Goal: Task Accomplishment & Management: Use online tool/utility

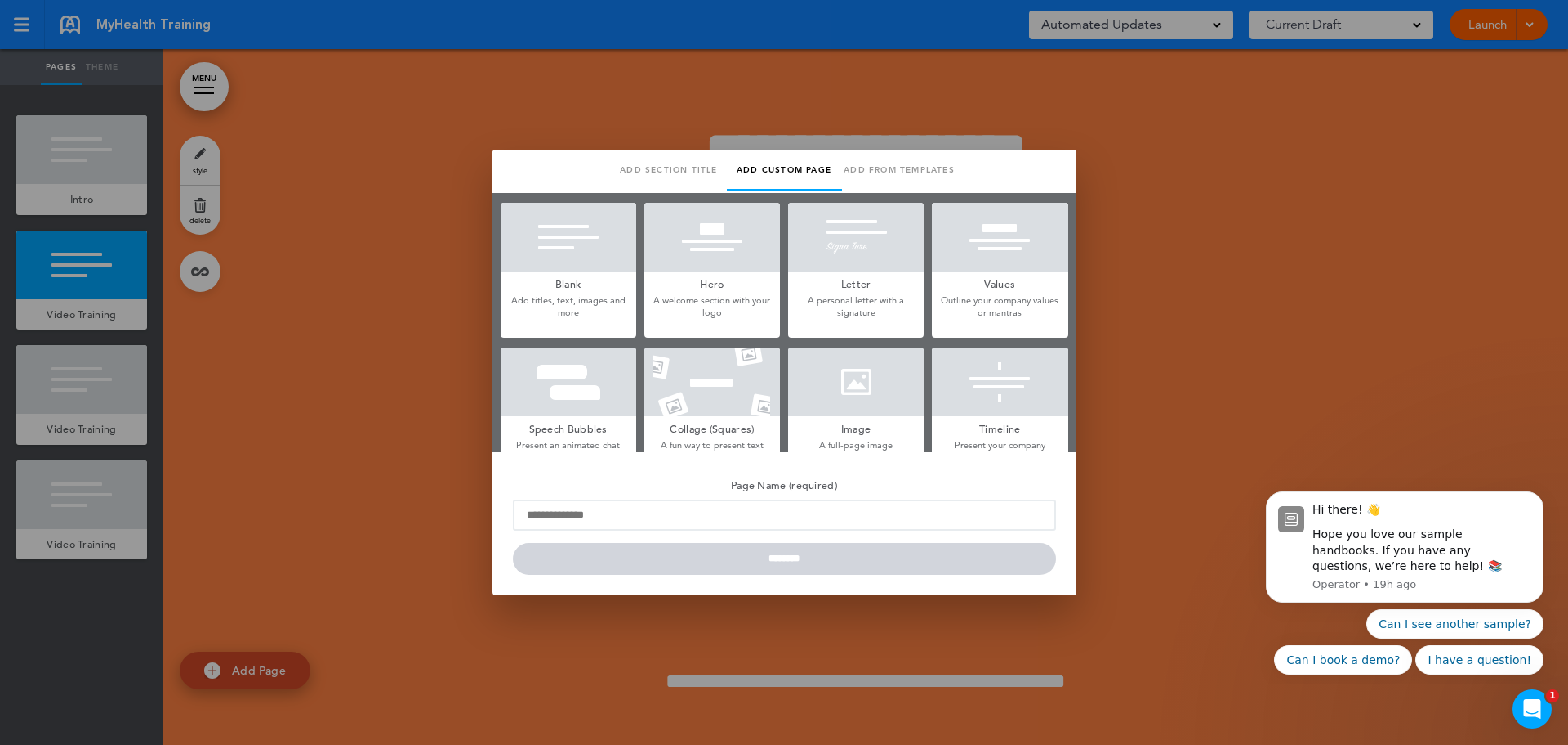
scroll to position [342, 0]
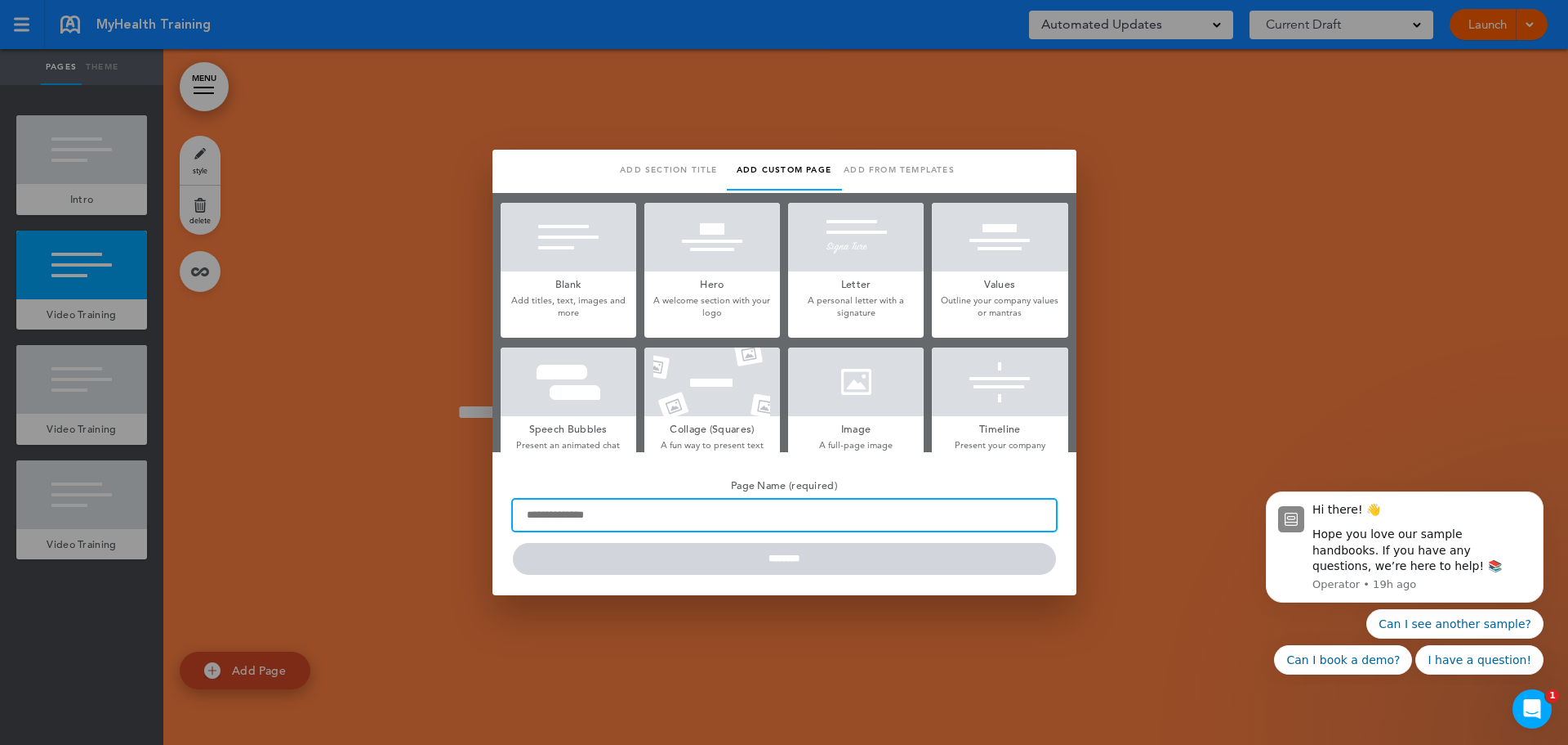
click at [623, 522] on input "Page Name (required)" at bounding box center [784, 515] width 543 height 31
type input "**********"
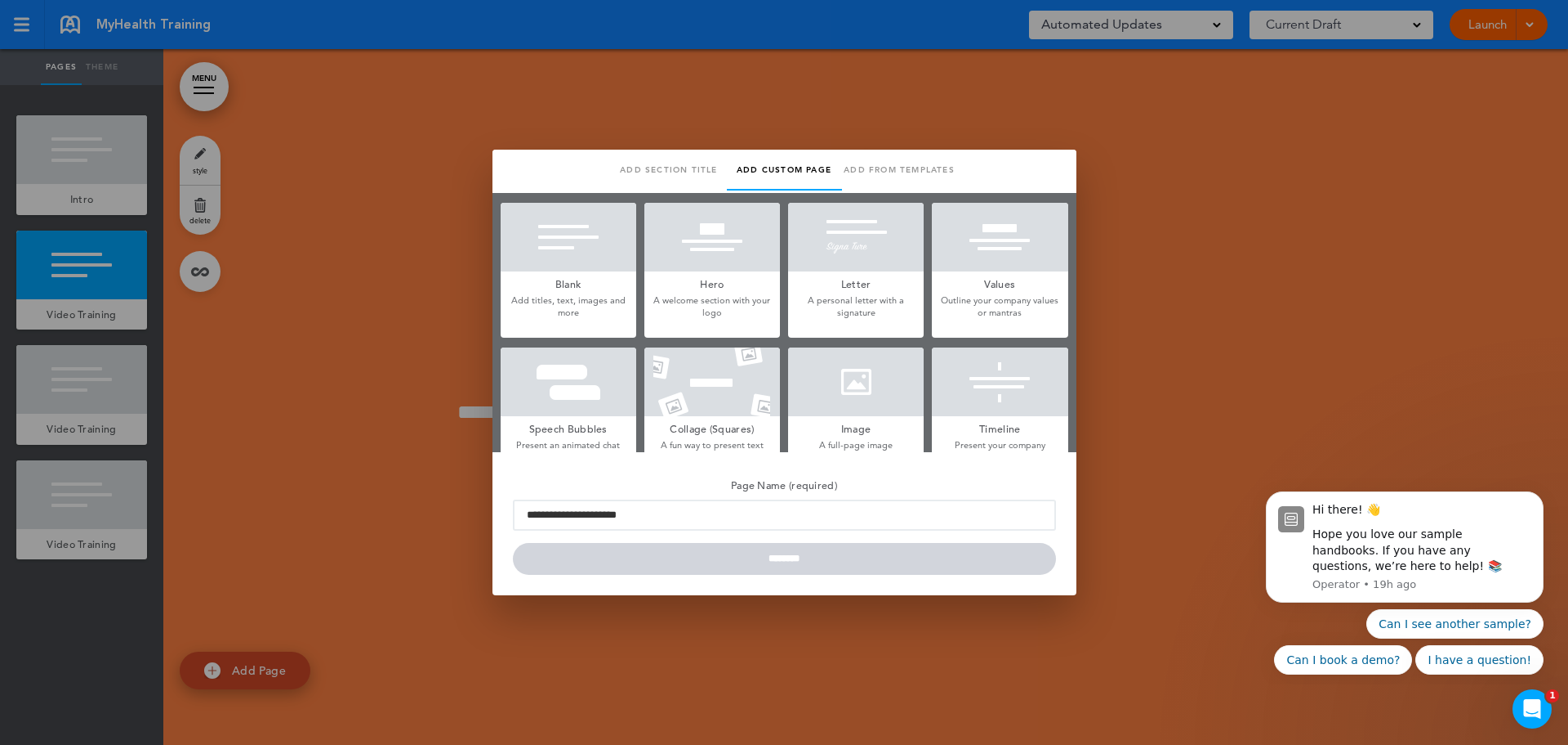
click at [585, 274] on h5 "Blank" at bounding box center [569, 282] width 136 height 23
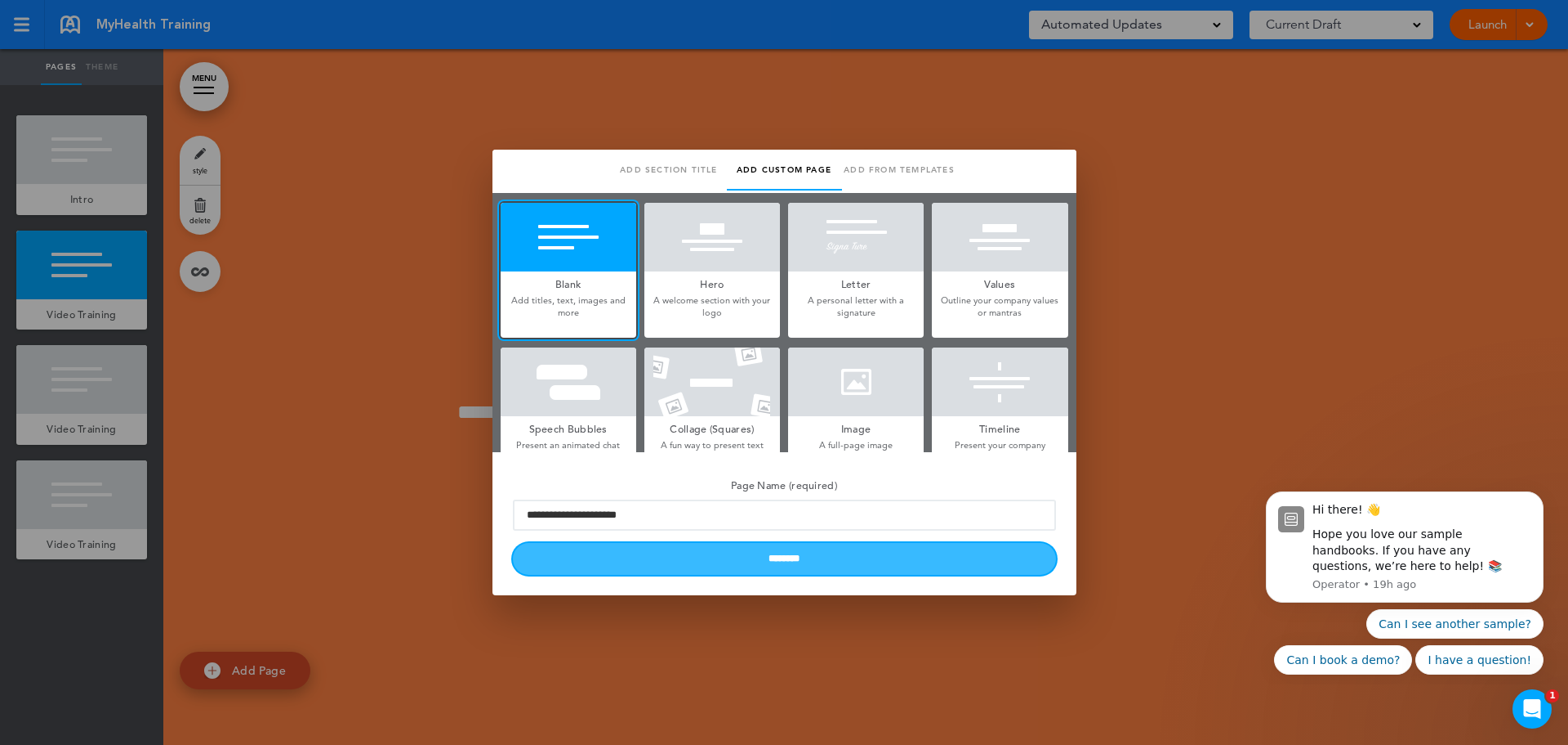
click at [797, 554] on input "********" at bounding box center [784, 558] width 543 height 32
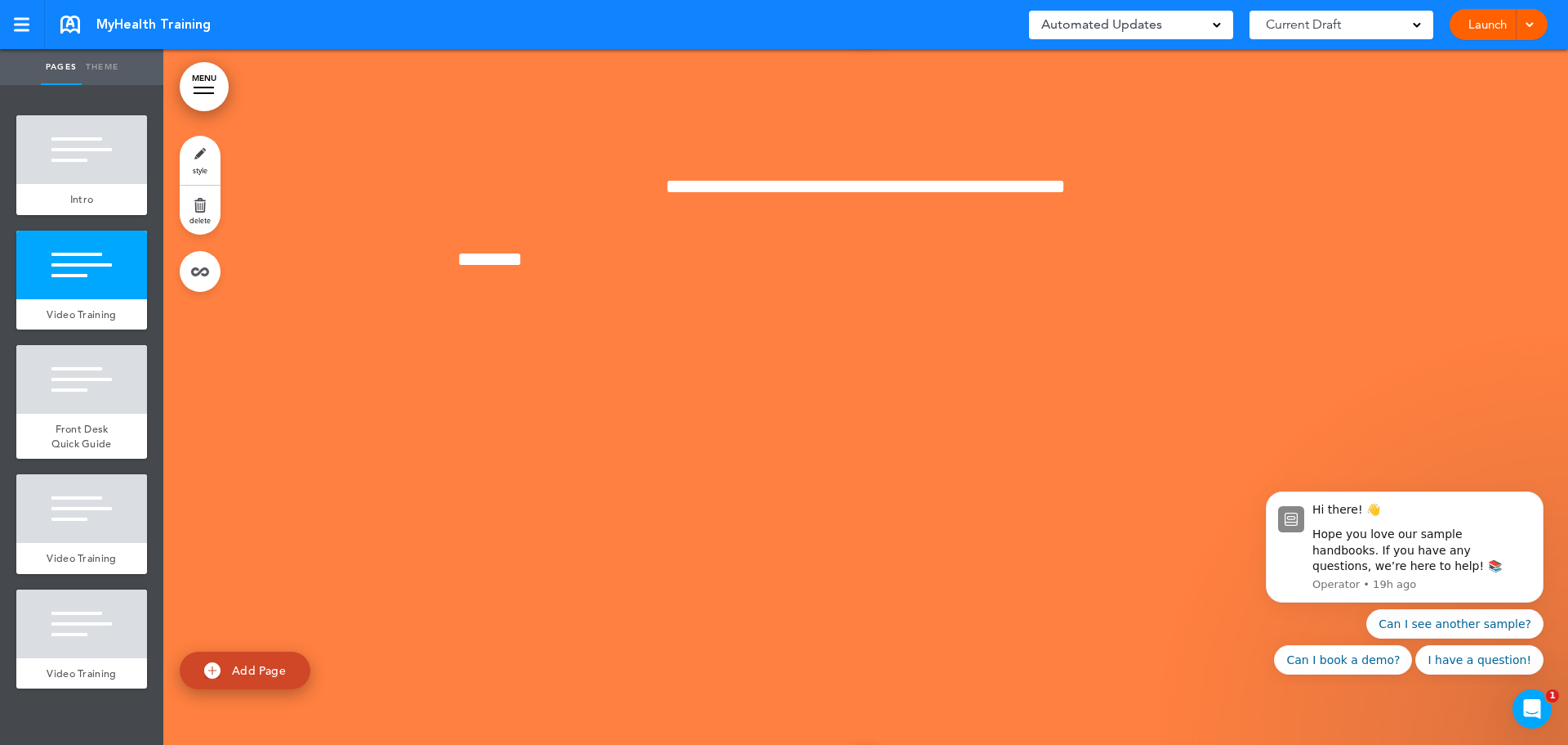
scroll to position [832, 0]
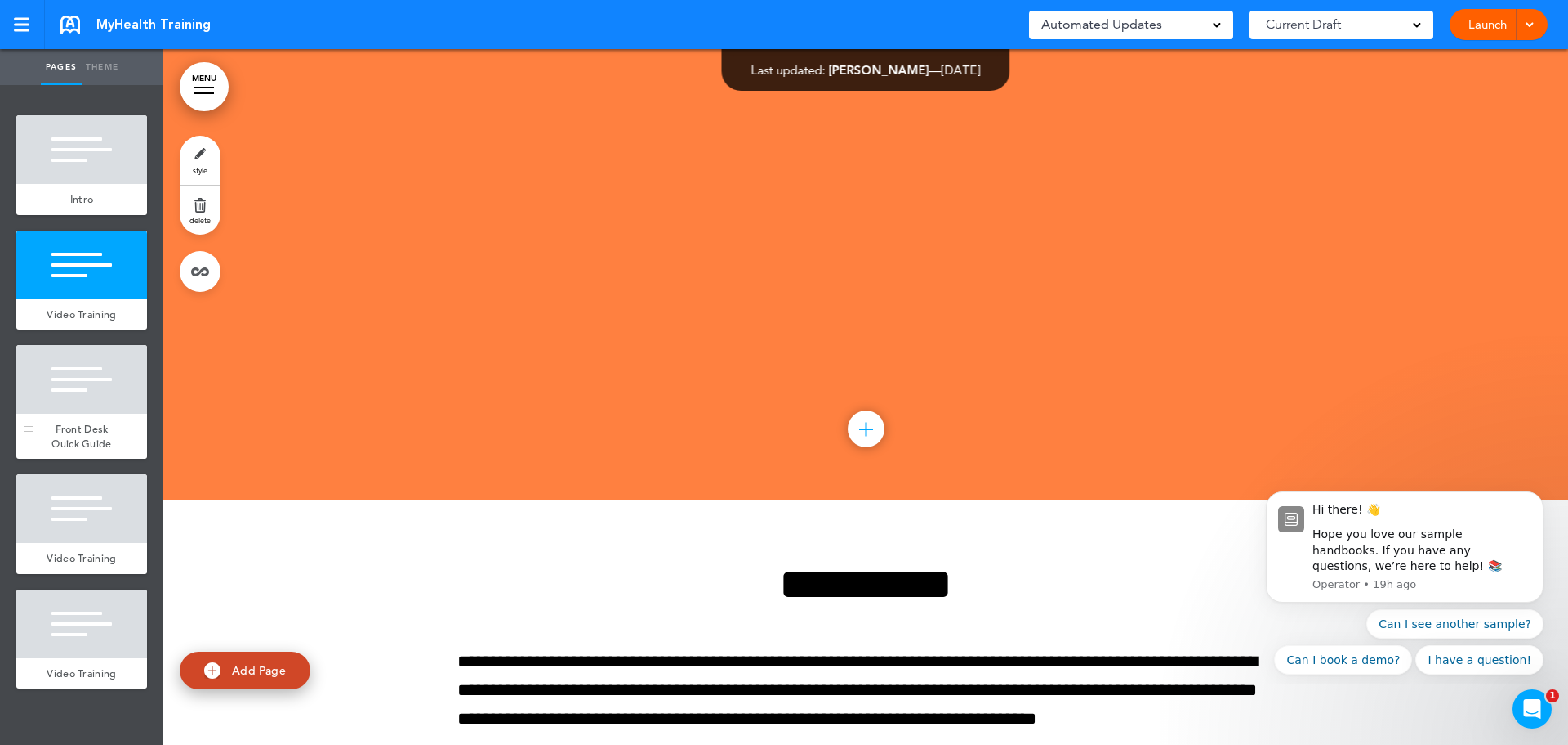
click at [68, 413] on div at bounding box center [81, 379] width 130 height 69
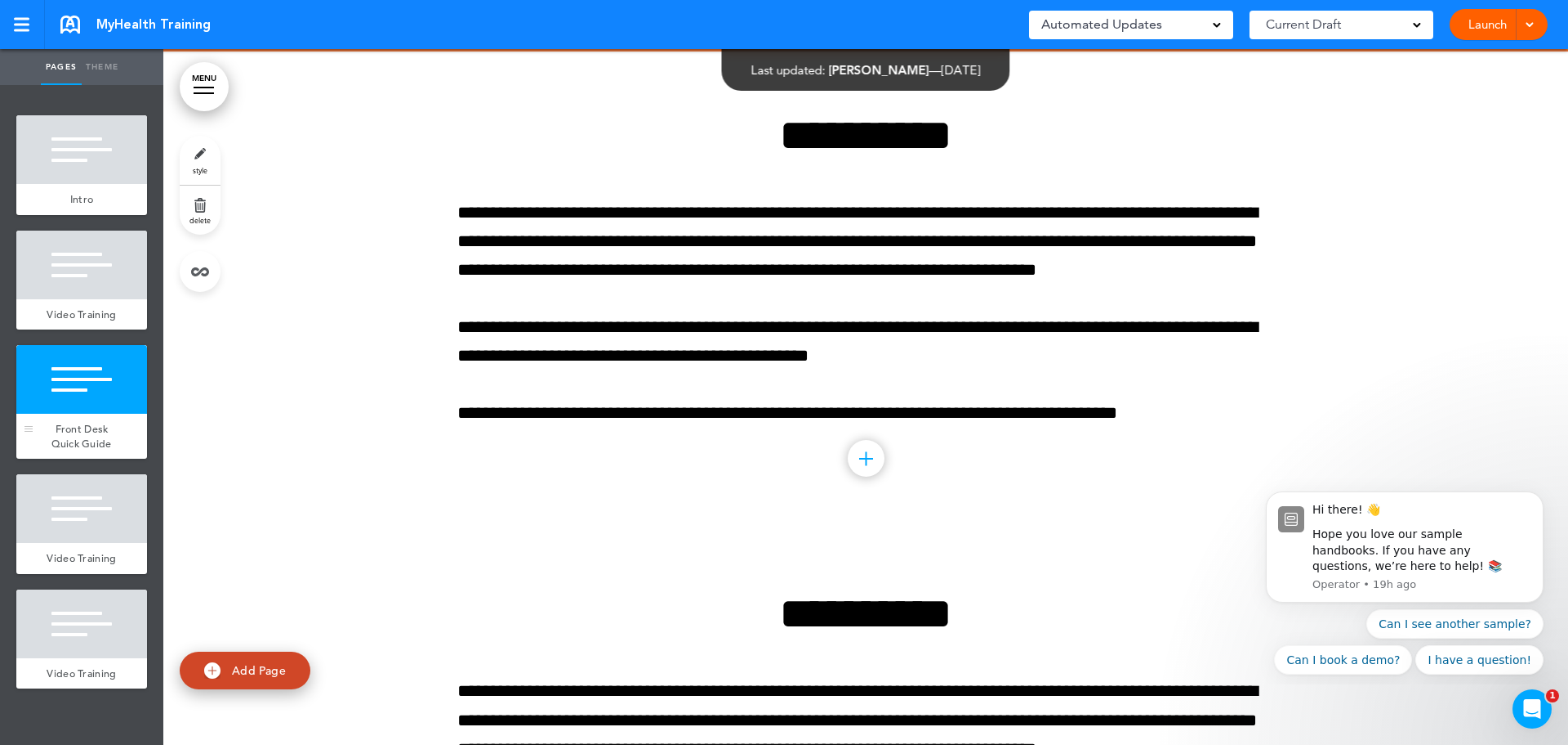
scroll to position [1282, 0]
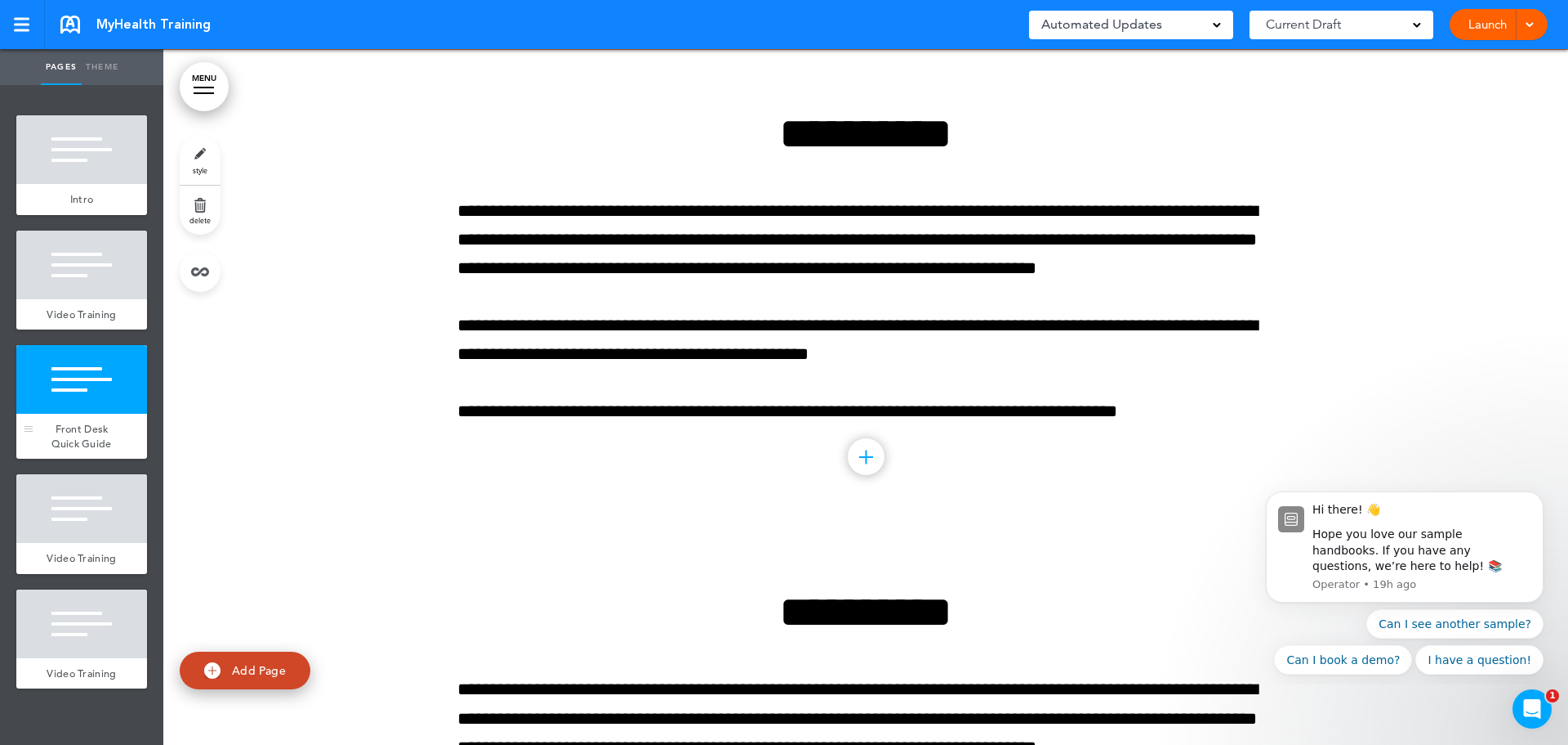
click at [81, 376] on div at bounding box center [81, 379] width 130 height 69
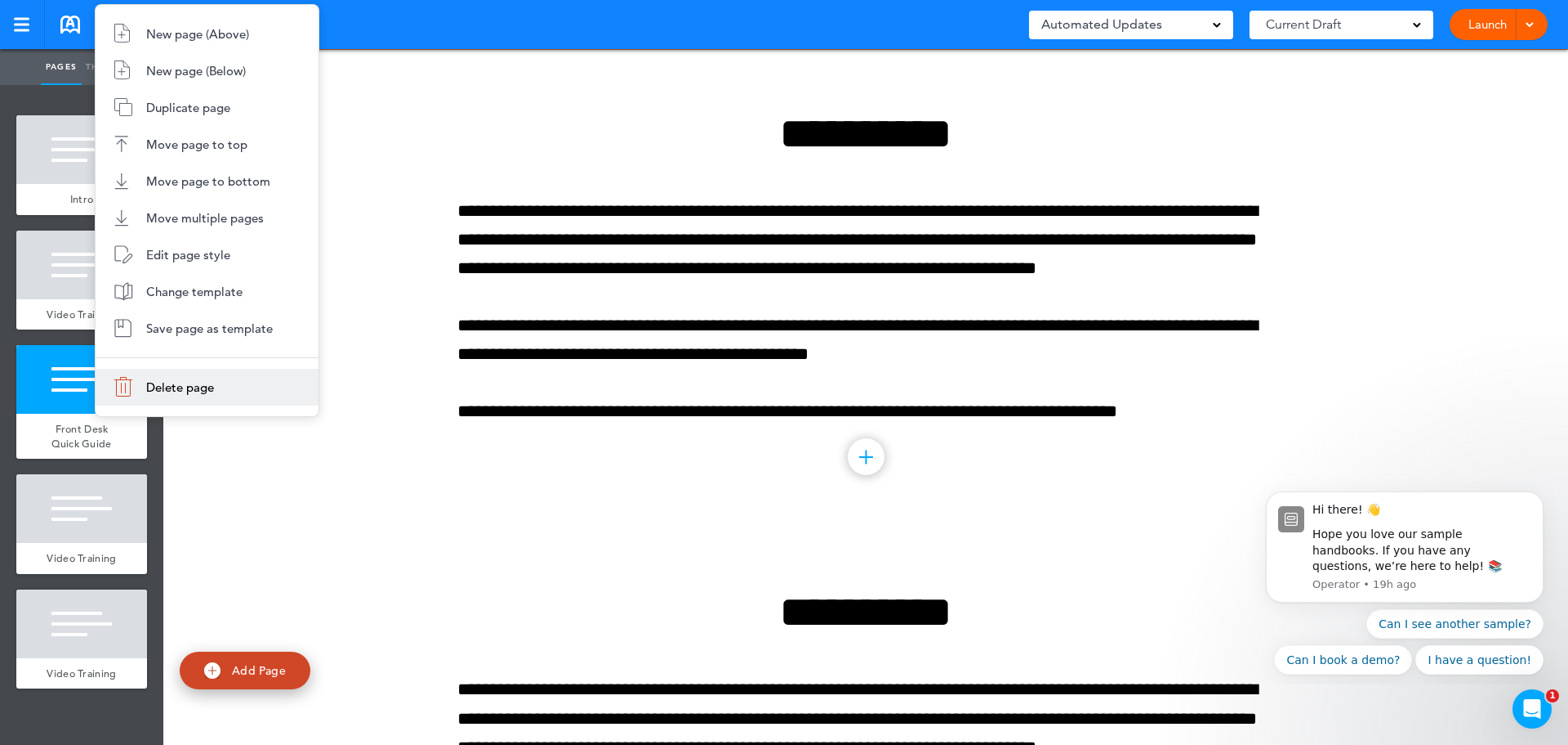
click at [201, 388] on span "Delete page" at bounding box center [179, 387] width 68 height 15
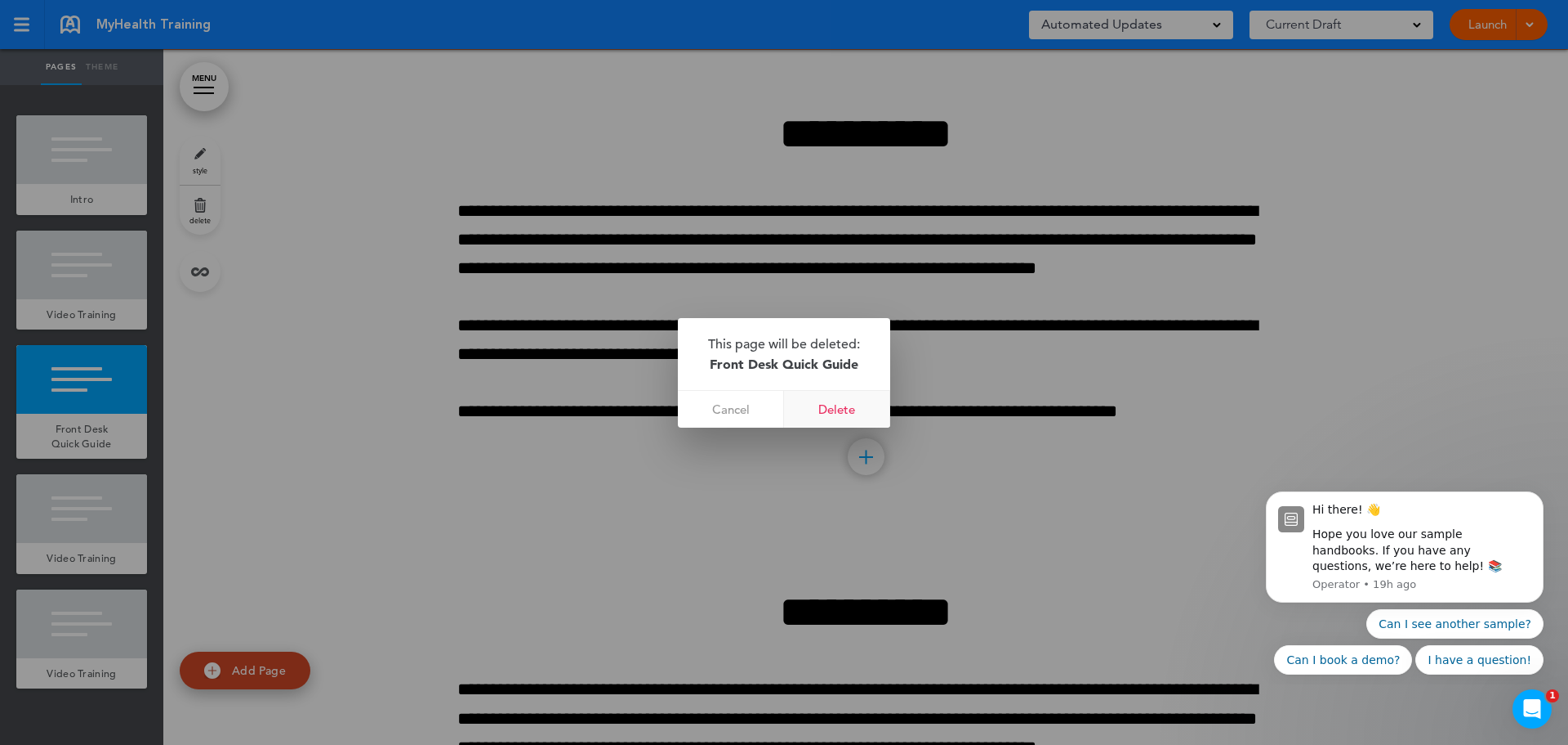
click at [837, 409] on link "Delete" at bounding box center [837, 409] width 106 height 37
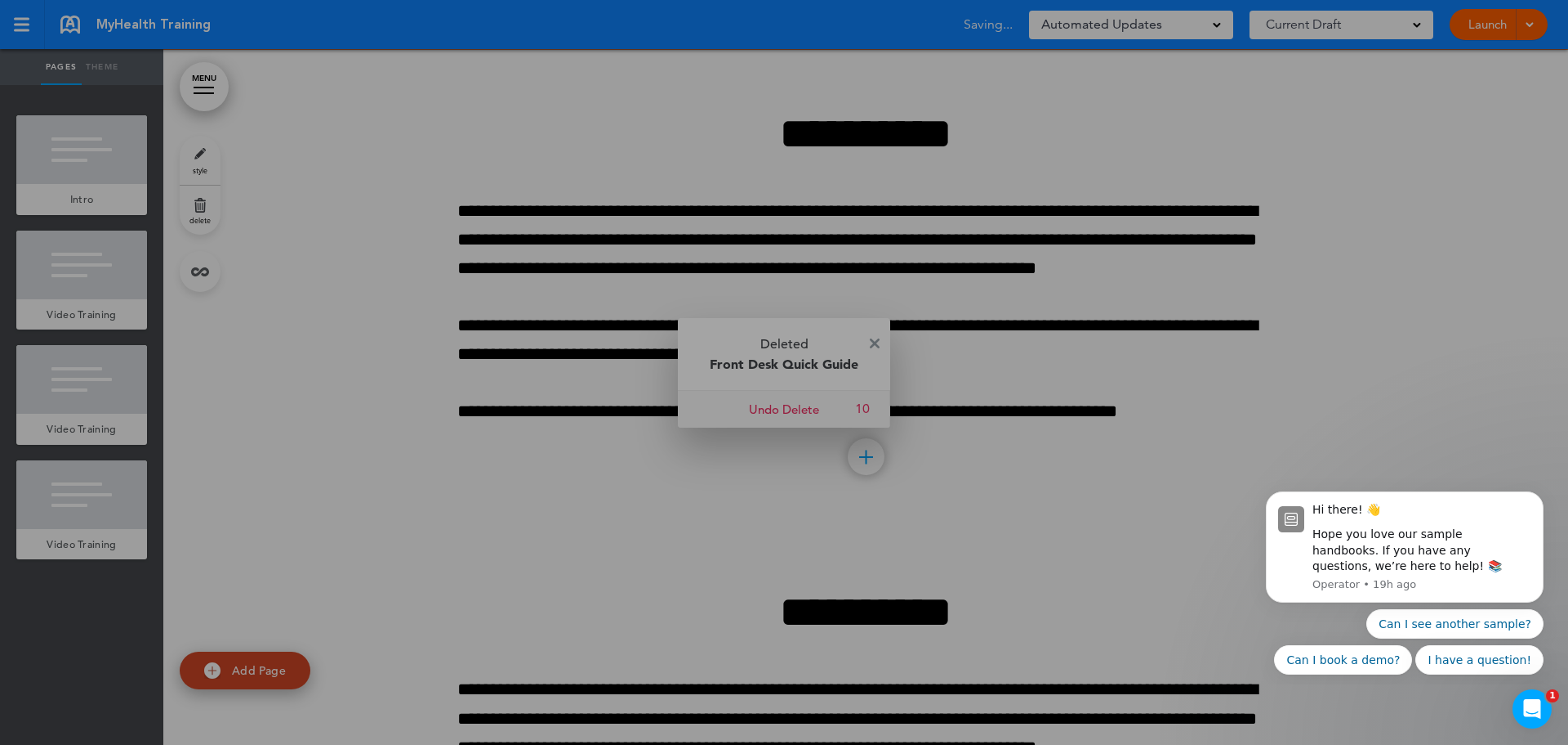
scroll to position [803, 0]
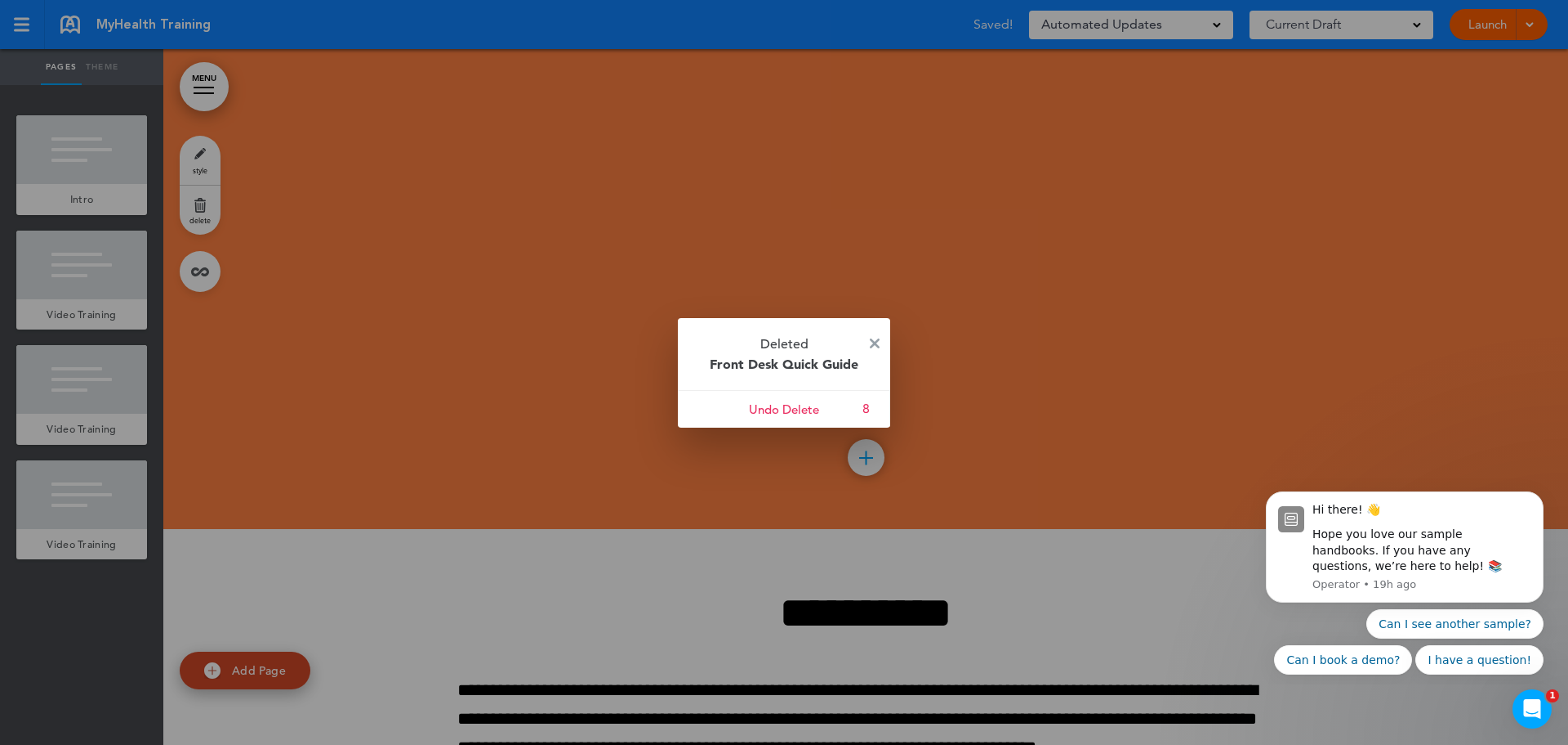
click at [96, 519] on div at bounding box center [784, 372] width 1568 height 745
click at [872, 340] on img at bounding box center [874, 342] width 9 height 9
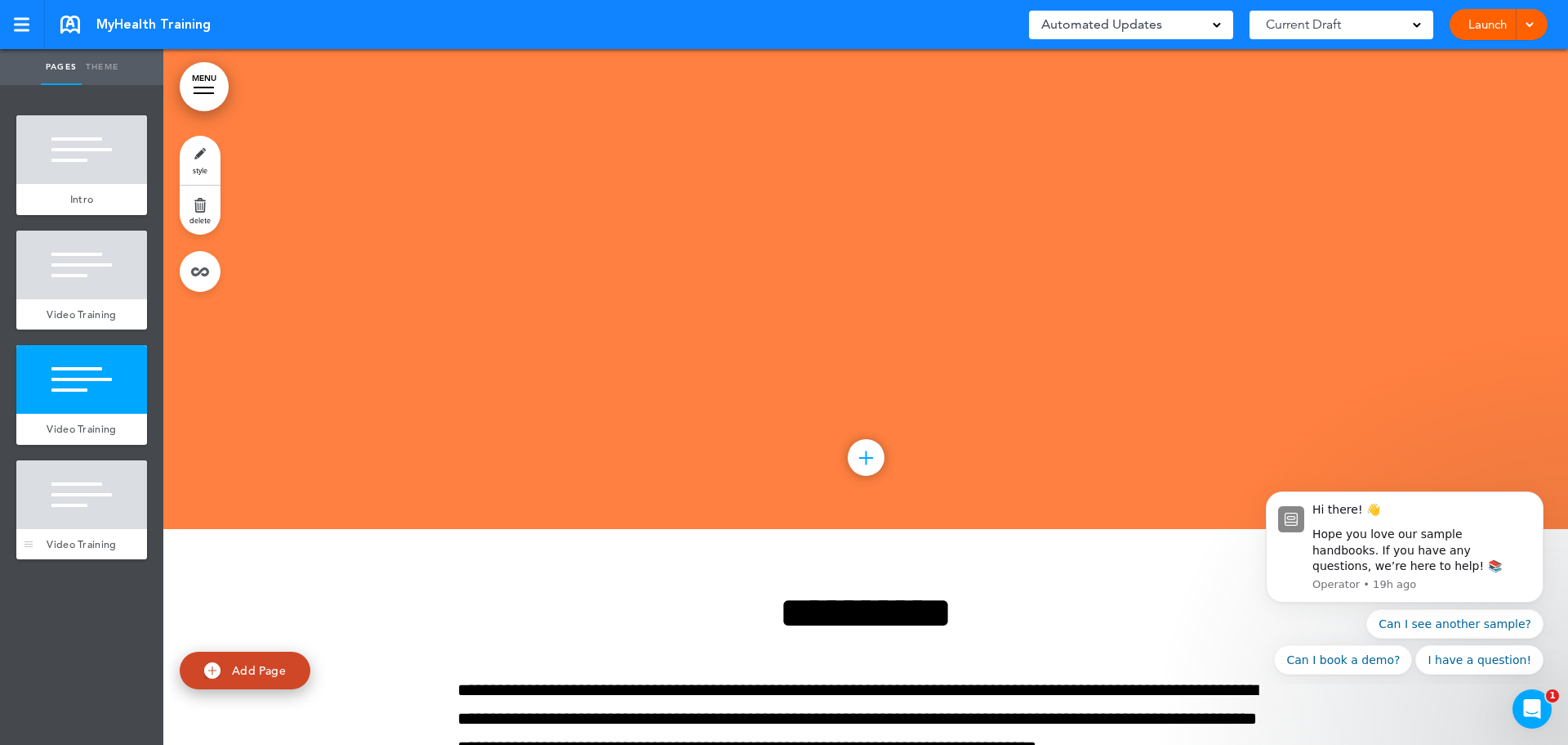
click at [75, 487] on div at bounding box center [81, 494] width 130 height 69
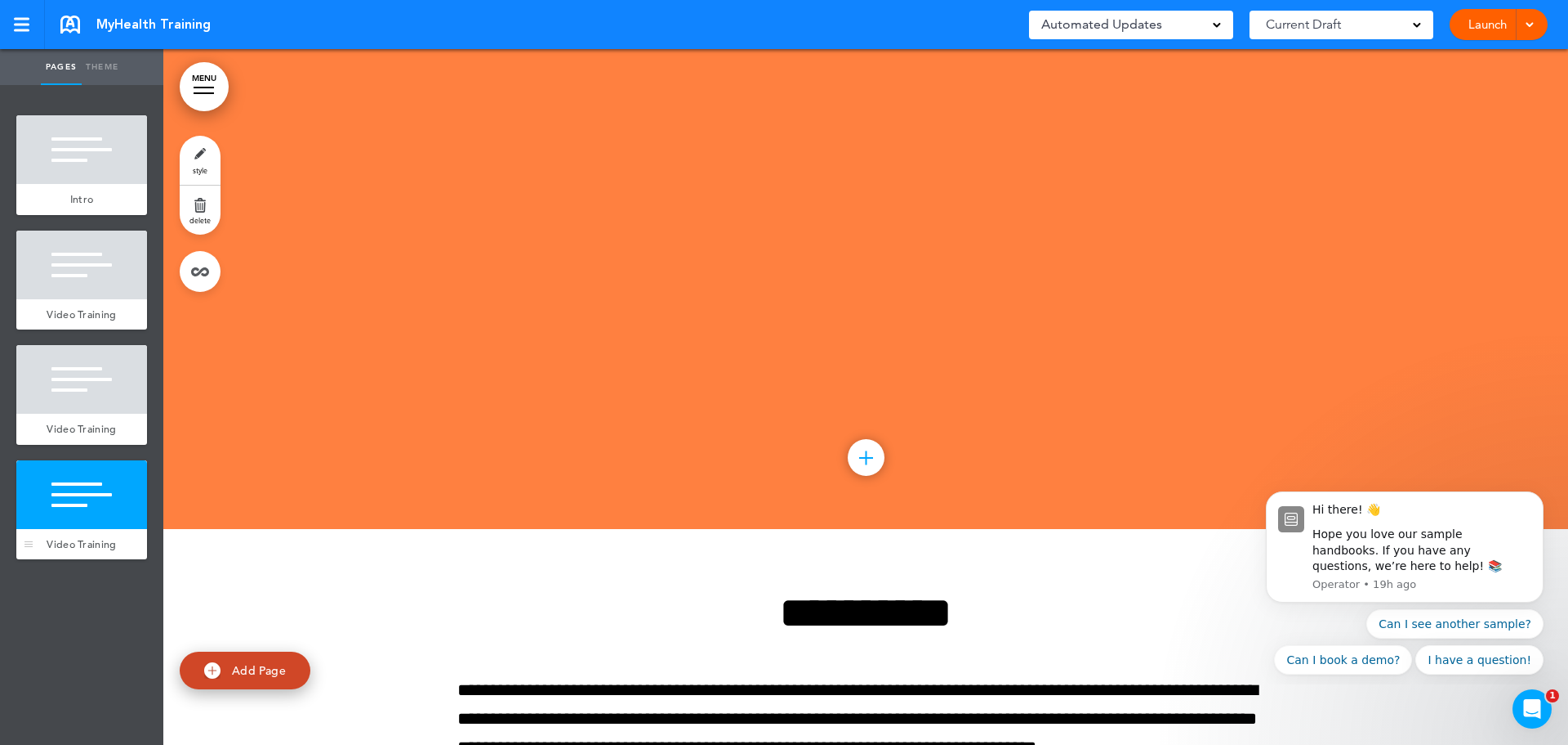
scroll to position [1545, 0]
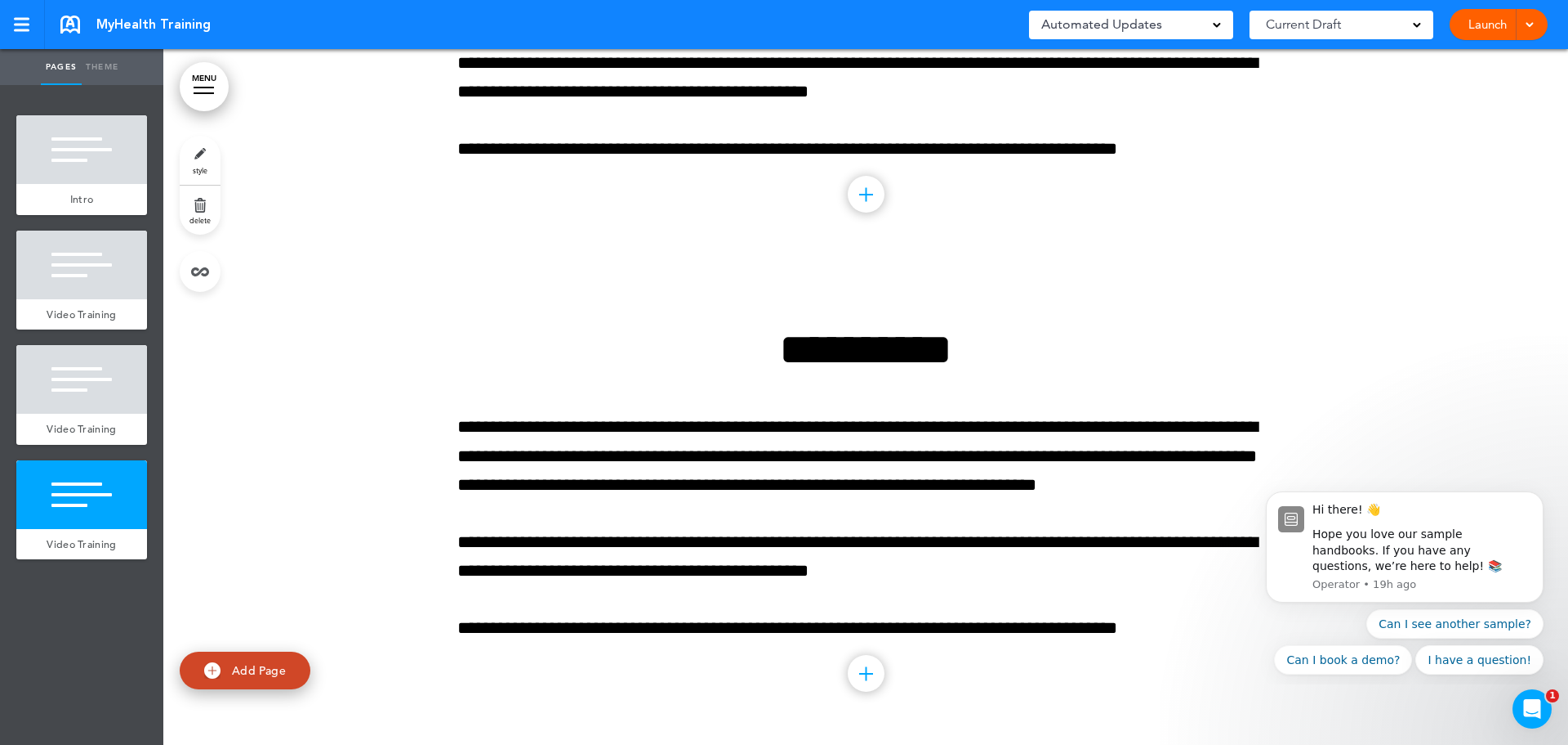
click at [292, 669] on link "Add Page" at bounding box center [245, 670] width 130 height 39
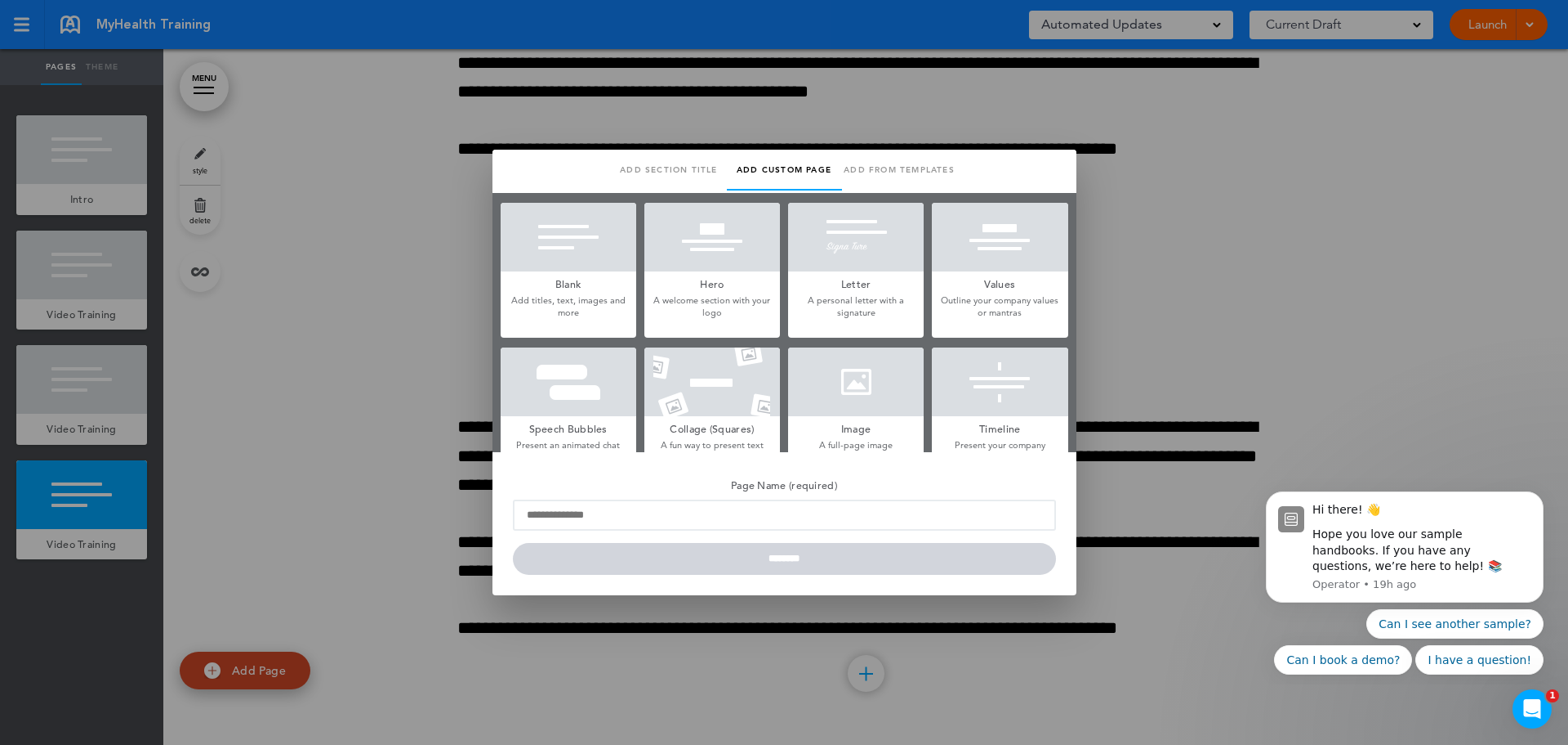
click at [599, 296] on p "Add titles, text, images and more" at bounding box center [569, 307] width 136 height 26
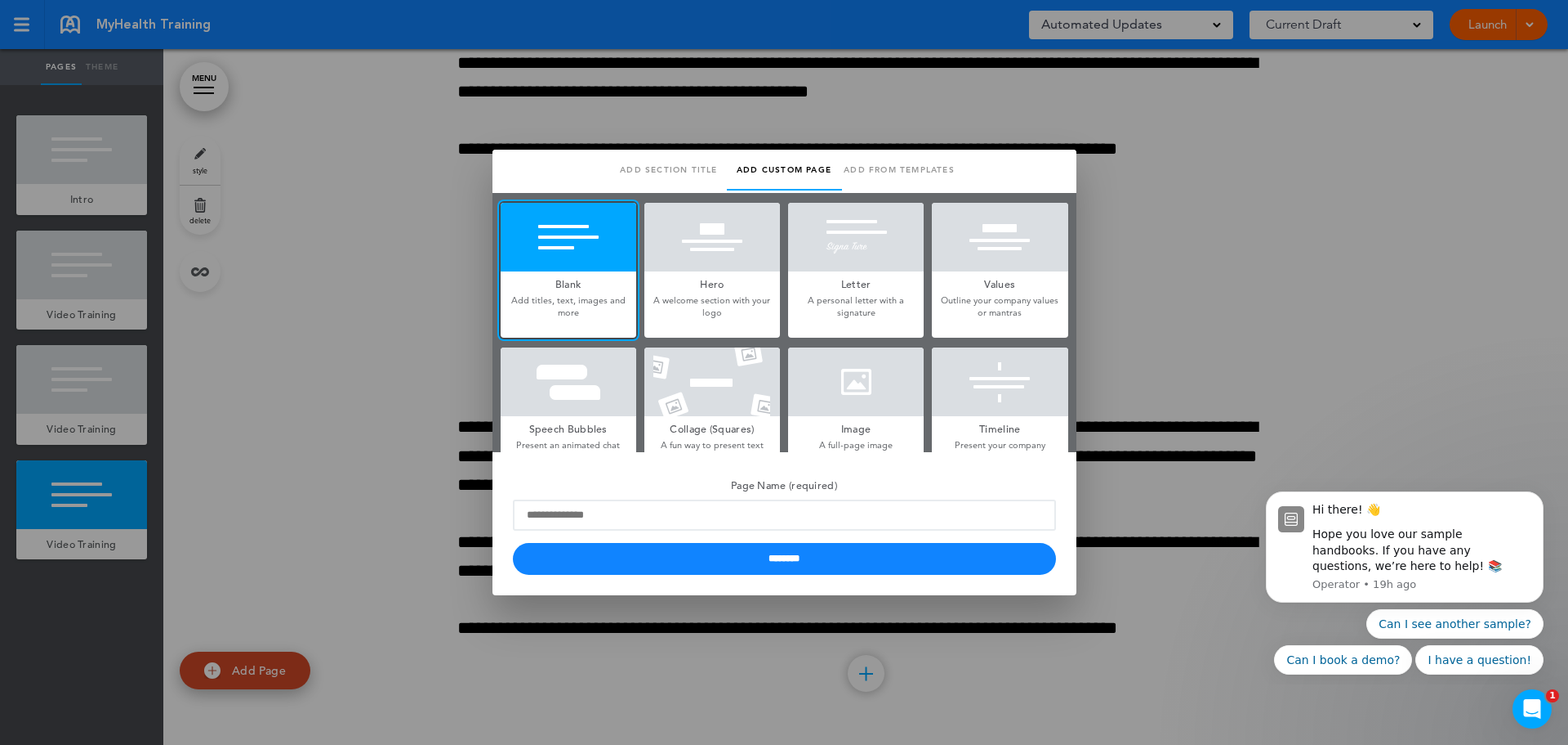
click at [617, 495] on label "Page Name (required)" at bounding box center [784, 501] width 543 height 58
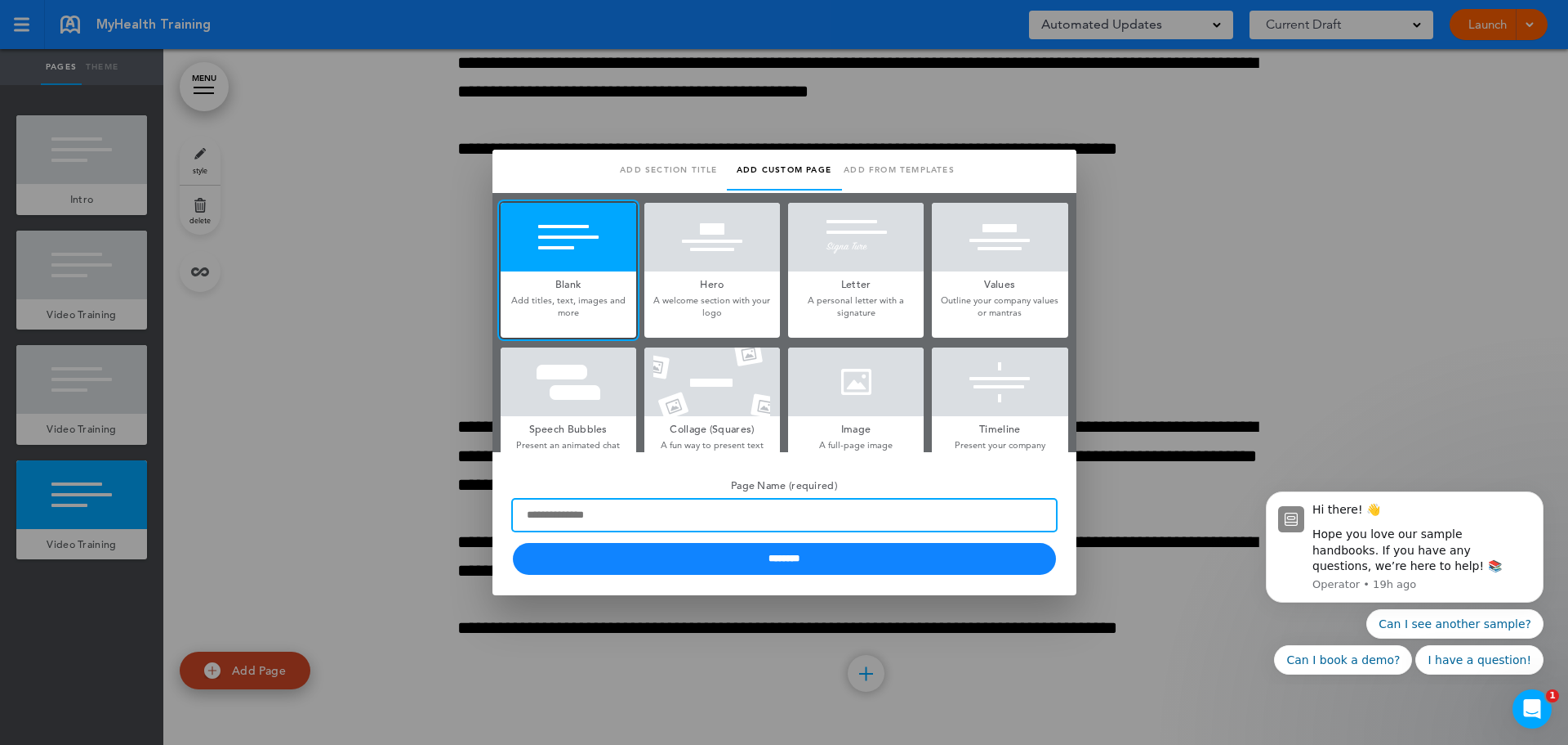
click at [617, 500] on input "Page Name (required)" at bounding box center [784, 515] width 543 height 31
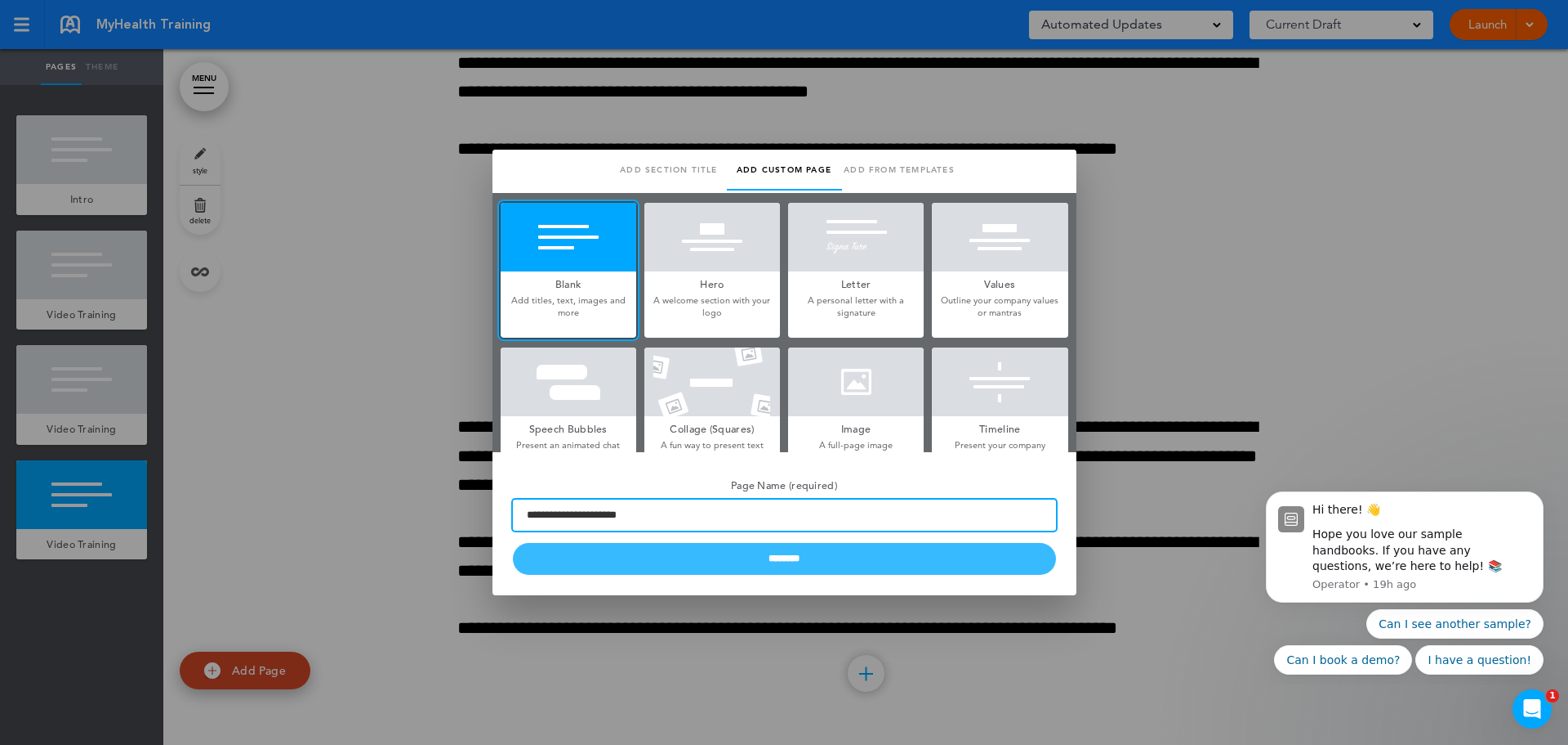
type input "**********"
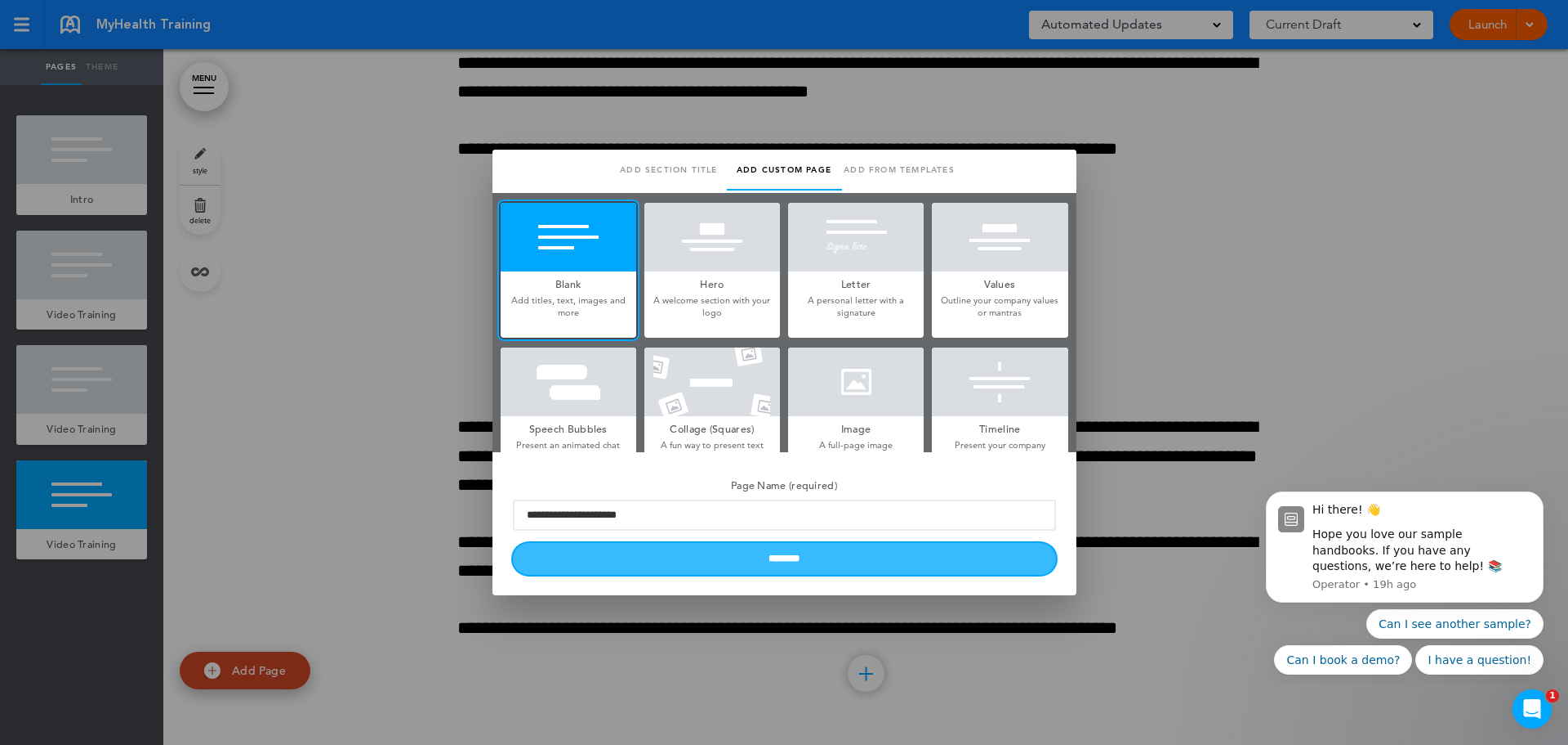
click at [819, 561] on input "********" at bounding box center [784, 558] width 543 height 32
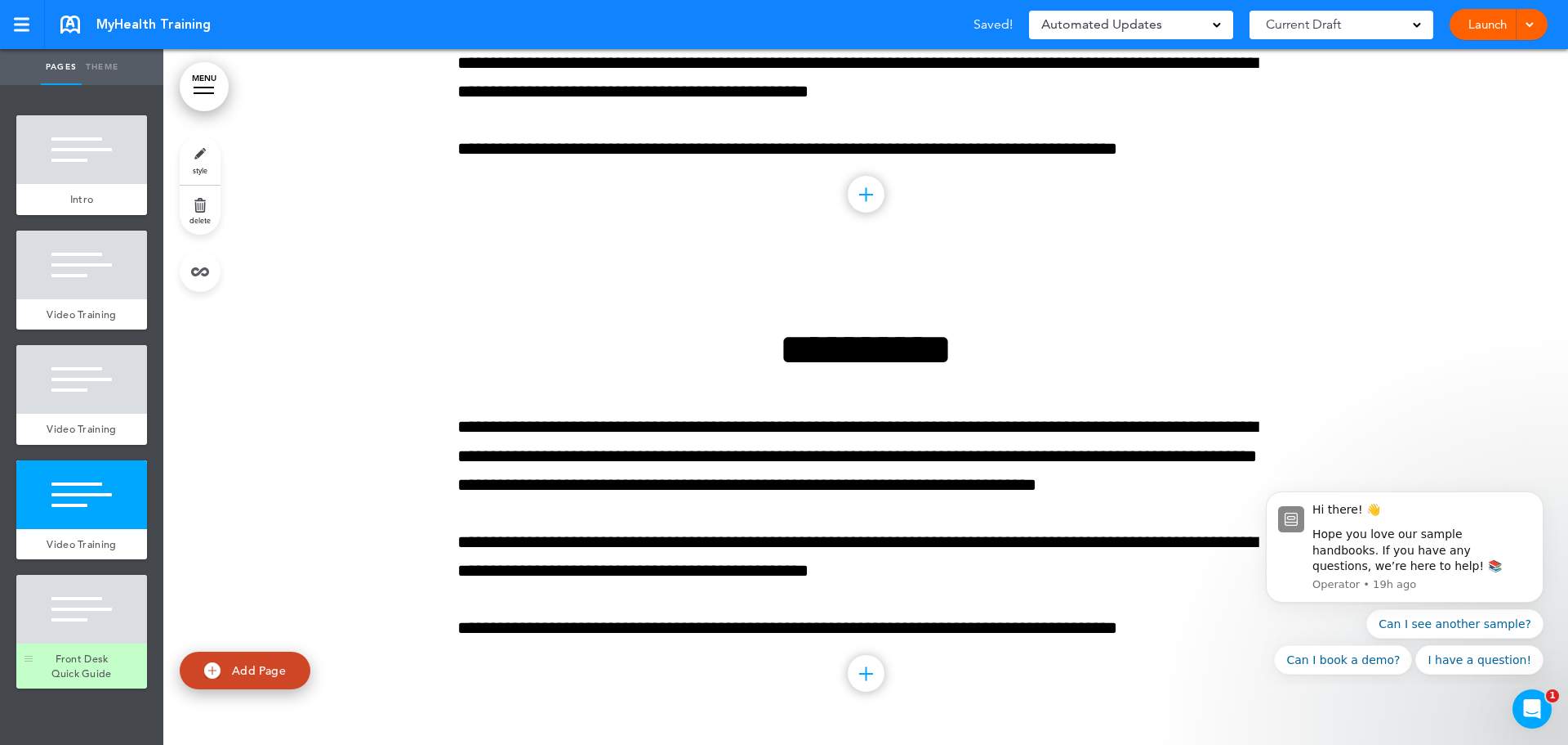
click at [119, 651] on div "Front Desk Quick Guide" at bounding box center [81, 665] width 130 height 45
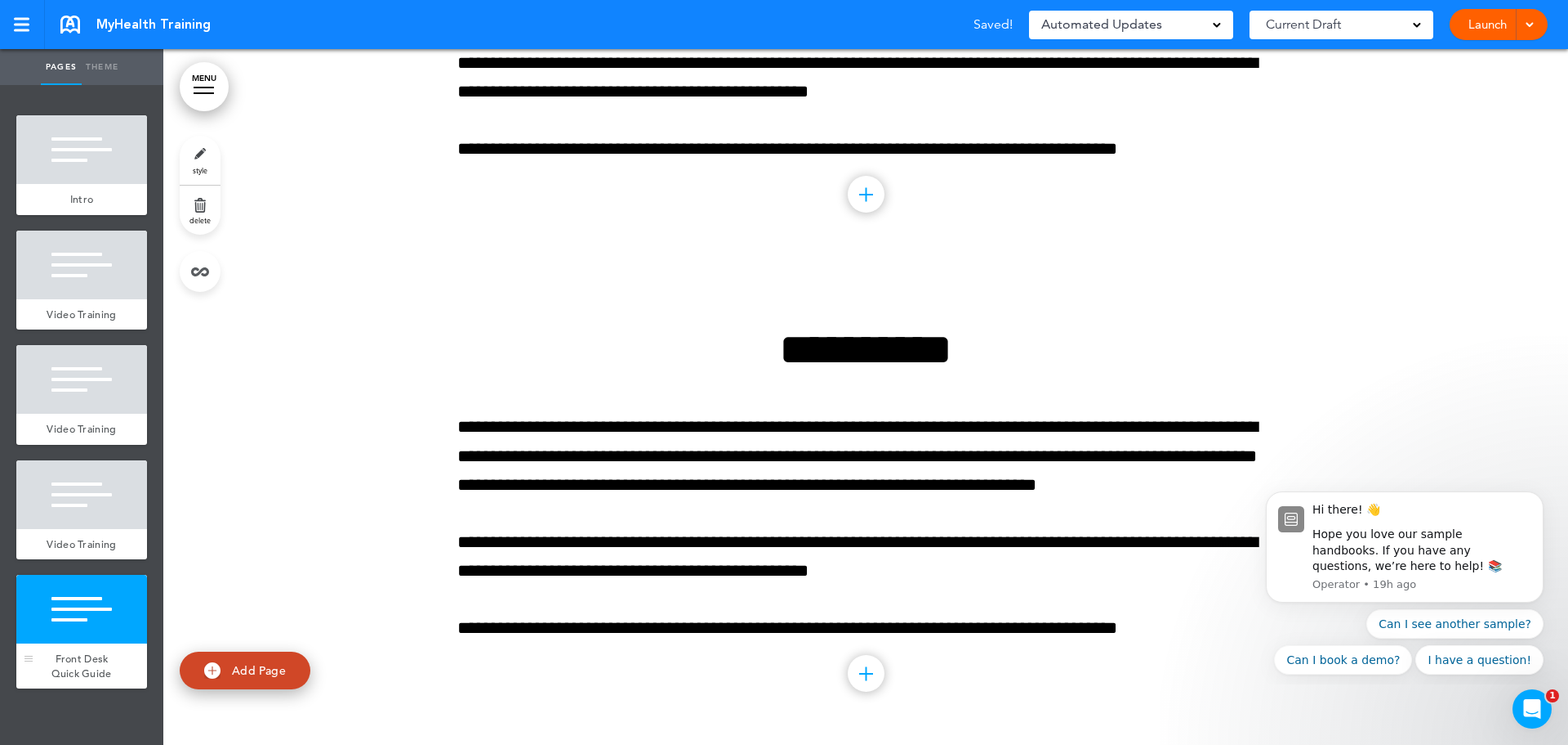
scroll to position [2024, 0]
click at [240, 666] on span "Add Page" at bounding box center [258, 669] width 54 height 15
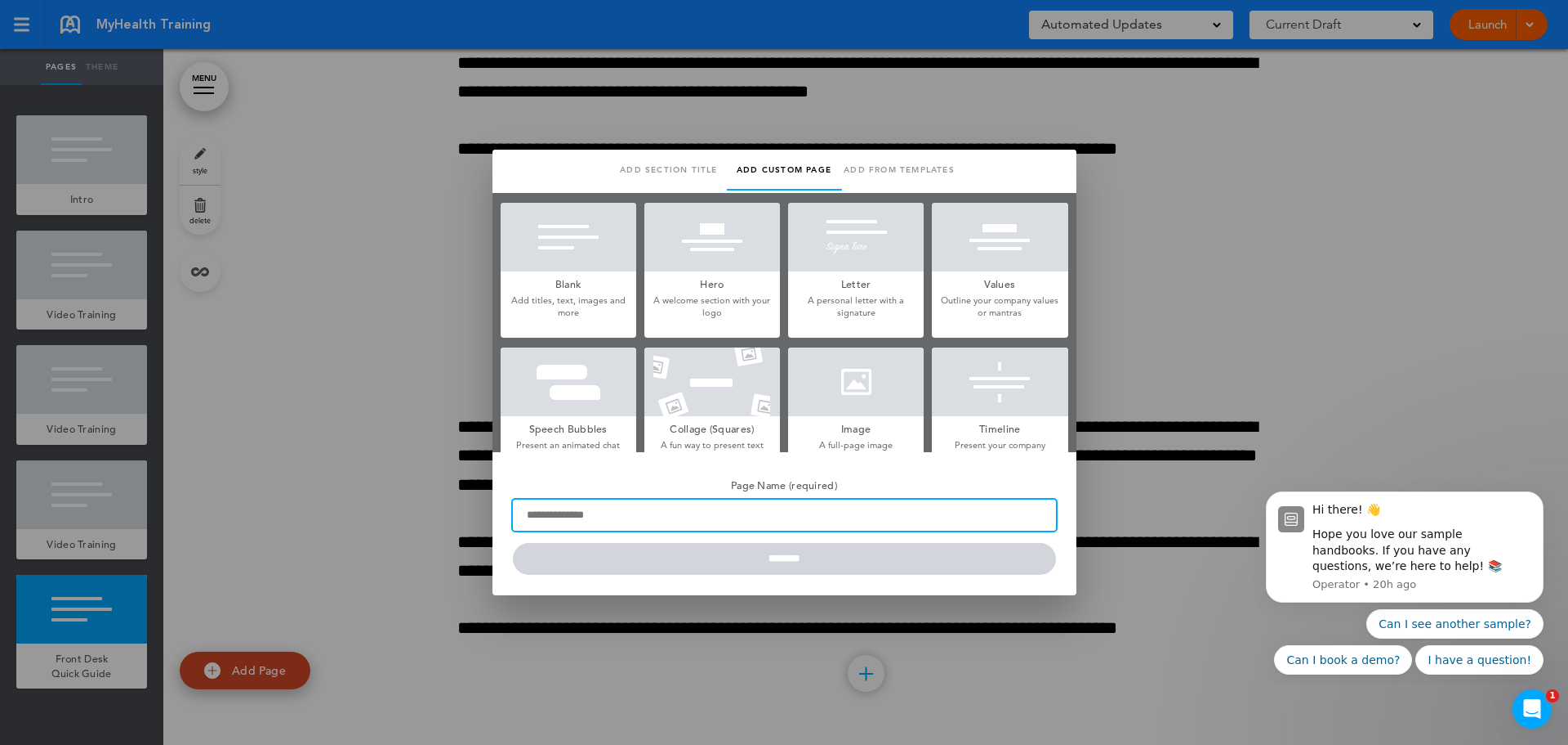
click at [598, 519] on input "Page Name (required)" at bounding box center [784, 515] width 543 height 31
type input "**********"
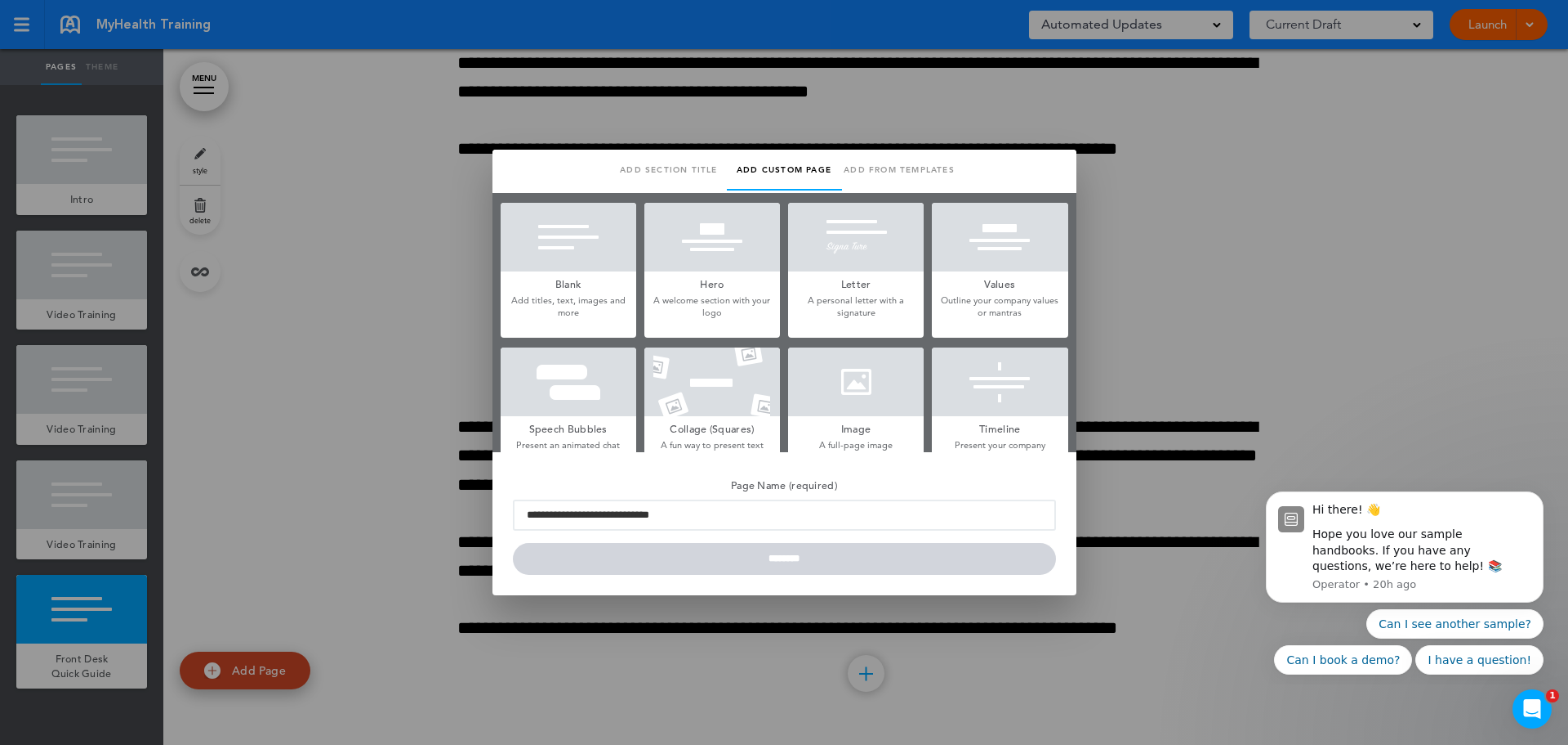
click at [578, 266] on div at bounding box center [569, 237] width 136 height 69
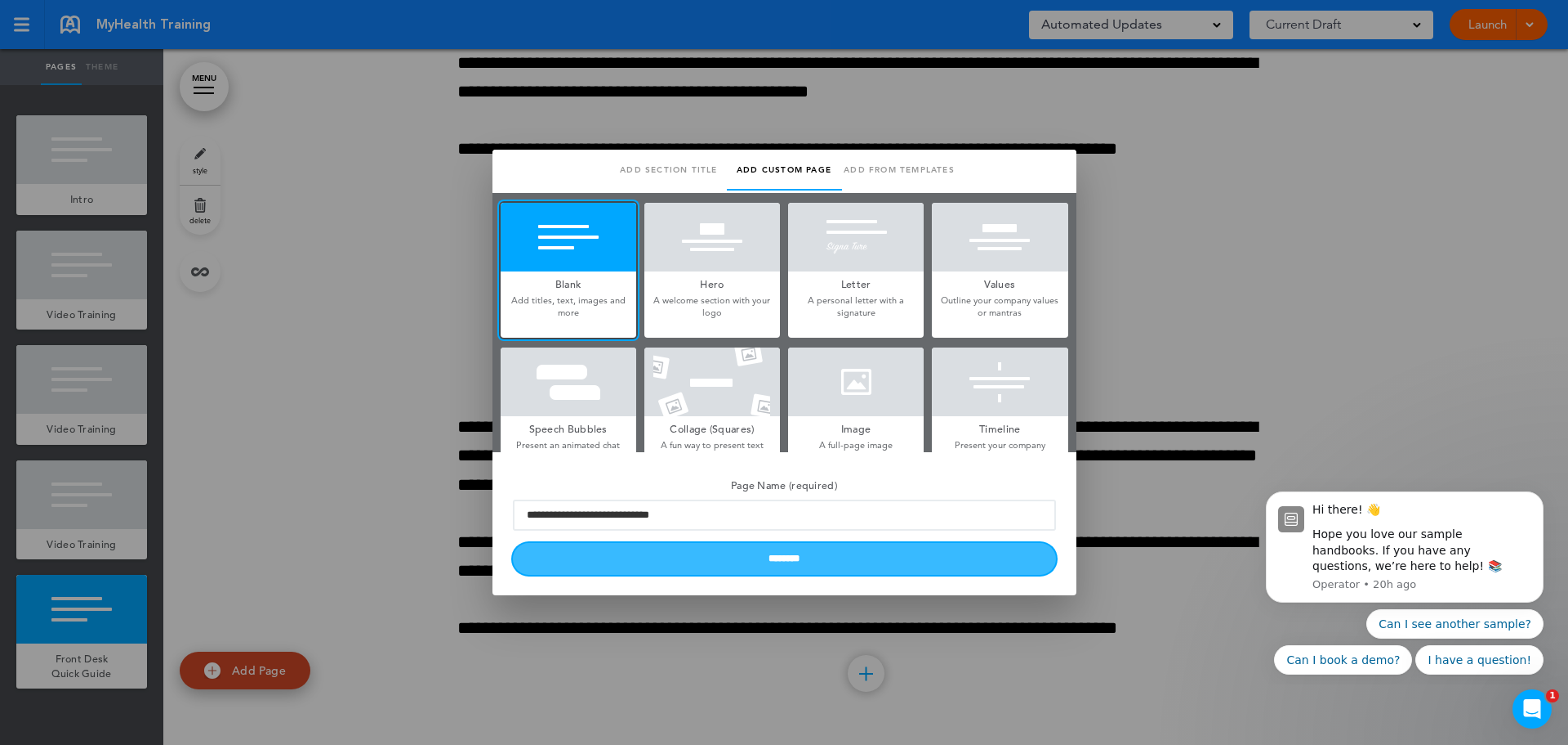
click at [828, 557] on input "********" at bounding box center [784, 558] width 543 height 32
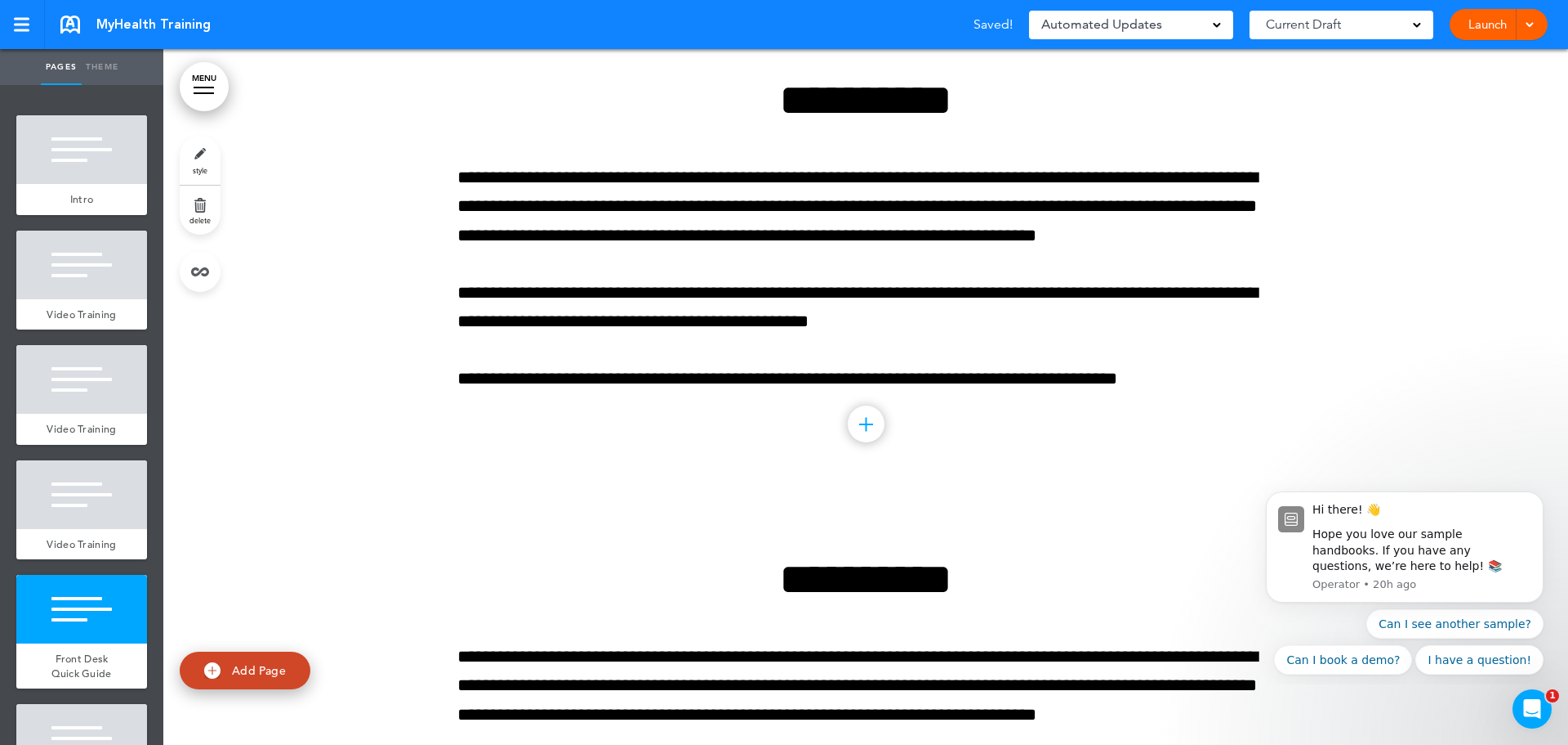
scroll to position [2432, 0]
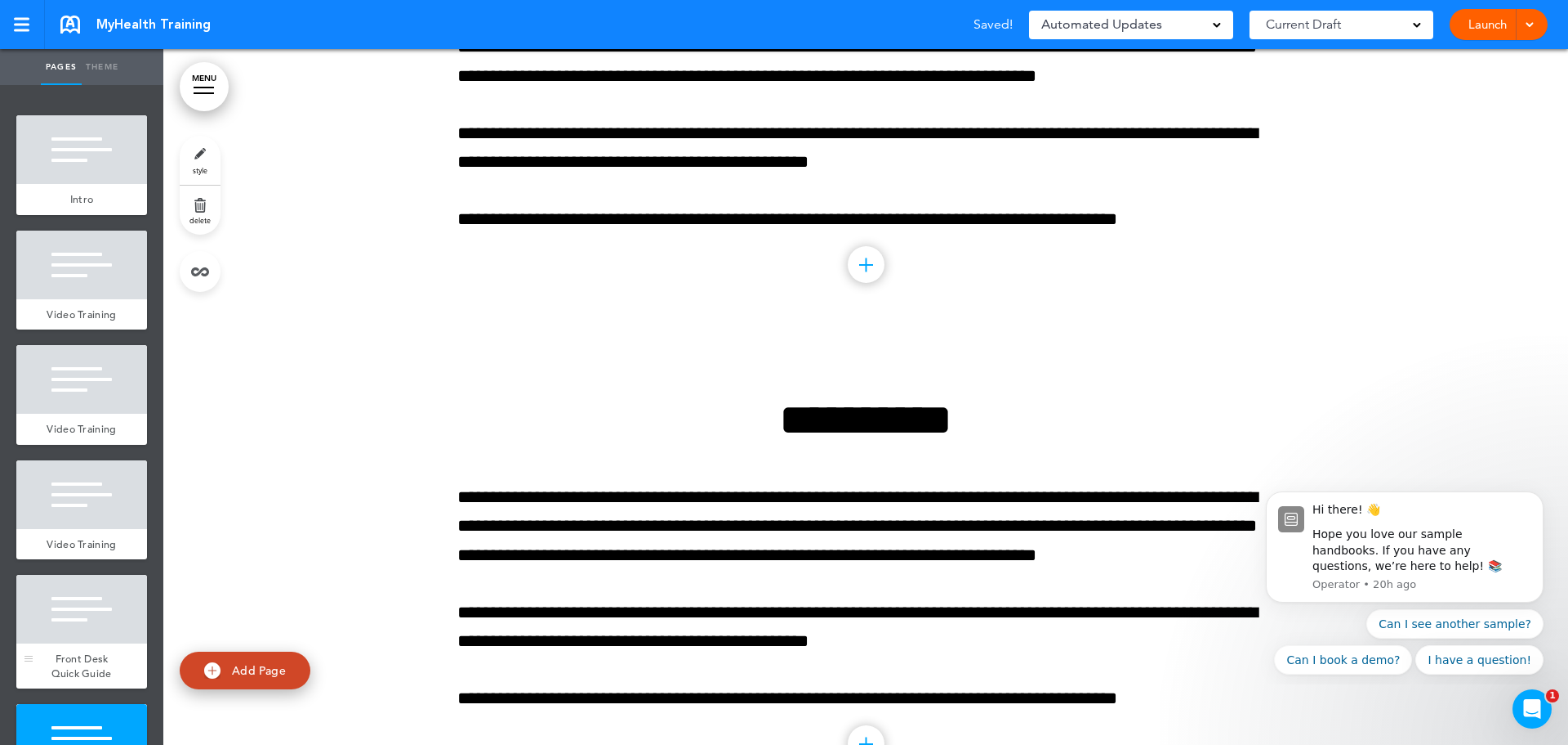
click at [90, 646] on div "Front Desk Quick Guide" at bounding box center [81, 665] width 130 height 45
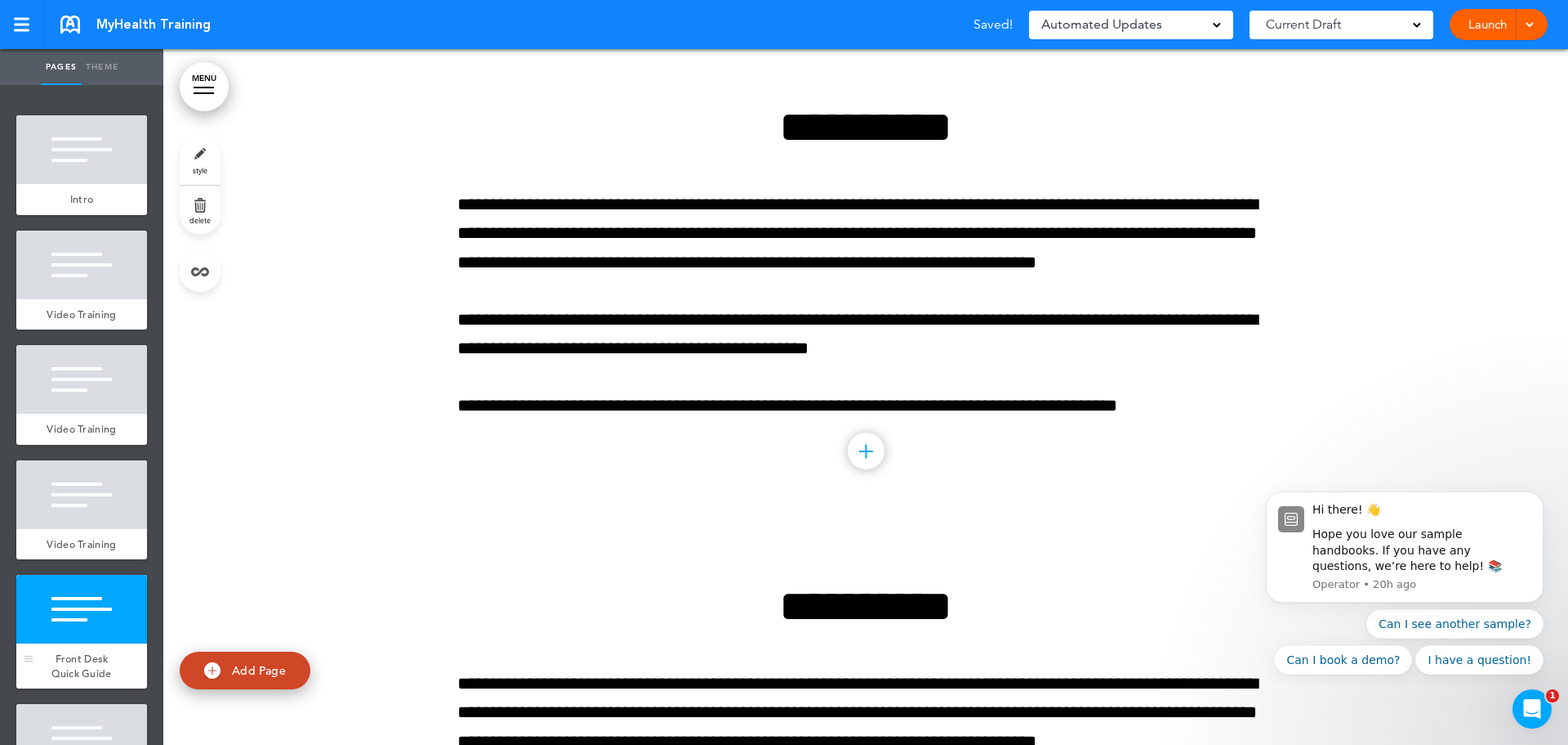
scroll to position [2240, 0]
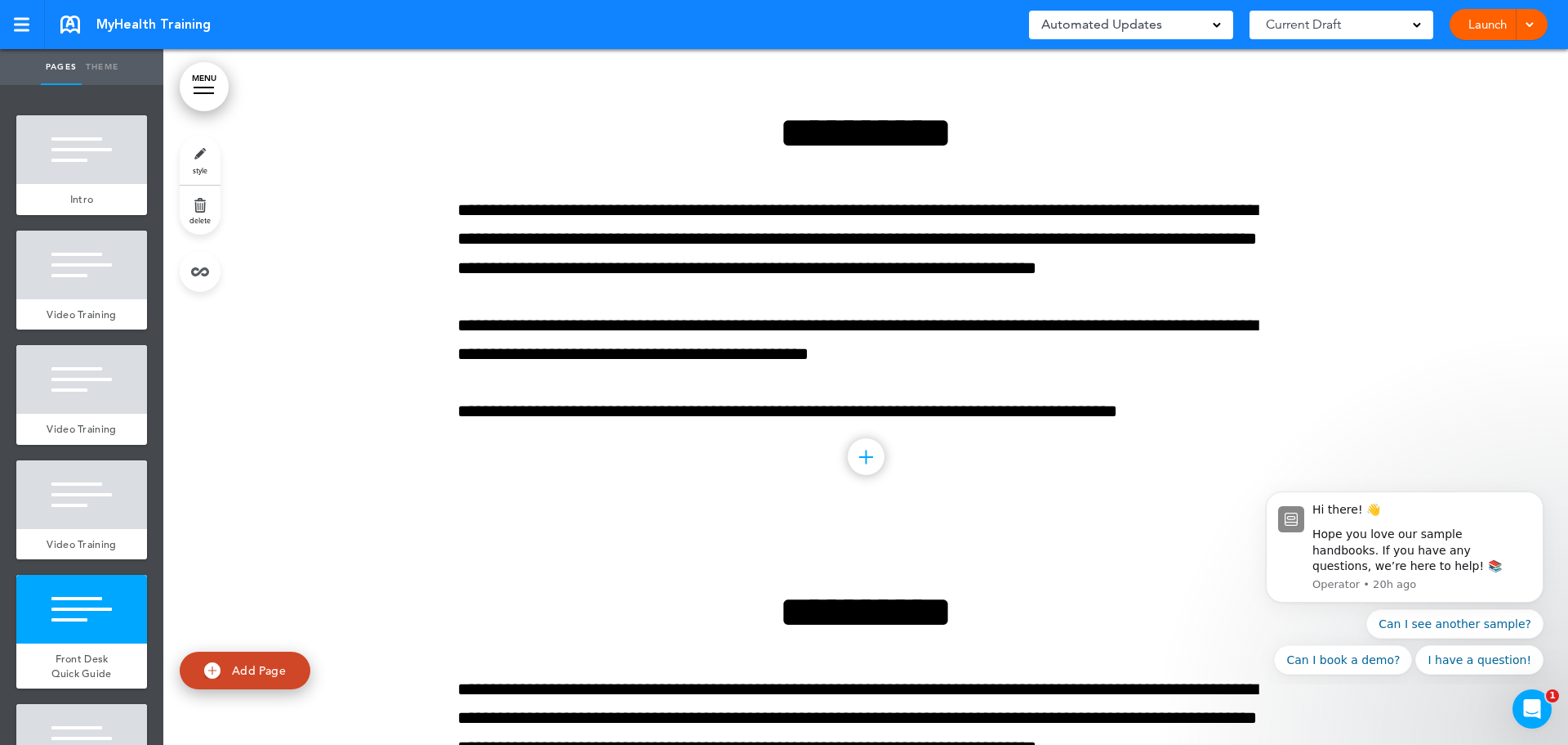
click at [201, 158] on link "style" at bounding box center [201, 160] width 41 height 49
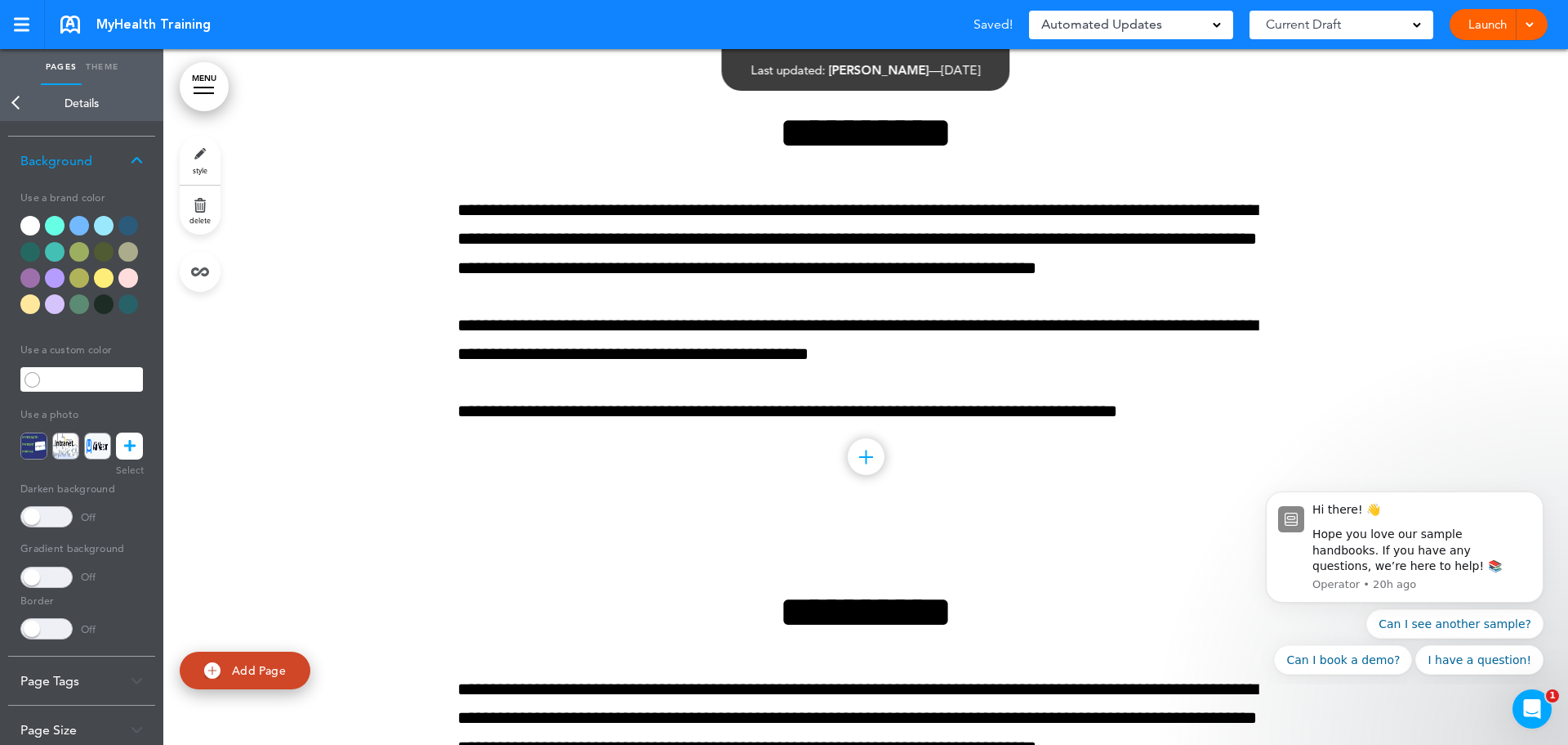
scroll to position [106, 0]
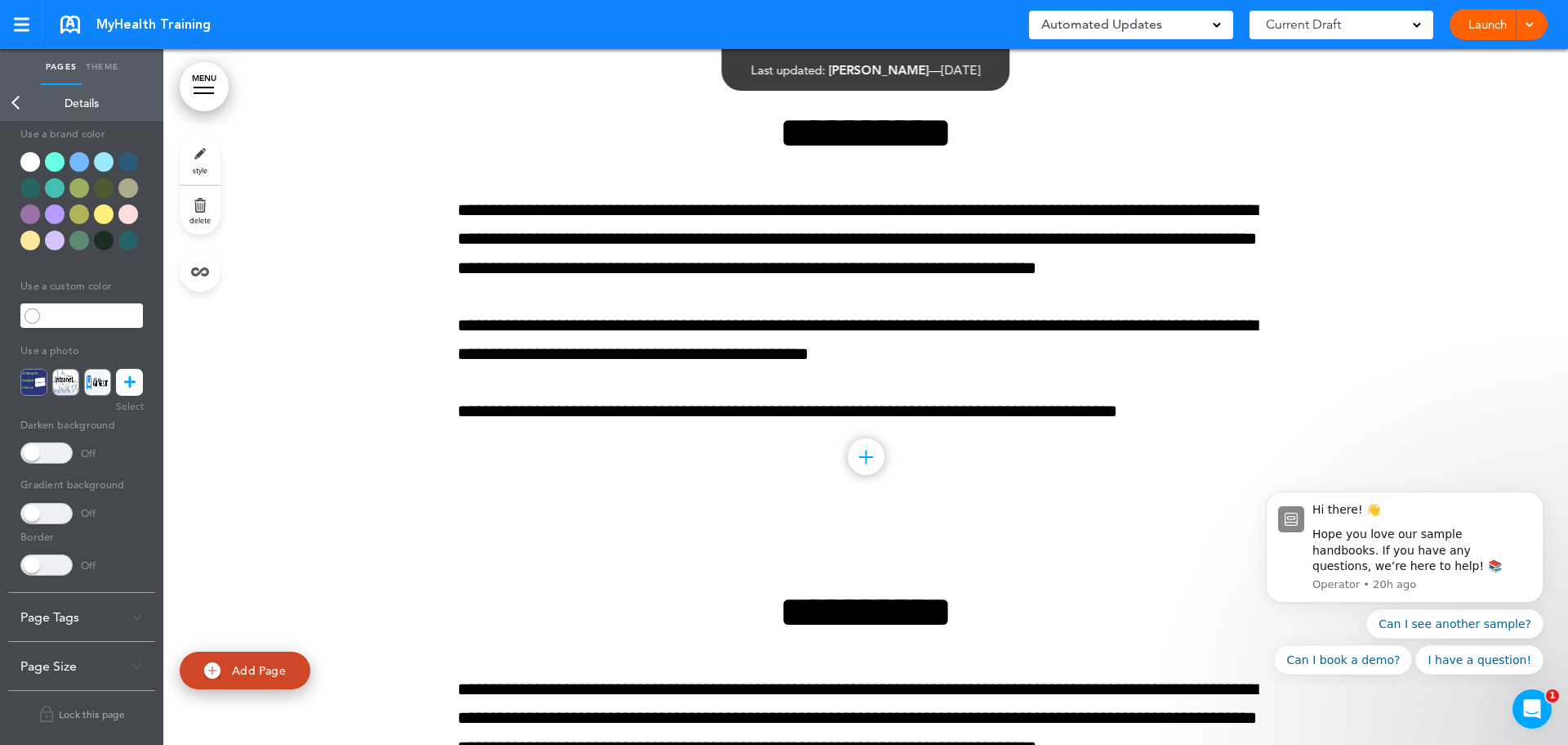
click at [140, 613] on img at bounding box center [136, 616] width 12 height 9
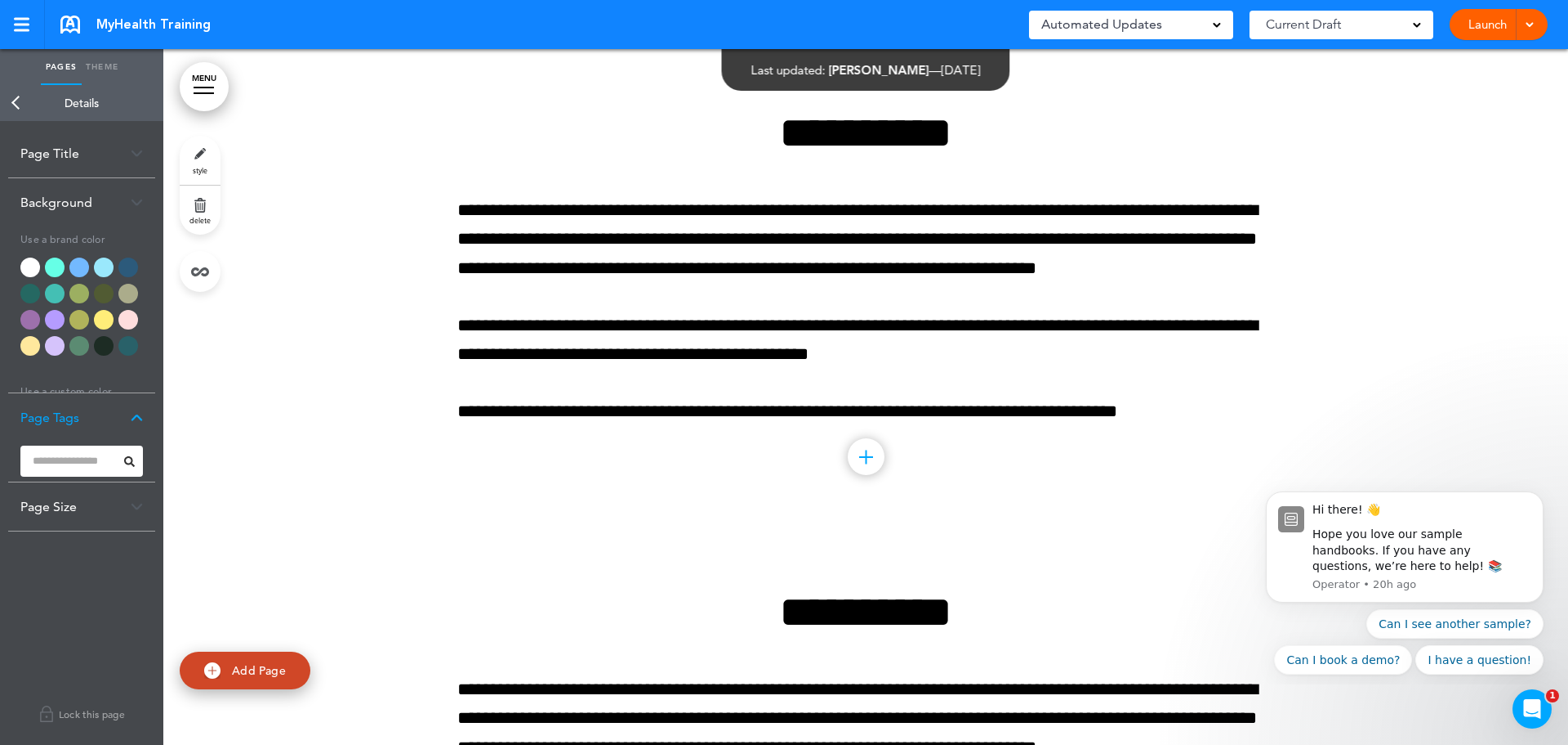
scroll to position [0, 0]
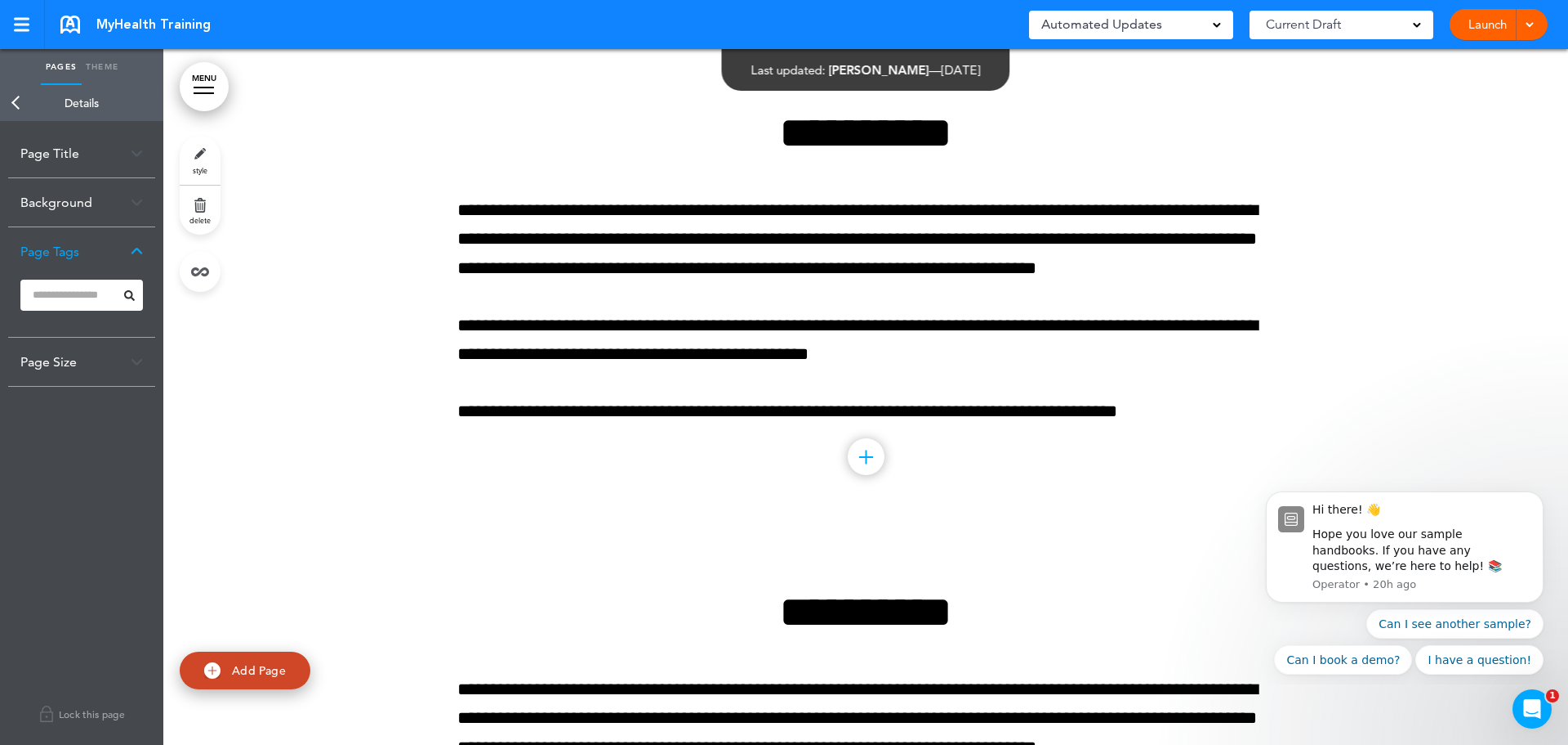
click at [128, 149] on div "Page Title" at bounding box center [81, 153] width 147 height 48
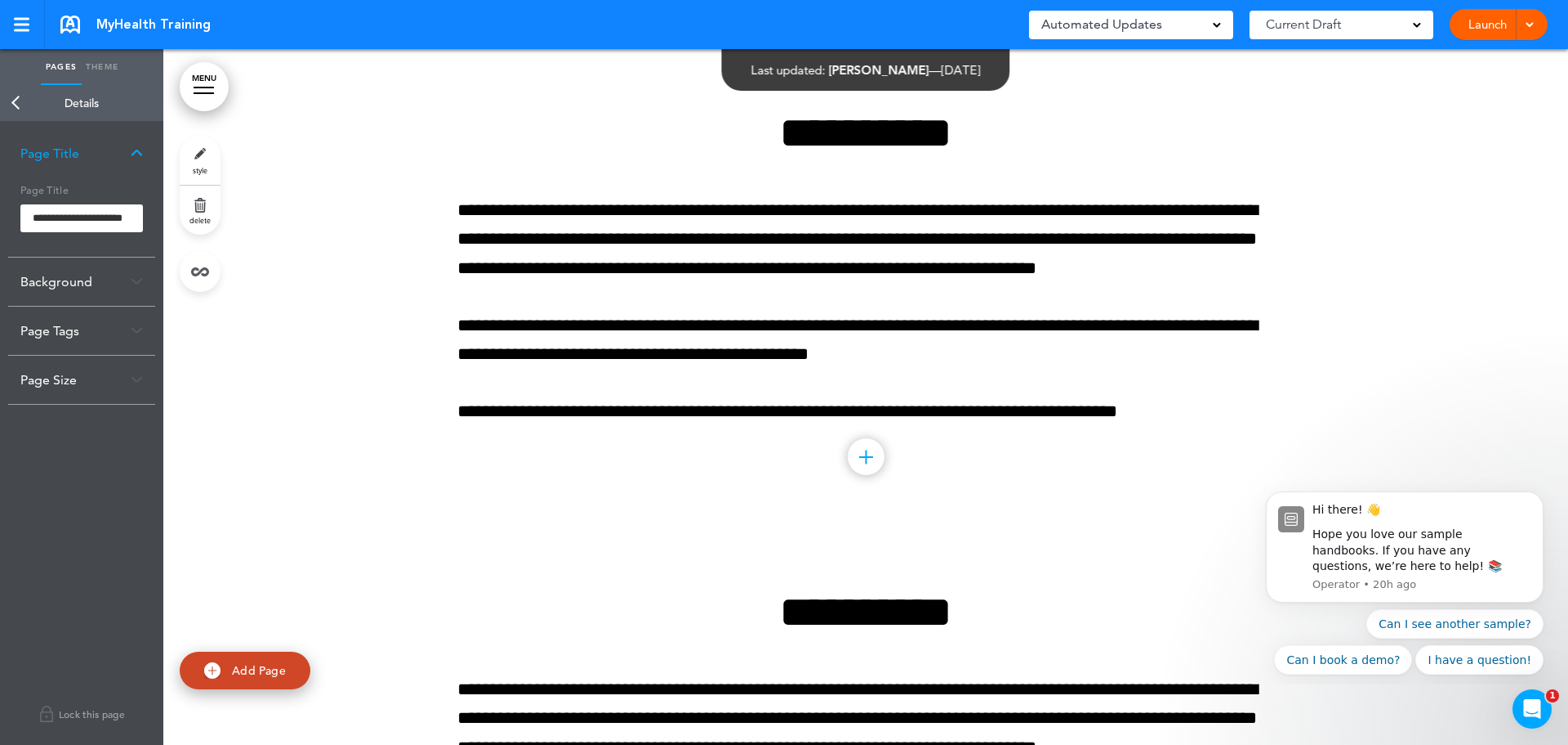
click at [21, 100] on link "Back" at bounding box center [16, 103] width 33 height 36
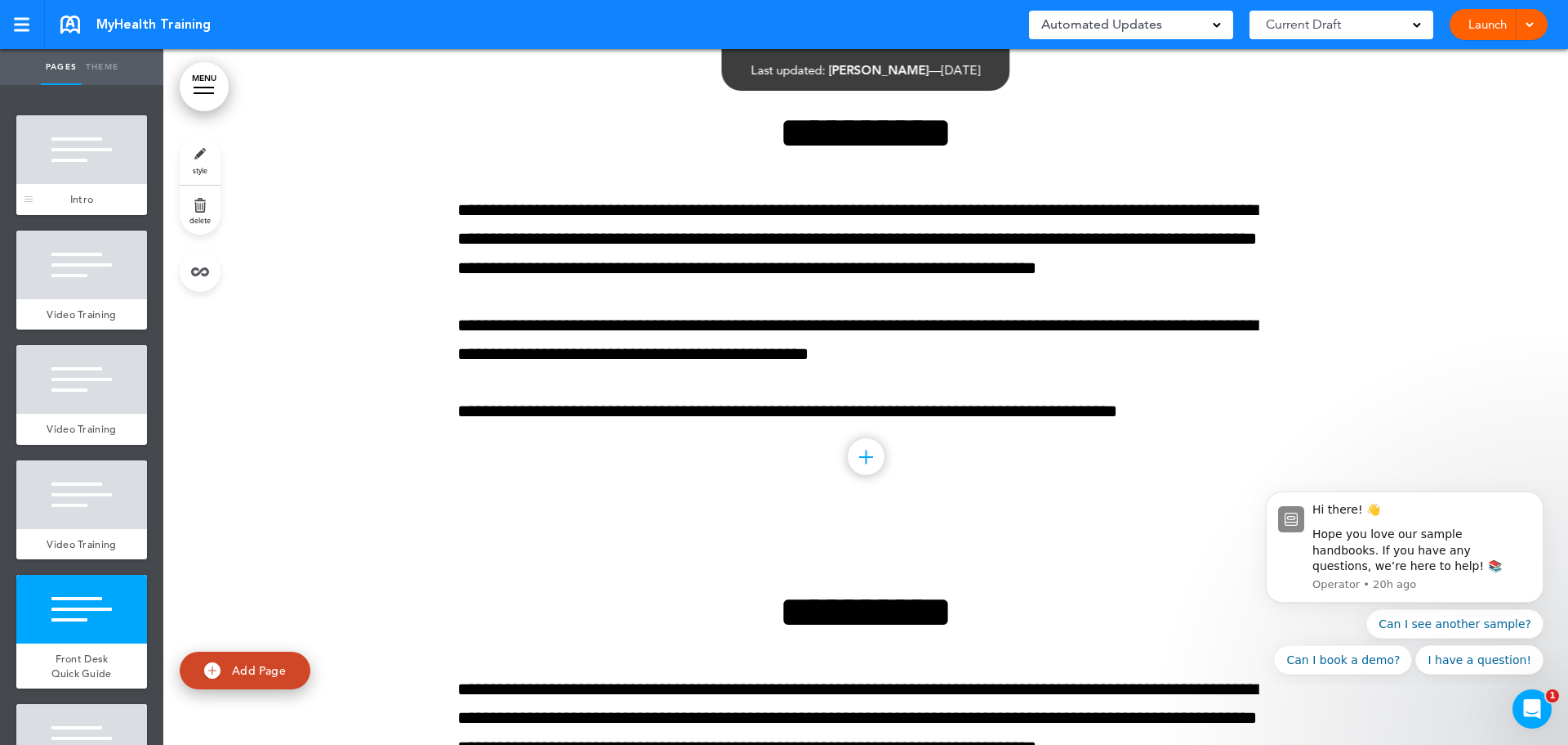
click at [57, 154] on div at bounding box center [81, 149] width 130 height 69
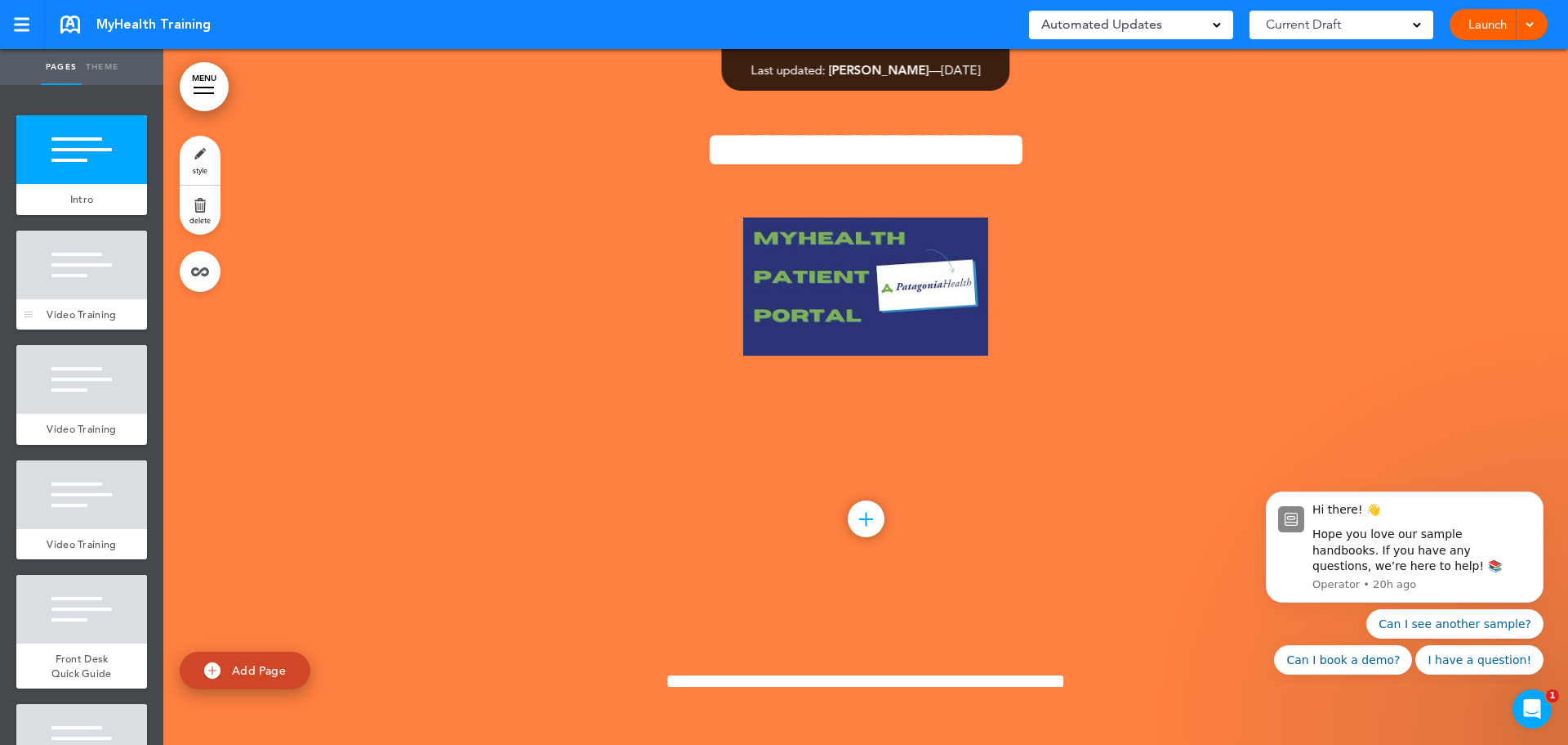
click at [78, 312] on span "Video Training" at bounding box center [81, 314] width 69 height 14
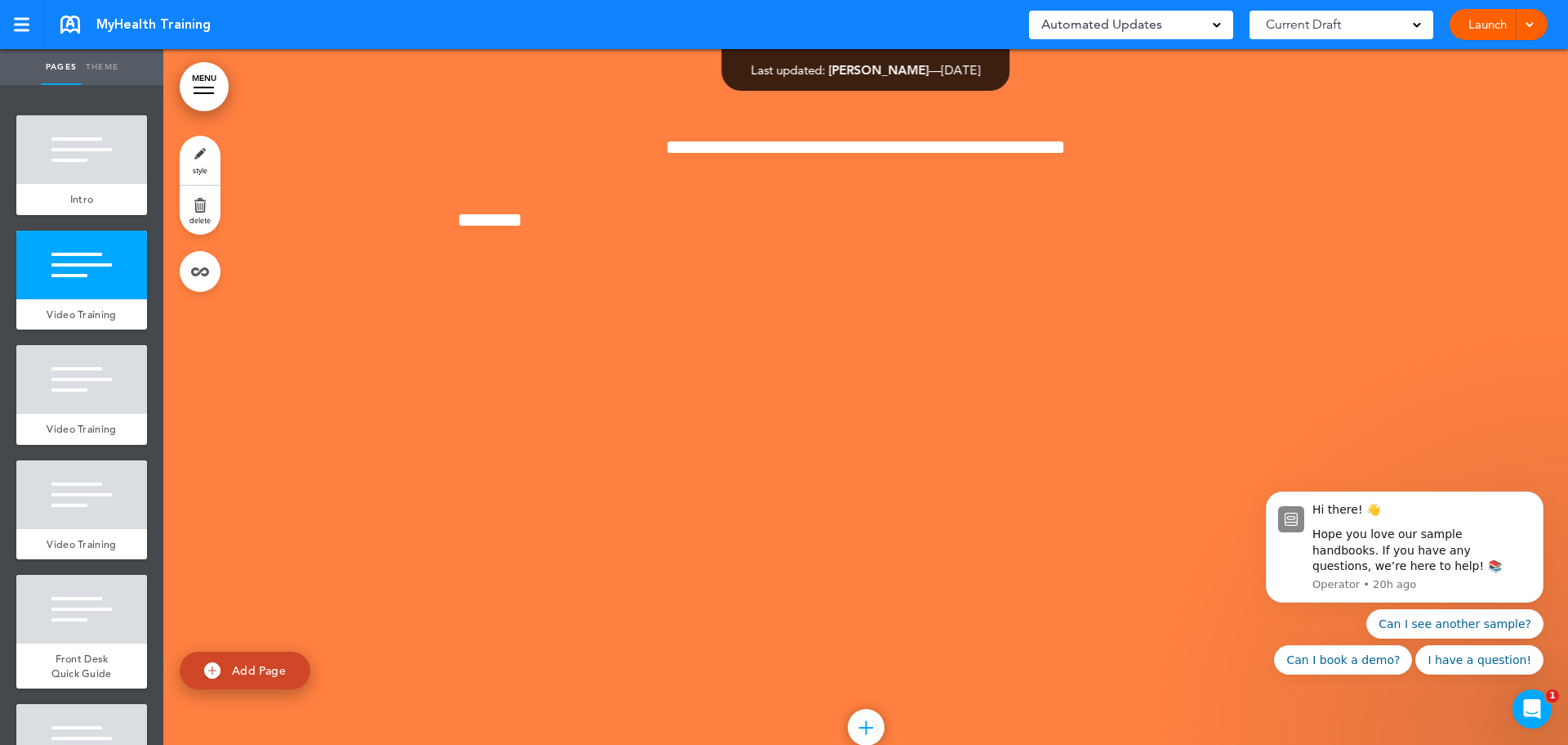
scroll to position [540, 0]
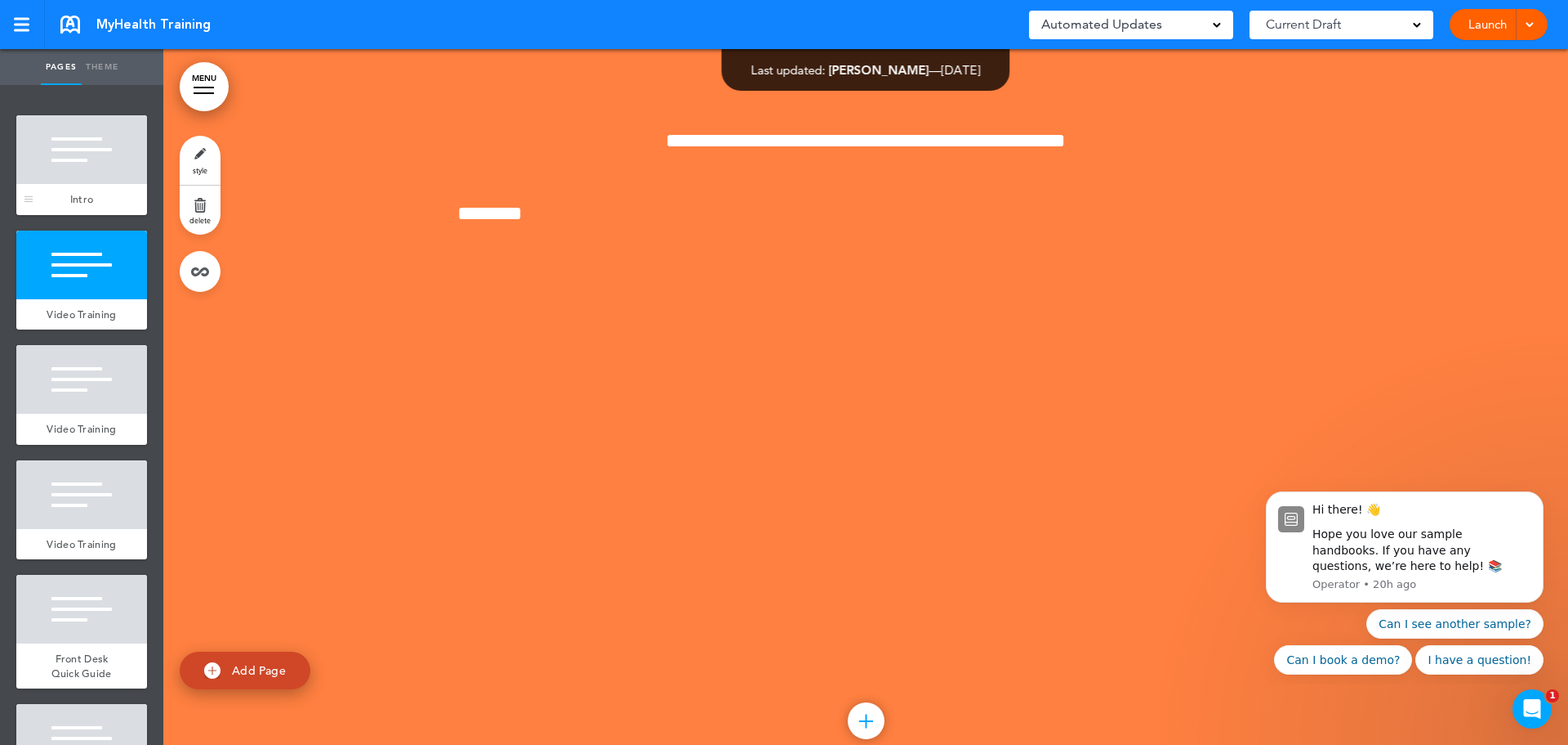
click at [79, 163] on div at bounding box center [81, 149] width 130 height 69
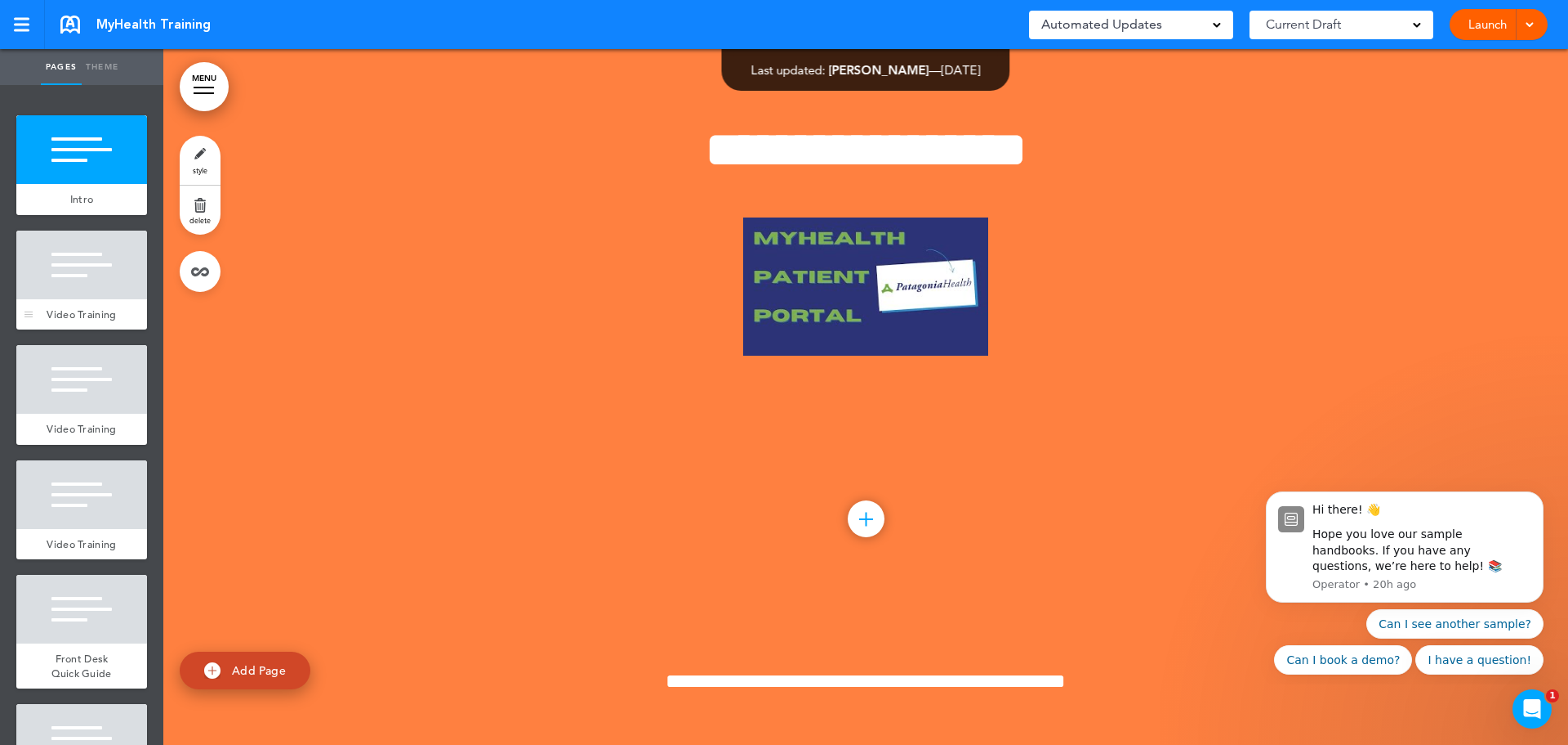
click at [61, 286] on div at bounding box center [81, 265] width 130 height 69
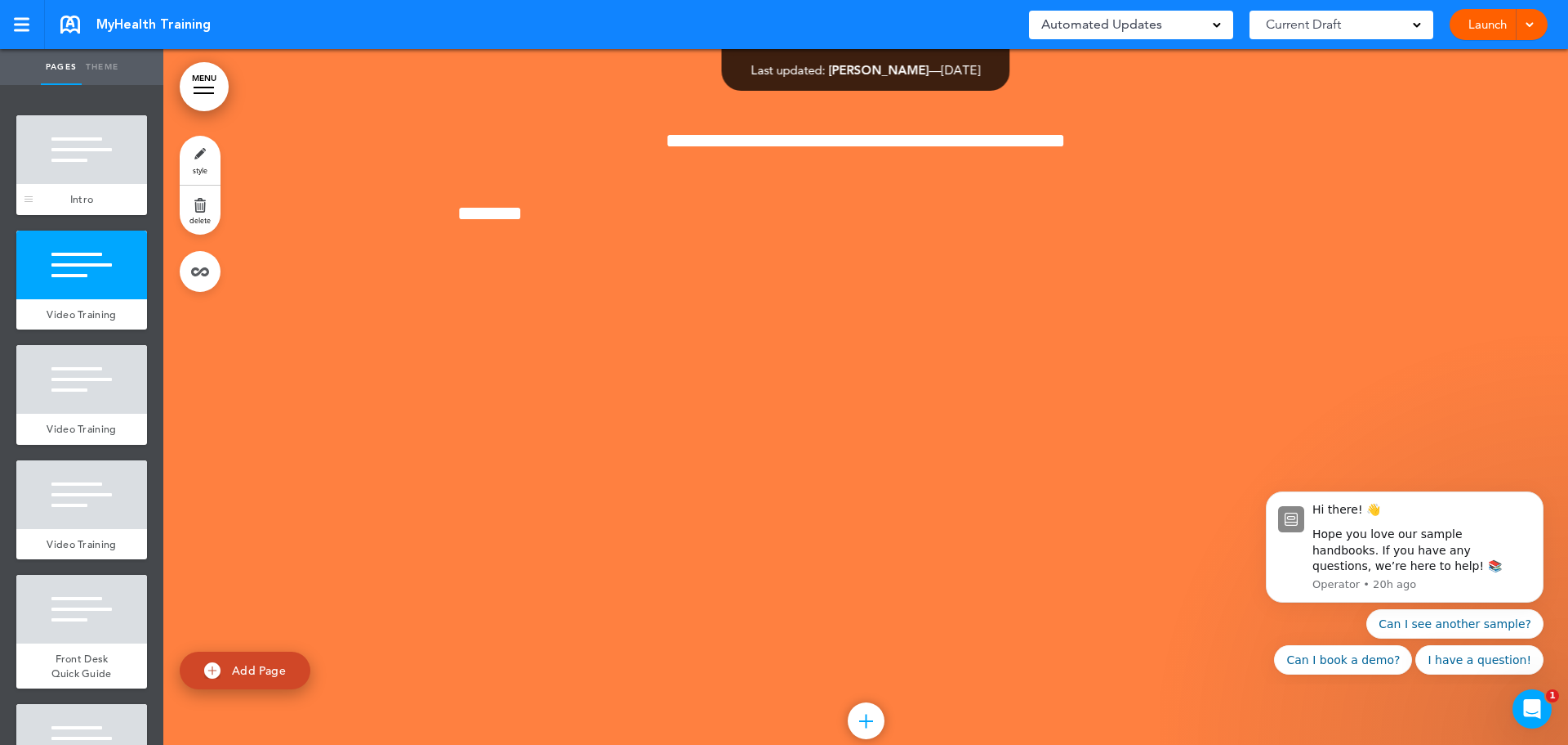
click at [110, 141] on div at bounding box center [81, 149] width 130 height 69
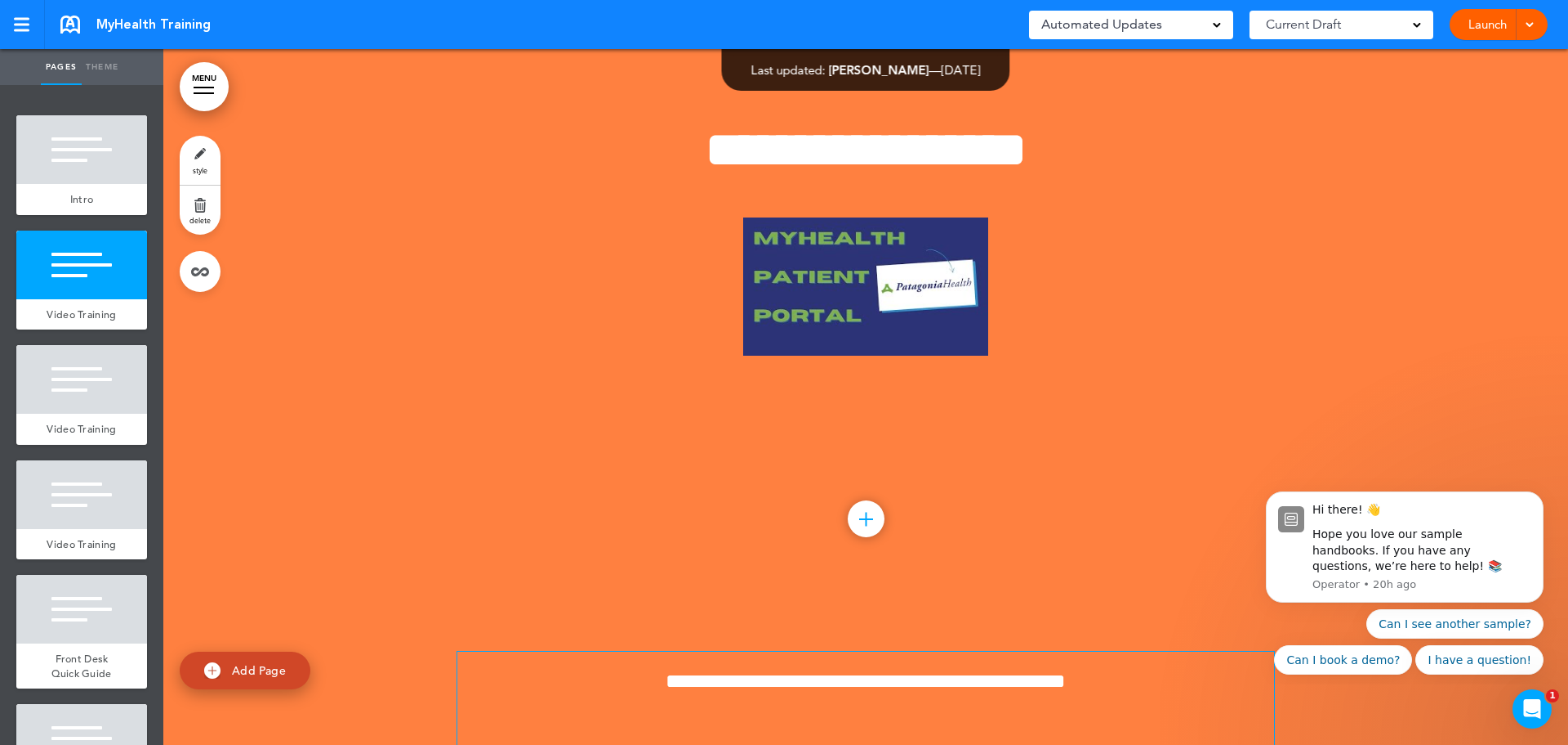
click at [999, 681] on span "**********" at bounding box center [865, 681] width 401 height 21
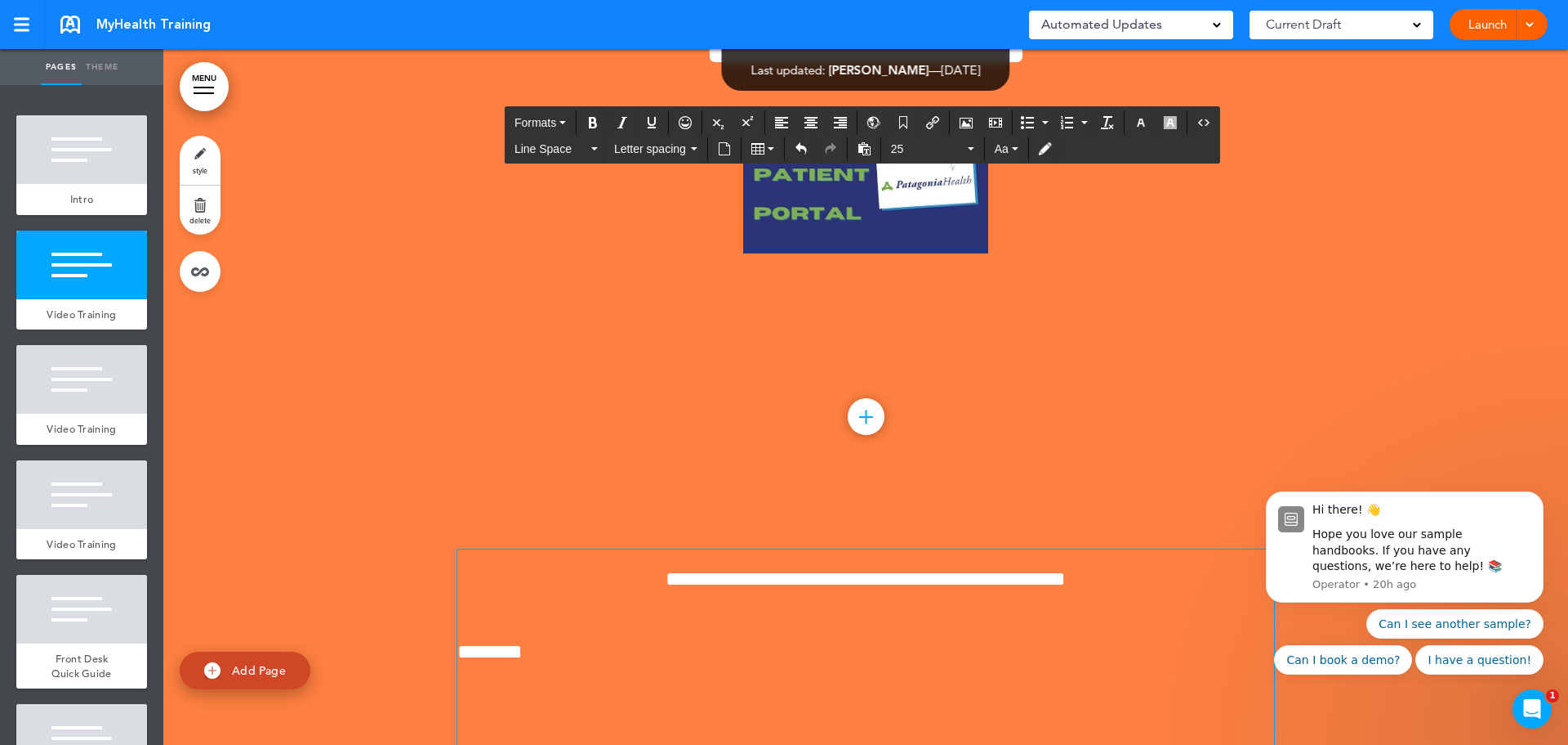
scroll to position [327, 0]
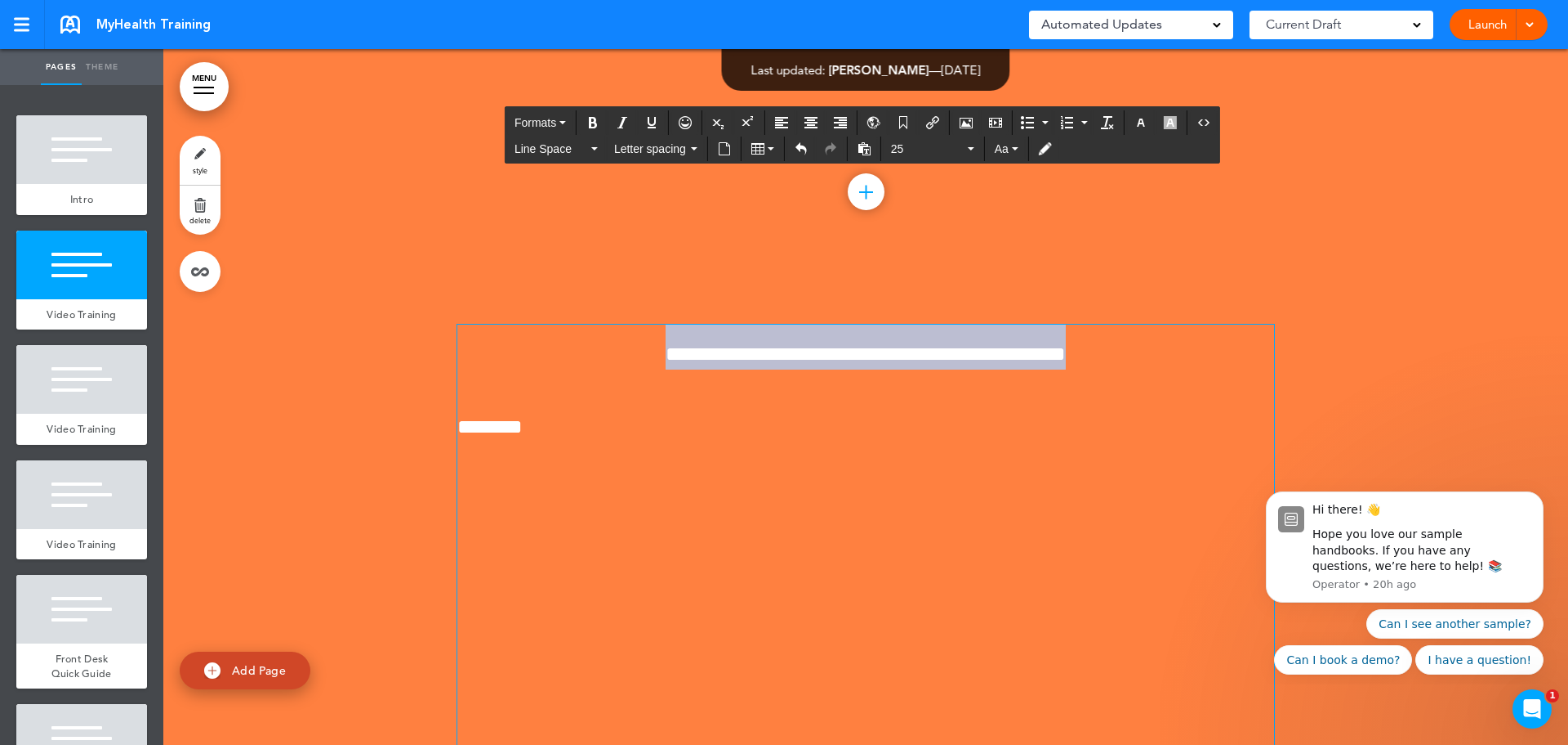
drag, startPoint x: 1084, startPoint y: 354, endPoint x: 596, endPoint y: 351, distance: 488.0
click at [596, 351] on h1 "**********" at bounding box center [865, 347] width 817 height 45
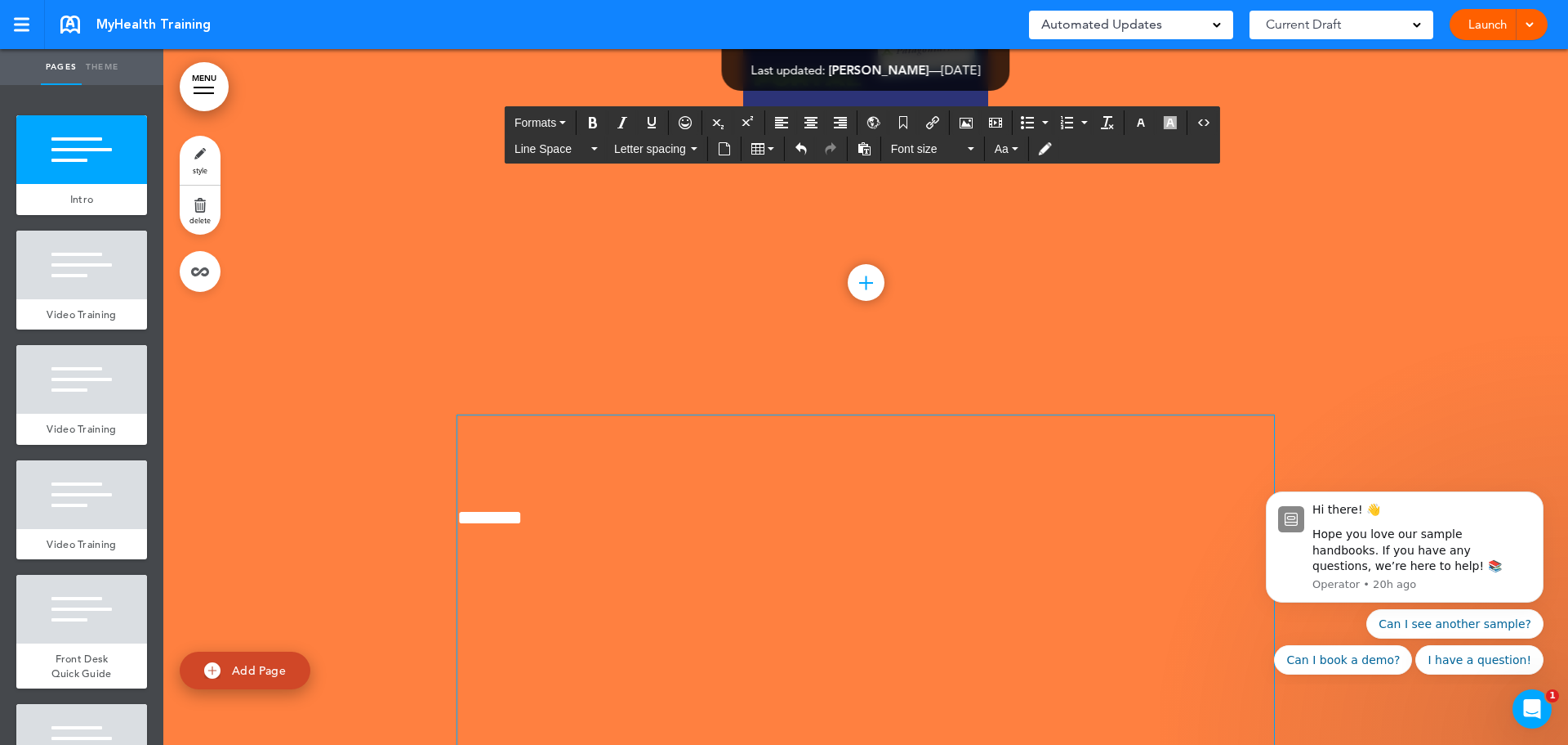
scroll to position [163, 0]
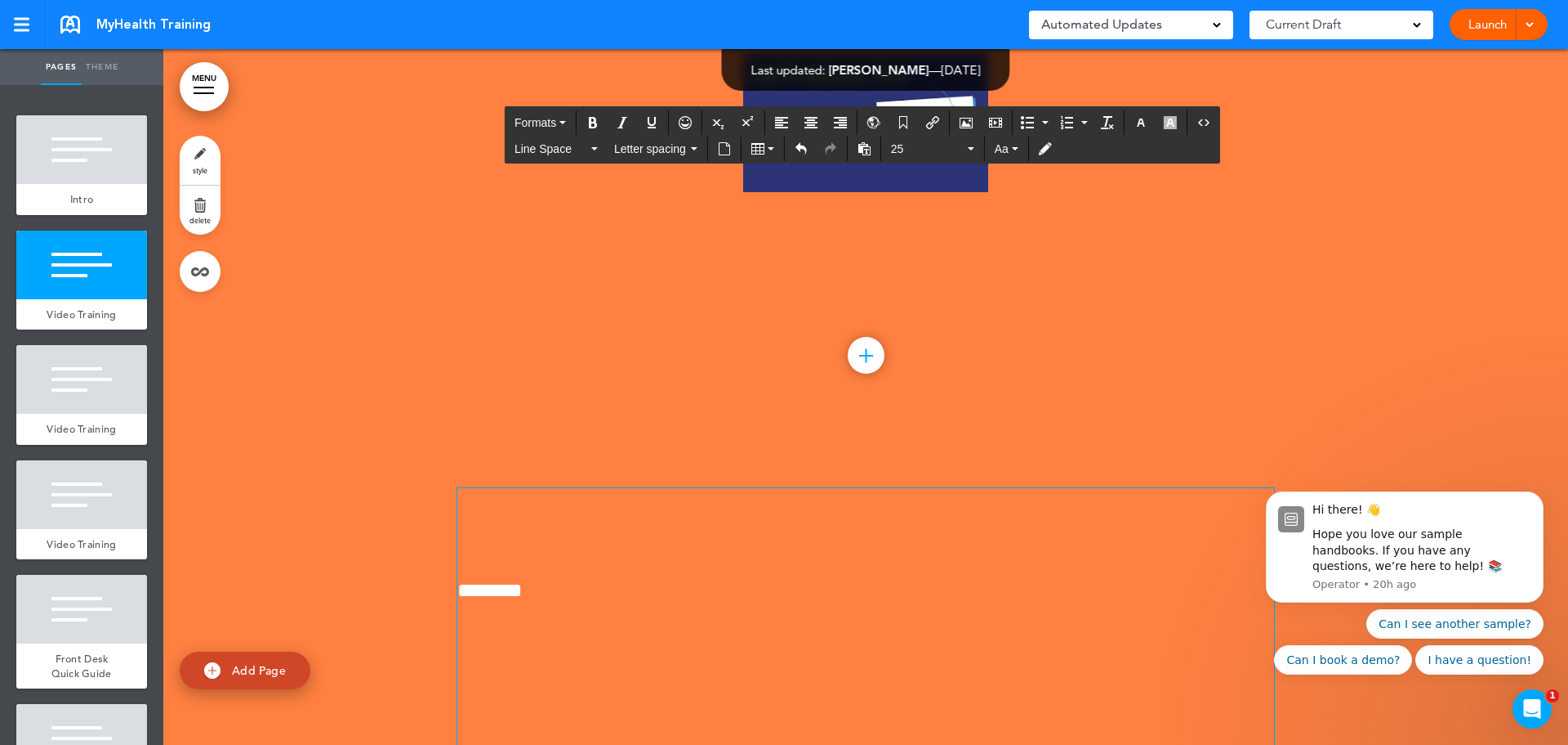
click at [458, 581] on span "********" at bounding box center [490, 590] width 65 height 21
click at [457, 581] on span "********" at bounding box center [490, 590] width 65 height 21
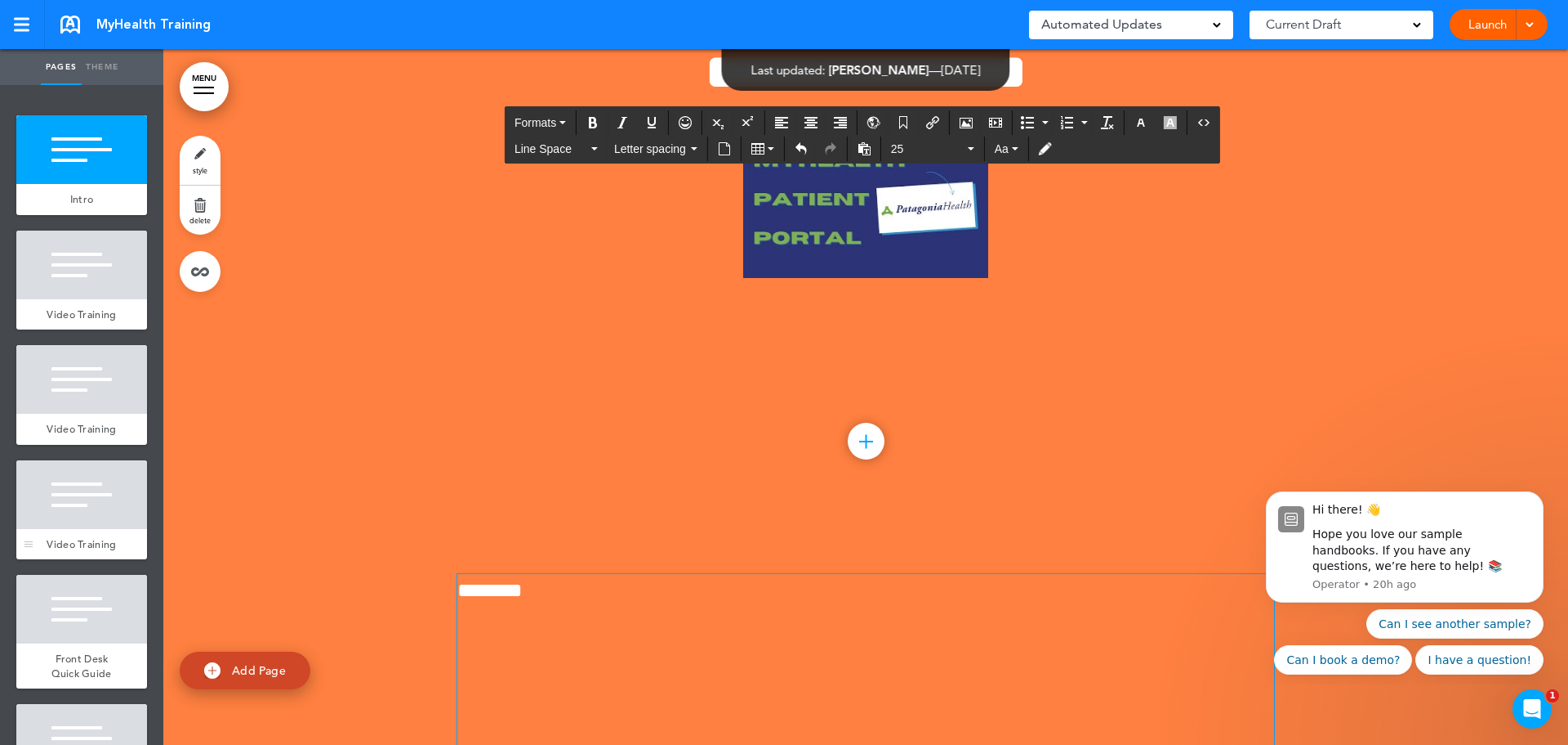
click at [63, 485] on div at bounding box center [81, 494] width 130 height 69
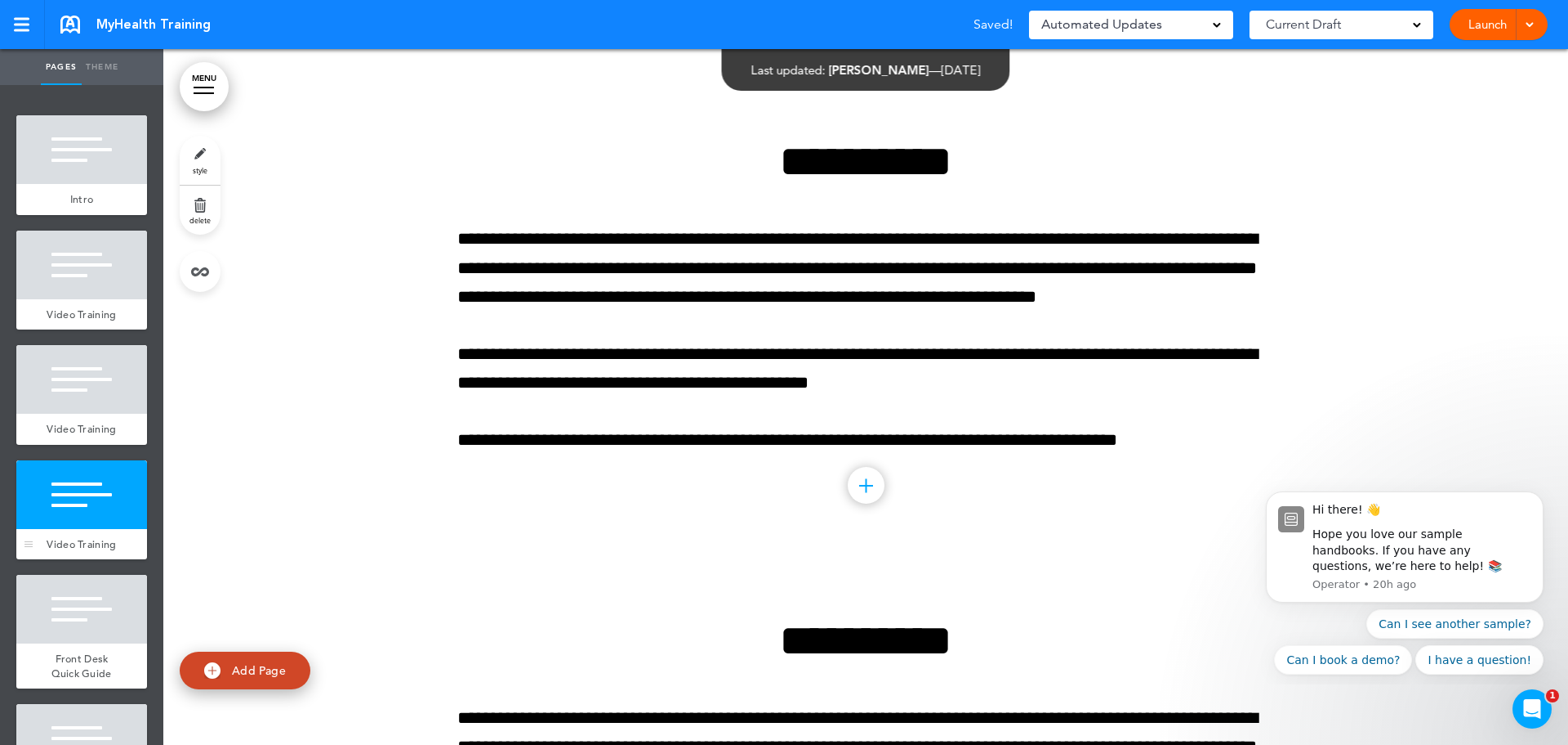
scroll to position [1675, 0]
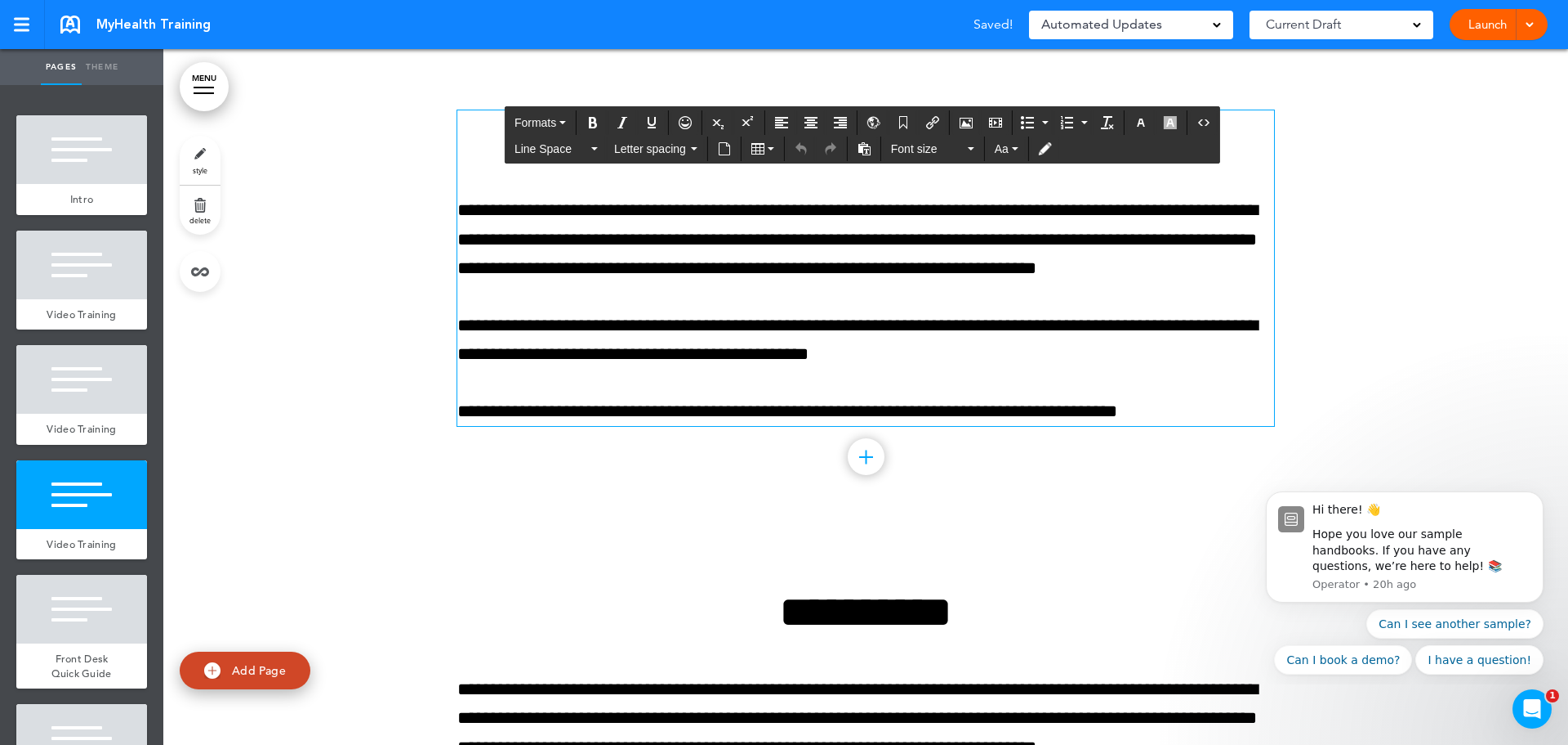
click at [953, 298] on div "**********" at bounding box center [865, 269] width 817 height 316
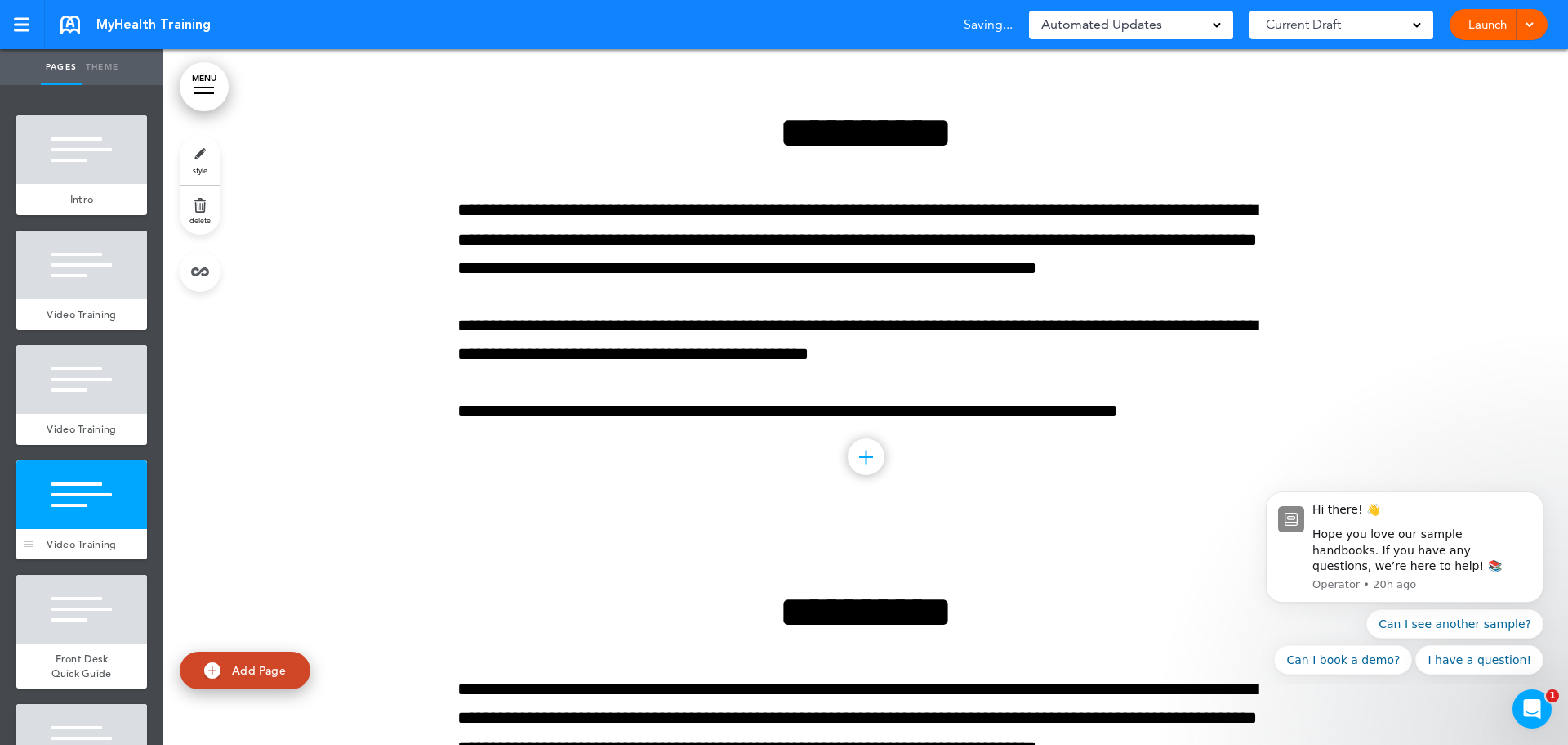
click at [79, 495] on div at bounding box center [81, 494] width 130 height 69
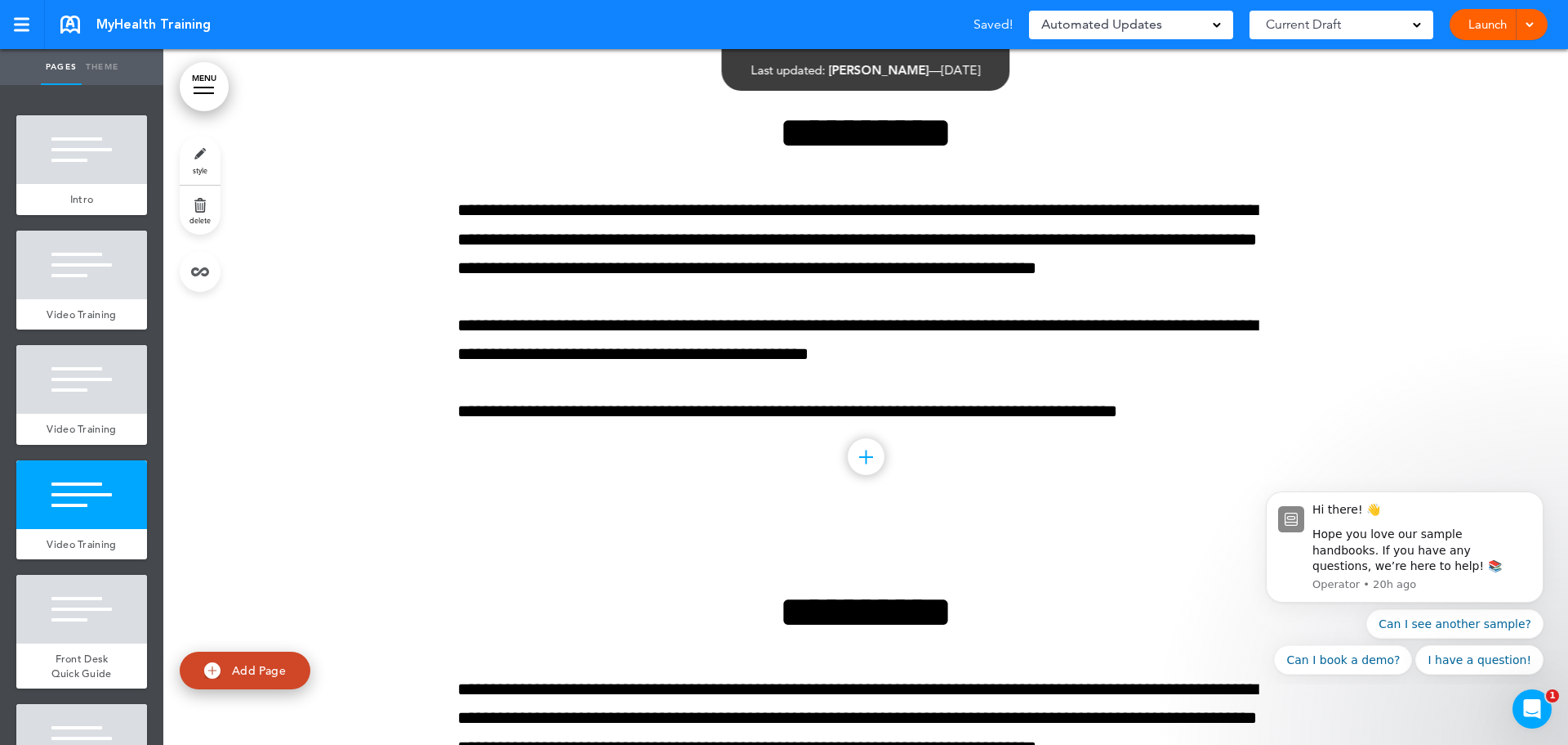
click at [205, 158] on link "style" at bounding box center [201, 160] width 41 height 49
type input "**********"
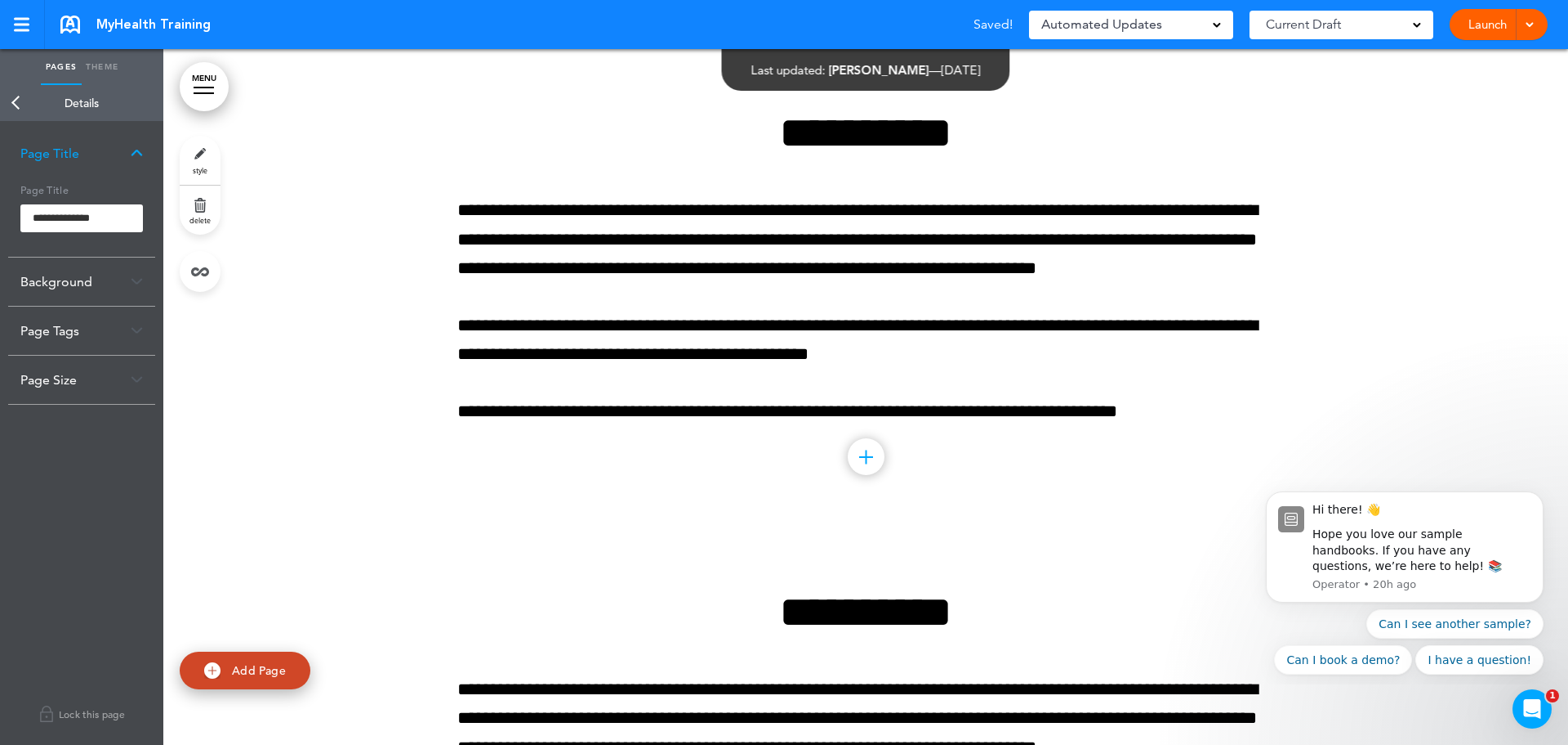
click at [133, 283] on img at bounding box center [136, 282] width 12 height 9
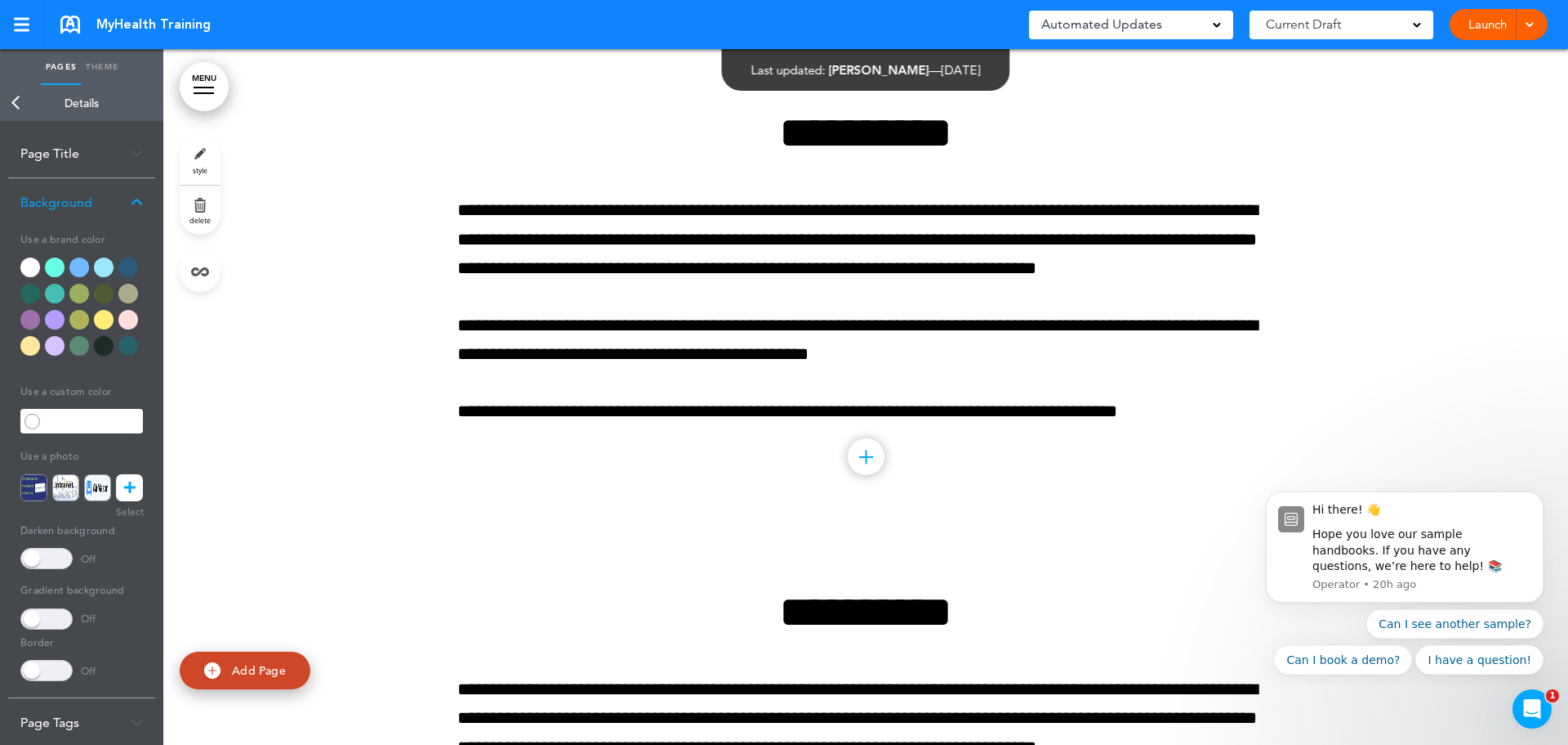
click at [87, 418] on input "text" at bounding box center [93, 421] width 99 height 23
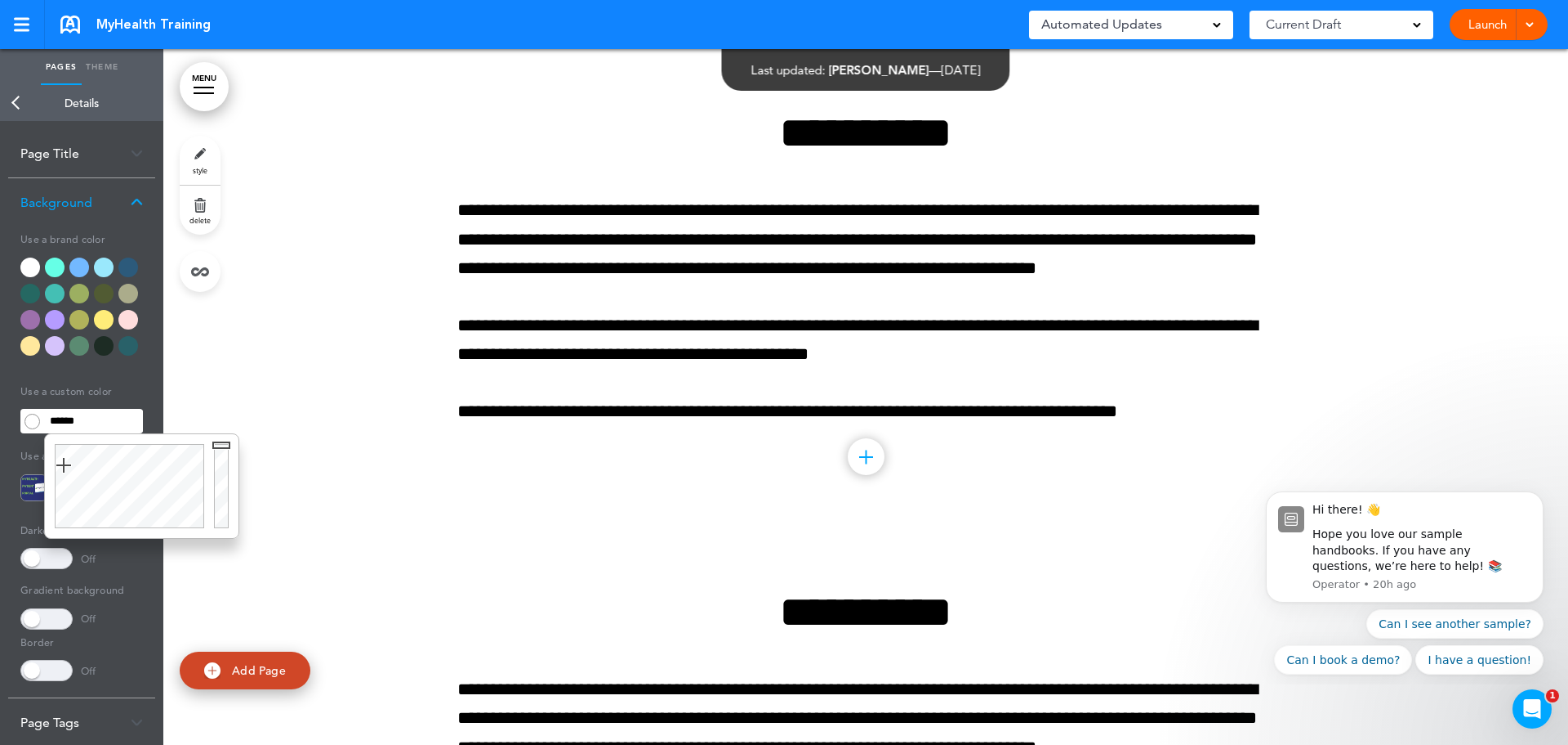
click at [221, 445] on div at bounding box center [224, 486] width 29 height 104
type input "******"
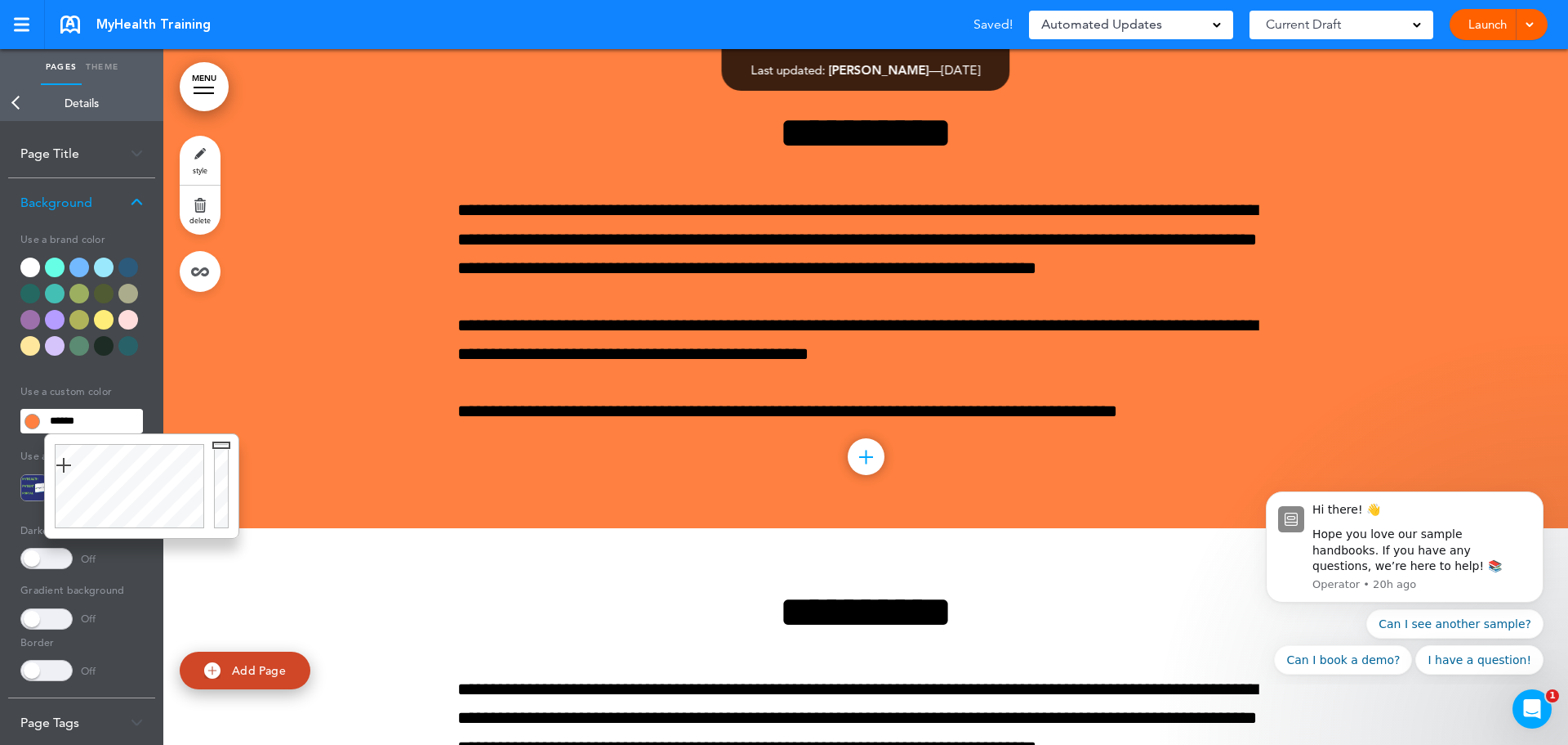
click at [17, 99] on link "Back" at bounding box center [16, 103] width 33 height 36
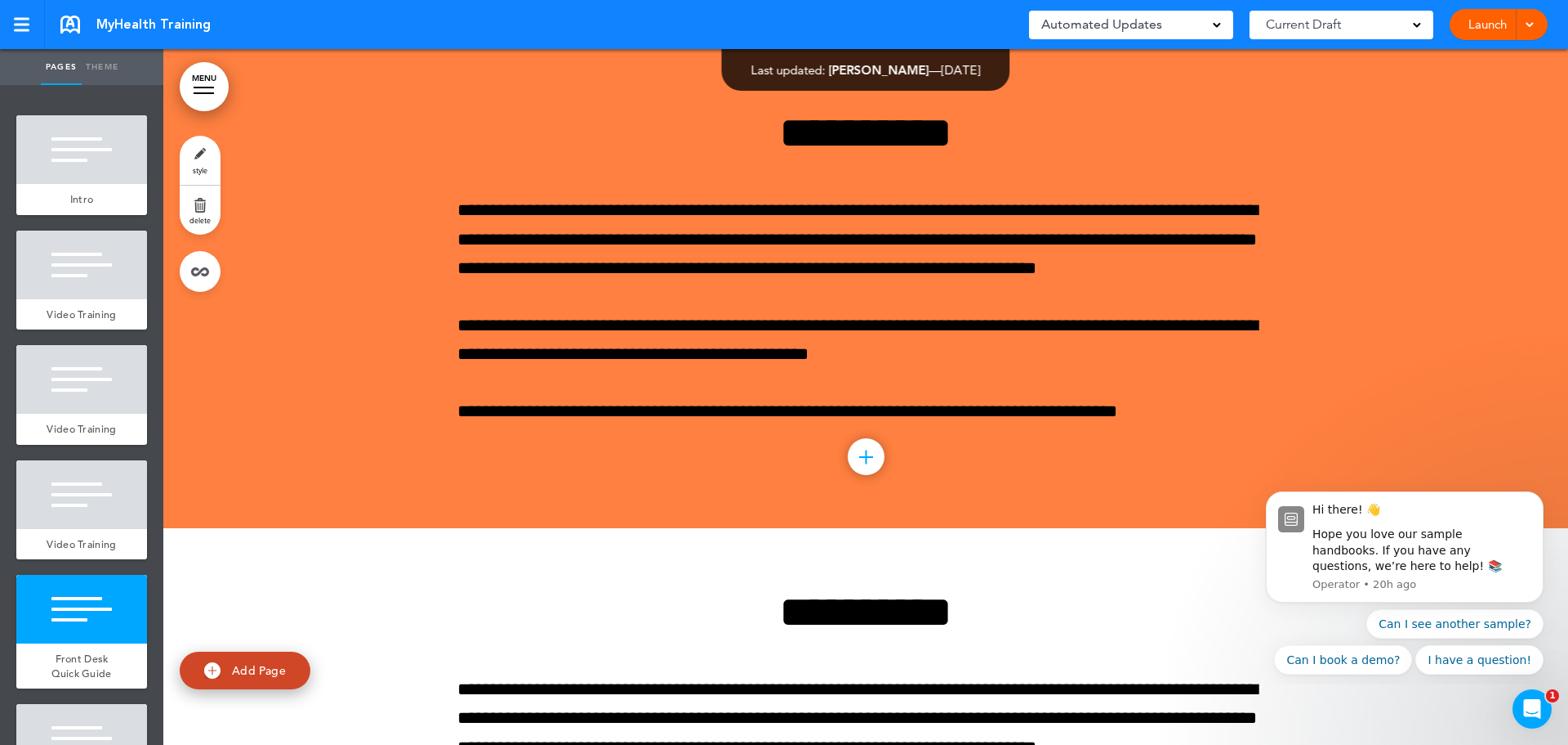
scroll to position [2084, 0]
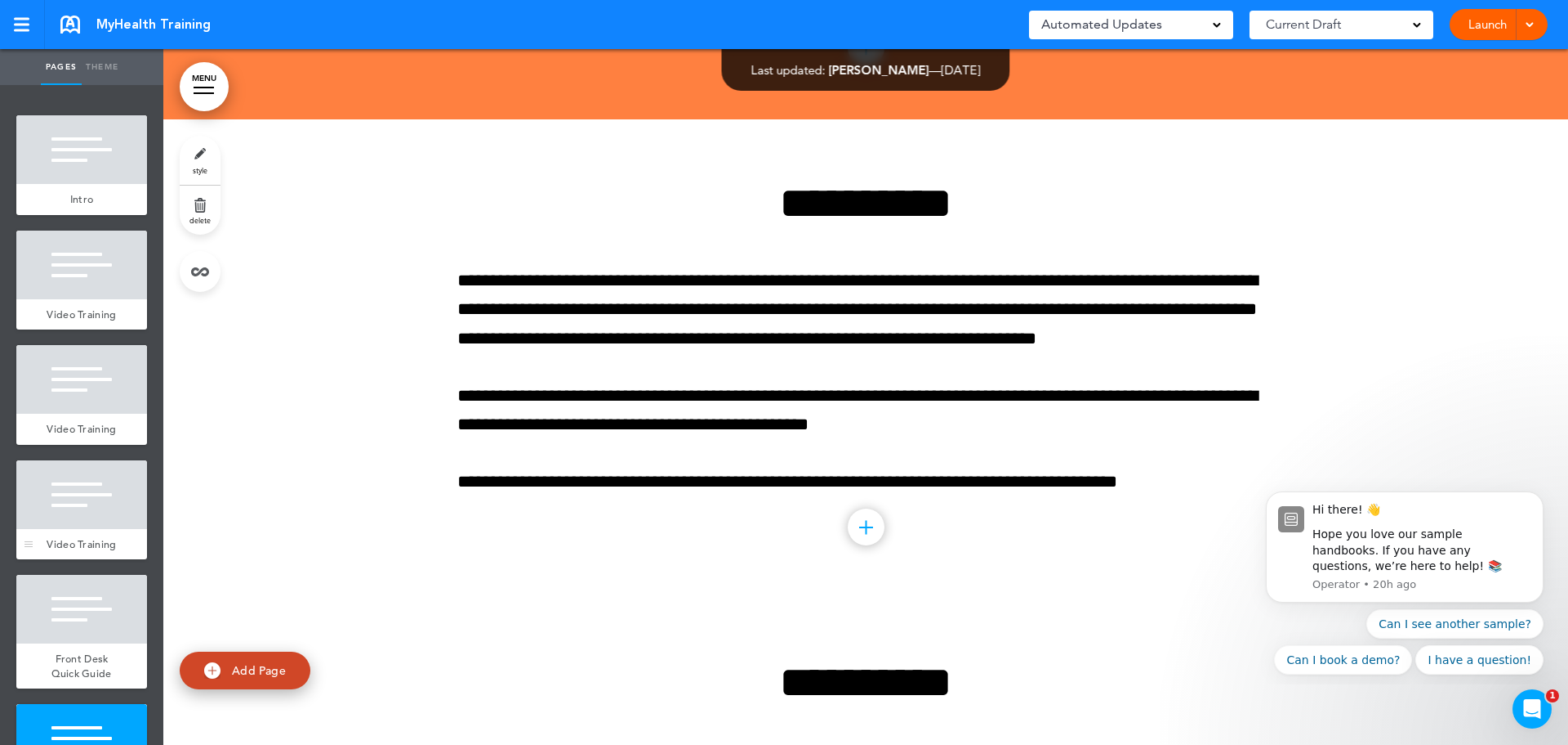
click at [94, 514] on div at bounding box center [81, 494] width 130 height 69
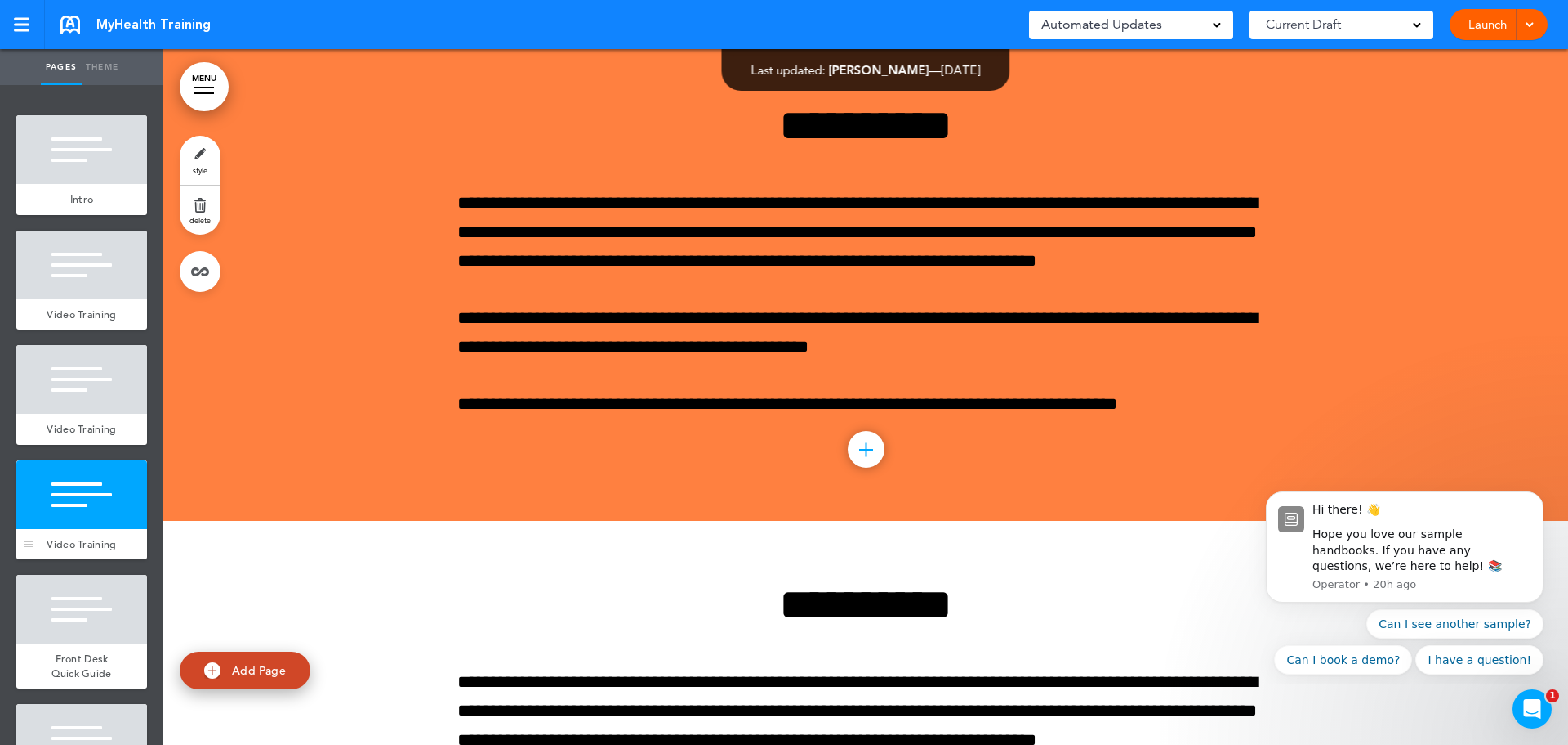
scroll to position [1675, 0]
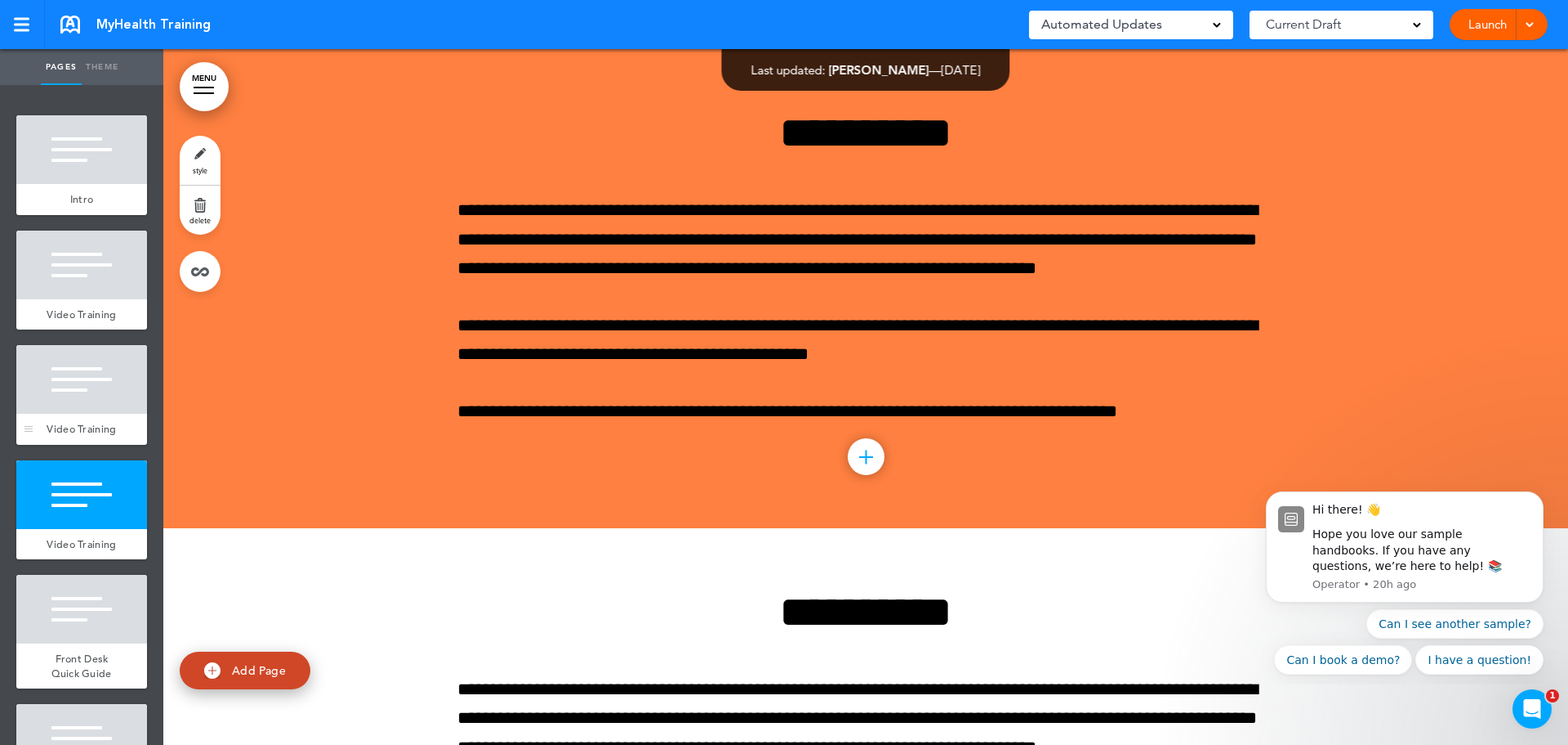
click at [95, 405] on div at bounding box center [81, 379] width 130 height 69
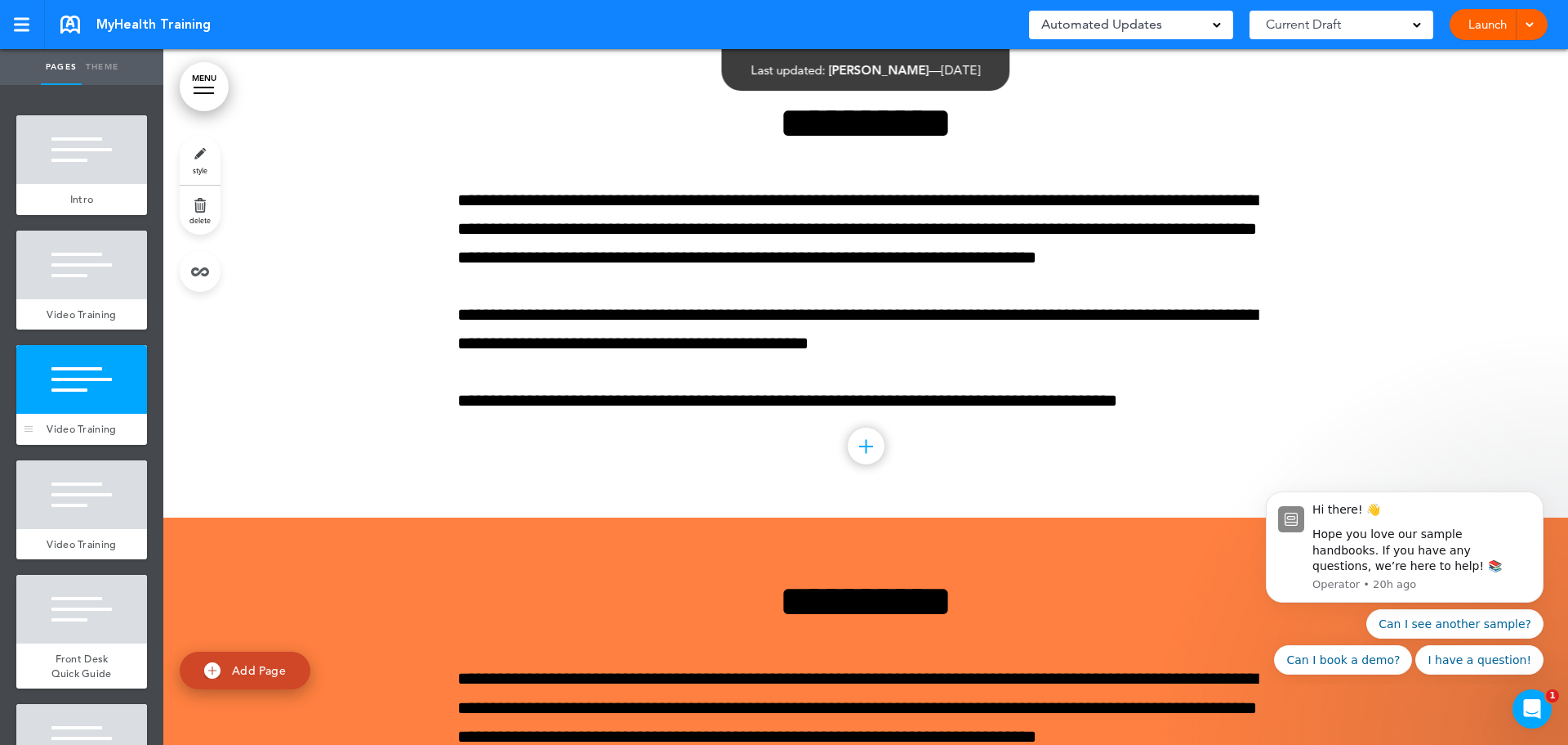
scroll to position [1196, 0]
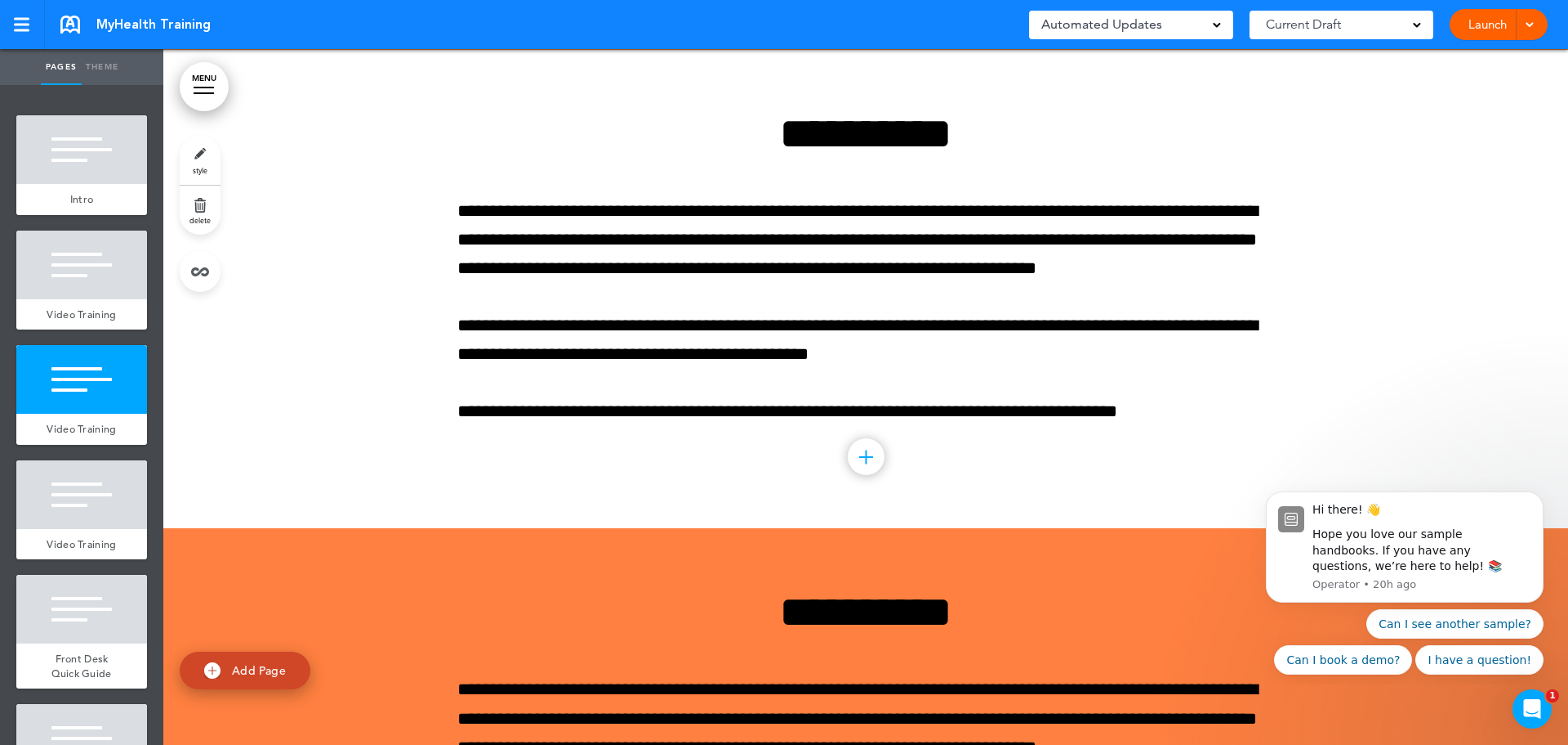
click at [194, 162] on link "style" at bounding box center [201, 160] width 41 height 49
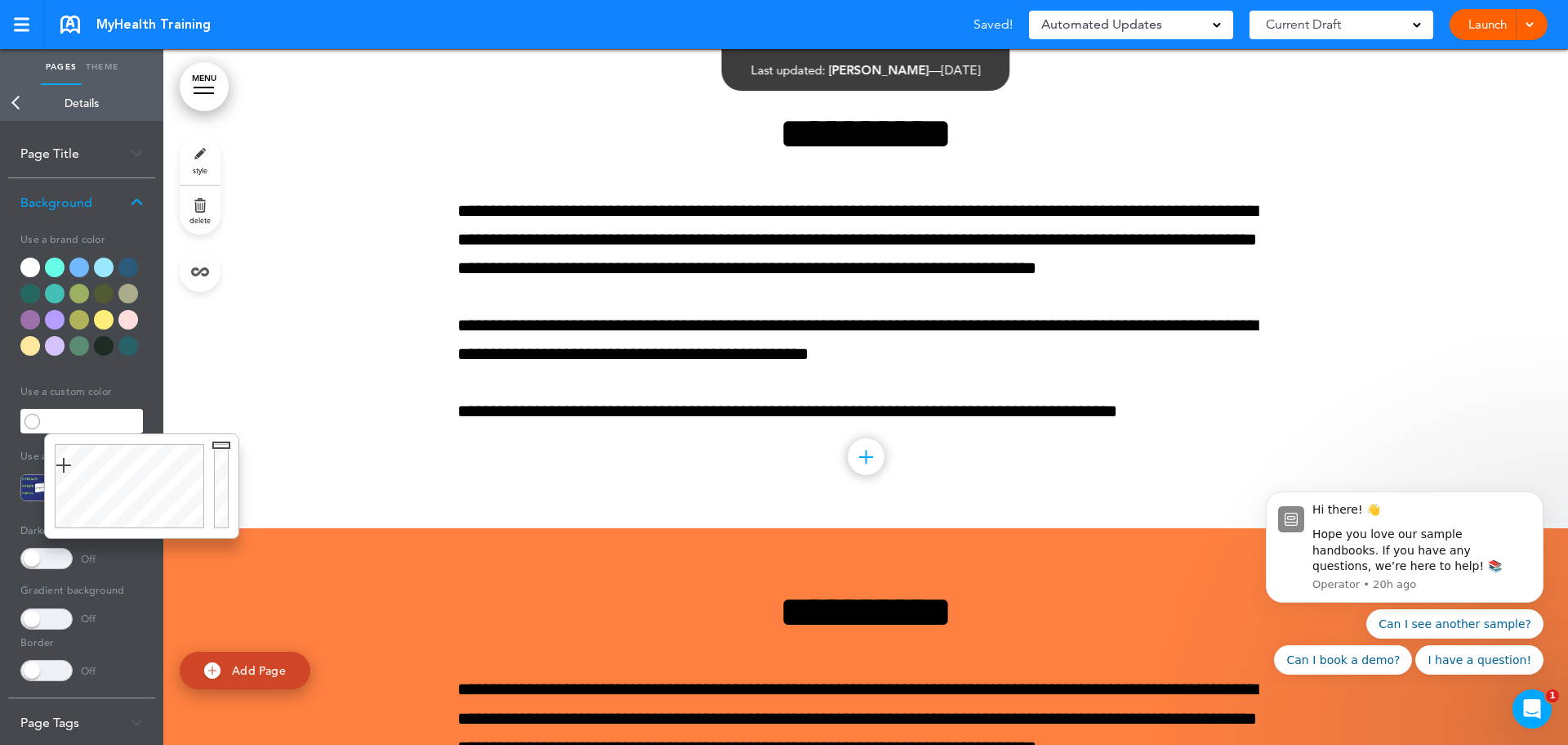
click at [120, 421] on input "text" at bounding box center [93, 421] width 99 height 23
click at [222, 443] on div at bounding box center [224, 486] width 29 height 104
type input "******"
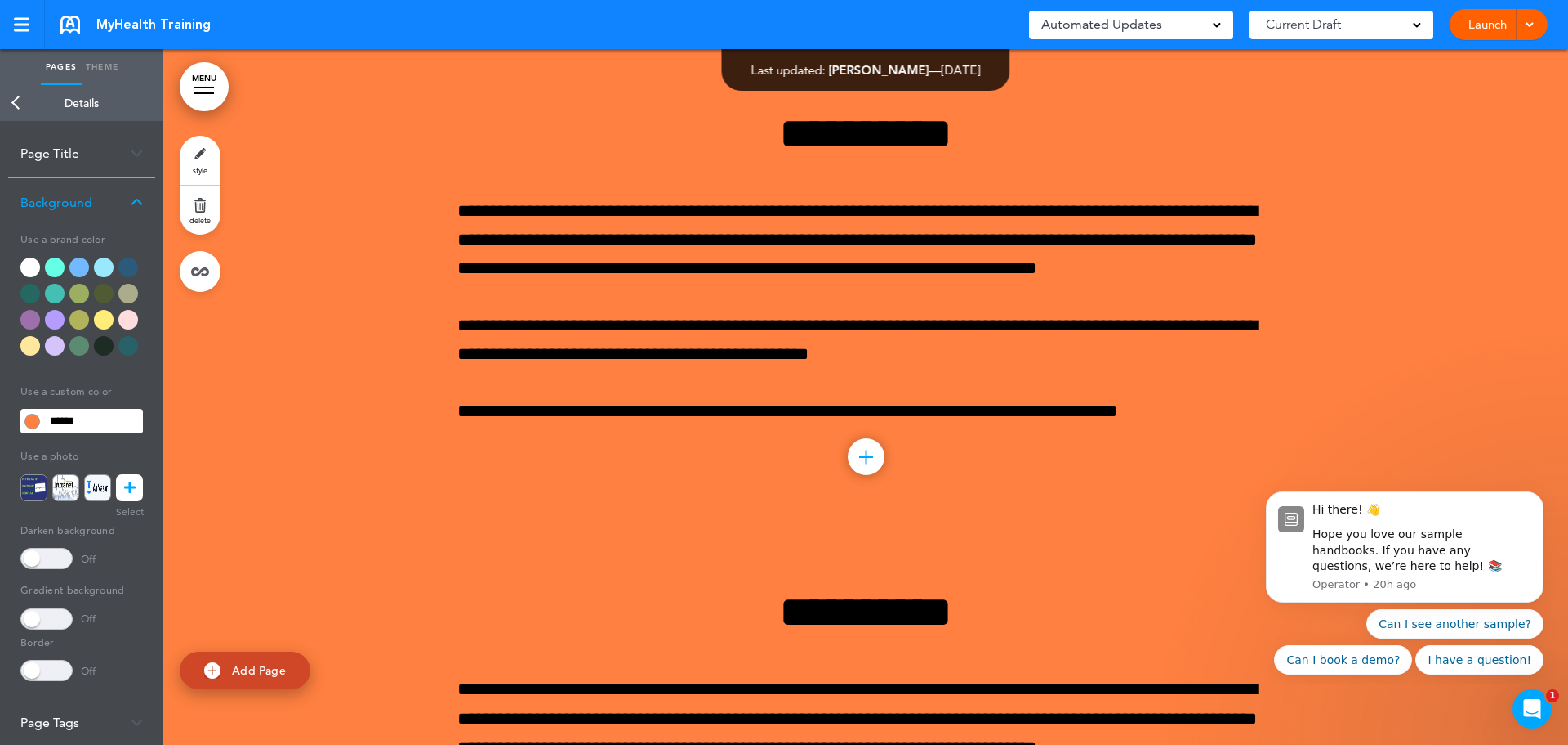
click at [21, 106] on link "Back" at bounding box center [16, 103] width 33 height 36
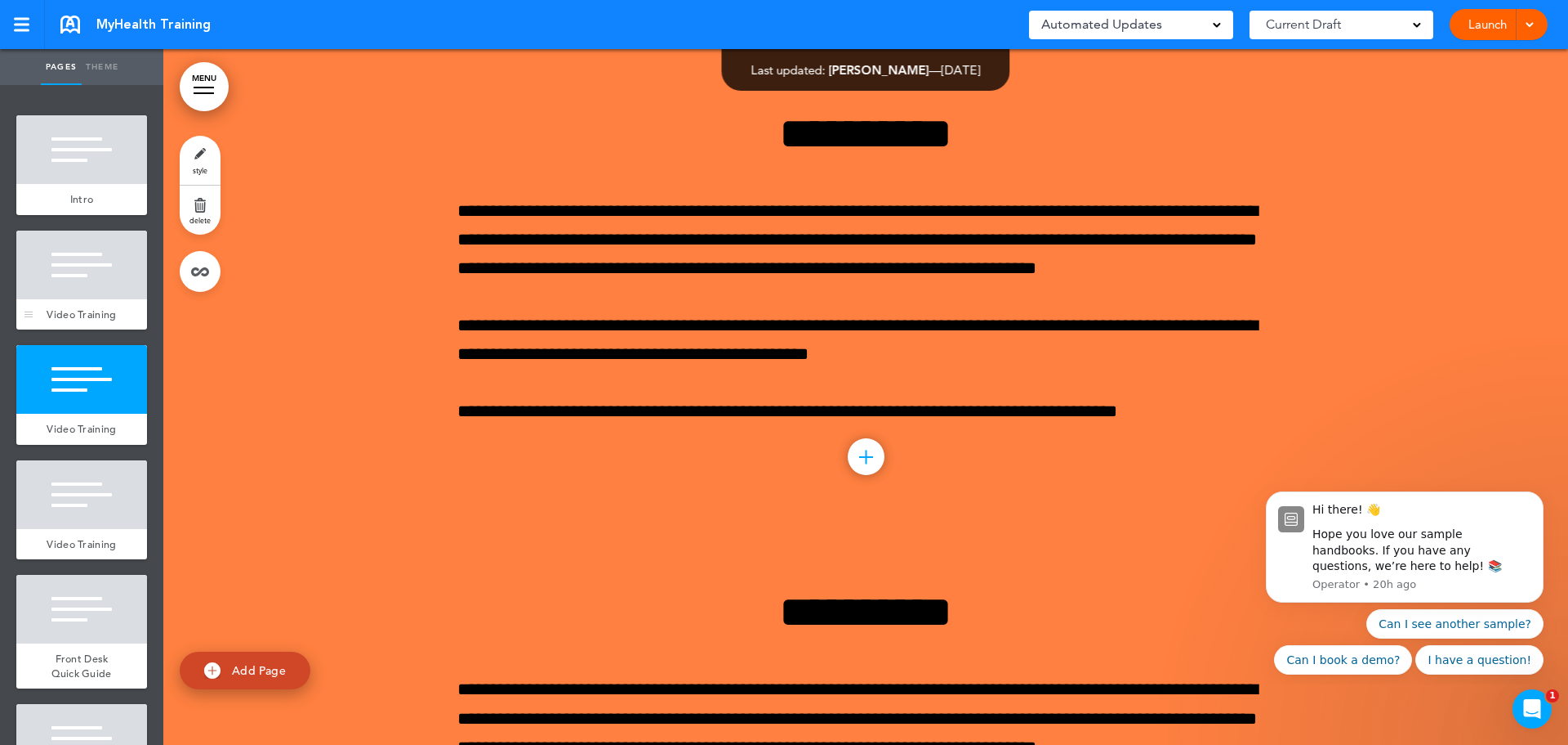
click at [100, 261] on div at bounding box center [81, 265] width 130 height 69
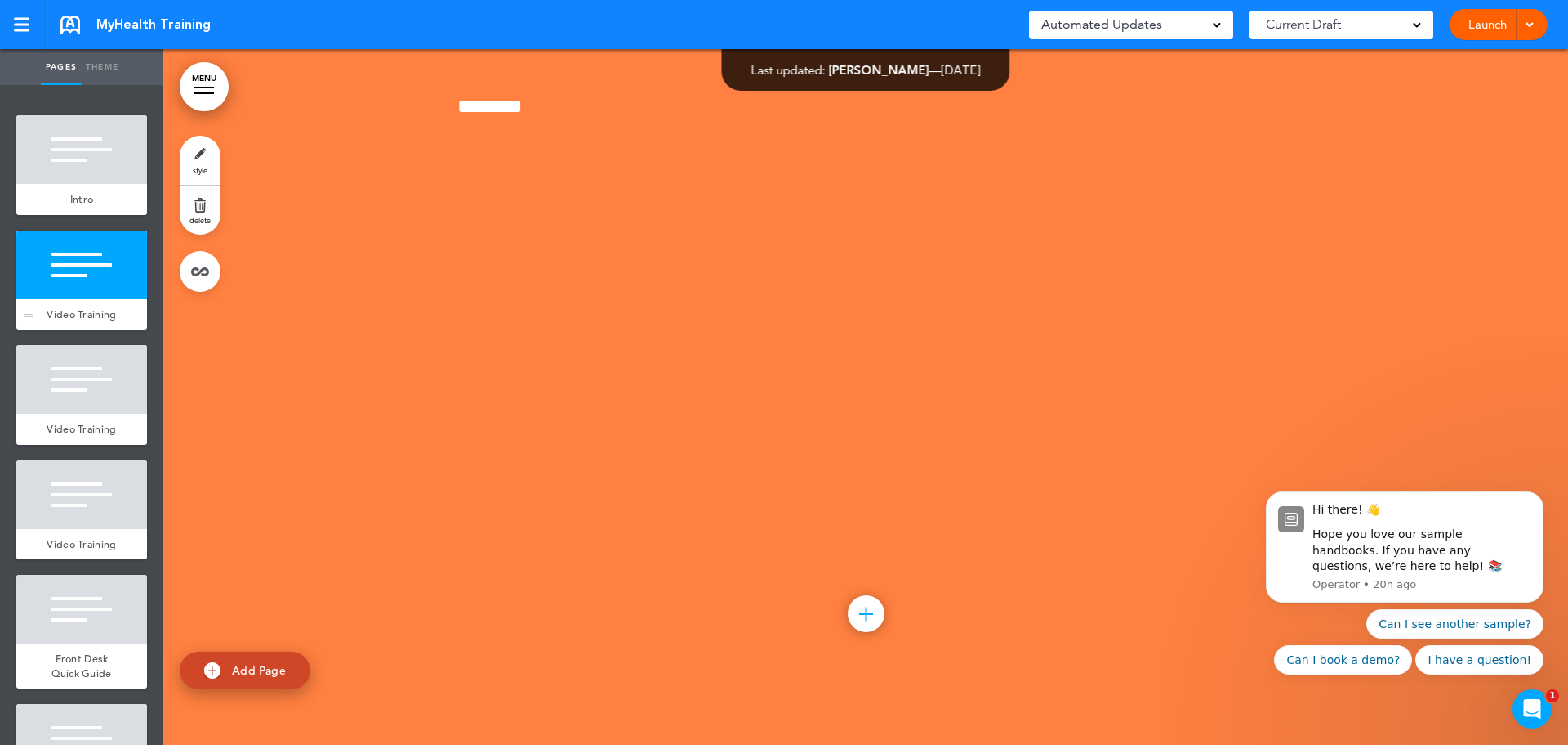
scroll to position [540, 0]
click at [45, 400] on div at bounding box center [81, 379] width 130 height 69
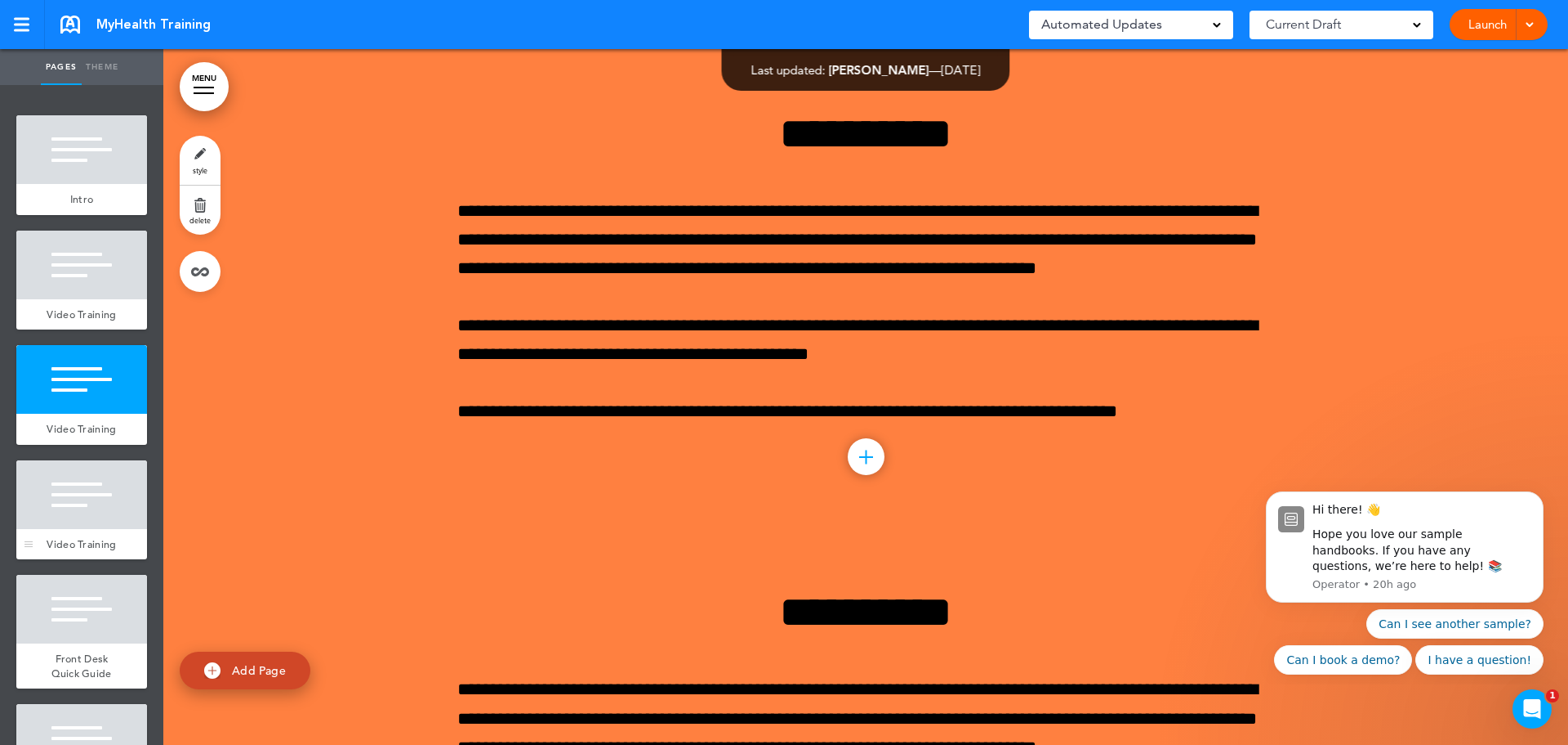
click at [59, 483] on div at bounding box center [81, 494] width 130 height 69
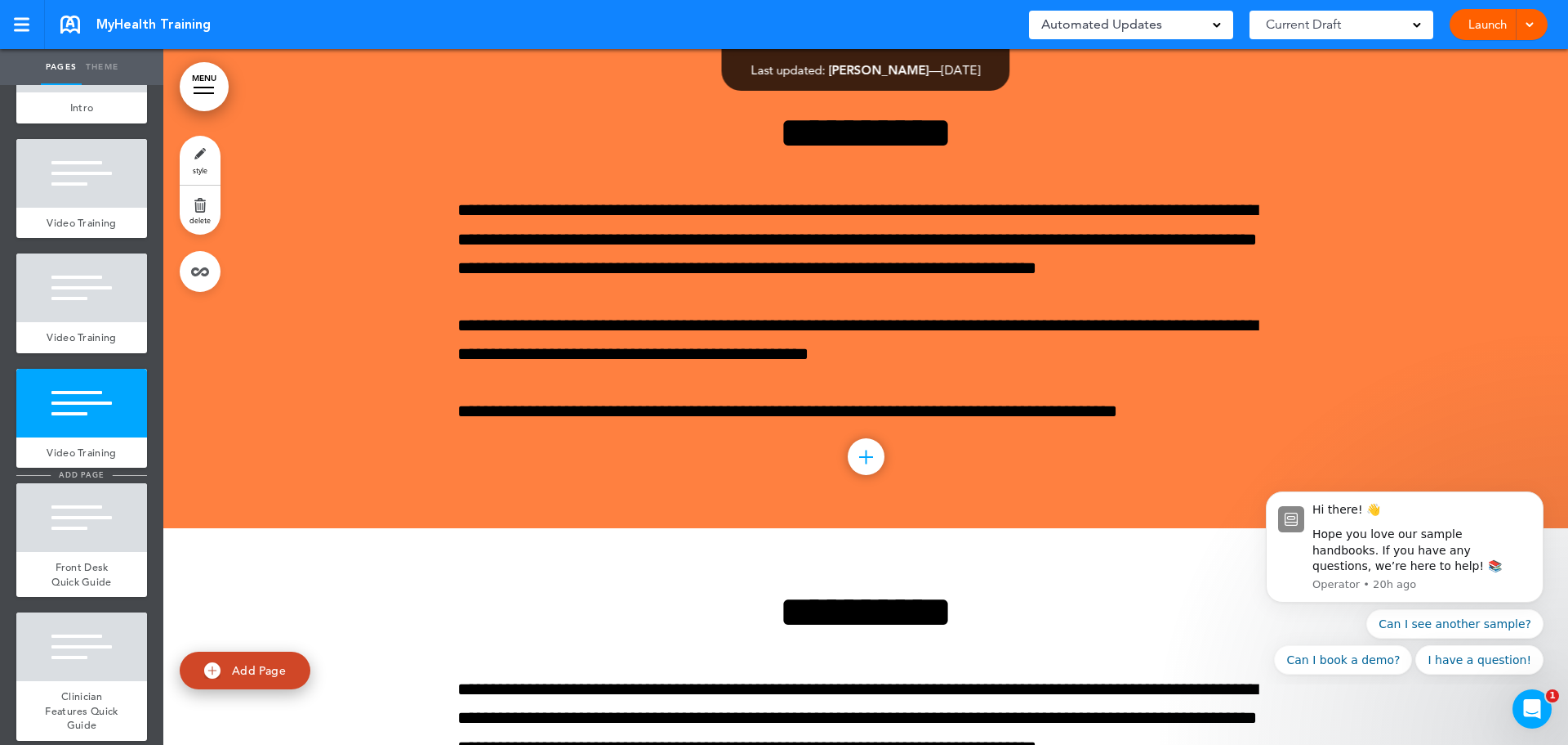
scroll to position [106, 0]
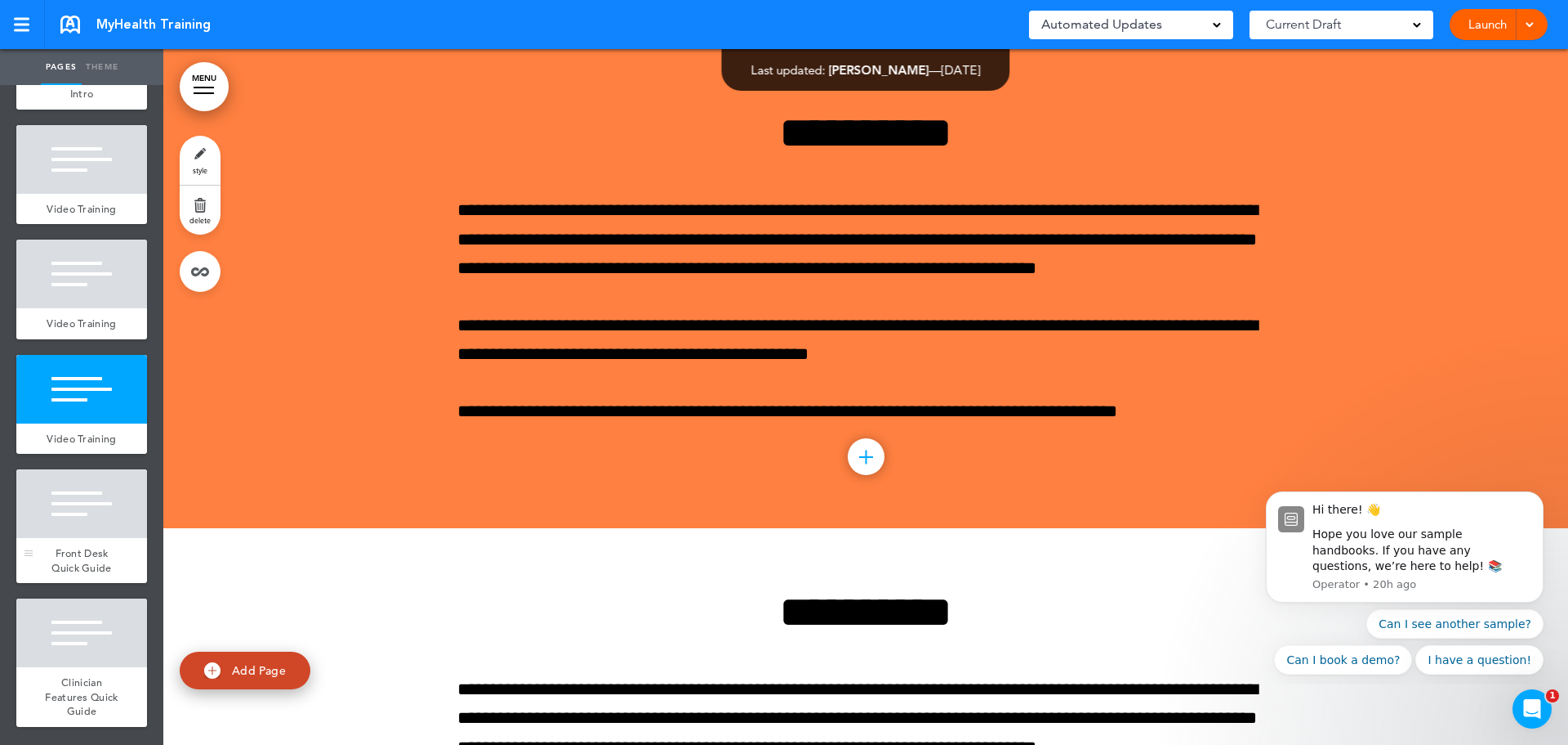
click at [94, 533] on div at bounding box center [81, 504] width 130 height 69
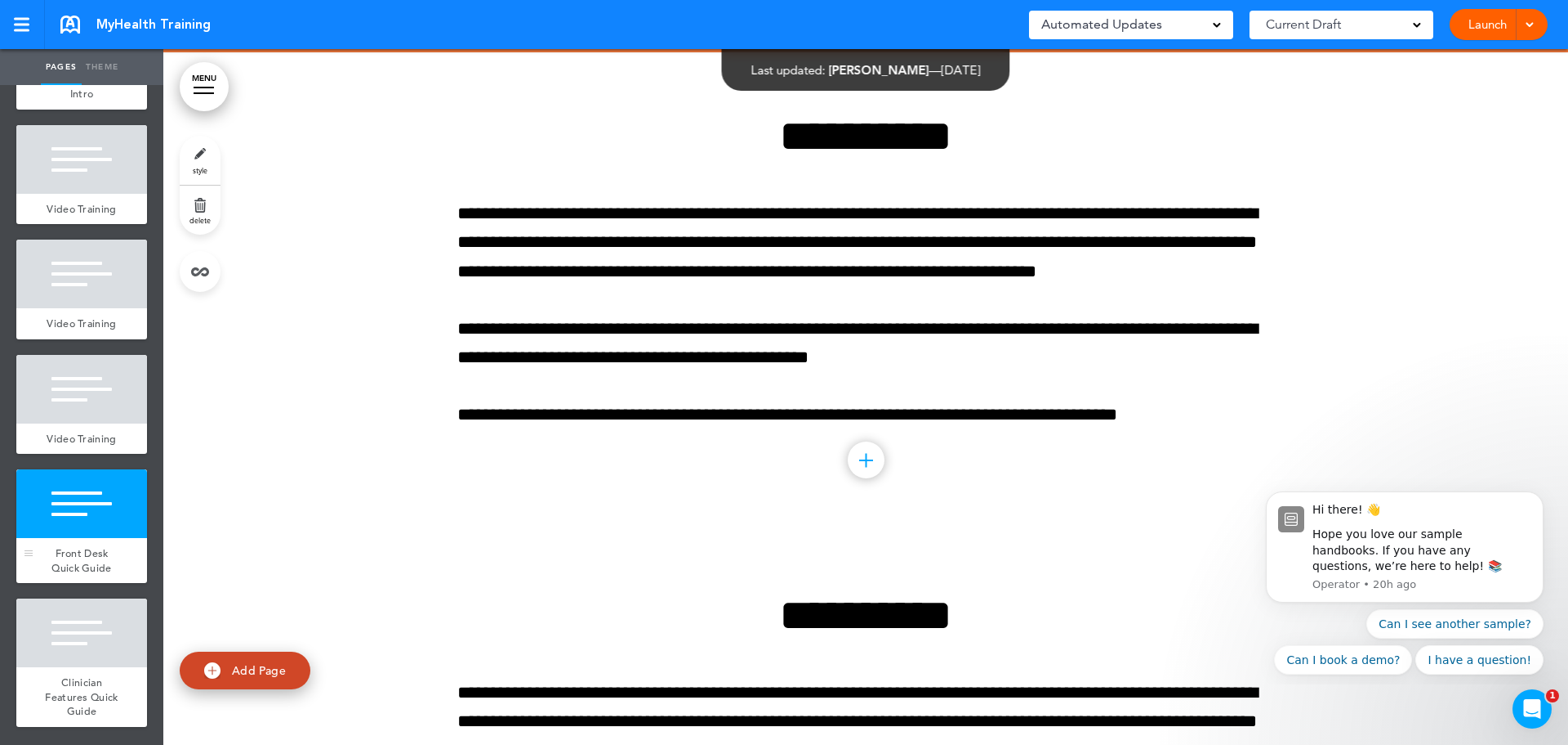
scroll to position [2154, 0]
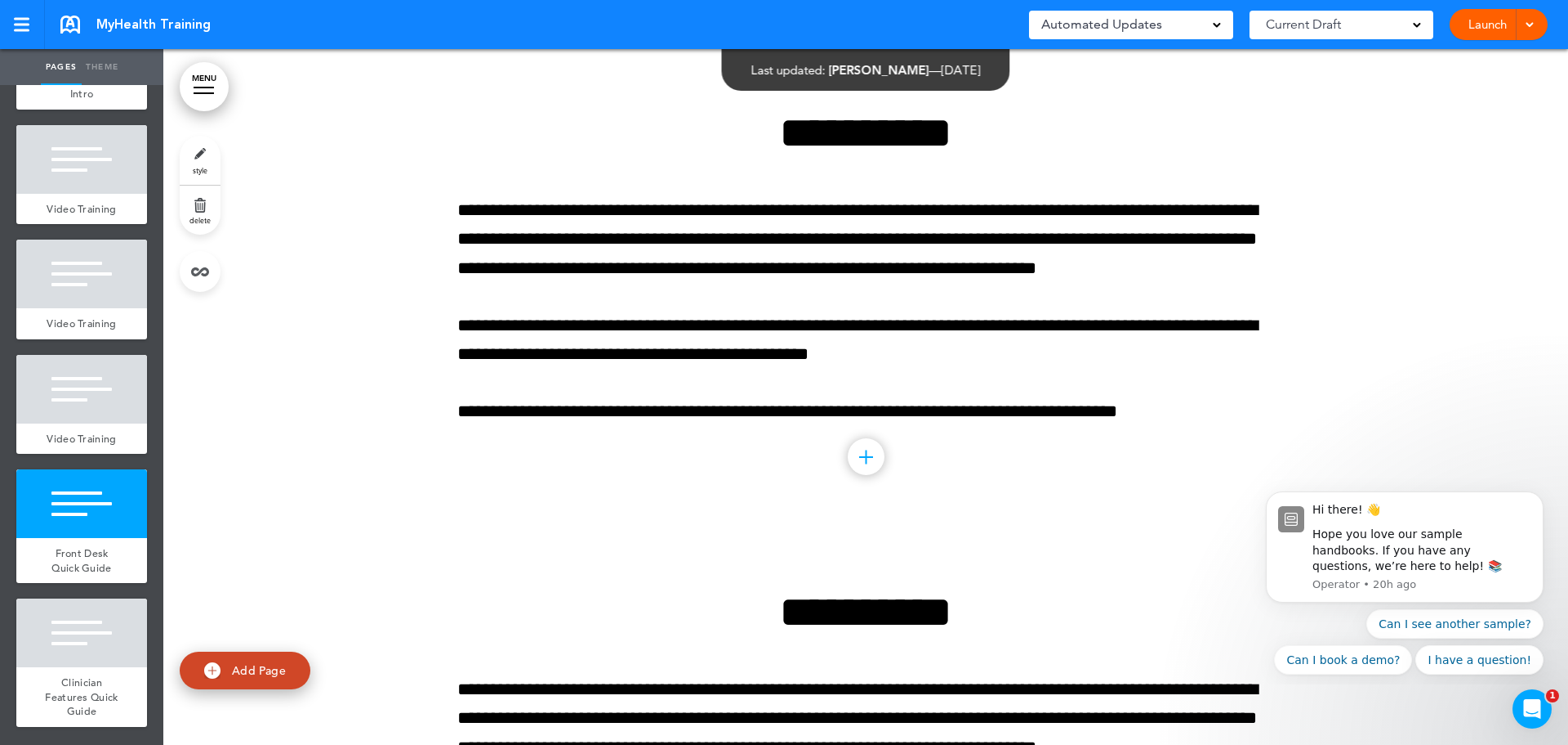
click at [200, 157] on link "style" at bounding box center [201, 160] width 41 height 49
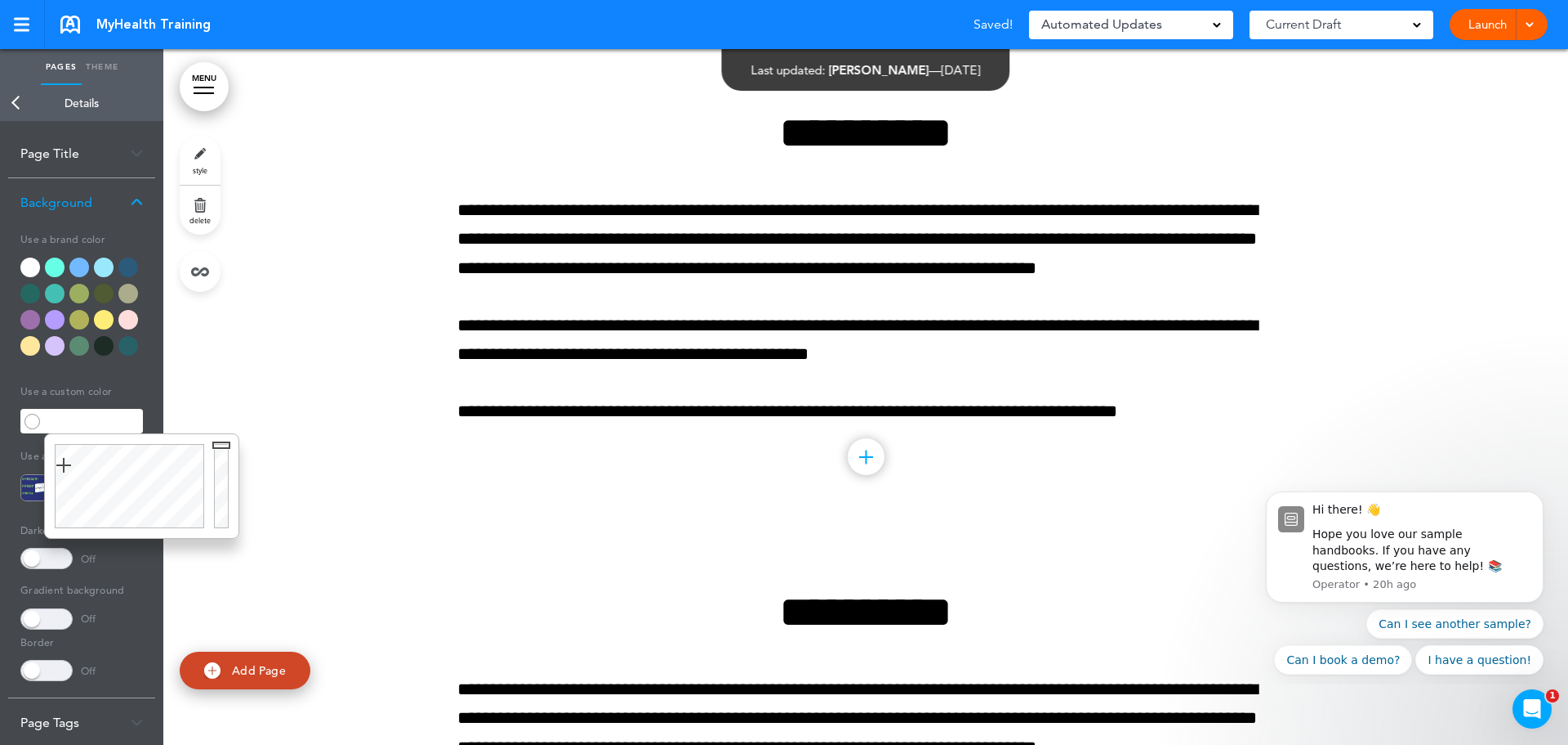
click at [88, 420] on input "text" at bounding box center [93, 421] width 99 height 23
click at [220, 445] on div at bounding box center [224, 486] width 29 height 104
type input "******"
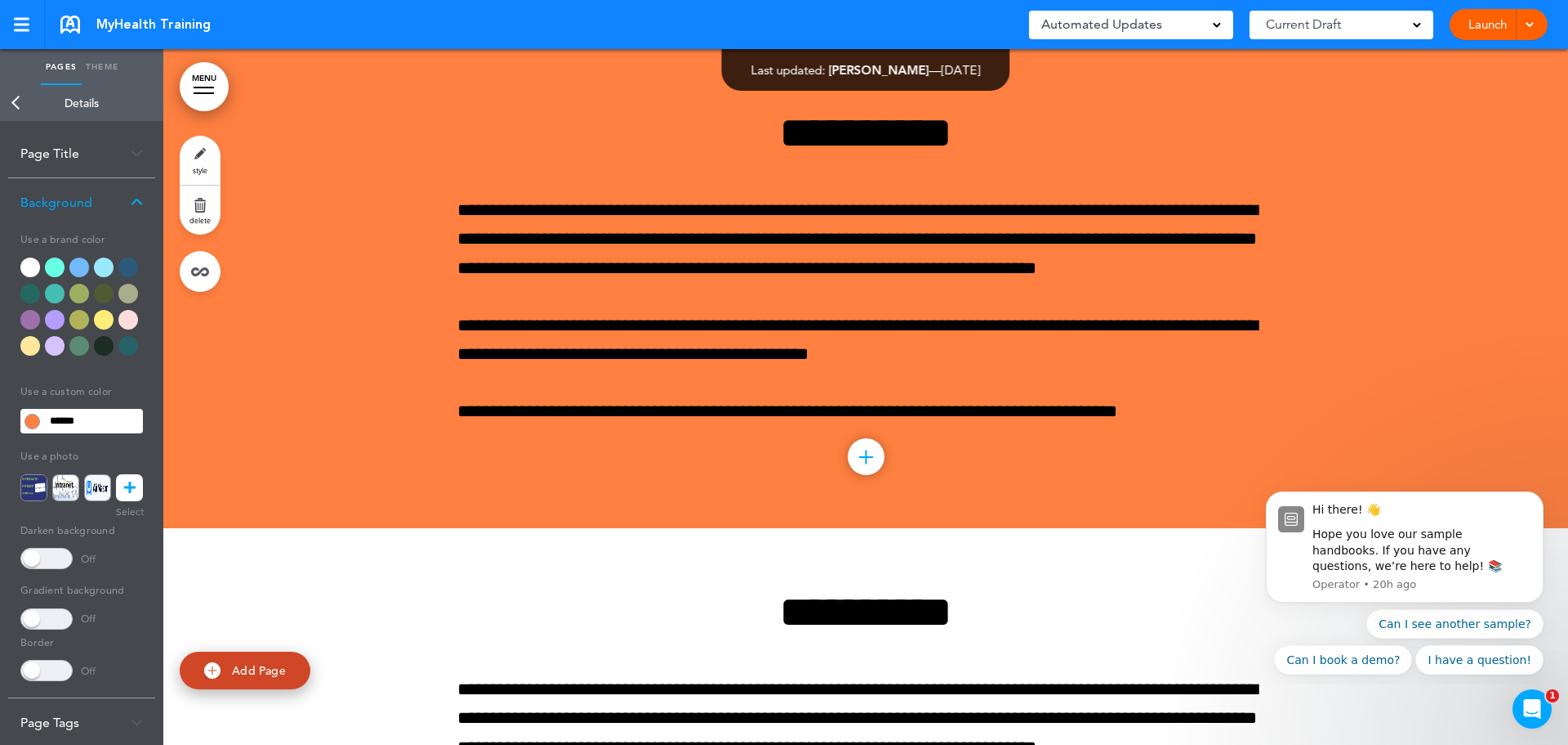
click at [12, 111] on link "Back" at bounding box center [16, 103] width 33 height 36
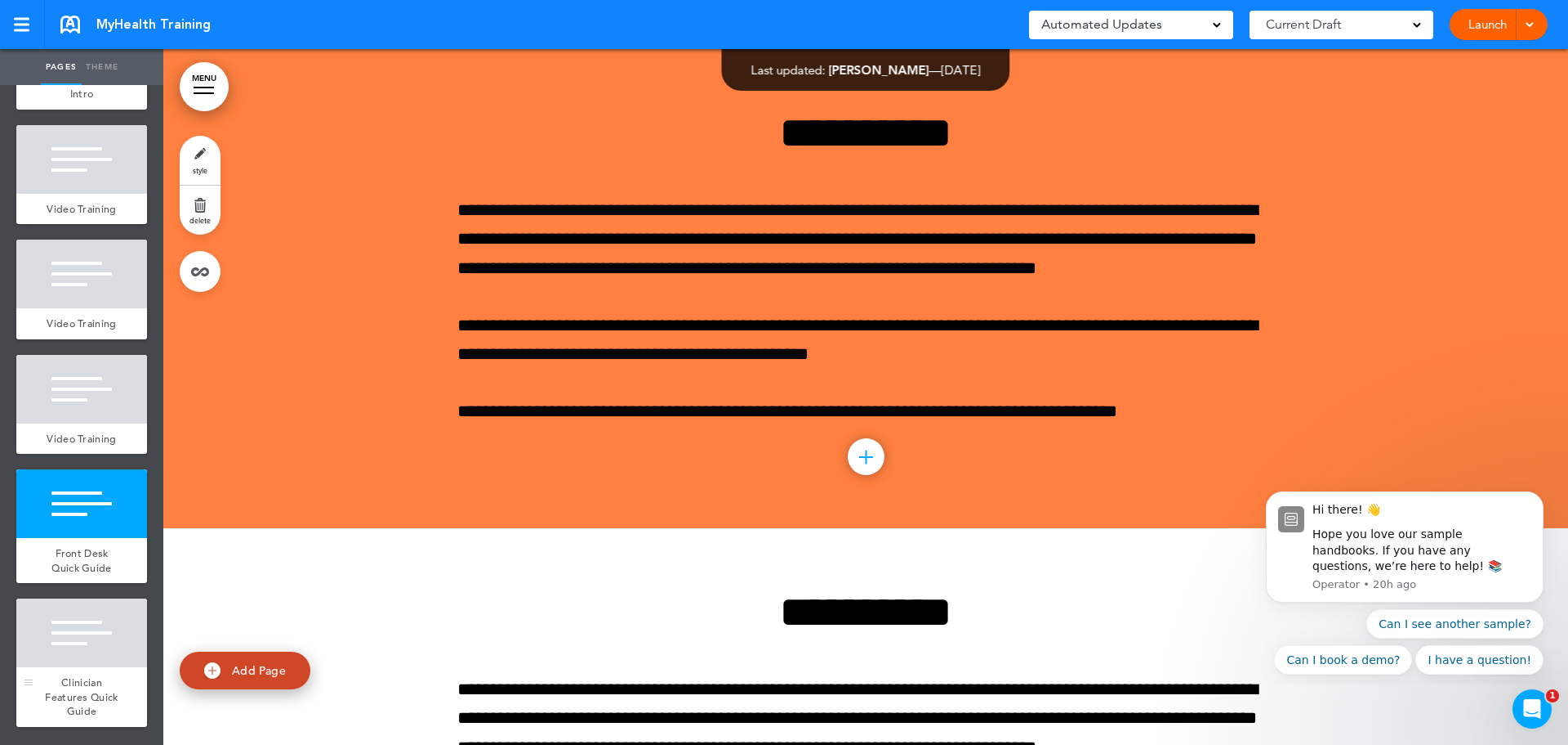
click at [105, 657] on div at bounding box center [81, 633] width 130 height 69
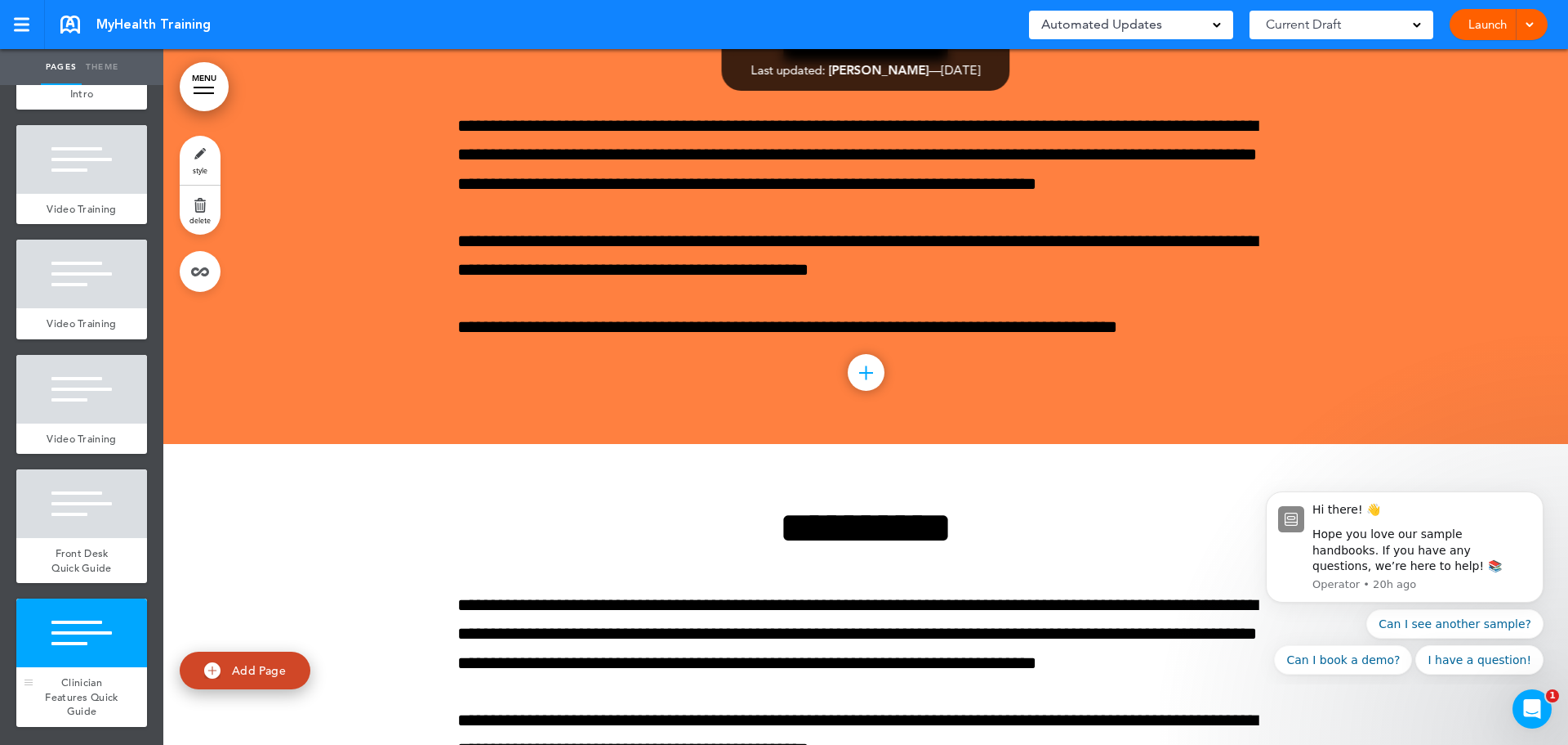
scroll to position [2417, 0]
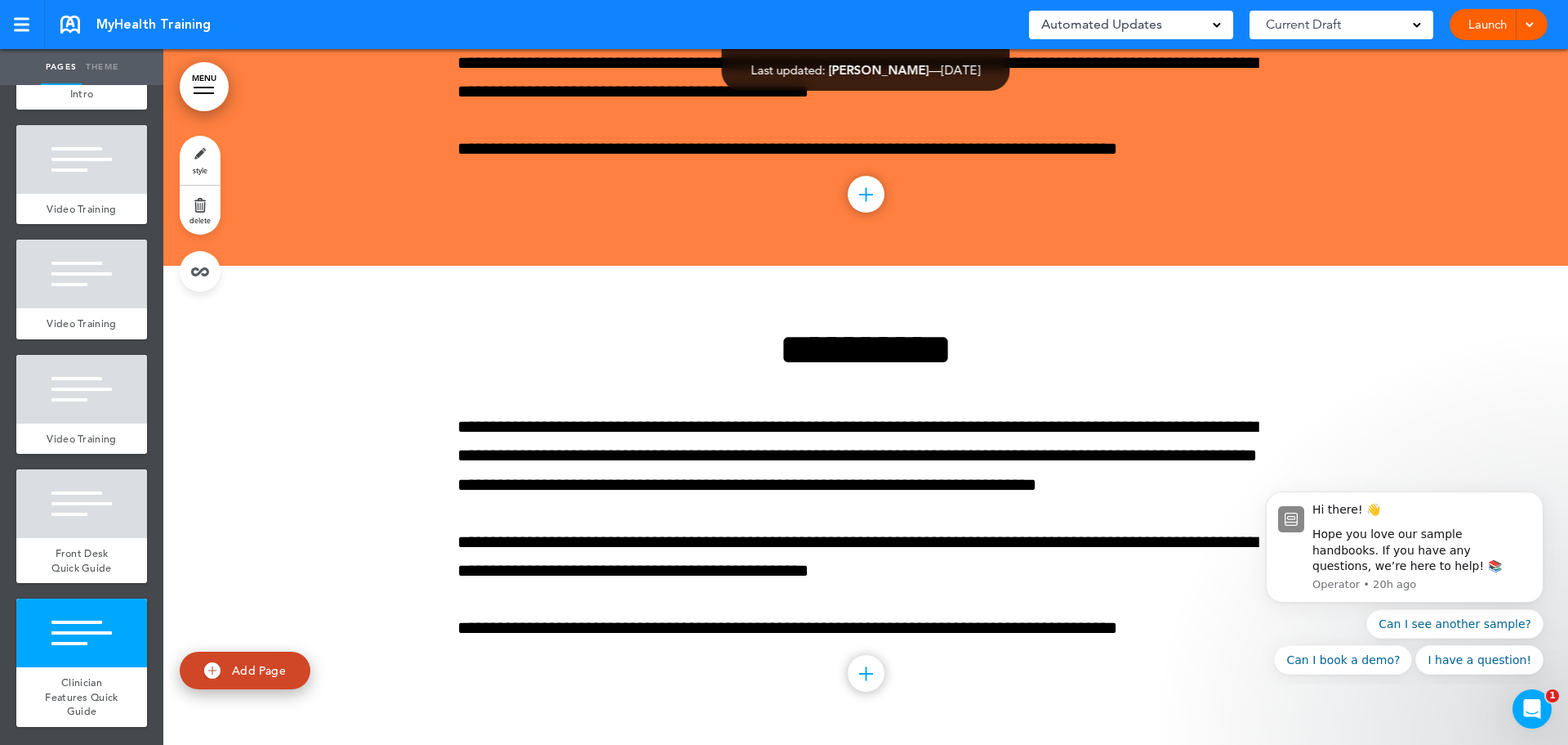
click at [197, 150] on link "style" at bounding box center [201, 160] width 41 height 49
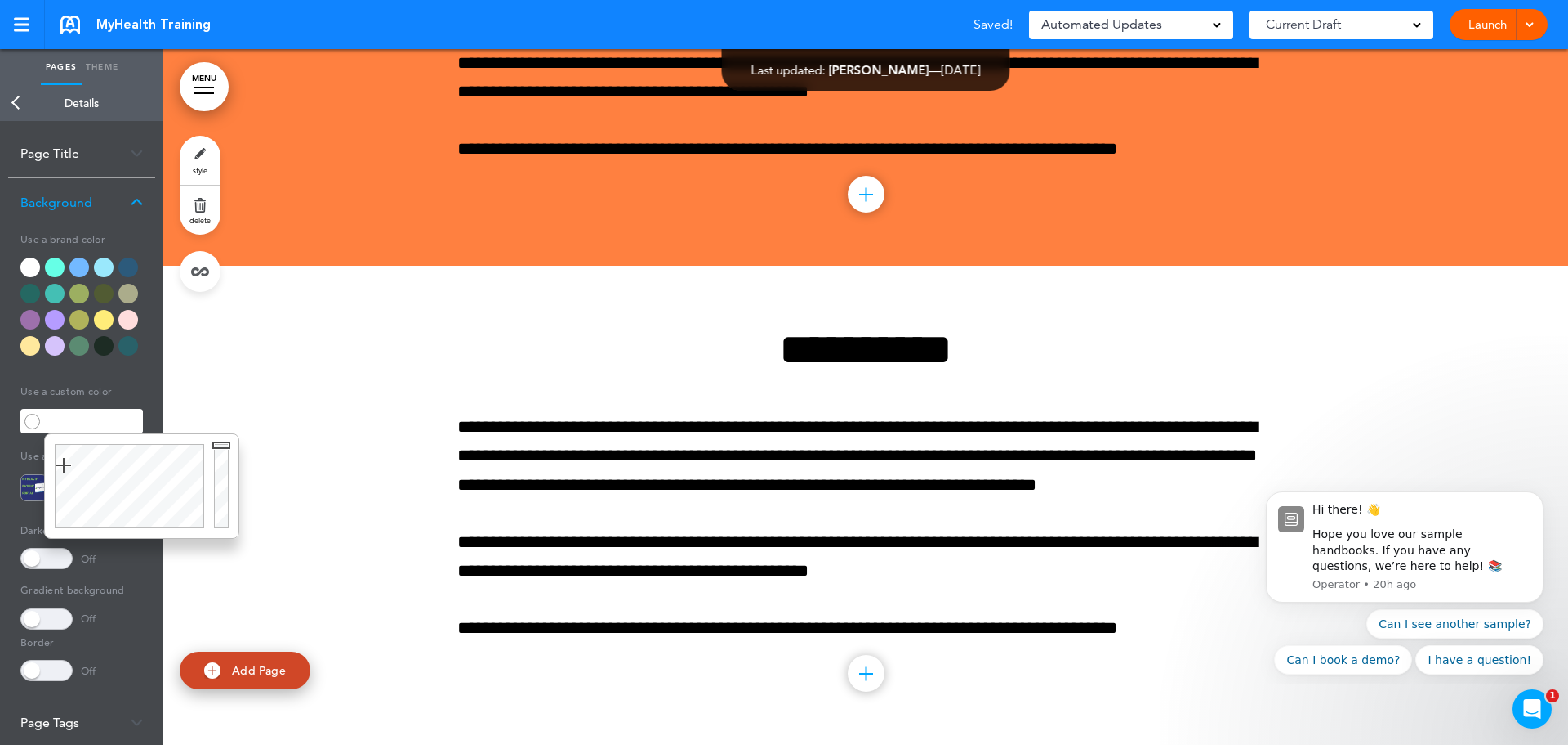
click at [130, 422] on input "text" at bounding box center [93, 421] width 99 height 23
click at [224, 445] on div at bounding box center [224, 486] width 29 height 104
type input "******"
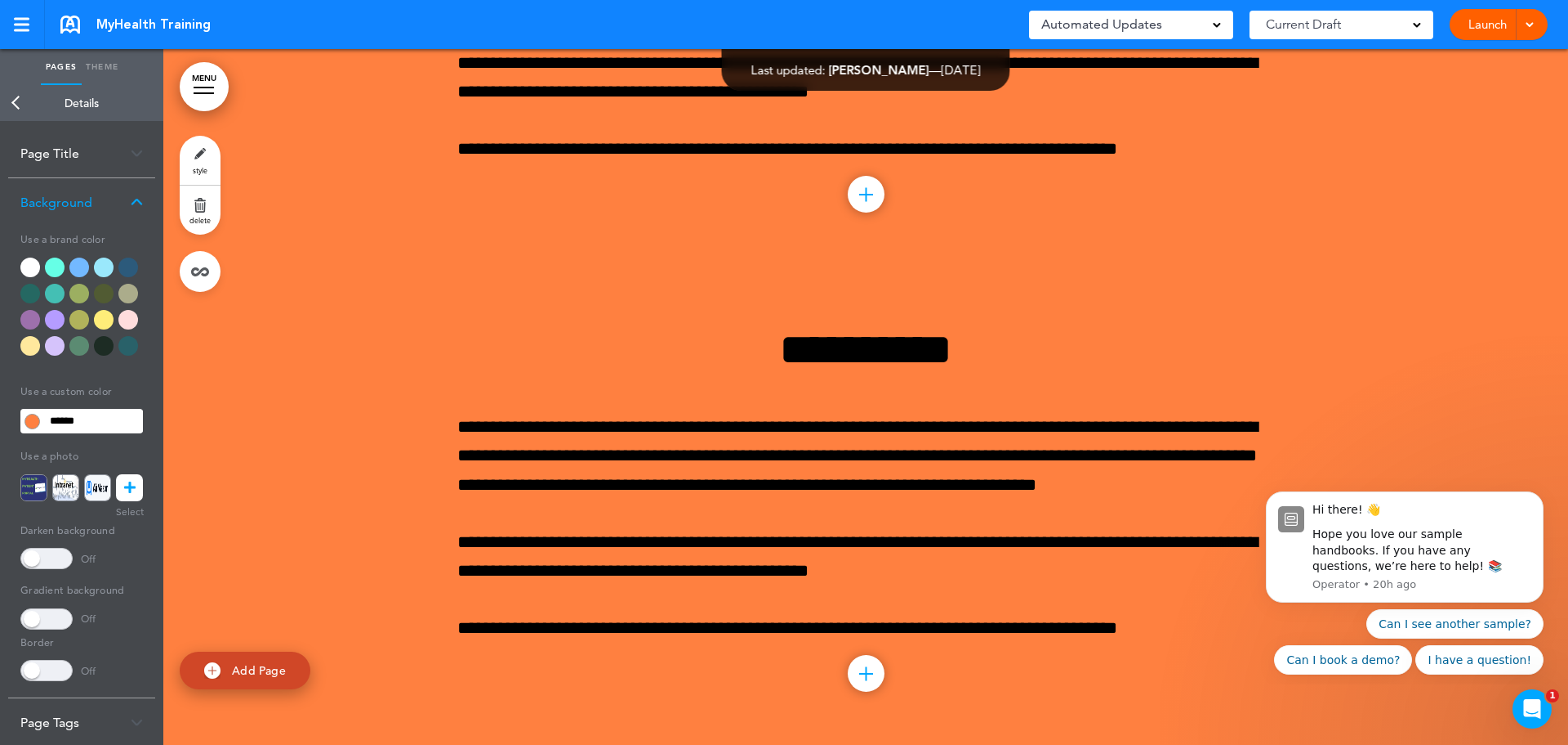
click at [15, 95] on link "Back" at bounding box center [16, 103] width 33 height 36
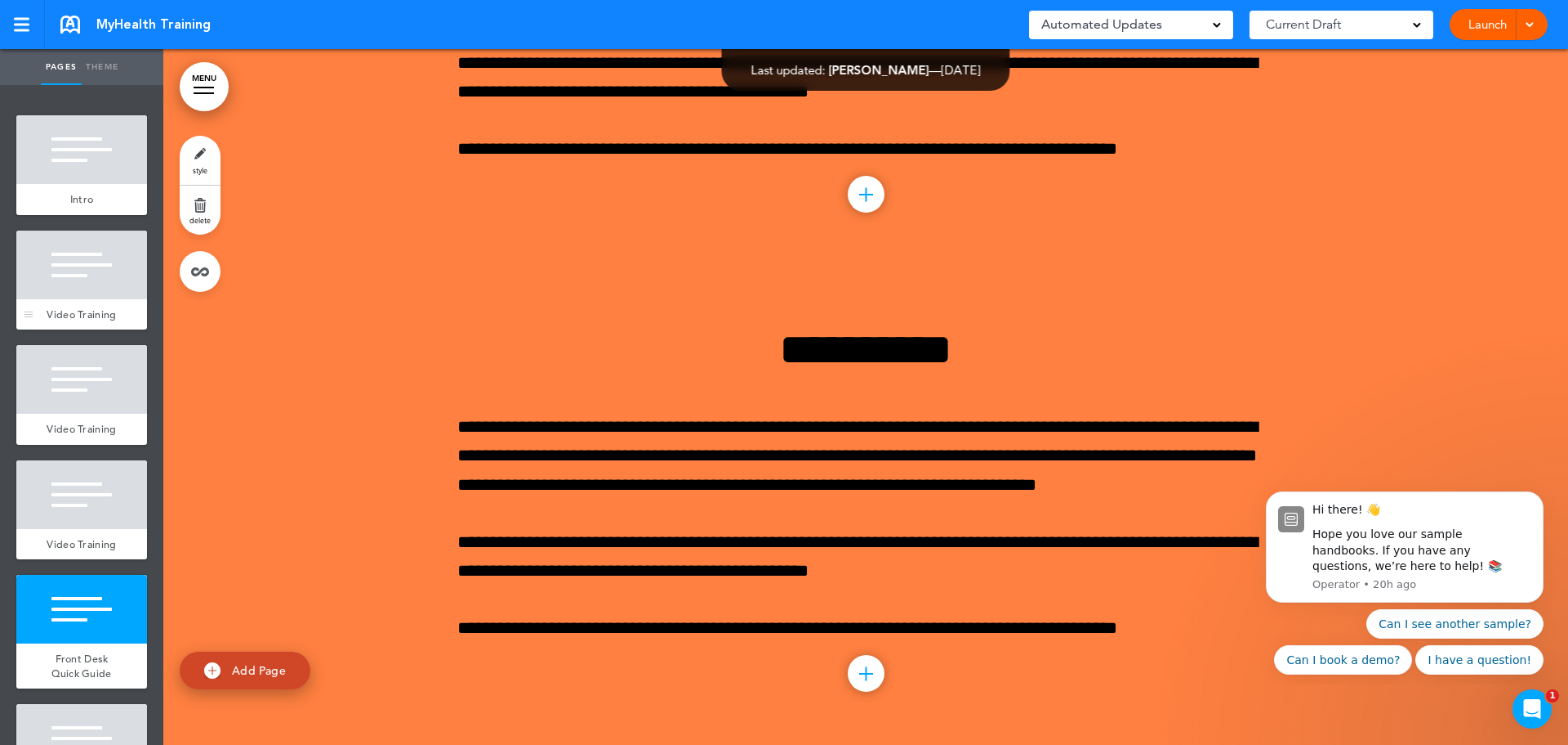
click at [94, 183] on div at bounding box center [81, 149] width 130 height 69
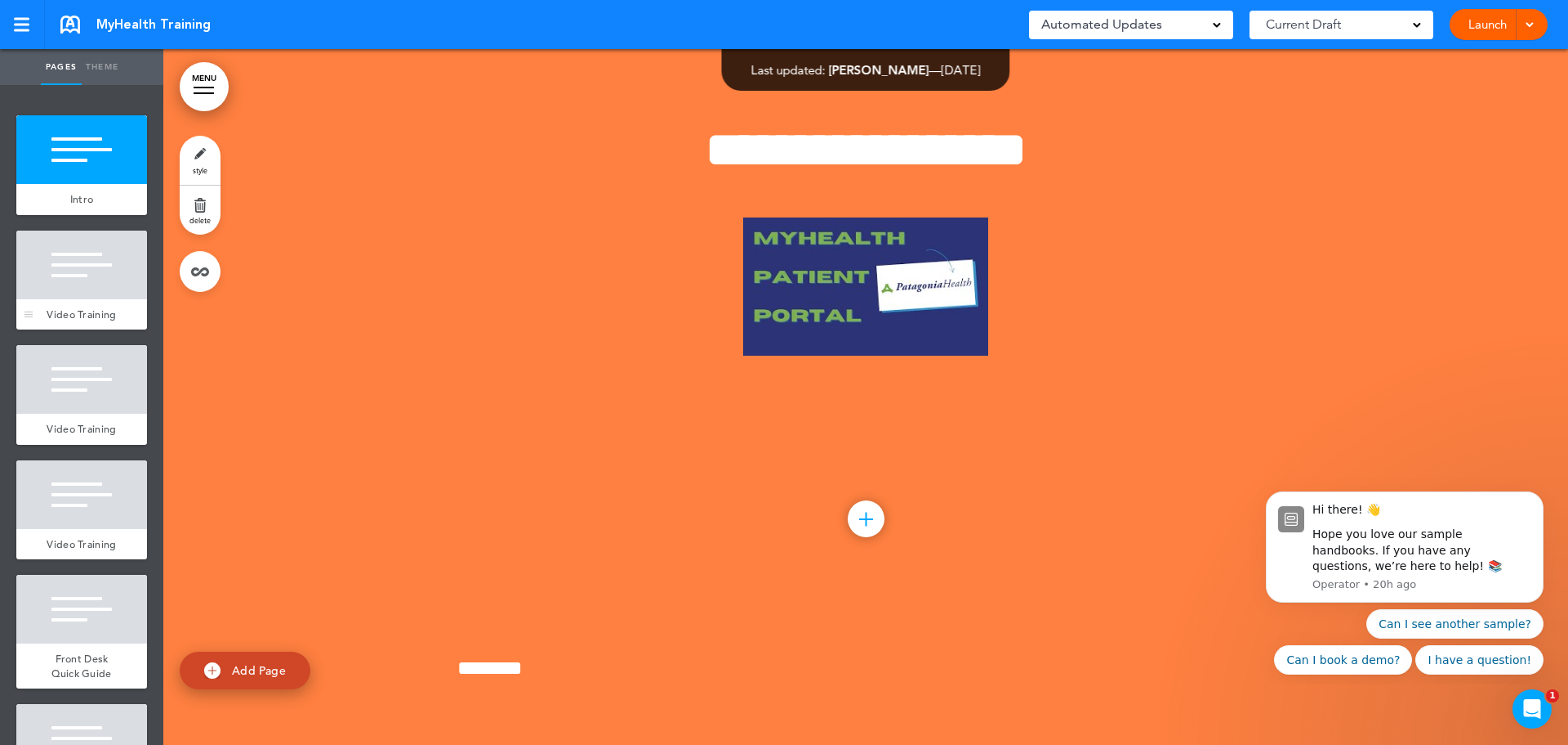
click at [80, 274] on div at bounding box center [81, 265] width 130 height 69
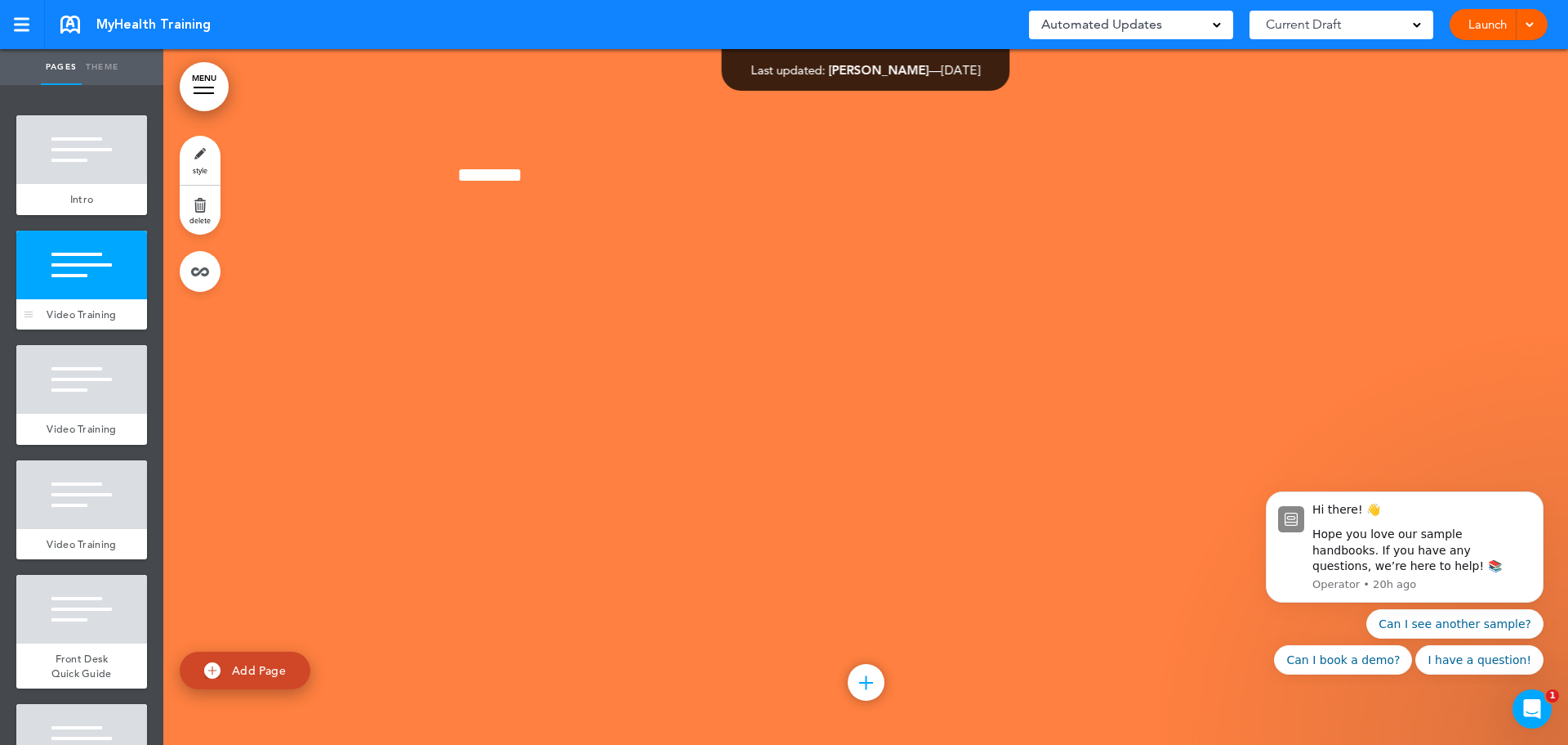
scroll to position [540, 0]
click at [107, 393] on div at bounding box center [81, 379] width 130 height 69
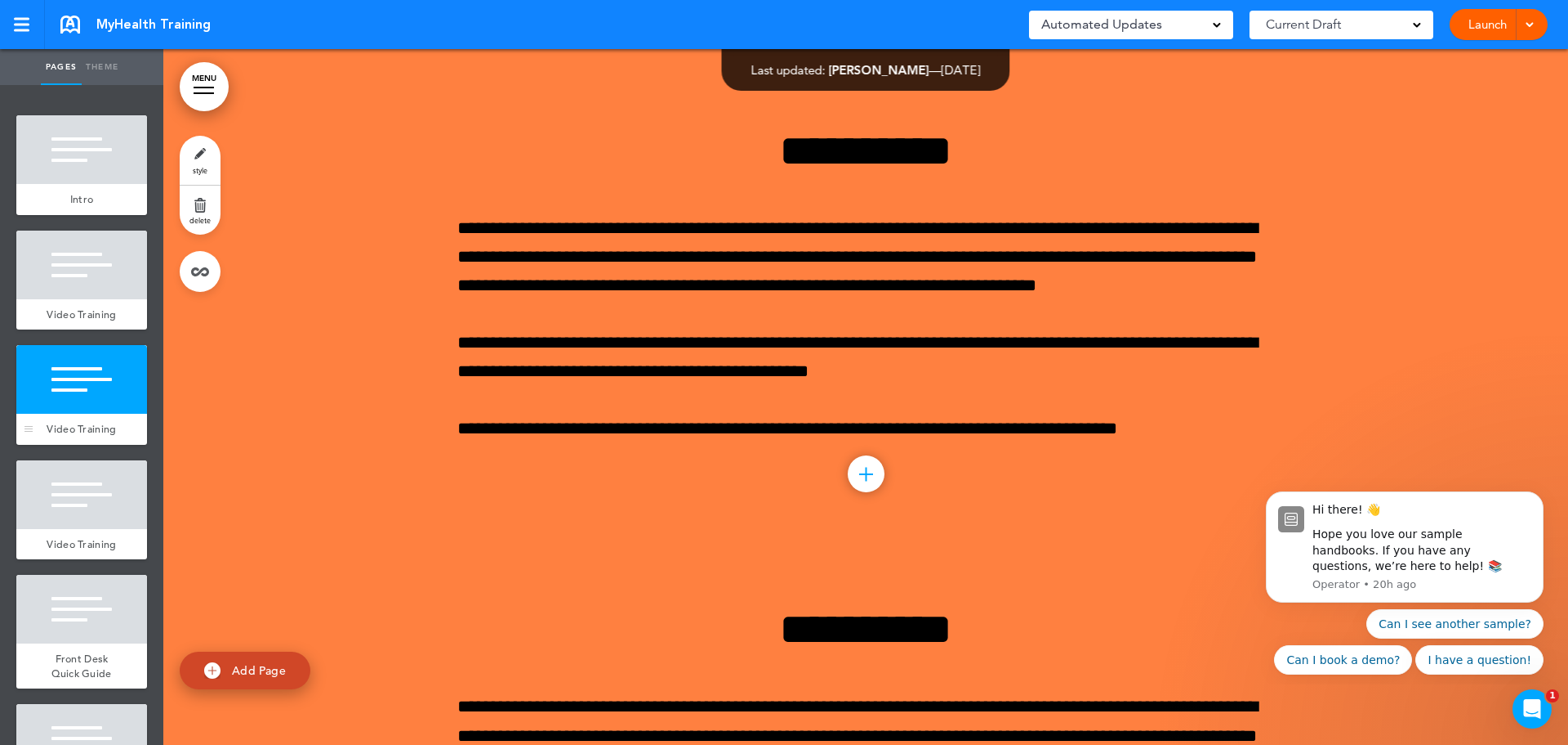
scroll to position [1196, 0]
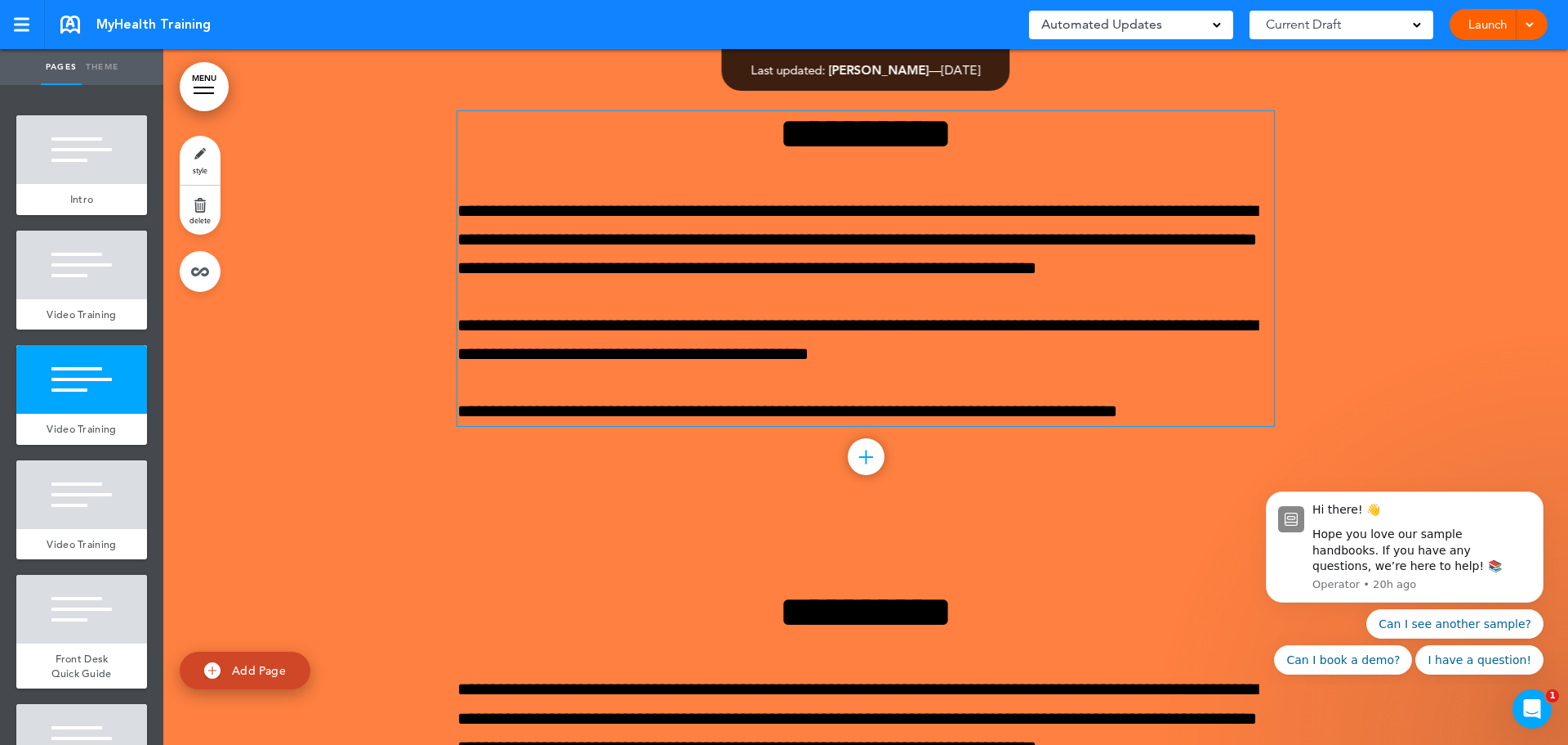
click at [964, 360] on p "**********" at bounding box center [865, 340] width 817 height 58
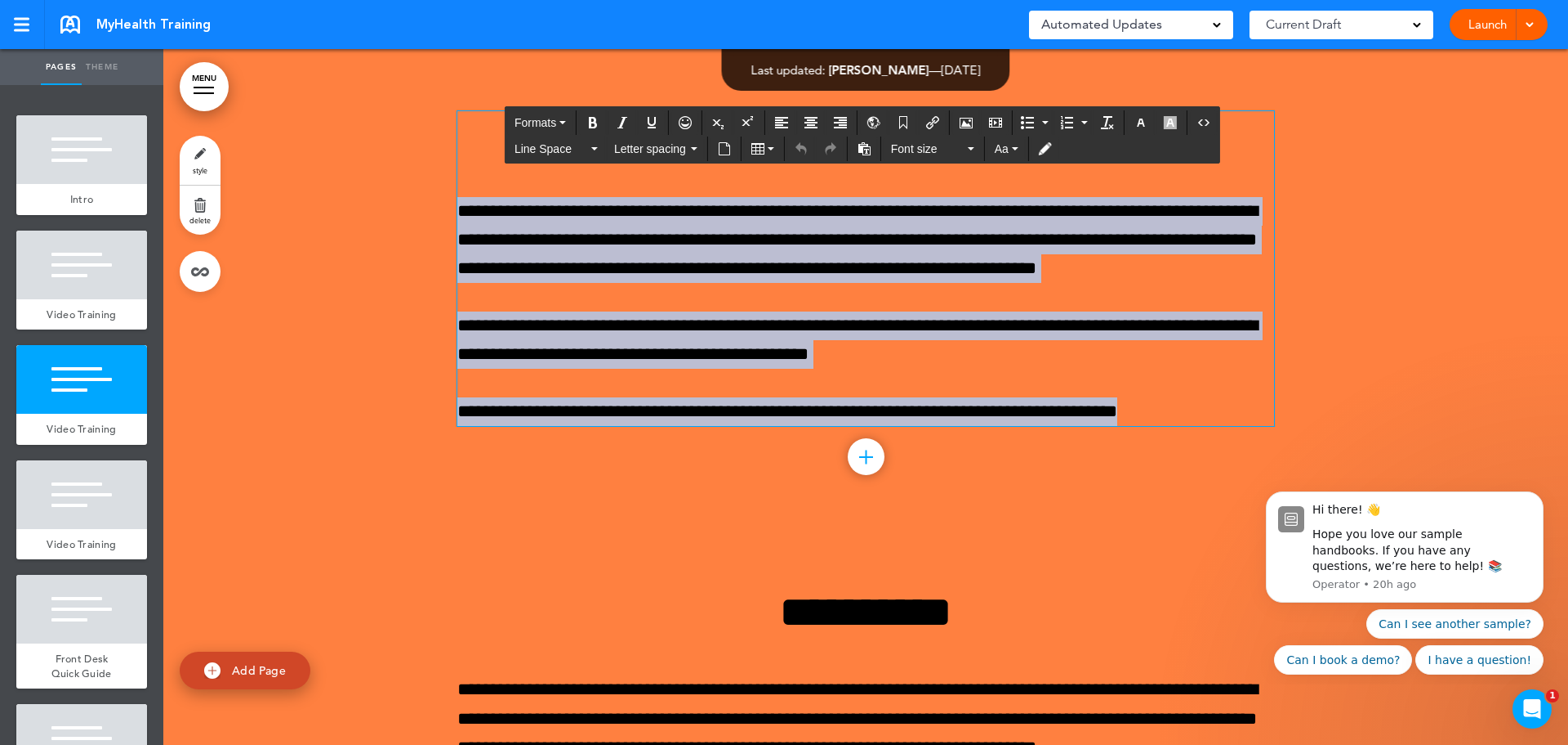
drag, startPoint x: 1198, startPoint y: 415, endPoint x: 449, endPoint y: 78, distance: 821.3
click at [449, 78] on div "**********" at bounding box center [865, 289] width 1405 height 479
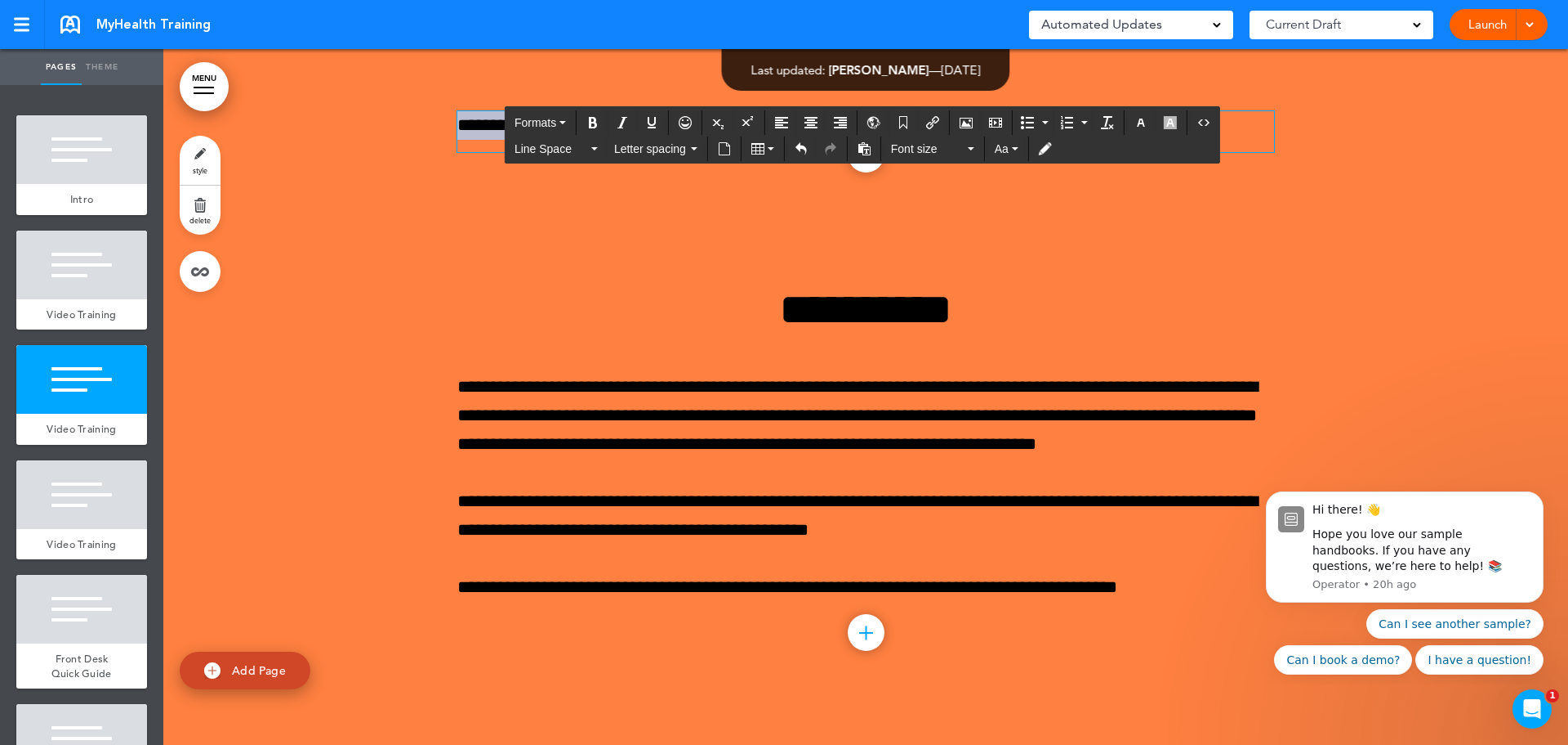
drag, startPoint x: 452, startPoint y: 124, endPoint x: 715, endPoint y: 102, distance: 263.9
click at [715, 102] on div "******** Add collapsible section ? In order to add a collapsible section, only …" at bounding box center [865, 137] width 817 height 176
click at [1141, 128] on icon "button" at bounding box center [1141, 122] width 13 height 13
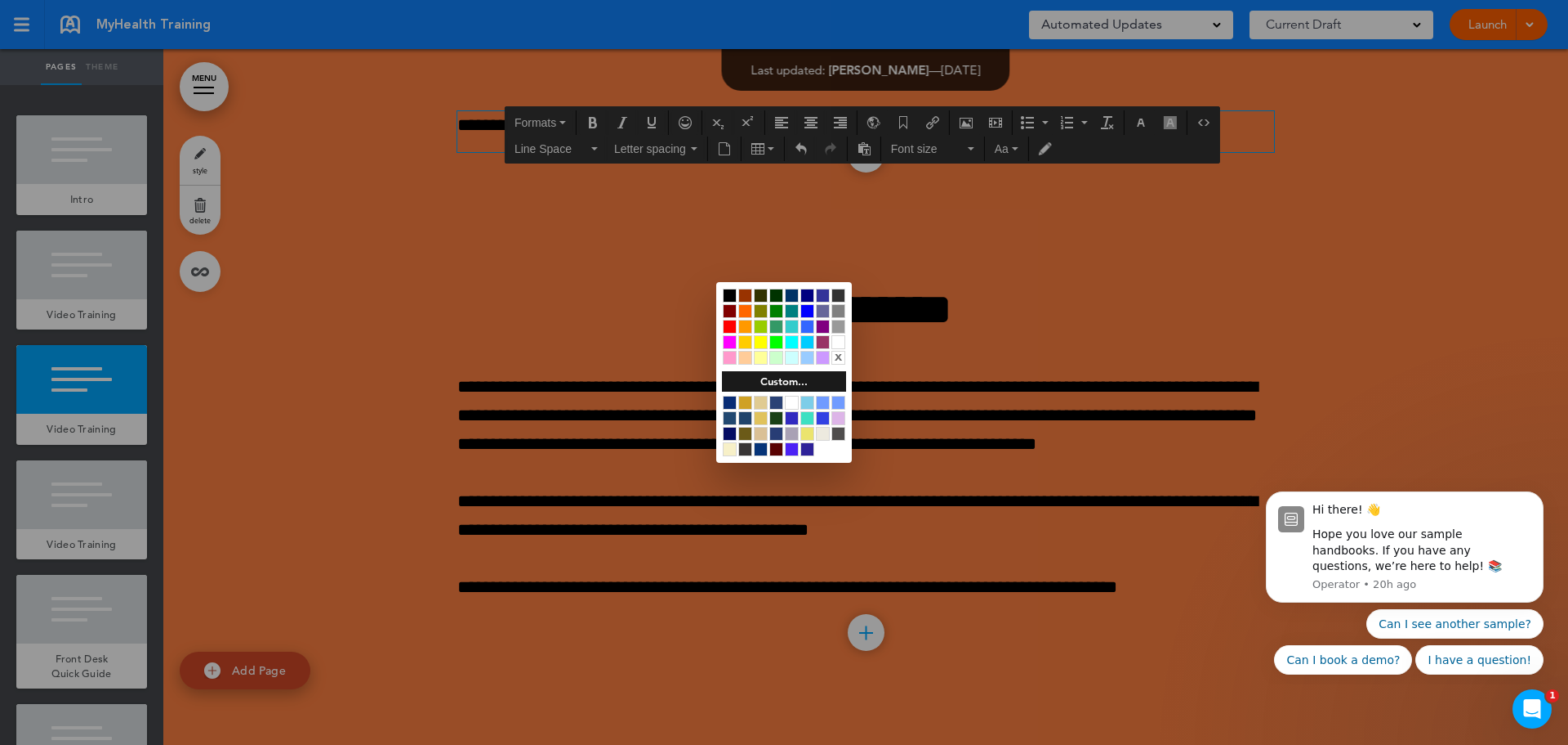
click at [841, 343] on div at bounding box center [838, 342] width 14 height 14
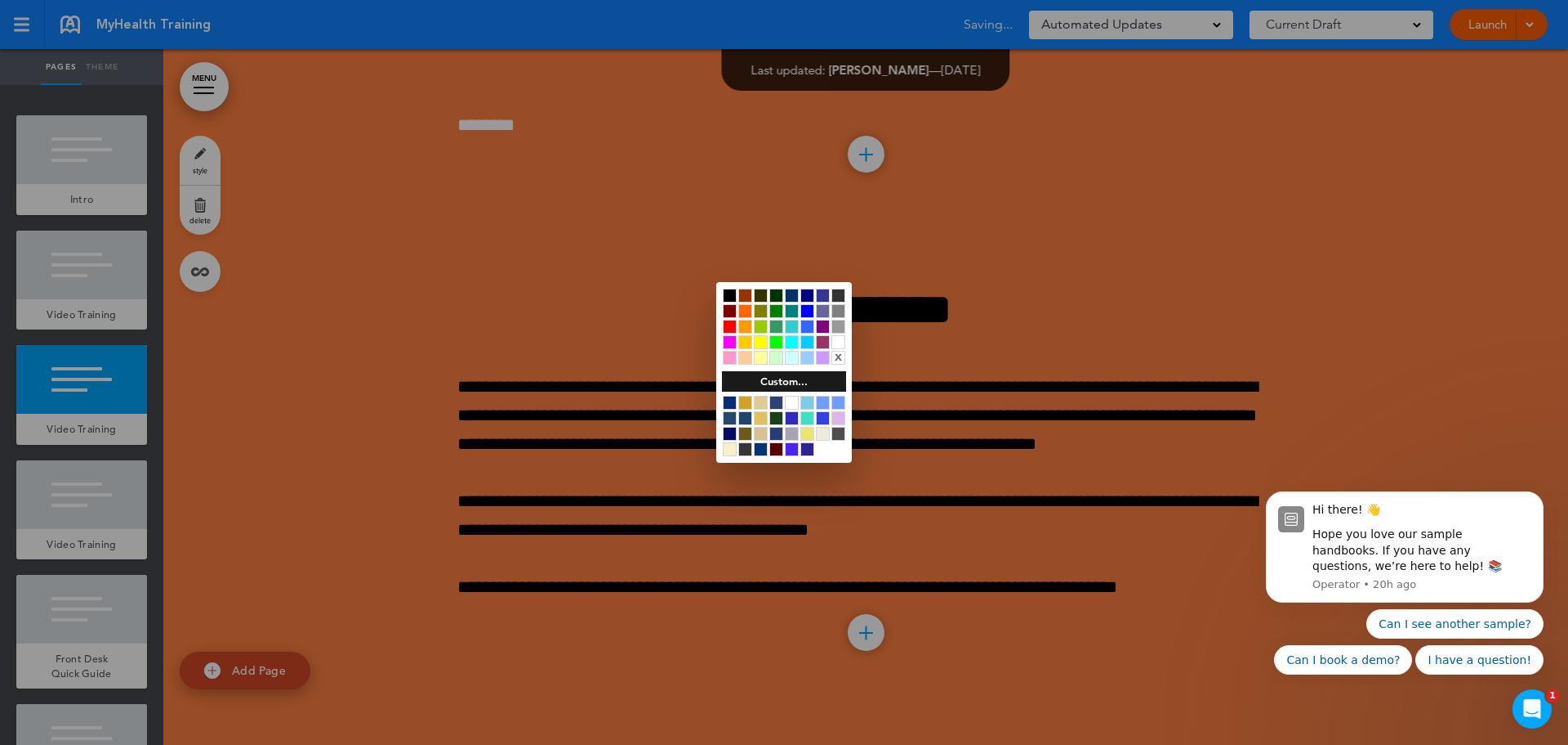
click at [1075, 281] on div at bounding box center [784, 372] width 1568 height 745
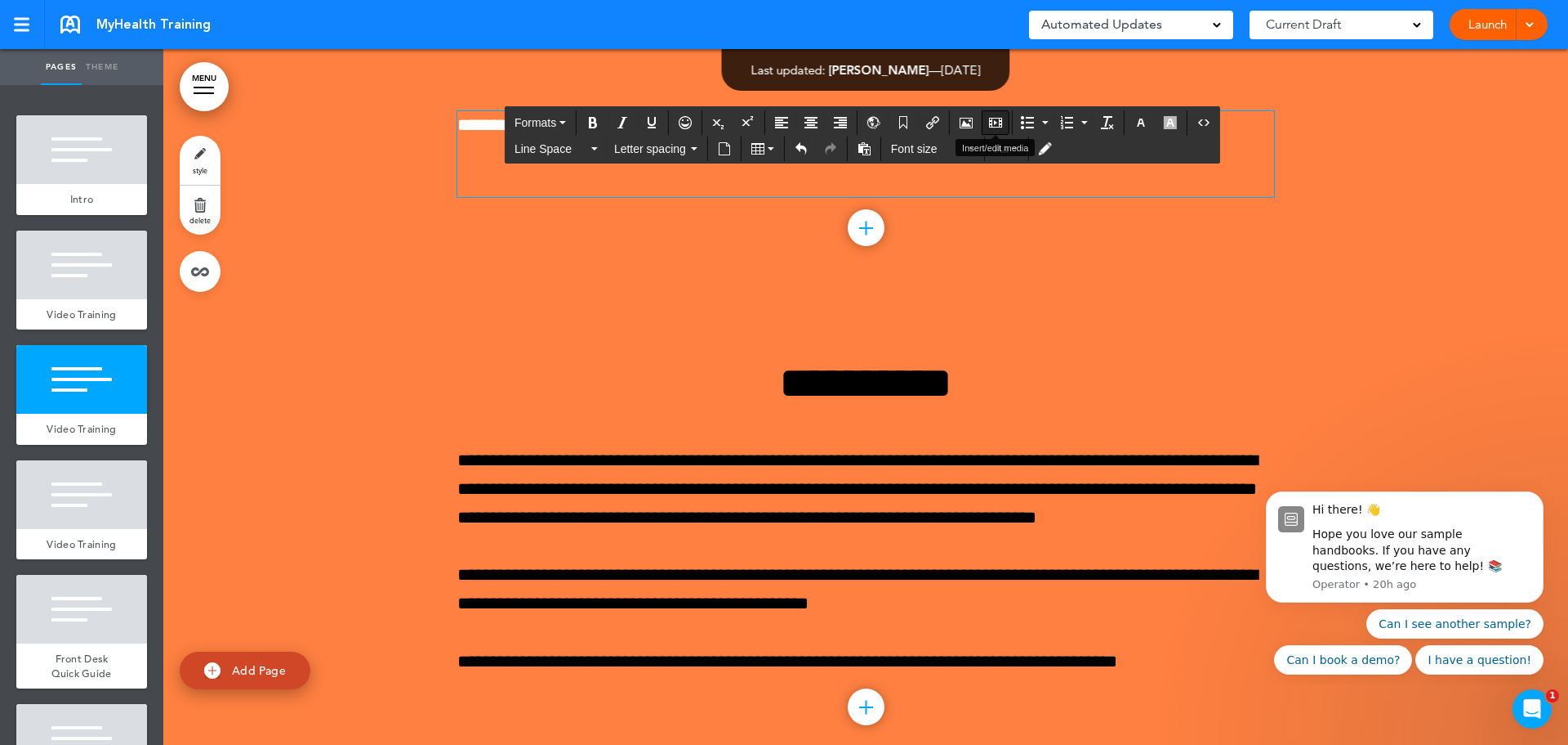
click at [996, 118] on icon "Insert/edit media" at bounding box center [995, 122] width 13 height 13
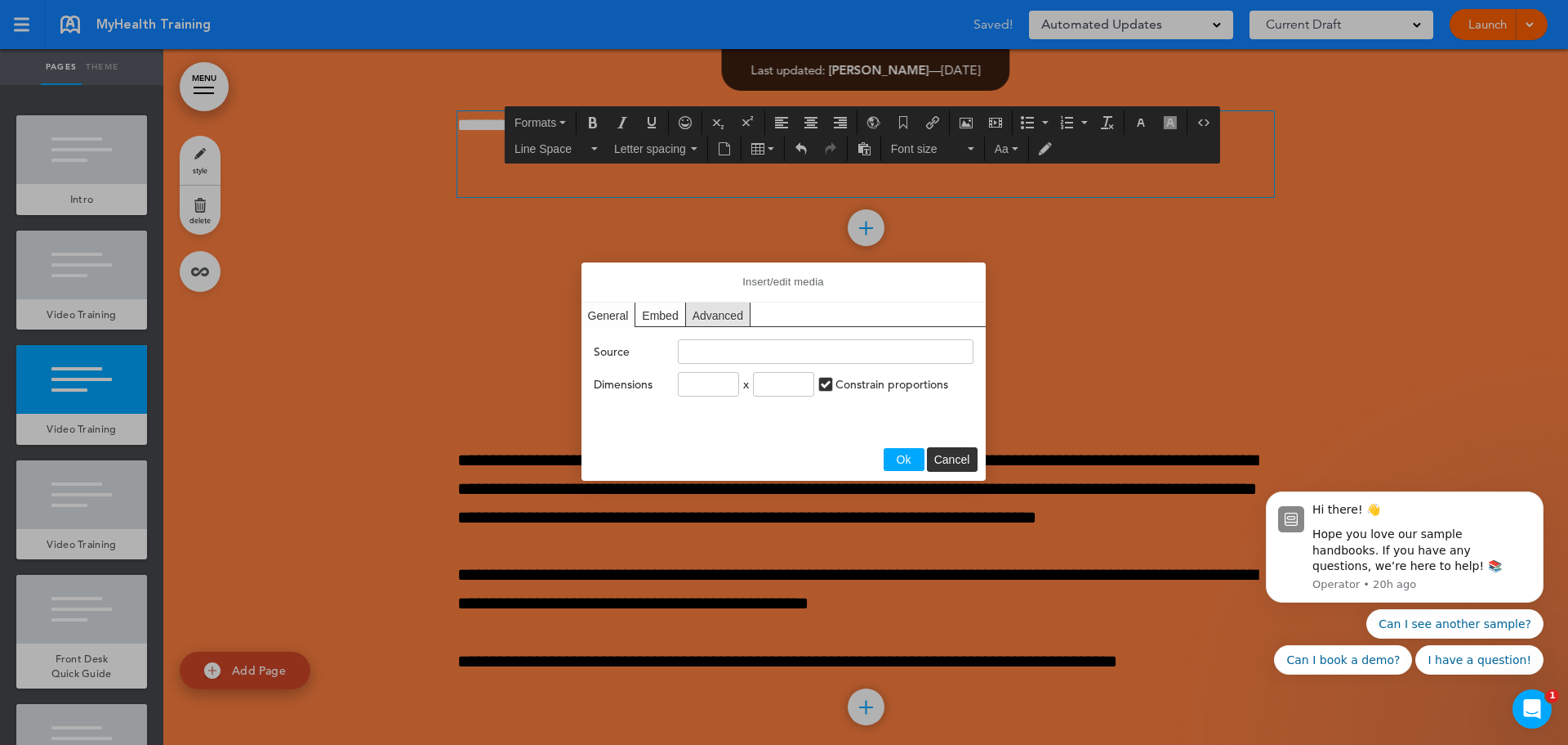
click at [658, 317] on div "Embed" at bounding box center [660, 314] width 50 height 24
click at [604, 372] on textarea "Paste your embed code below:" at bounding box center [784, 394] width 388 height 74
paste textarea "**********"
type textarea "**********"
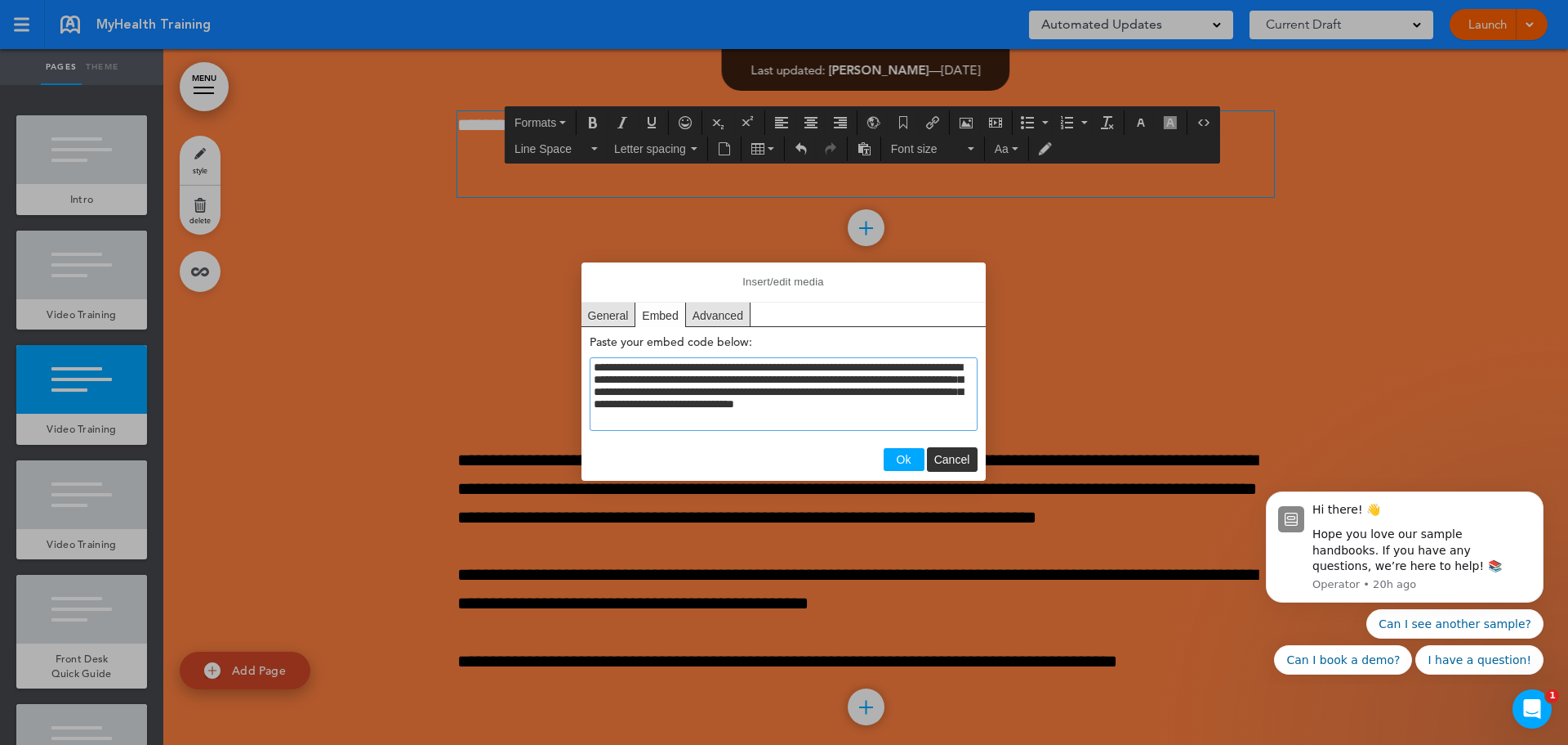
click at [900, 463] on span "Ok" at bounding box center [904, 459] width 15 height 13
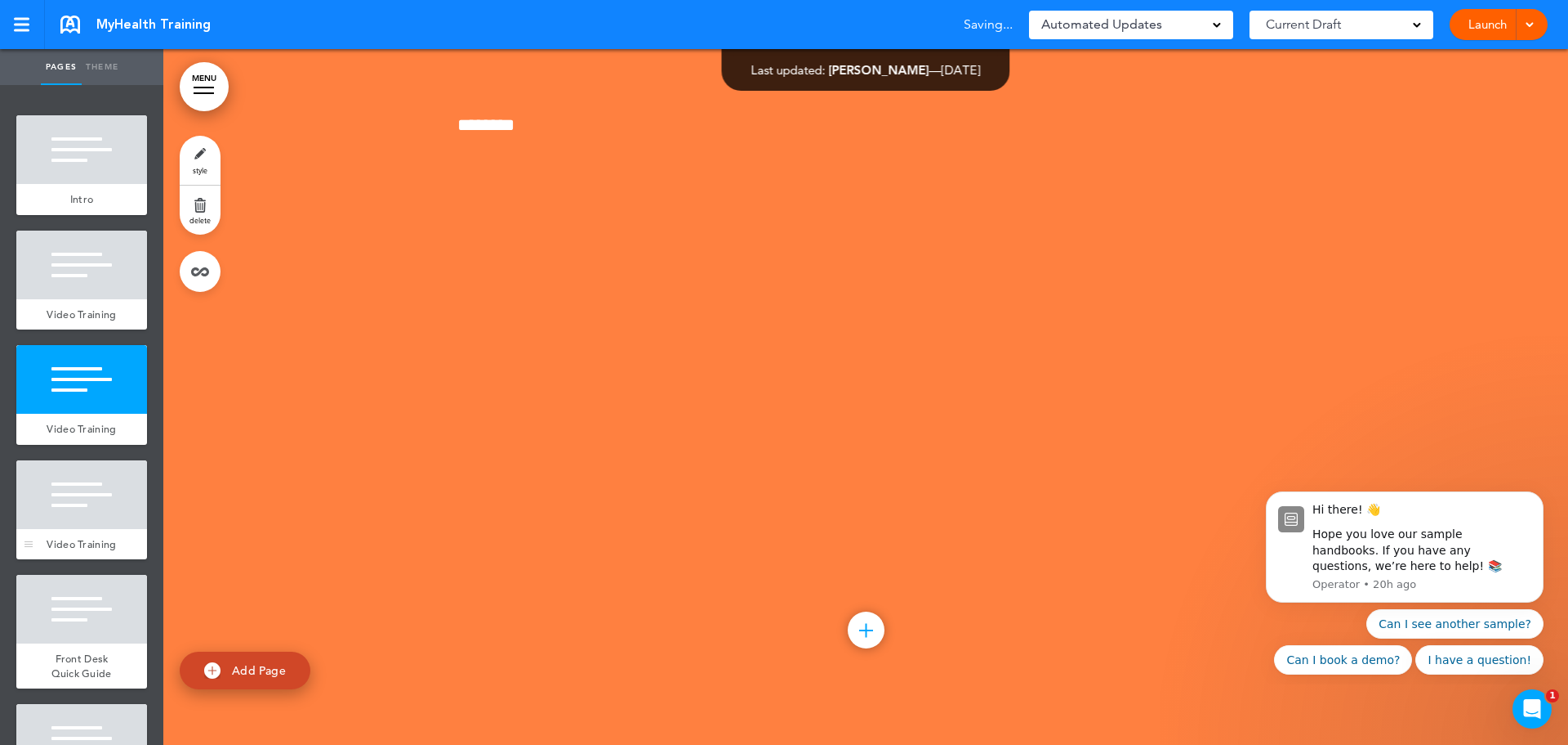
click at [56, 542] on span "Video Training" at bounding box center [81, 544] width 69 height 14
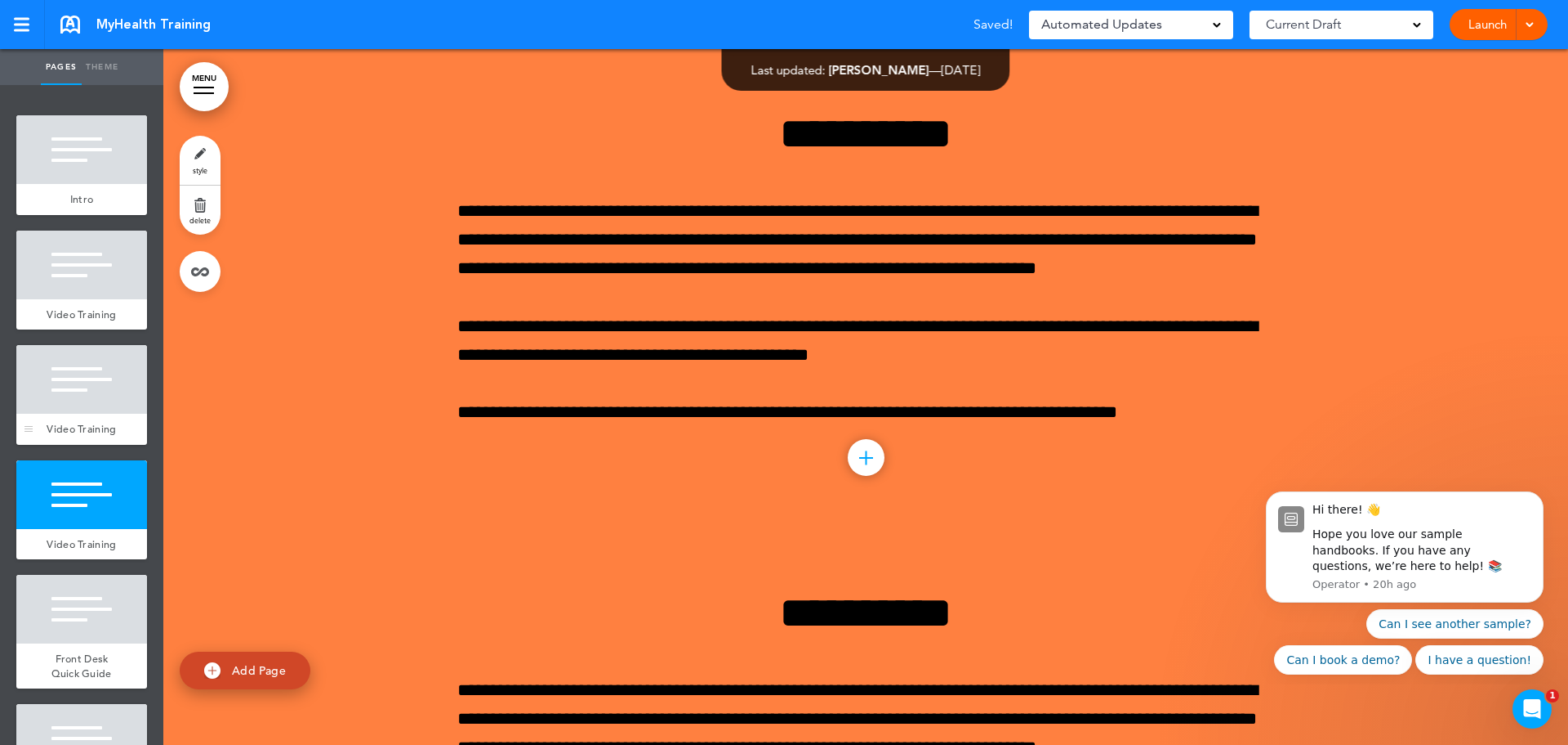
click at [62, 391] on div at bounding box center [81, 379] width 130 height 69
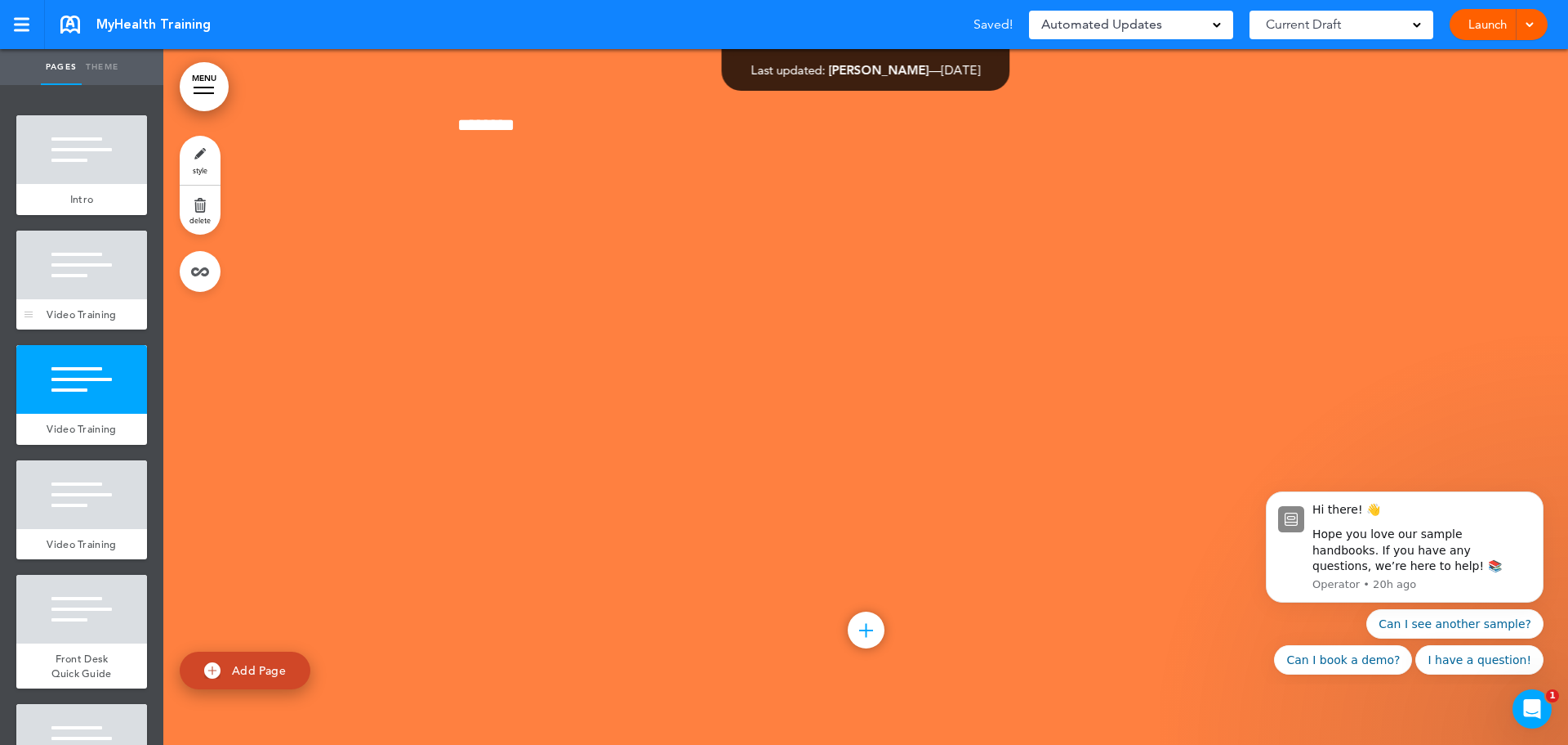
click at [72, 267] on div at bounding box center [81, 265] width 130 height 69
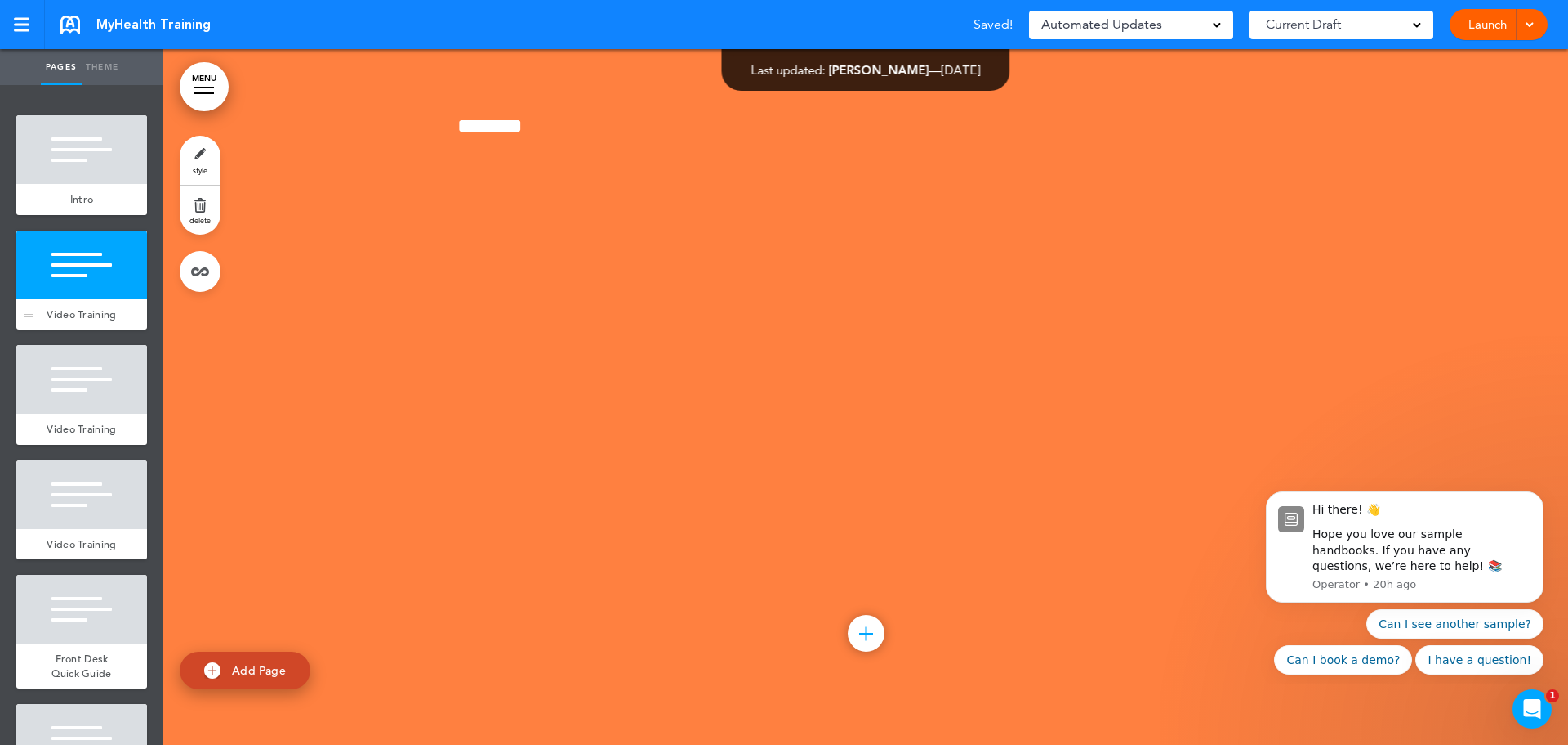
scroll to position [540, 0]
click at [207, 156] on link "style" at bounding box center [201, 160] width 41 height 49
type input "******"
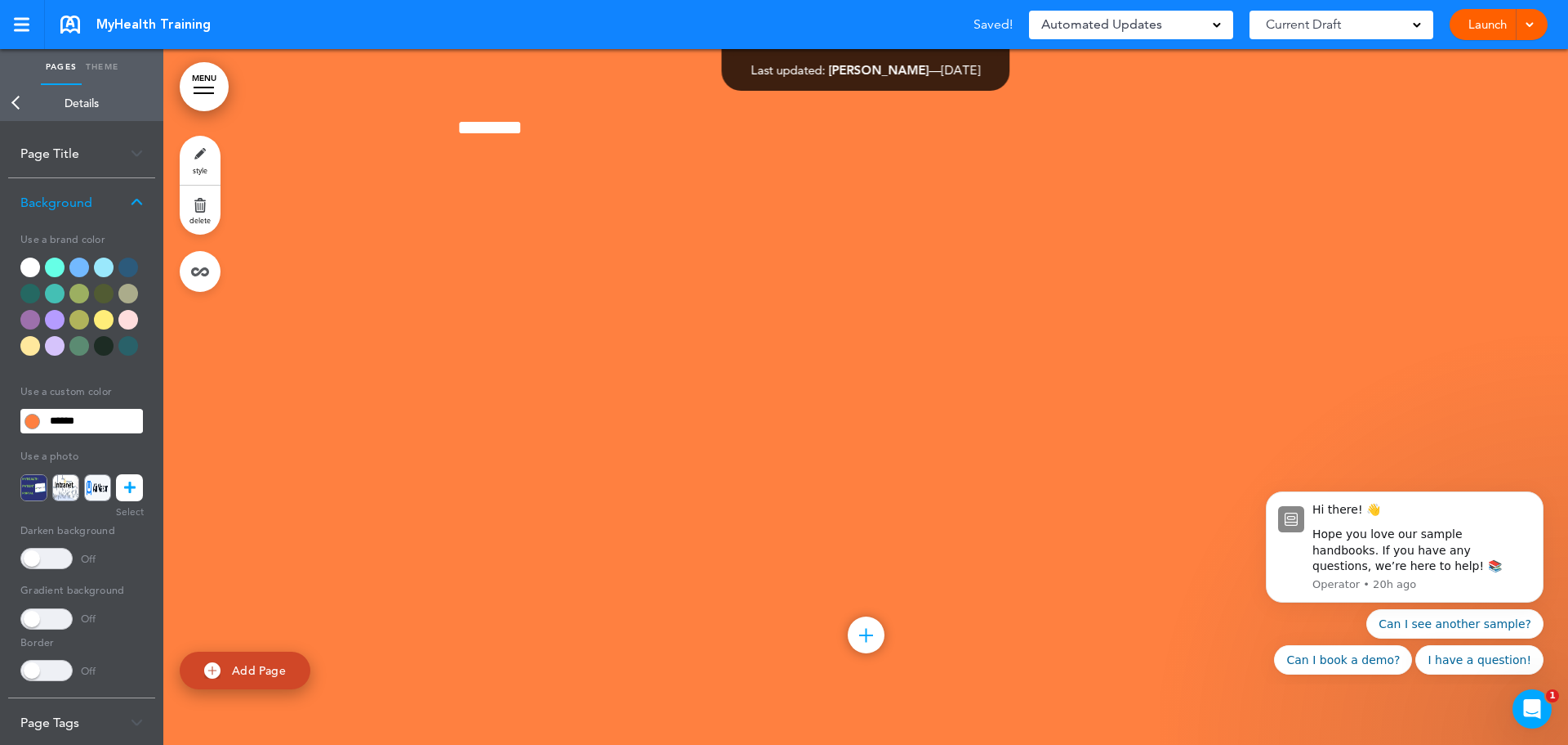
click at [118, 159] on div "Page Title" at bounding box center [81, 153] width 147 height 48
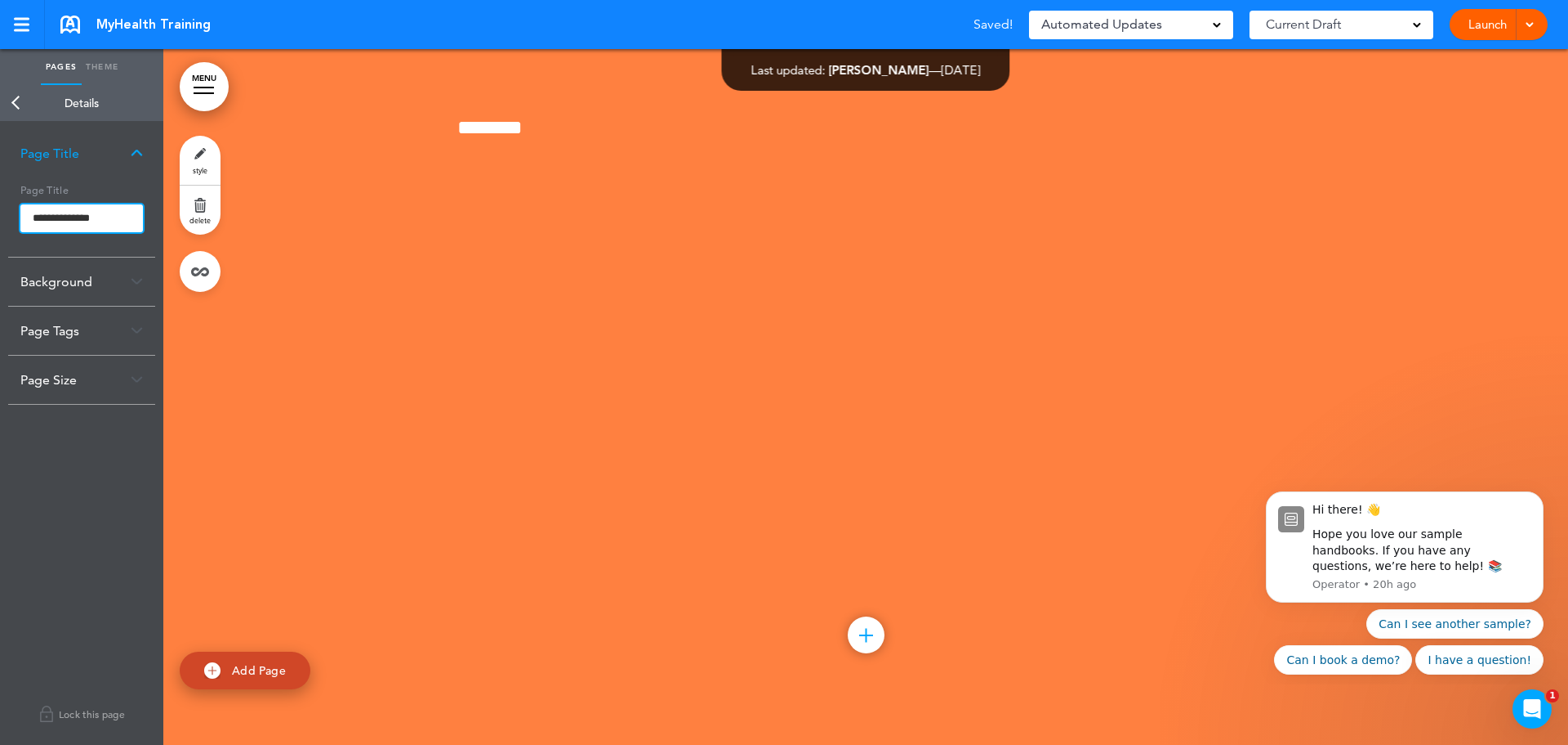
click at [118, 222] on input "**********" at bounding box center [81, 218] width 123 height 27
click at [9, 101] on body "Make this page common so it is available in other handbooks. This handbook [GEO…" at bounding box center [784, 372] width 1568 height 745
click at [14, 100] on link "Back" at bounding box center [16, 103] width 33 height 36
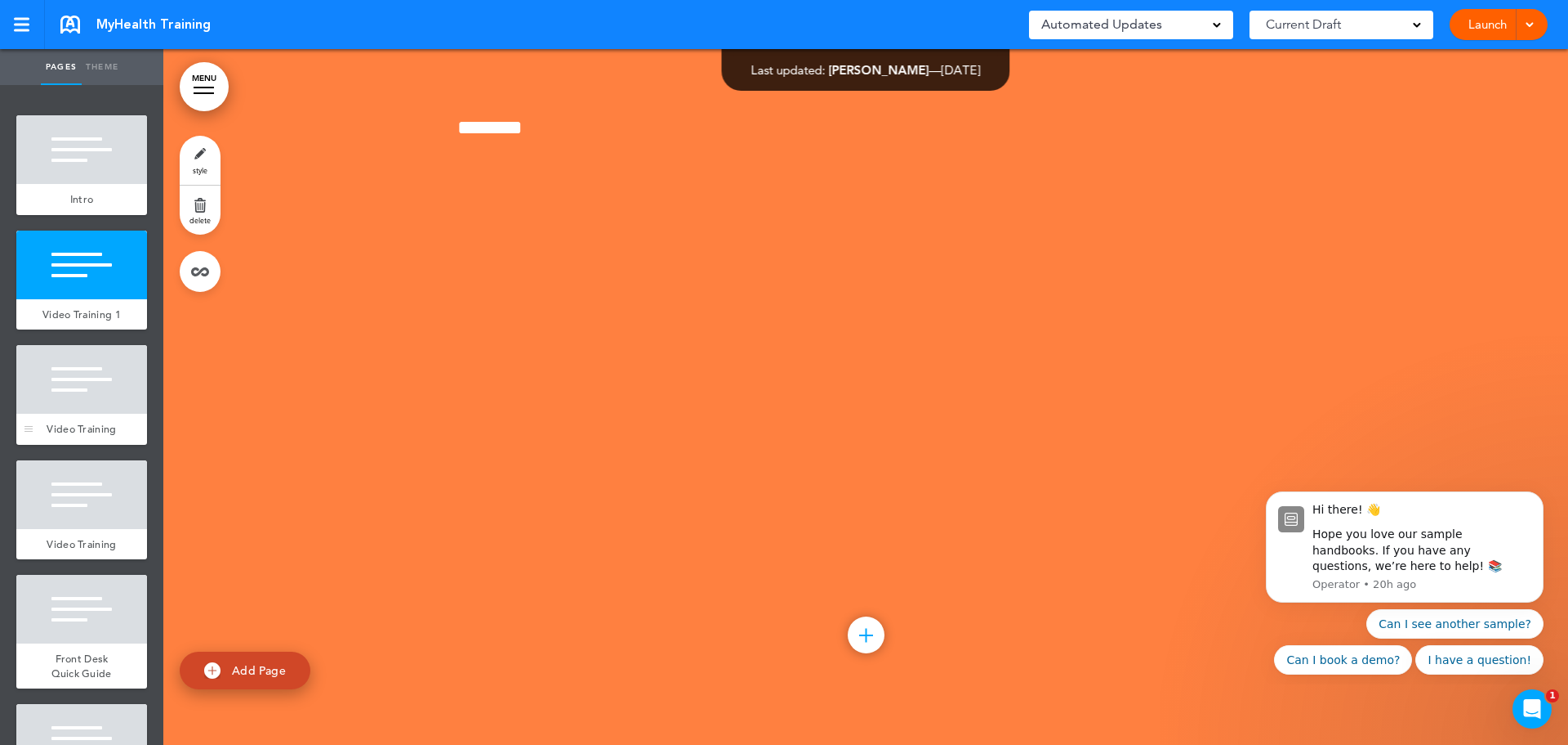
click at [50, 405] on div at bounding box center [81, 379] width 130 height 69
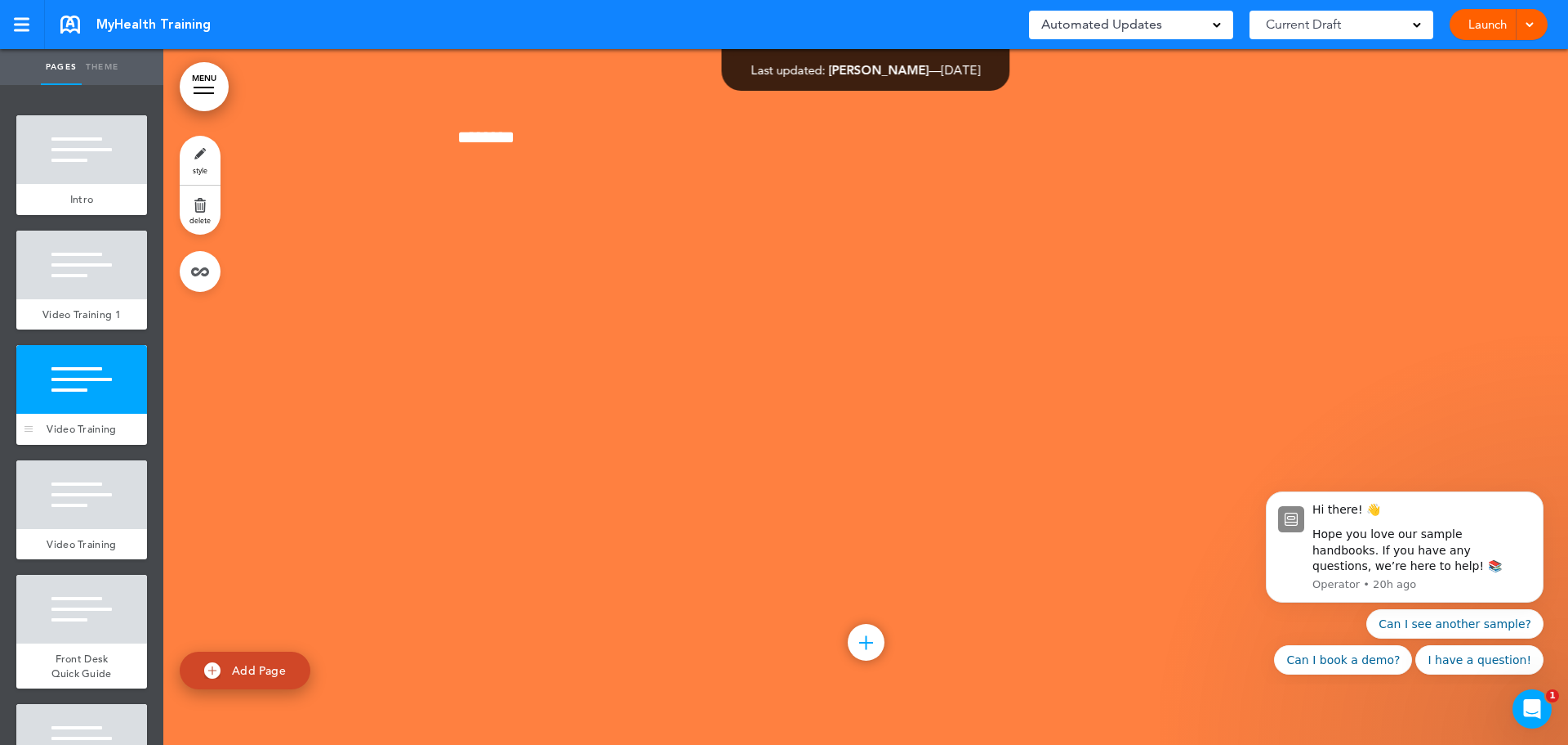
scroll to position [1196, 0]
click at [193, 149] on link "style" at bounding box center [201, 160] width 41 height 49
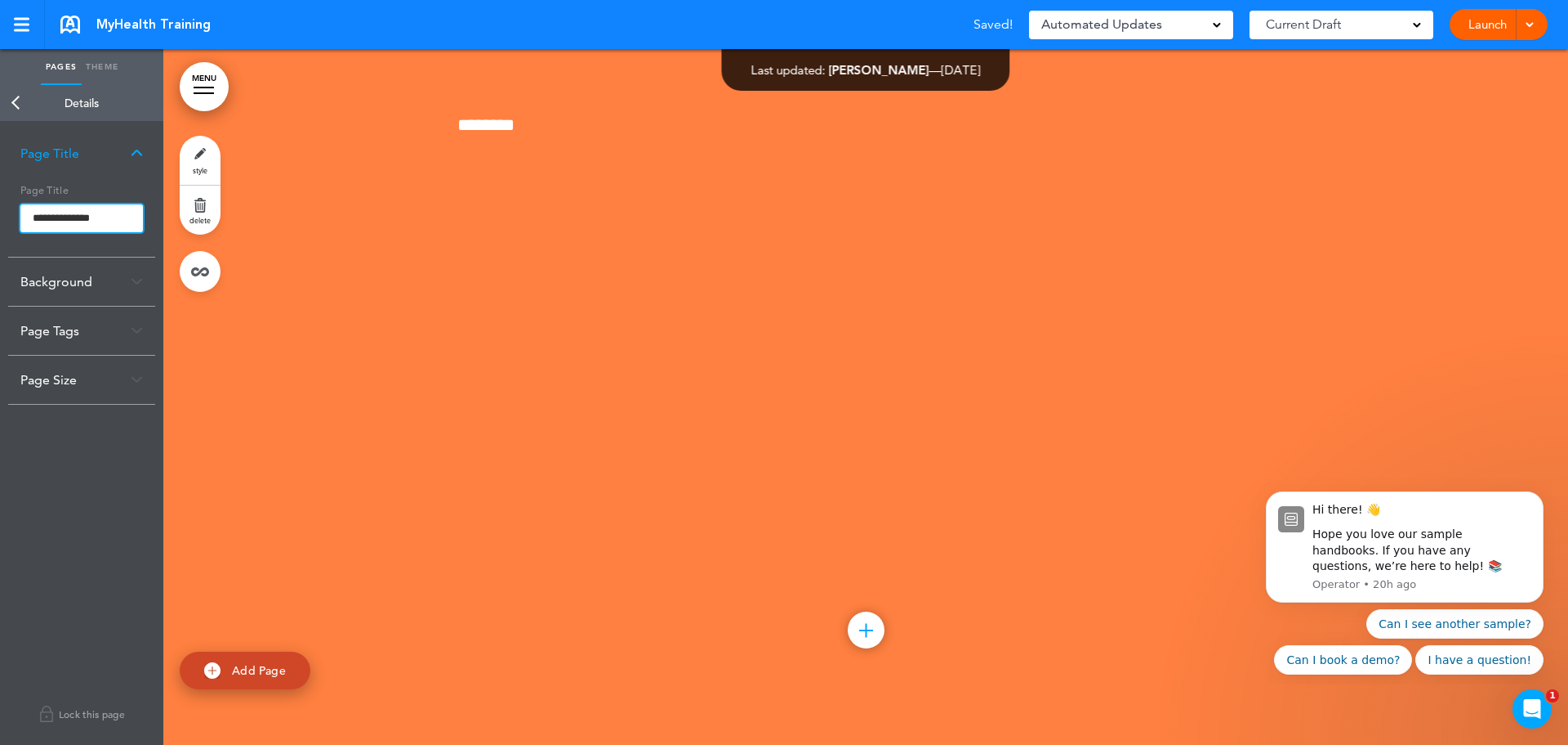
click at [124, 221] on input "**********" at bounding box center [81, 218] width 123 height 27
click at [18, 102] on body "Make this page common so it is available in other handbooks. This handbook [GEO…" at bounding box center [784, 372] width 1568 height 745
click at [18, 102] on link "Back" at bounding box center [16, 103] width 33 height 36
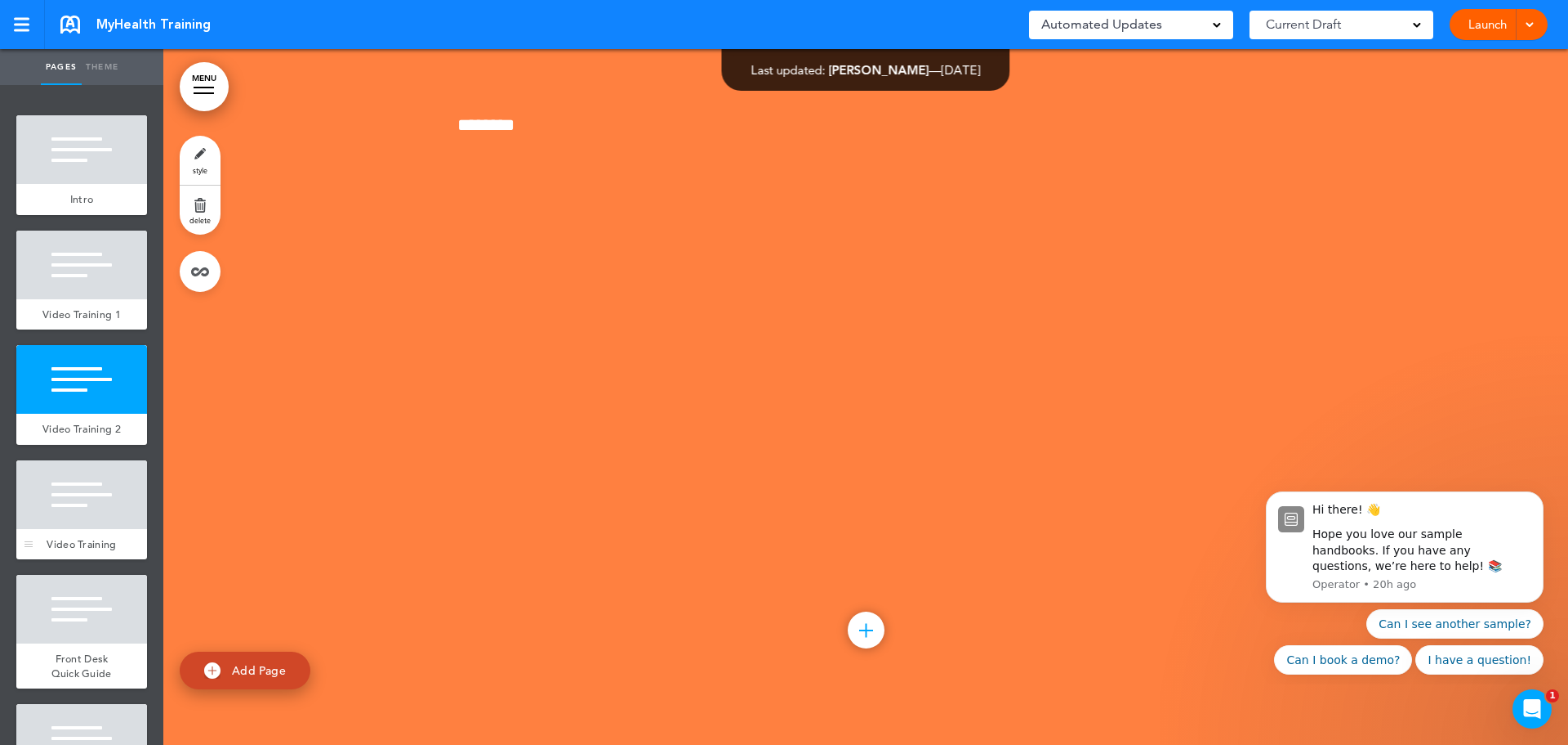
click at [94, 529] on div at bounding box center [81, 494] width 130 height 69
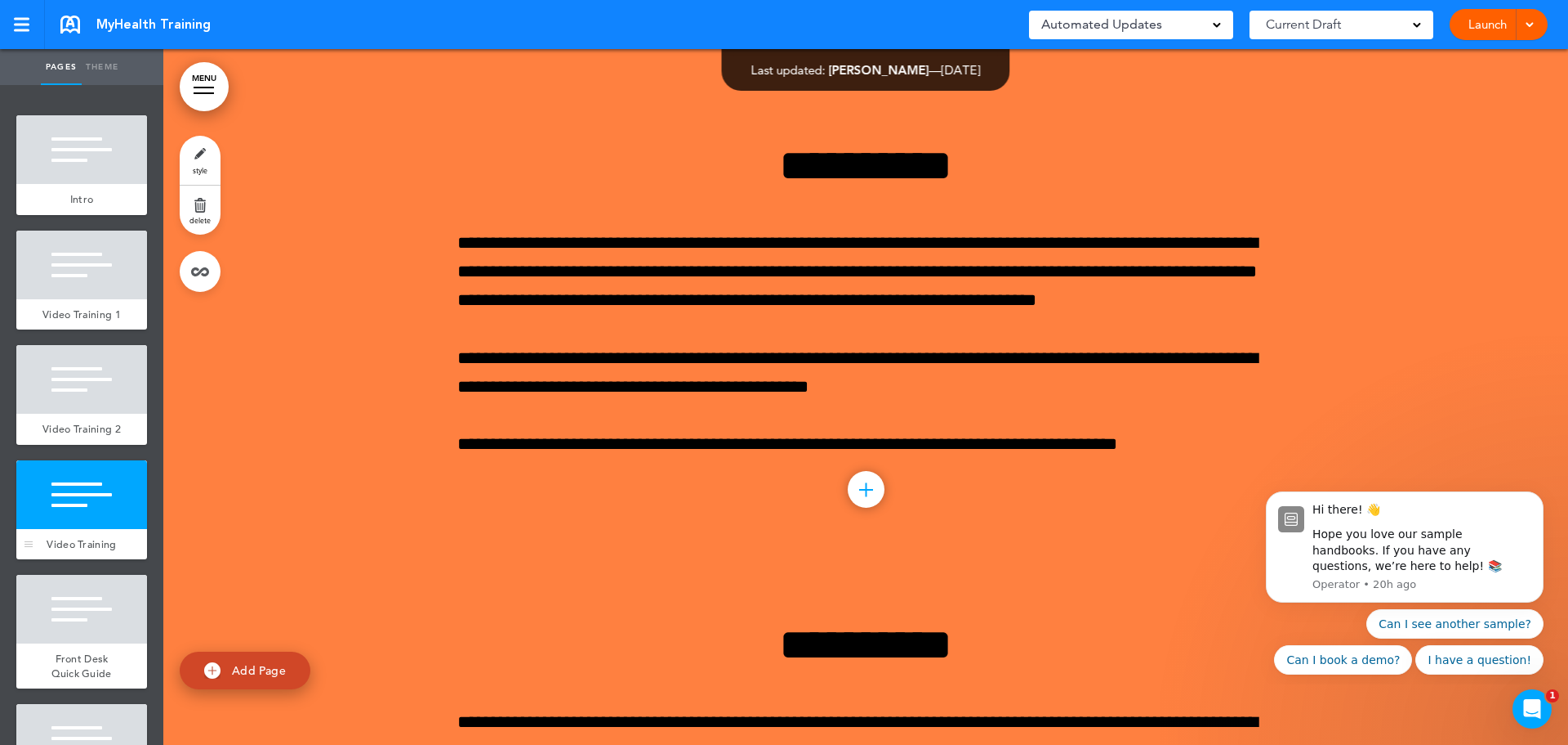
scroll to position [1848, 0]
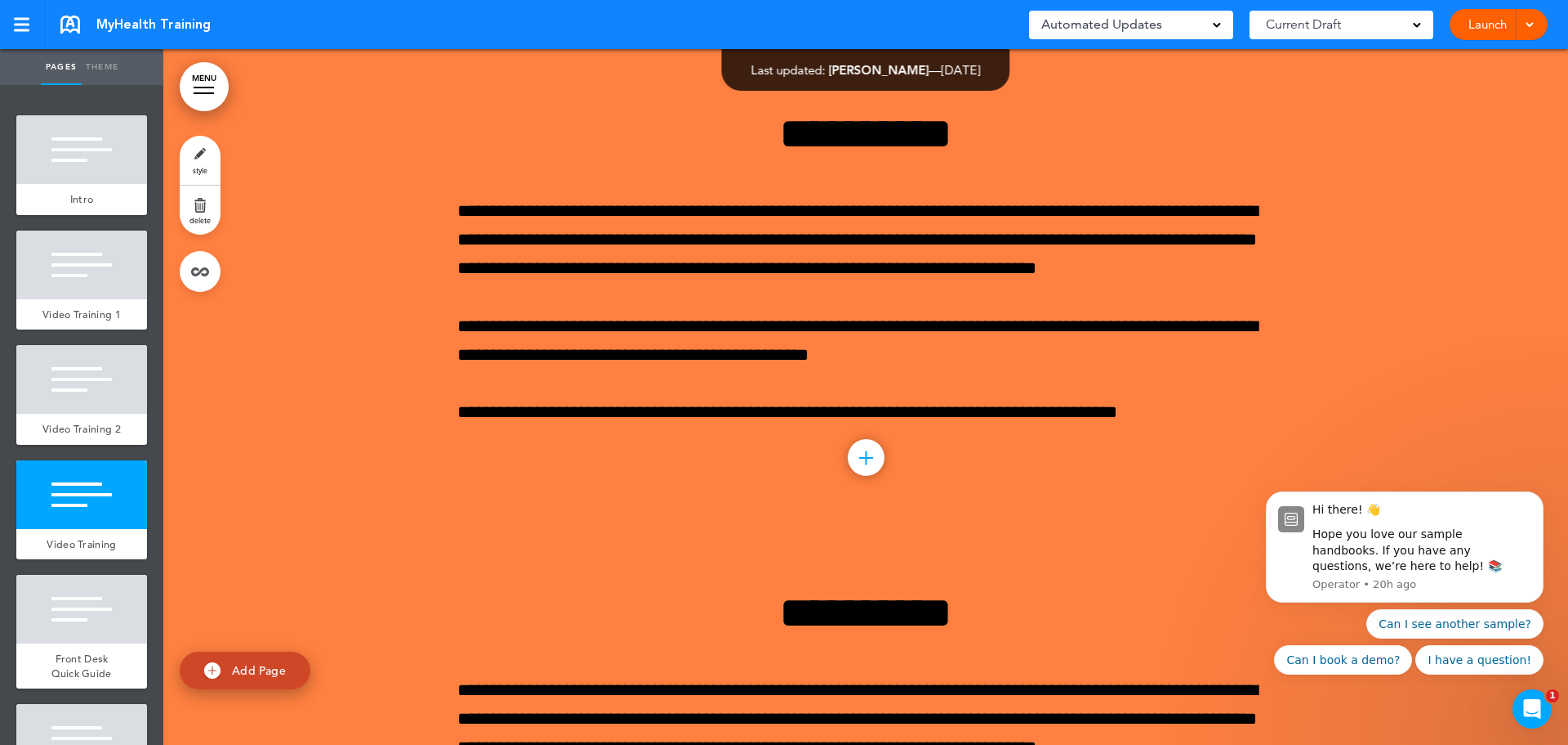
click at [190, 160] on link "style" at bounding box center [201, 160] width 41 height 49
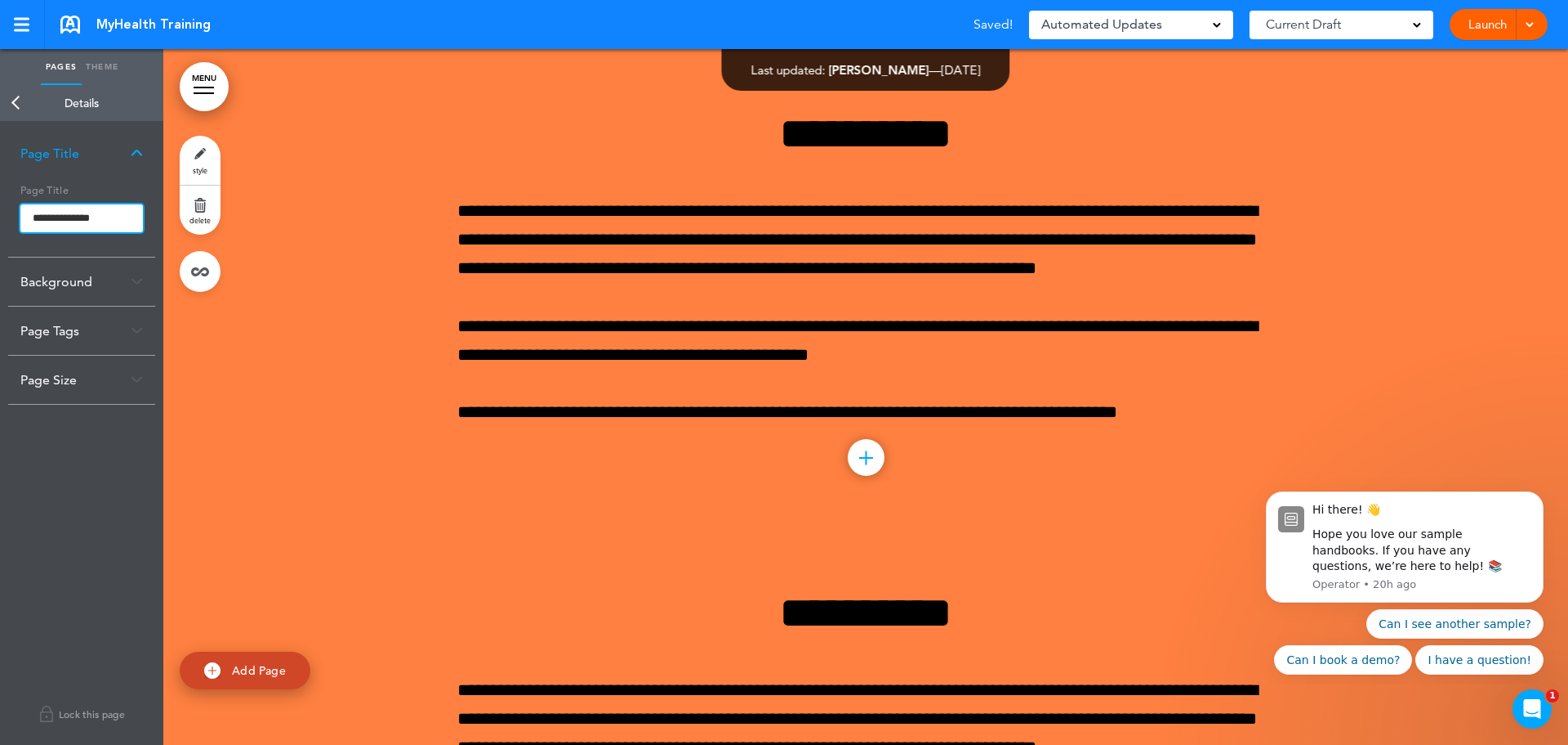
click at [114, 214] on input "**********" at bounding box center [81, 218] width 123 height 27
type input "**********"
click at [9, 100] on body "Make this page common so it is available in other handbooks. This handbook [GEO…" at bounding box center [784, 372] width 1568 height 745
click at [15, 100] on link "Back" at bounding box center [16, 103] width 33 height 36
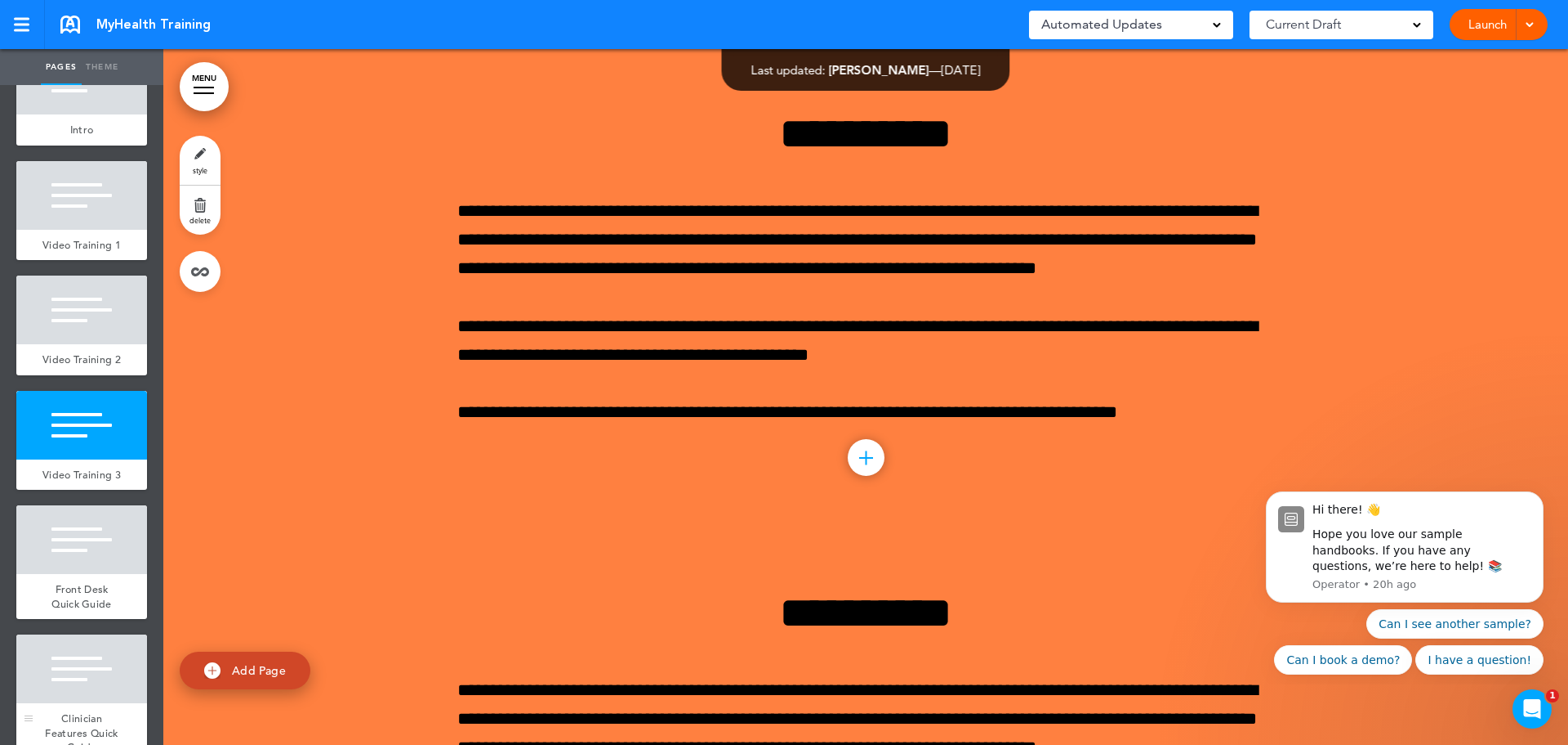
scroll to position [148, 0]
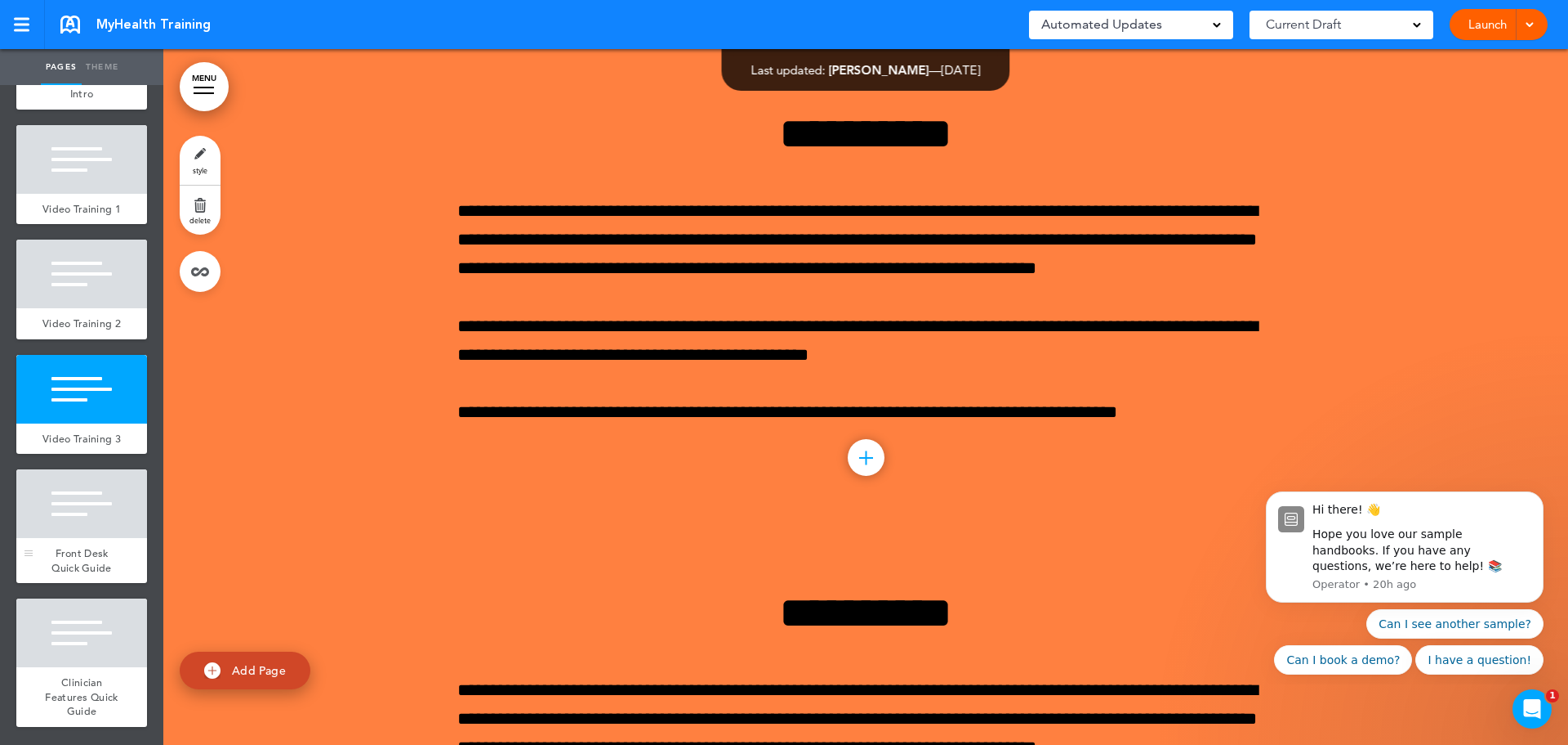
click at [84, 537] on div at bounding box center [81, 504] width 130 height 69
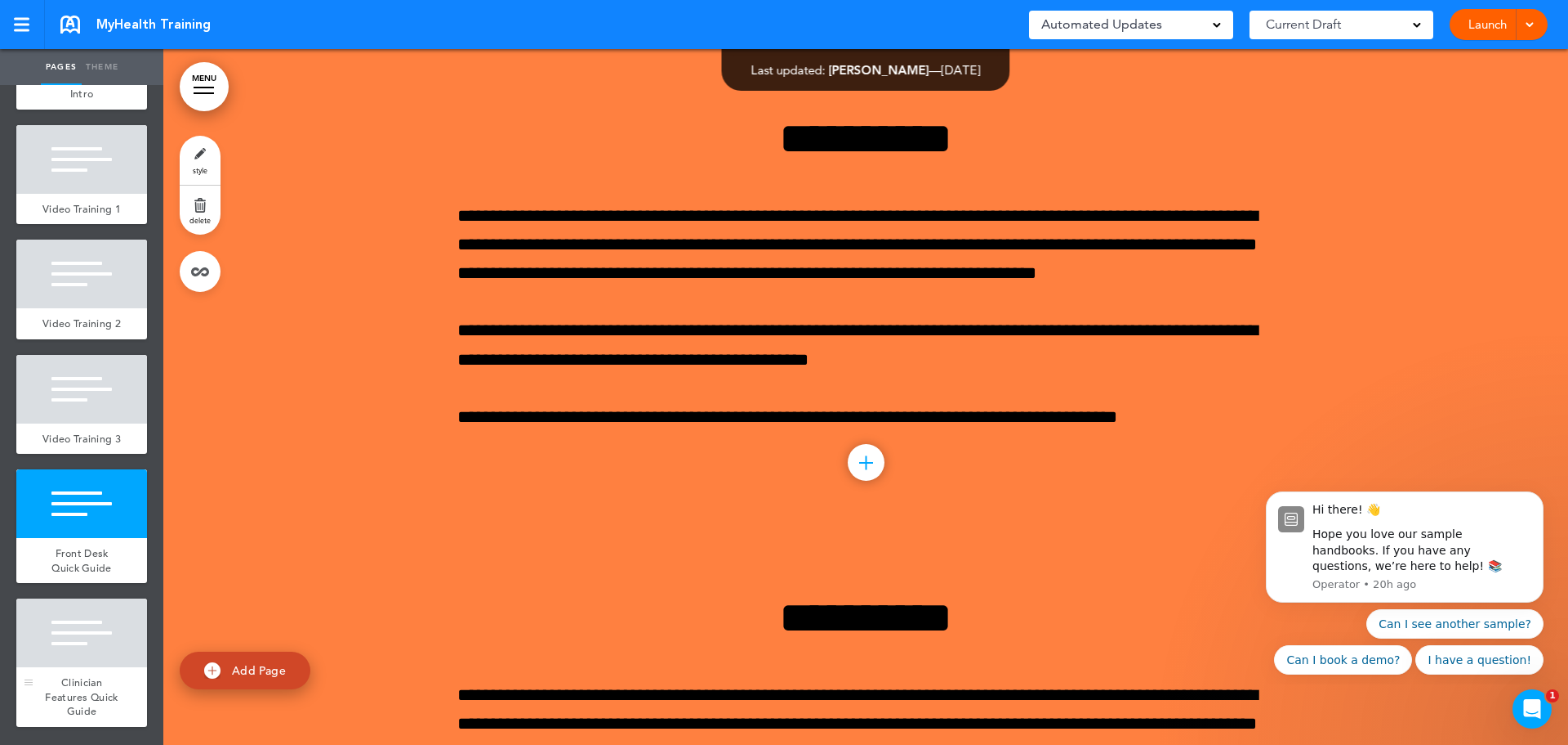
scroll to position [2327, 0]
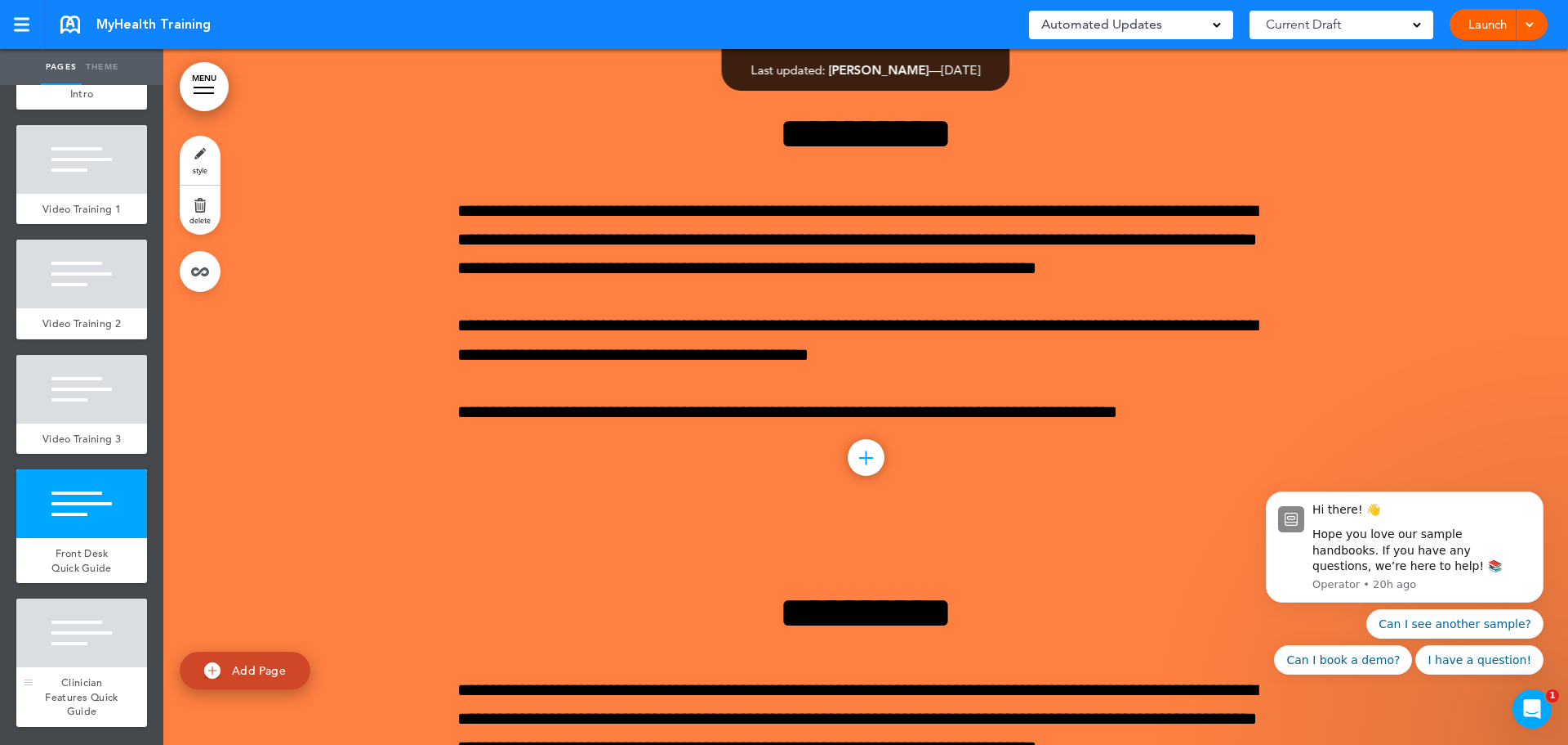
click at [103, 654] on div at bounding box center [81, 633] width 130 height 69
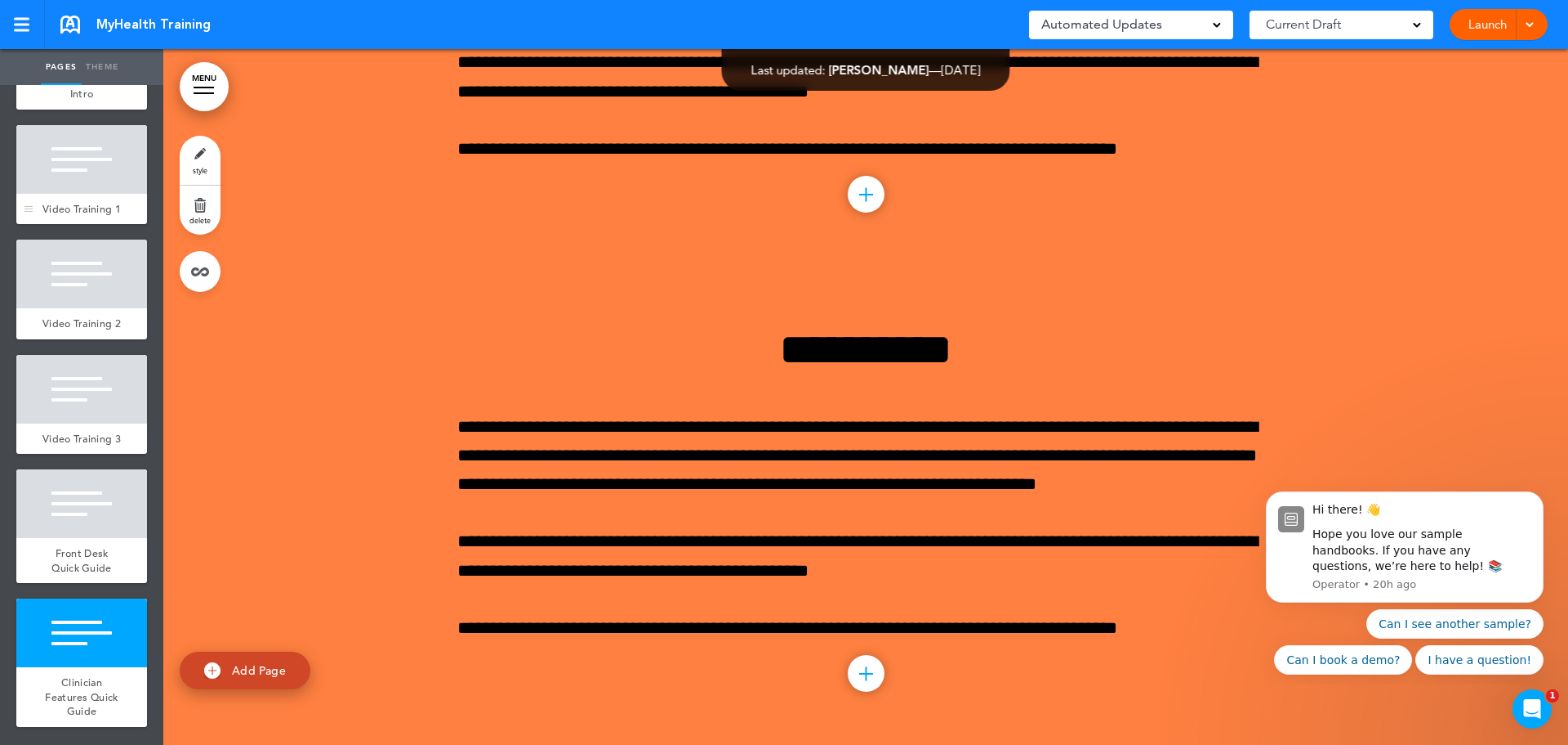
click at [101, 127] on div at bounding box center [81, 160] width 130 height 69
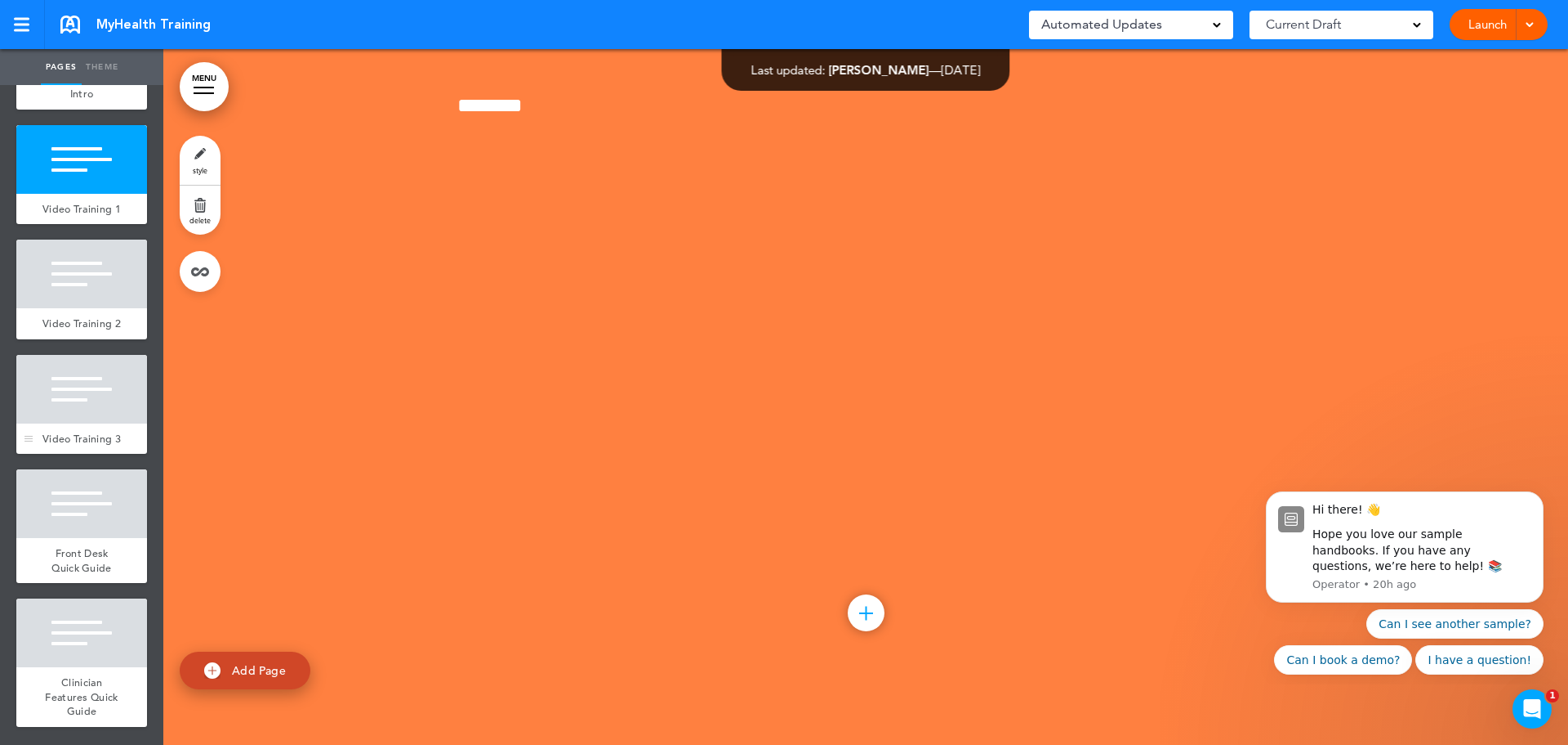
scroll to position [540, 0]
click at [74, 267] on div at bounding box center [81, 274] width 130 height 69
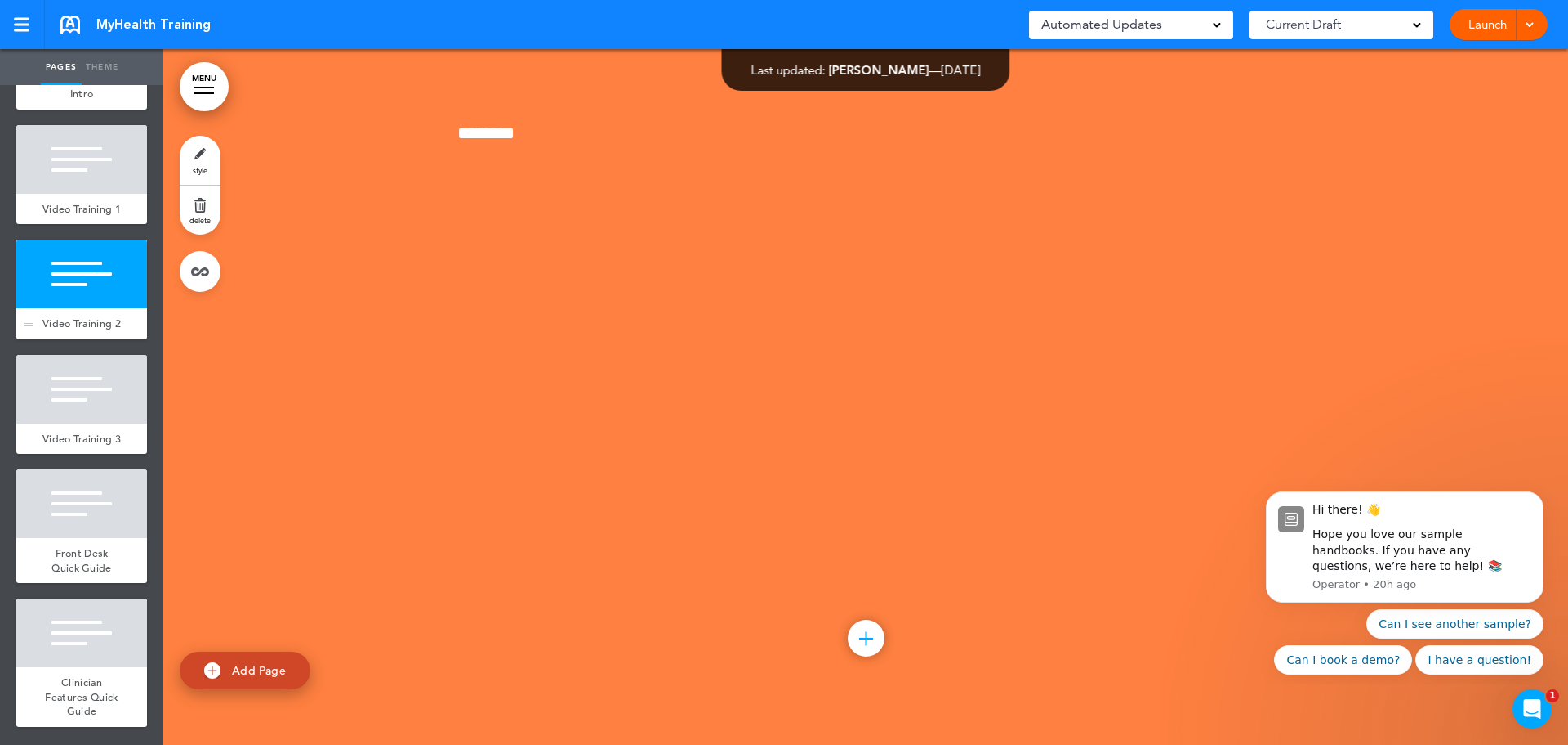
scroll to position [1196, 0]
click at [85, 148] on div at bounding box center [81, 160] width 130 height 69
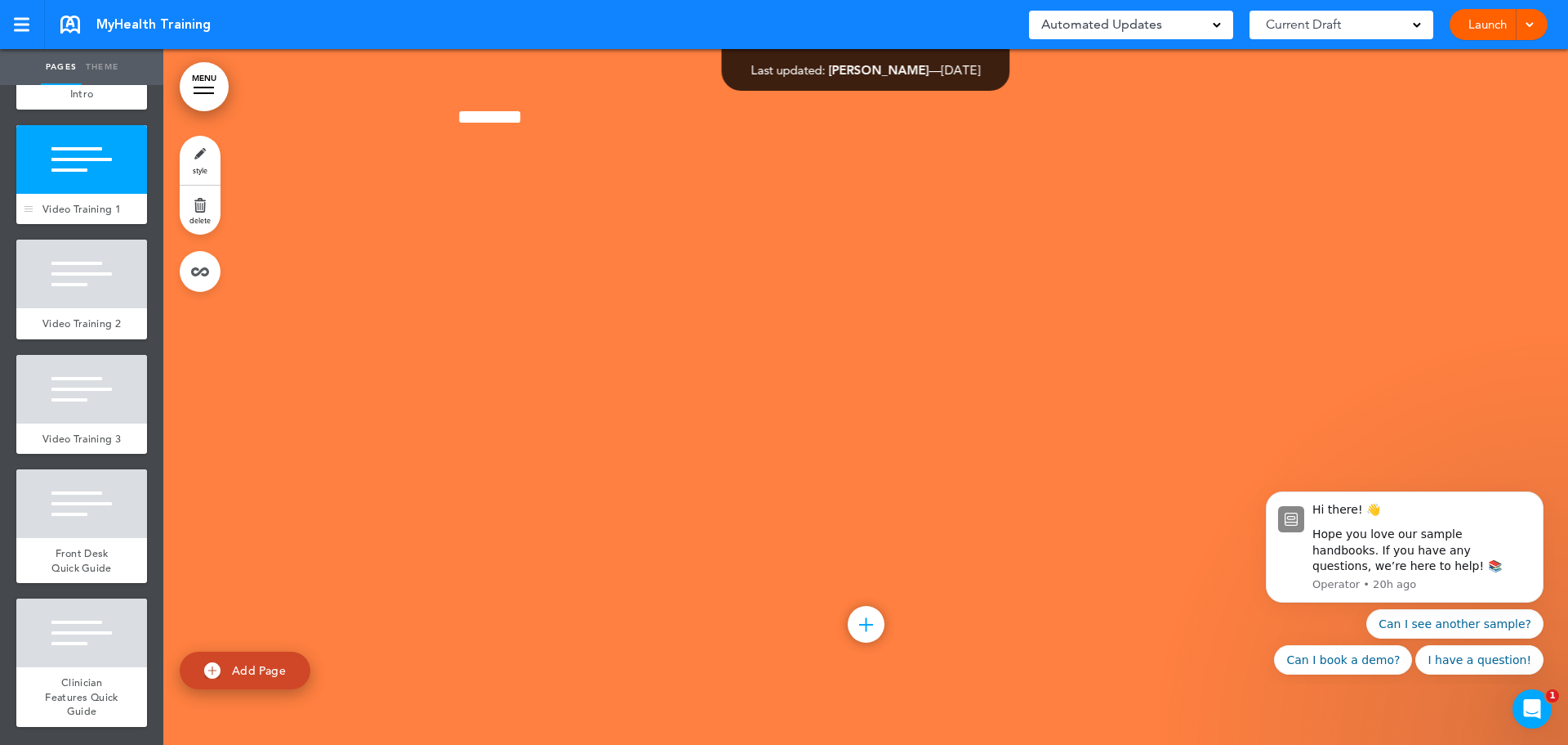
scroll to position [540, 0]
click at [112, 270] on div at bounding box center [81, 274] width 130 height 69
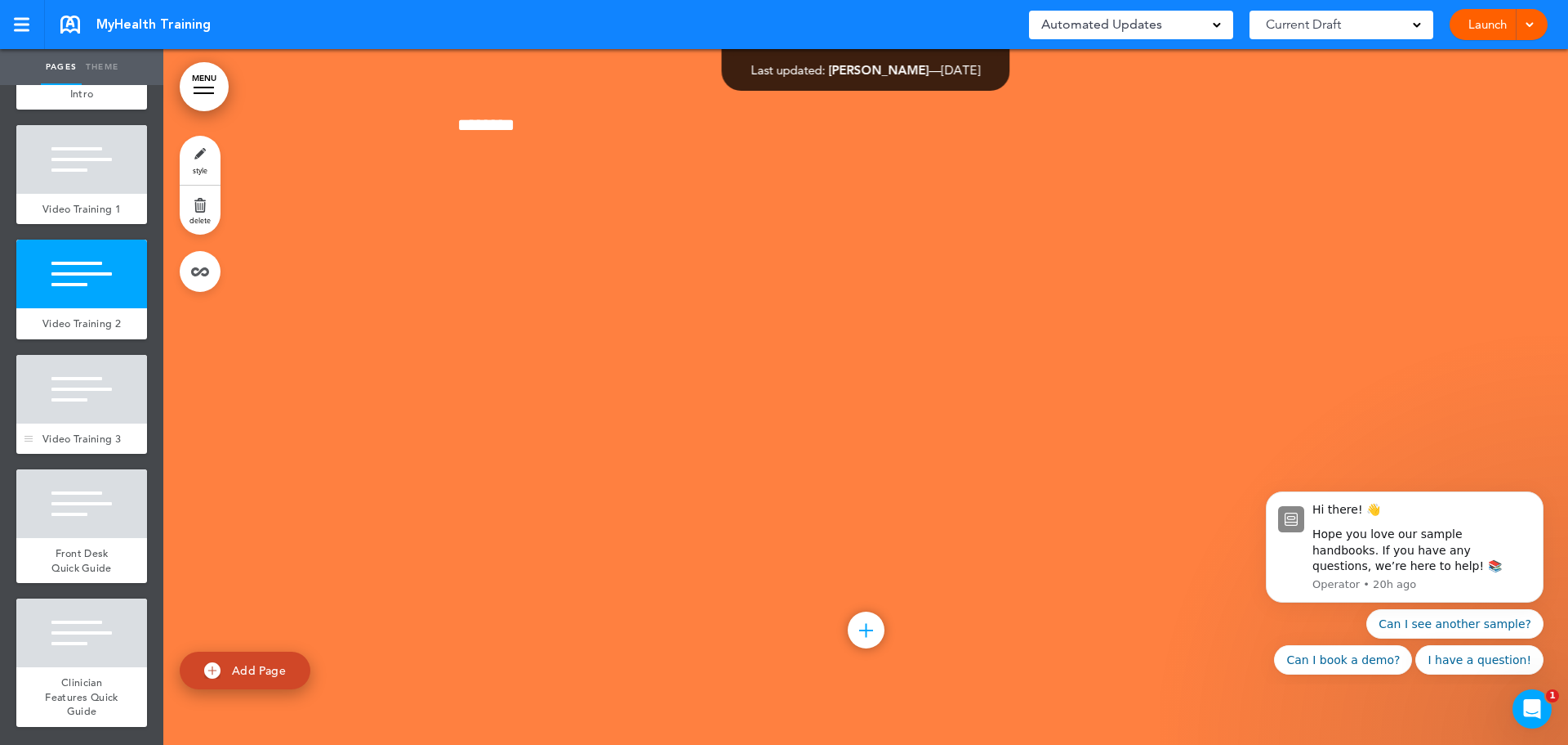
click at [87, 407] on div at bounding box center [81, 389] width 130 height 69
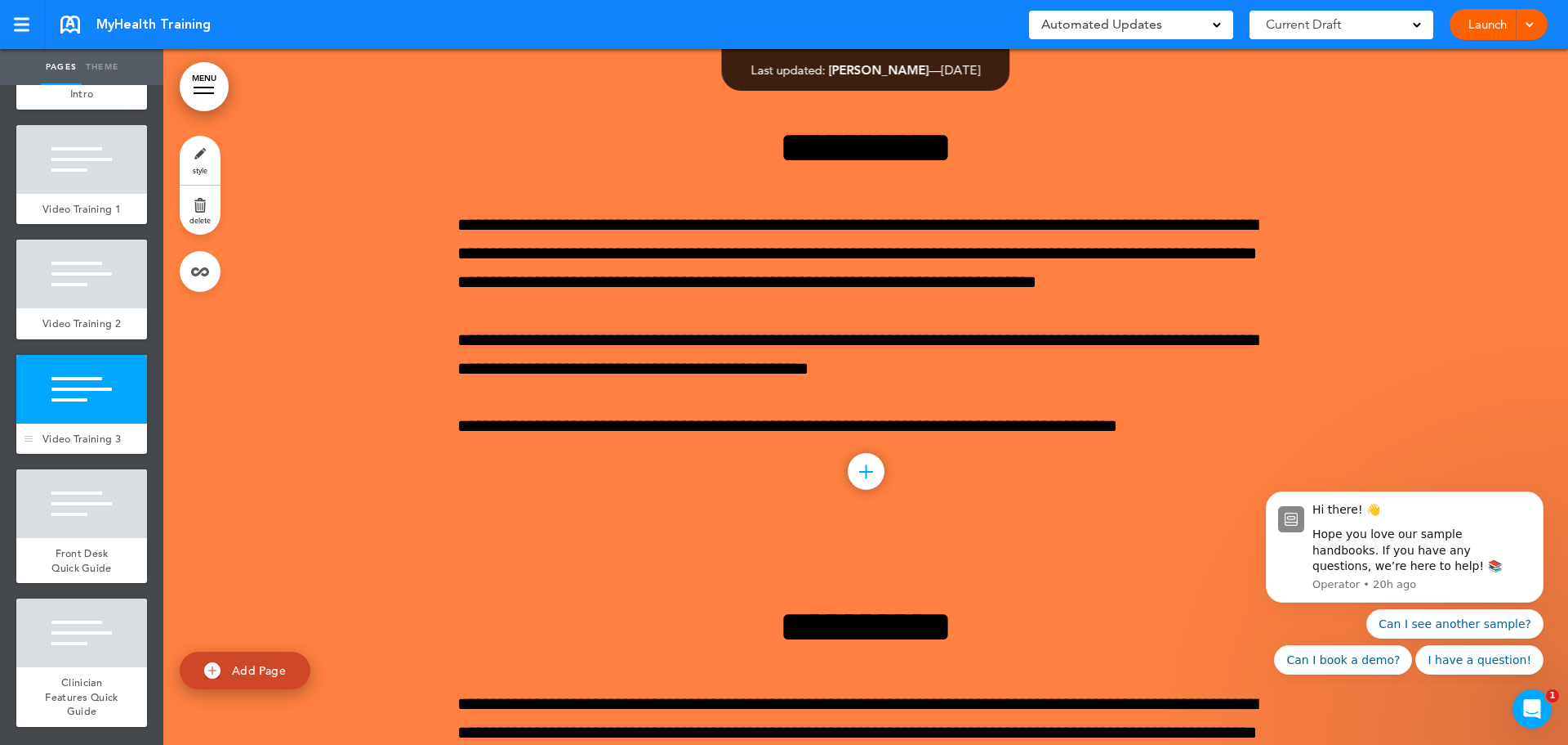
scroll to position [1848, 0]
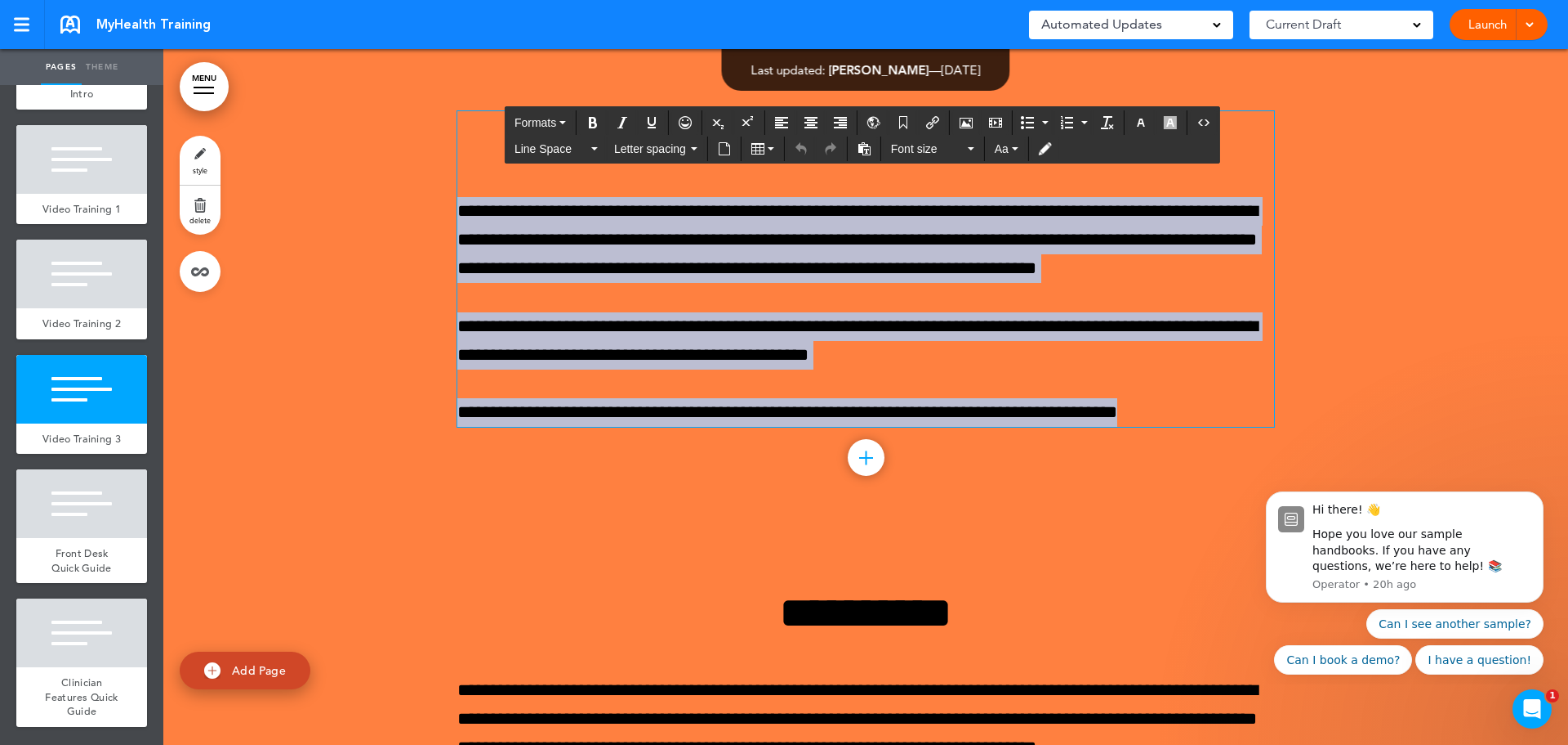
drag, startPoint x: 1186, startPoint y: 409, endPoint x: 408, endPoint y: 99, distance: 837.5
click at [408, 99] on div "**********" at bounding box center [865, 289] width 1405 height 479
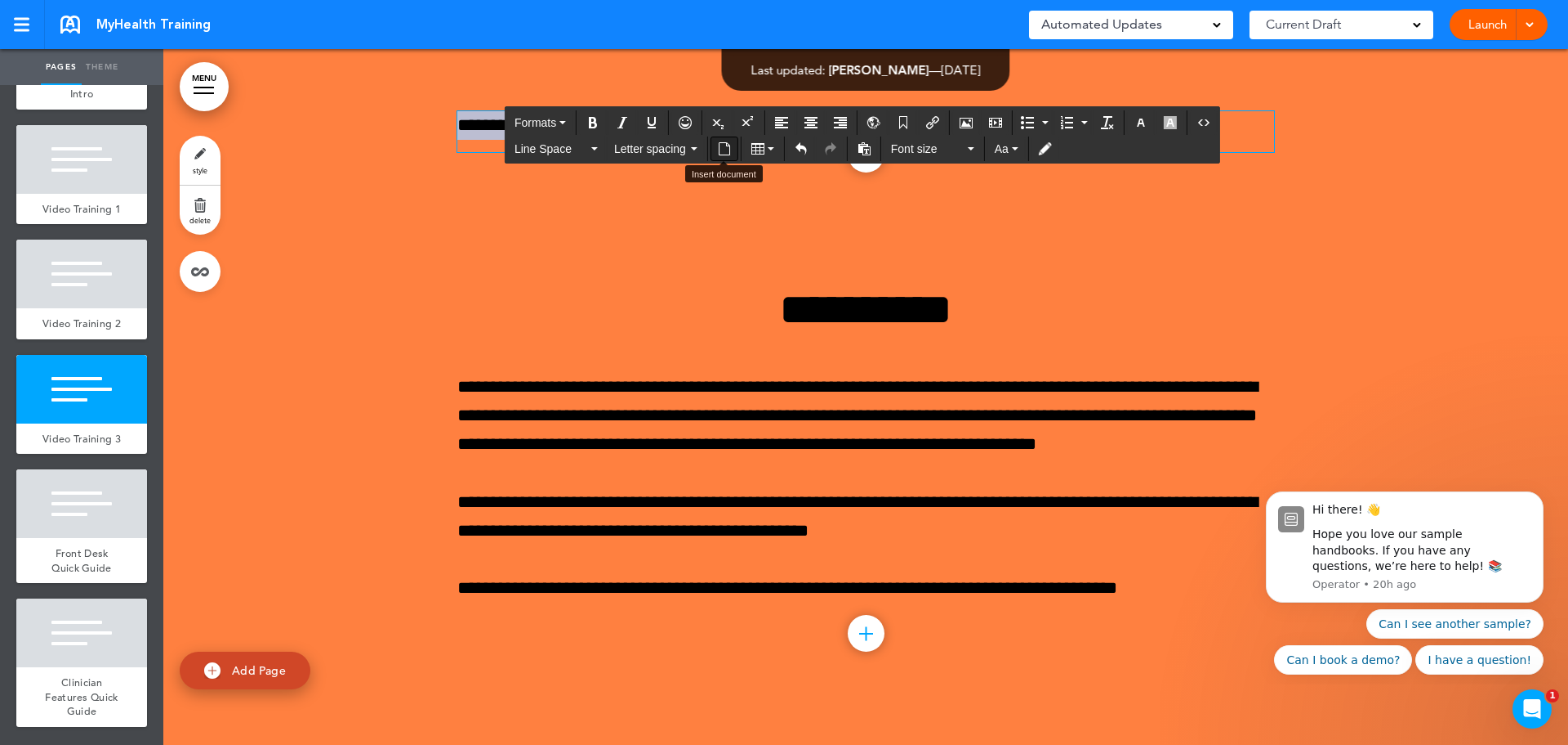
drag, startPoint x: 454, startPoint y: 130, endPoint x: 733, endPoint y: 146, distance: 279.5
click at [1141, 126] on icon "button" at bounding box center [1141, 122] width 13 height 13
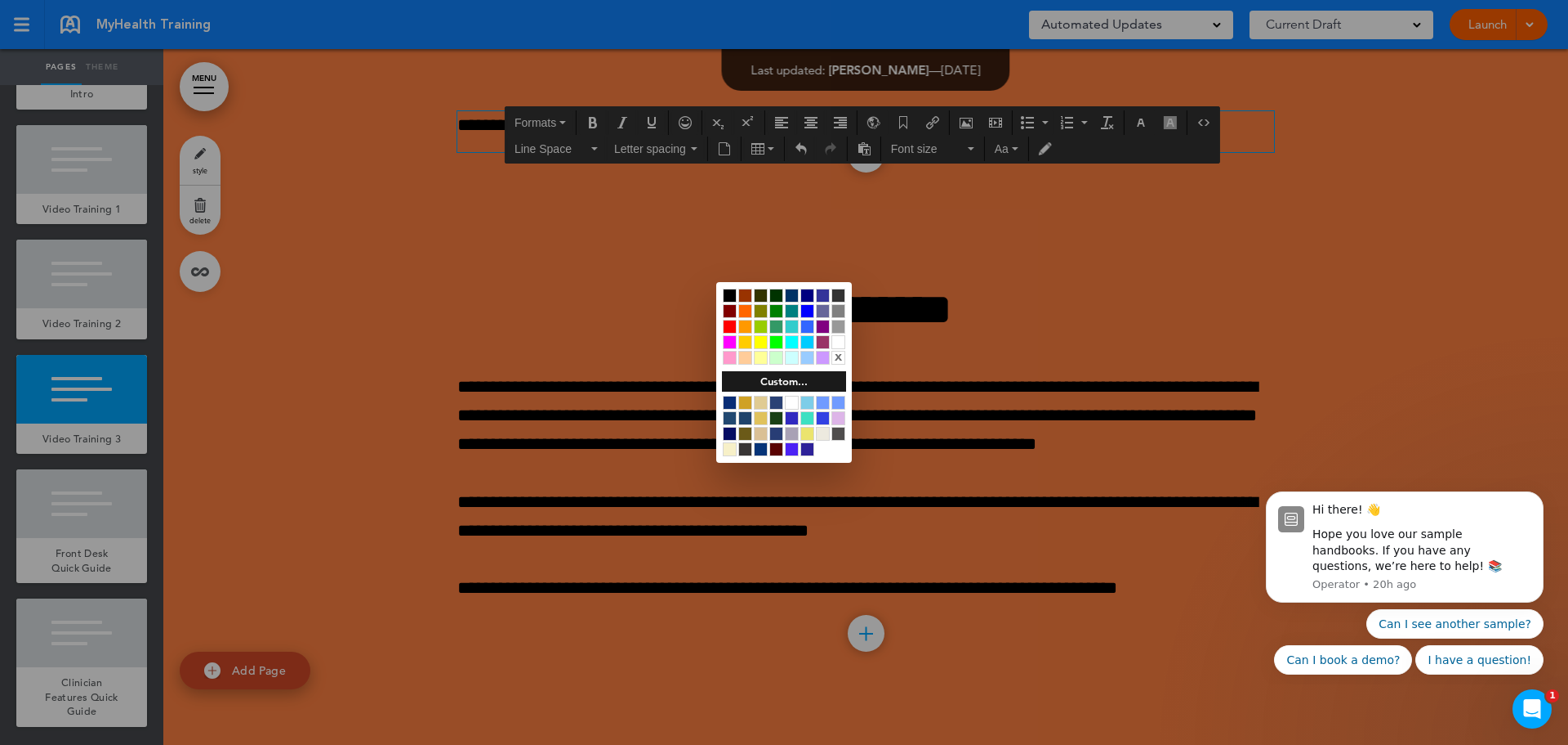
click at [839, 344] on div at bounding box center [838, 342] width 14 height 14
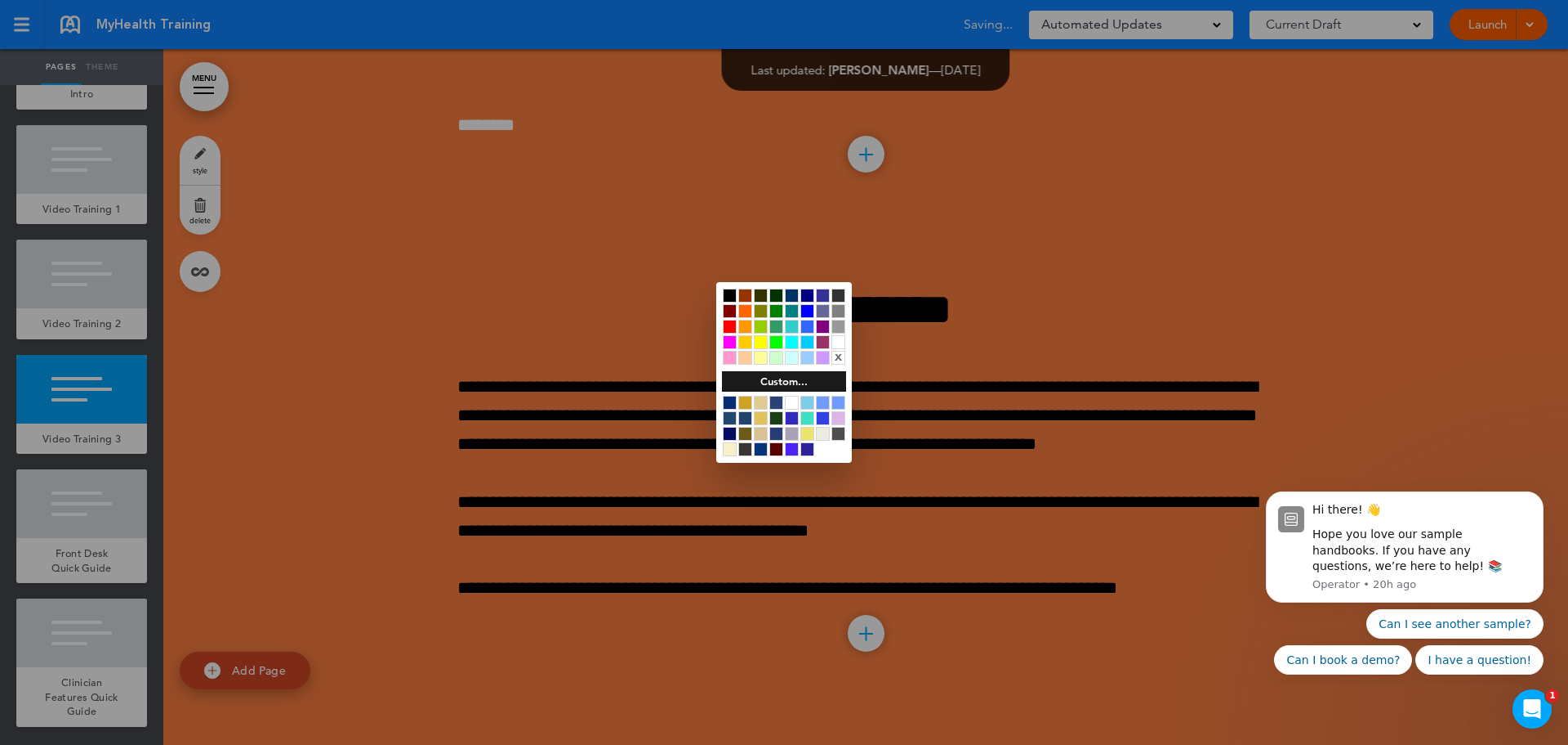
click at [1185, 251] on div at bounding box center [784, 372] width 1568 height 745
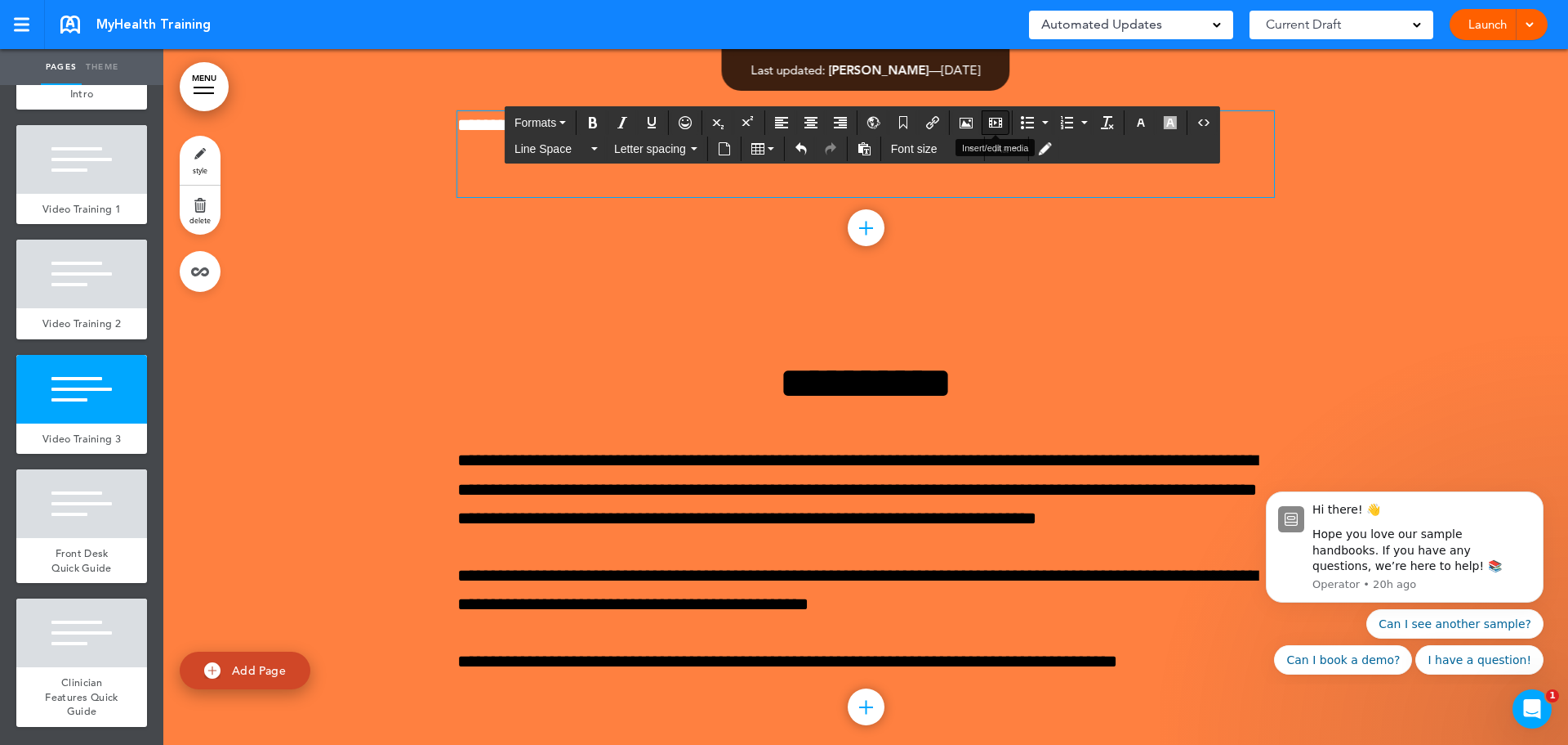
click at [1000, 122] on icon "Insert/edit media" at bounding box center [995, 122] width 13 height 13
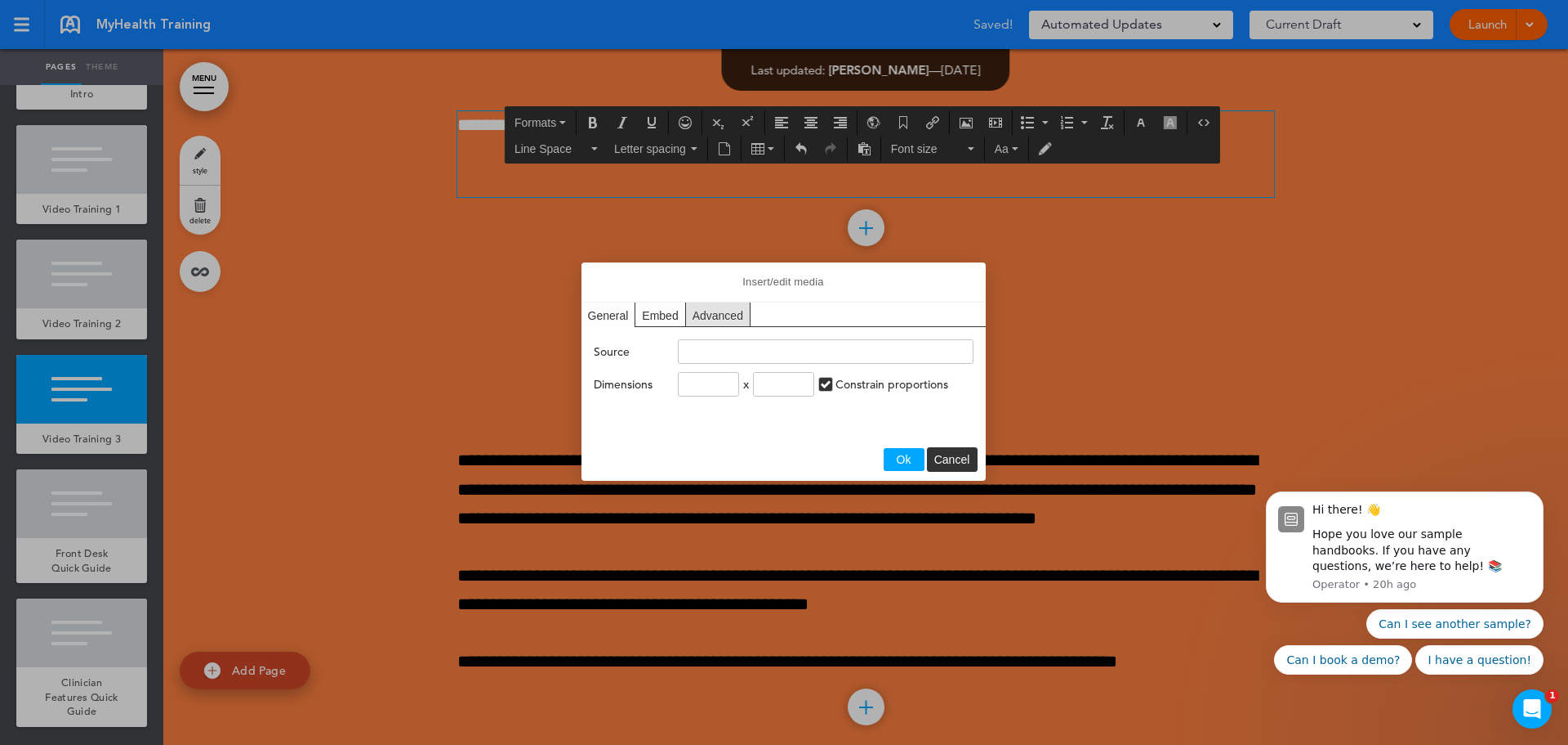
click at [662, 323] on div "Embed" at bounding box center [660, 314] width 50 height 24
click at [630, 380] on textarea "Paste your embed code below:" at bounding box center [784, 394] width 388 height 74
paste textarea "**********"
type textarea "**********"
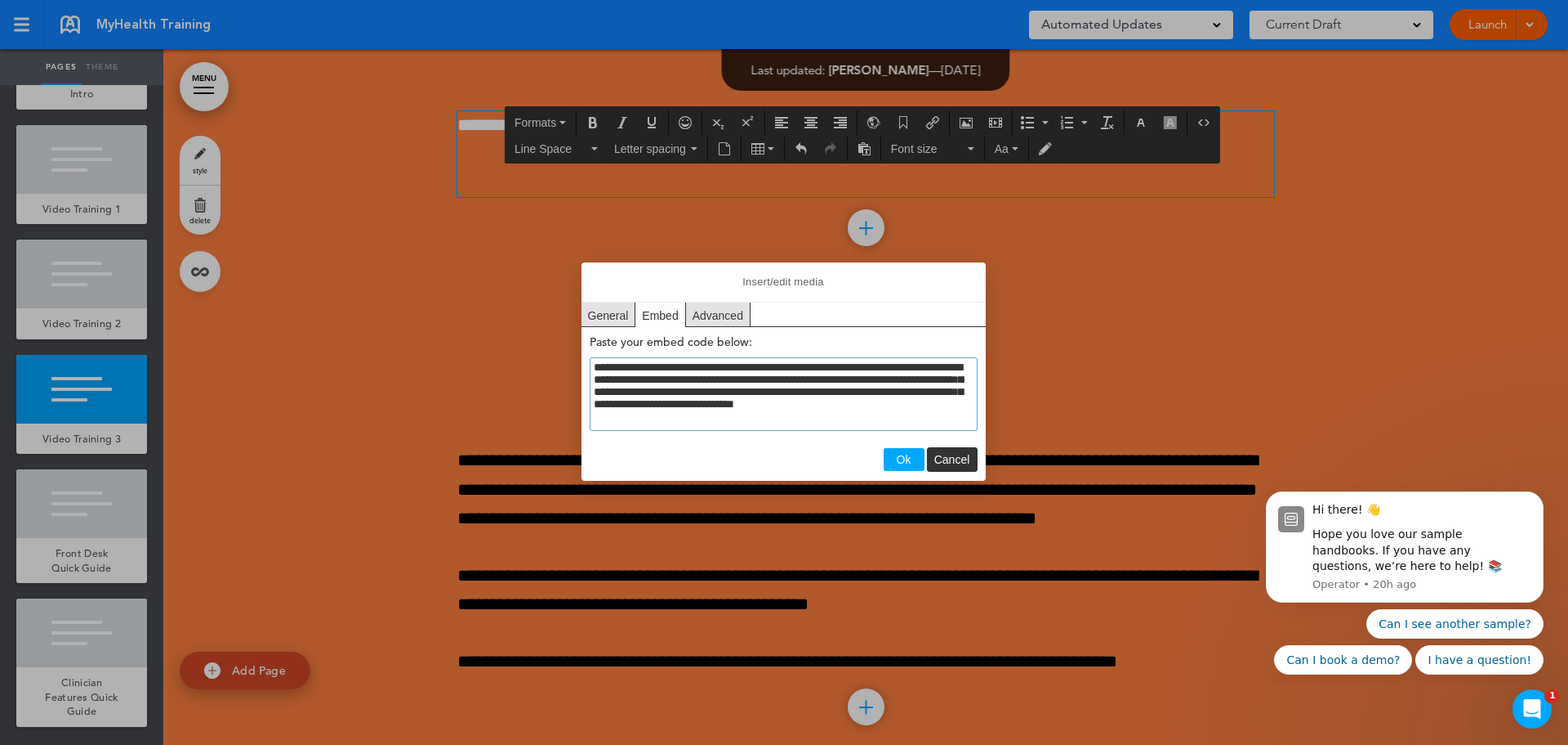
click at [905, 469] on button "Ok" at bounding box center [904, 459] width 41 height 23
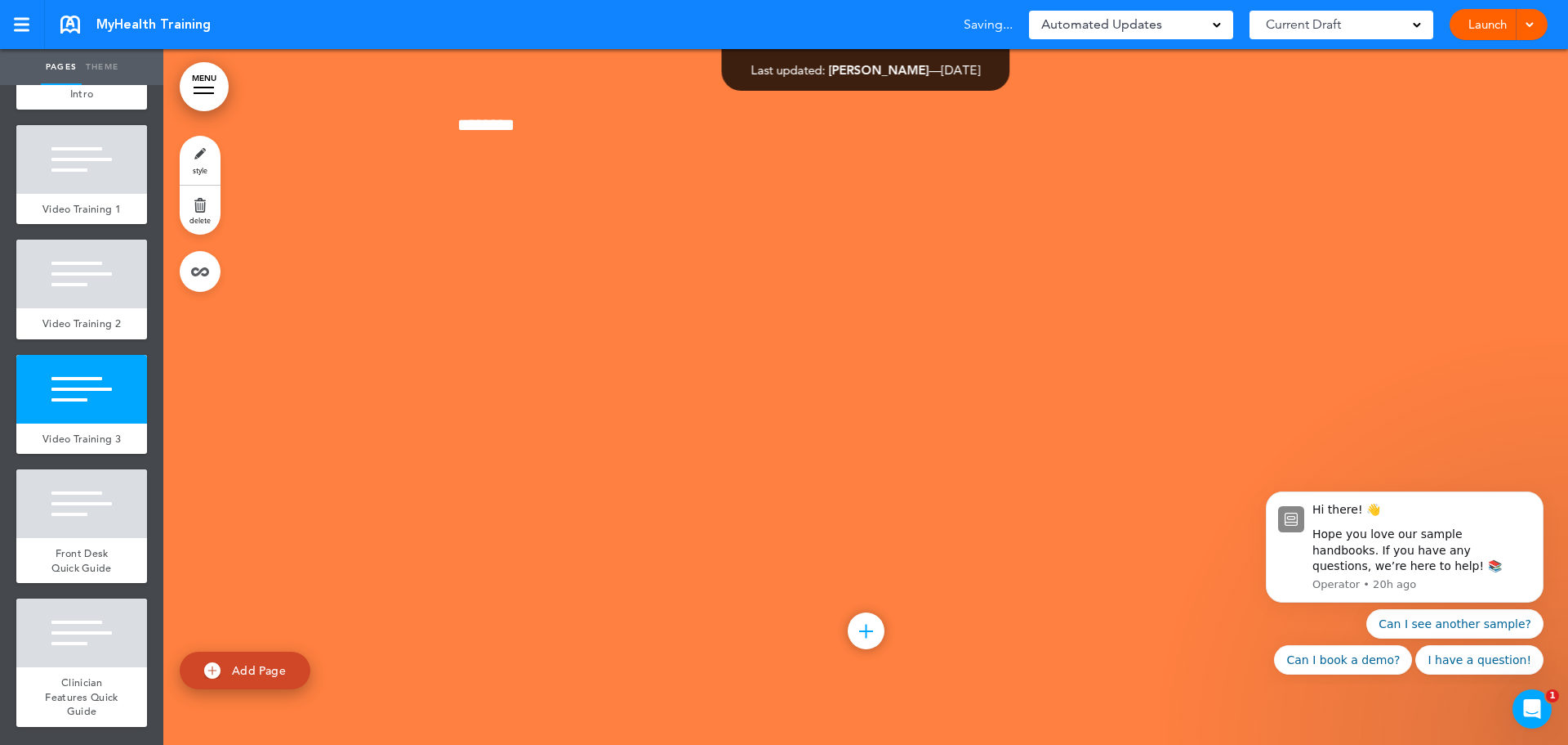
click at [321, 506] on div at bounding box center [865, 376] width 1405 height 652
click at [84, 146] on div at bounding box center [81, 160] width 130 height 69
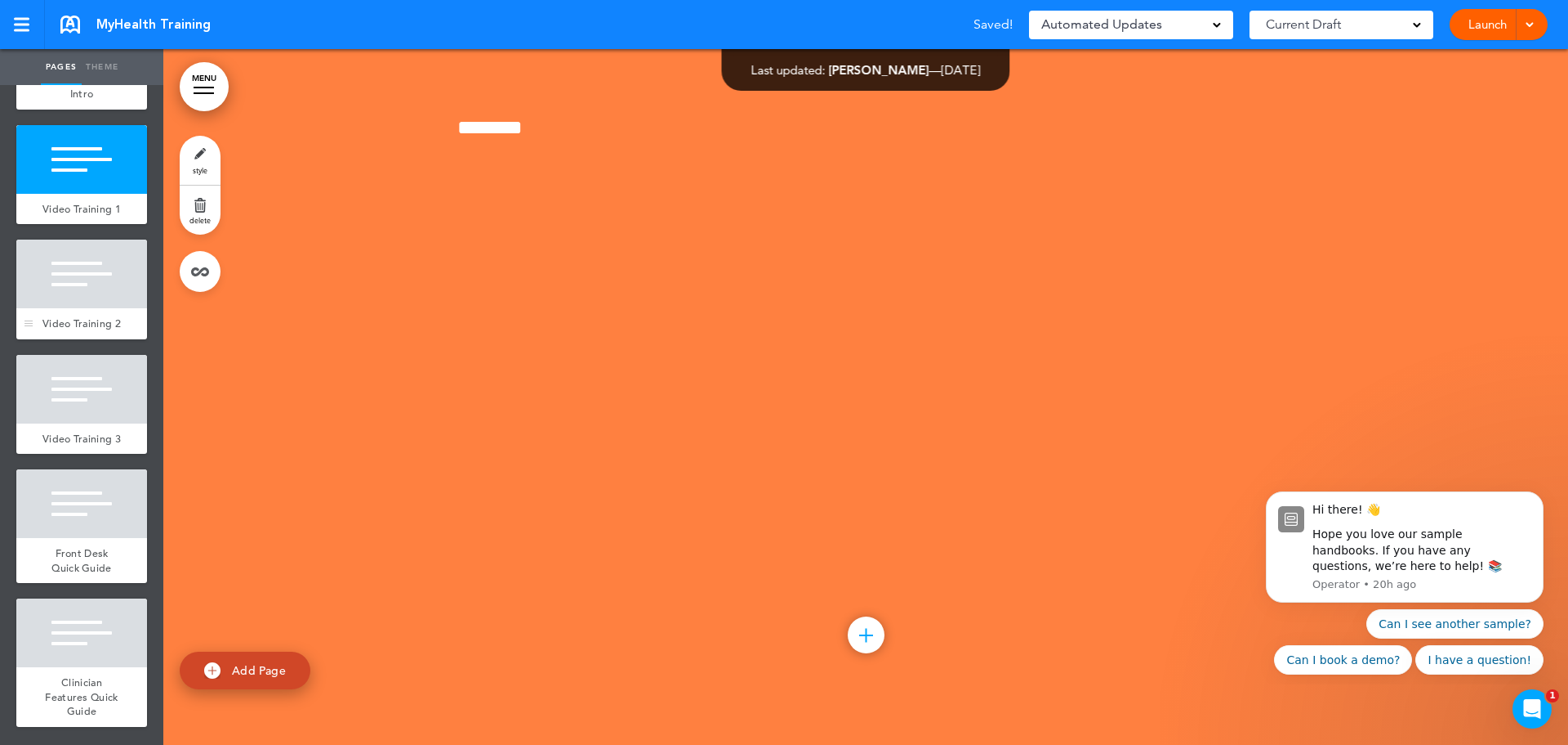
click at [100, 259] on div at bounding box center [81, 274] width 130 height 69
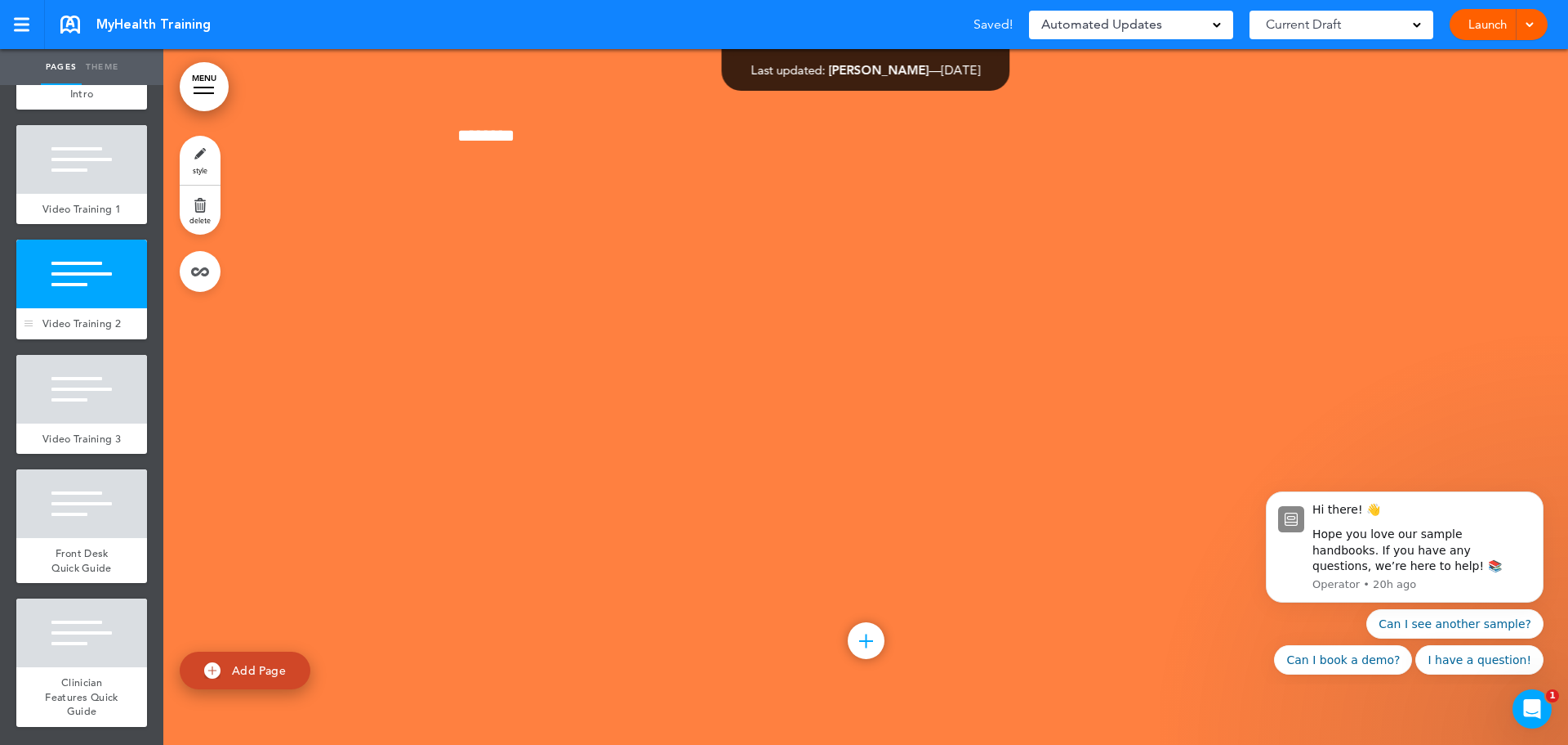
scroll to position [1196, 0]
click at [88, 385] on div at bounding box center [81, 389] width 130 height 69
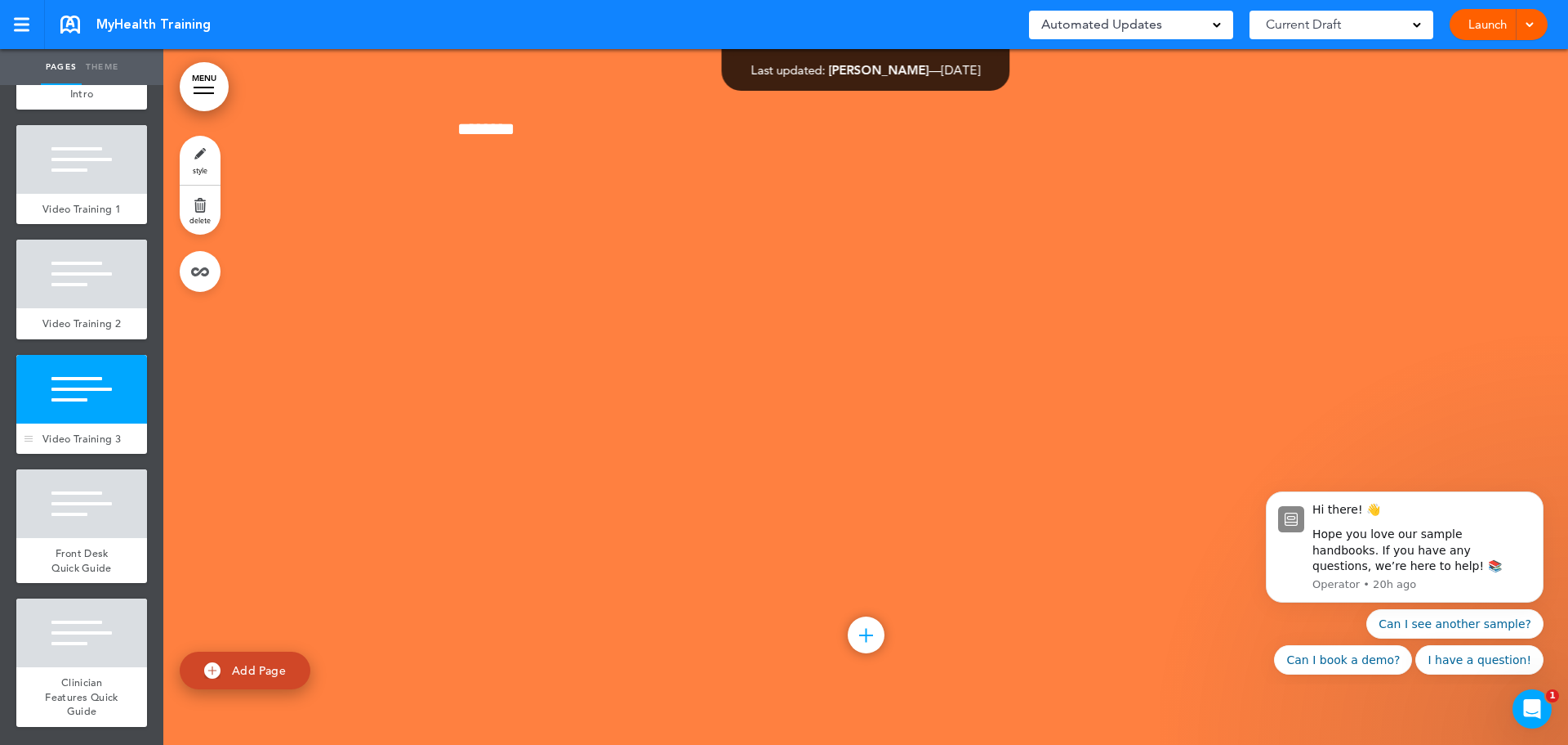
scroll to position [1848, 0]
click at [81, 554] on span "Front Desk Quick Guide" at bounding box center [81, 560] width 60 height 28
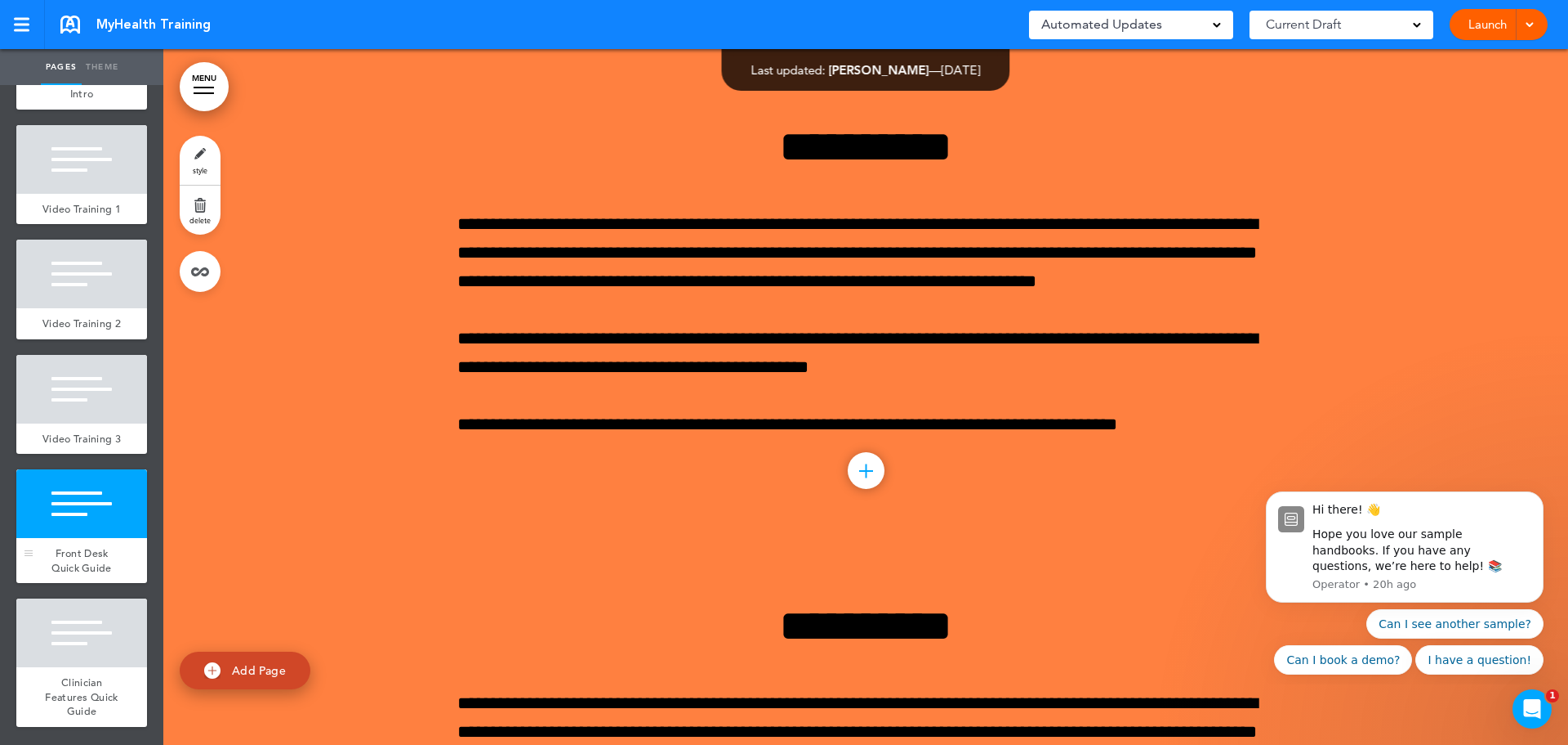
scroll to position [2500, 0]
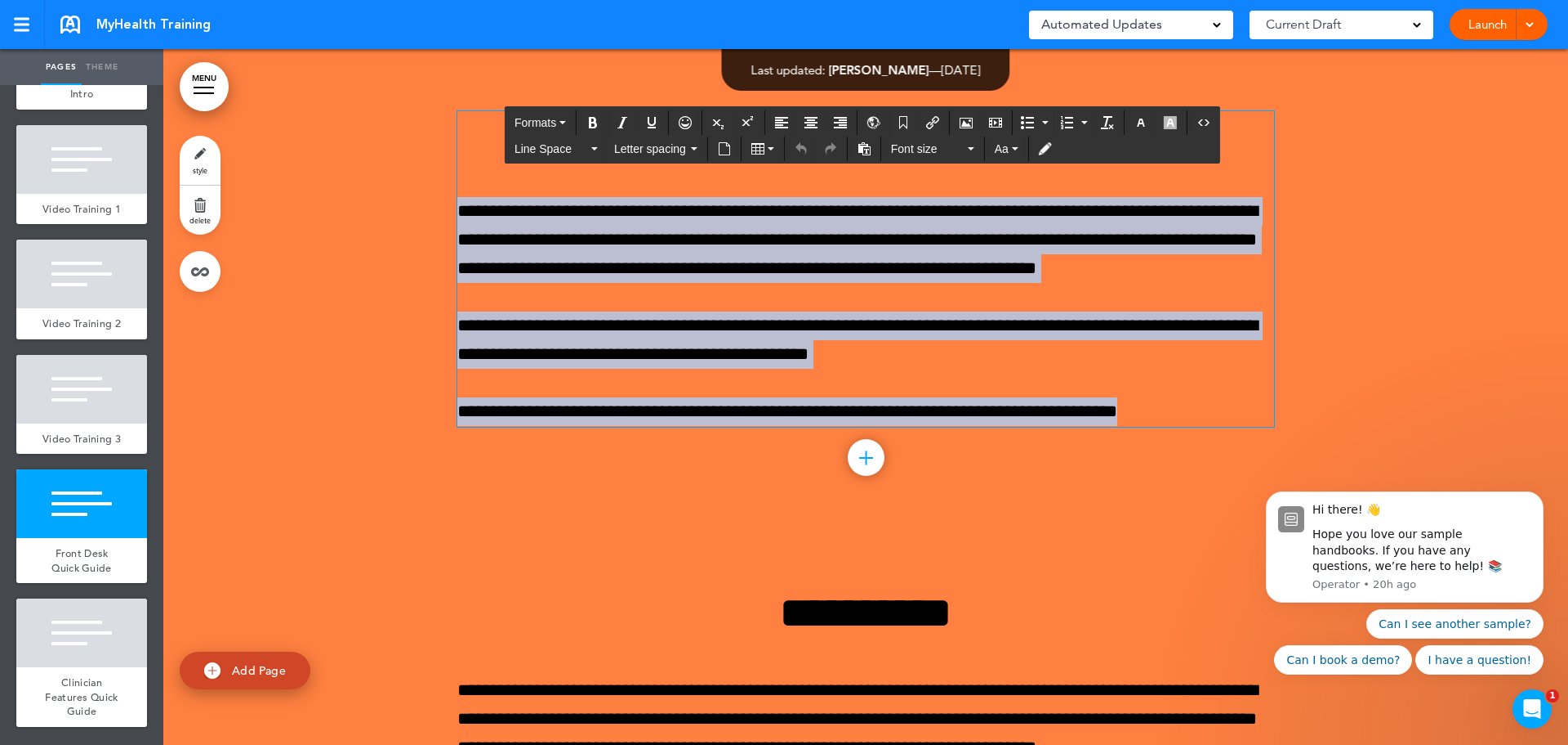
drag, startPoint x: 1186, startPoint y: 412, endPoint x: 500, endPoint y: 107, distance: 750.7
click at [500, 107] on div "**********" at bounding box center [865, 289] width 817 height 479
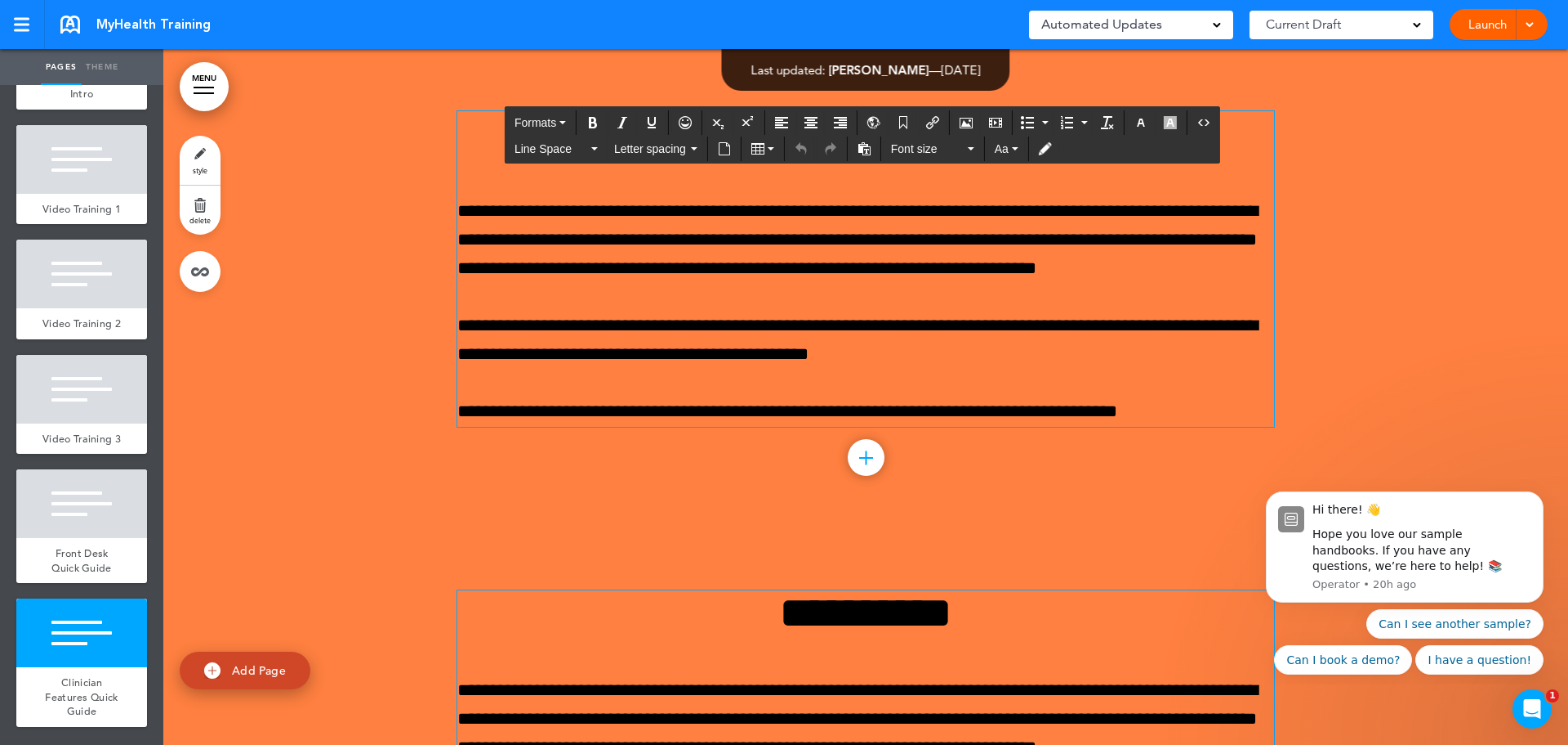
scroll to position [2460, 0]
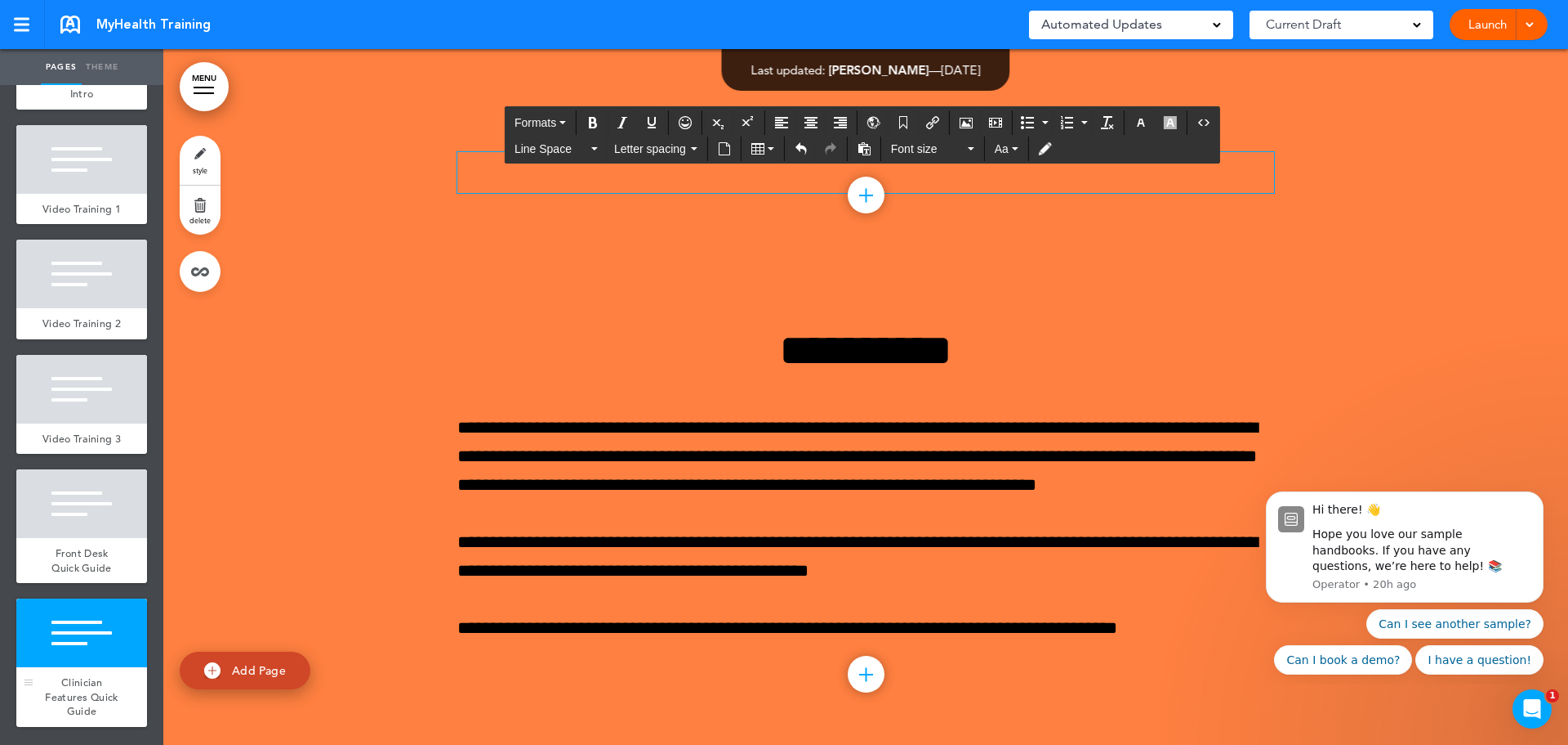
click at [71, 677] on span "Clinician Features Quick Guide" at bounding box center [81, 697] width 73 height 43
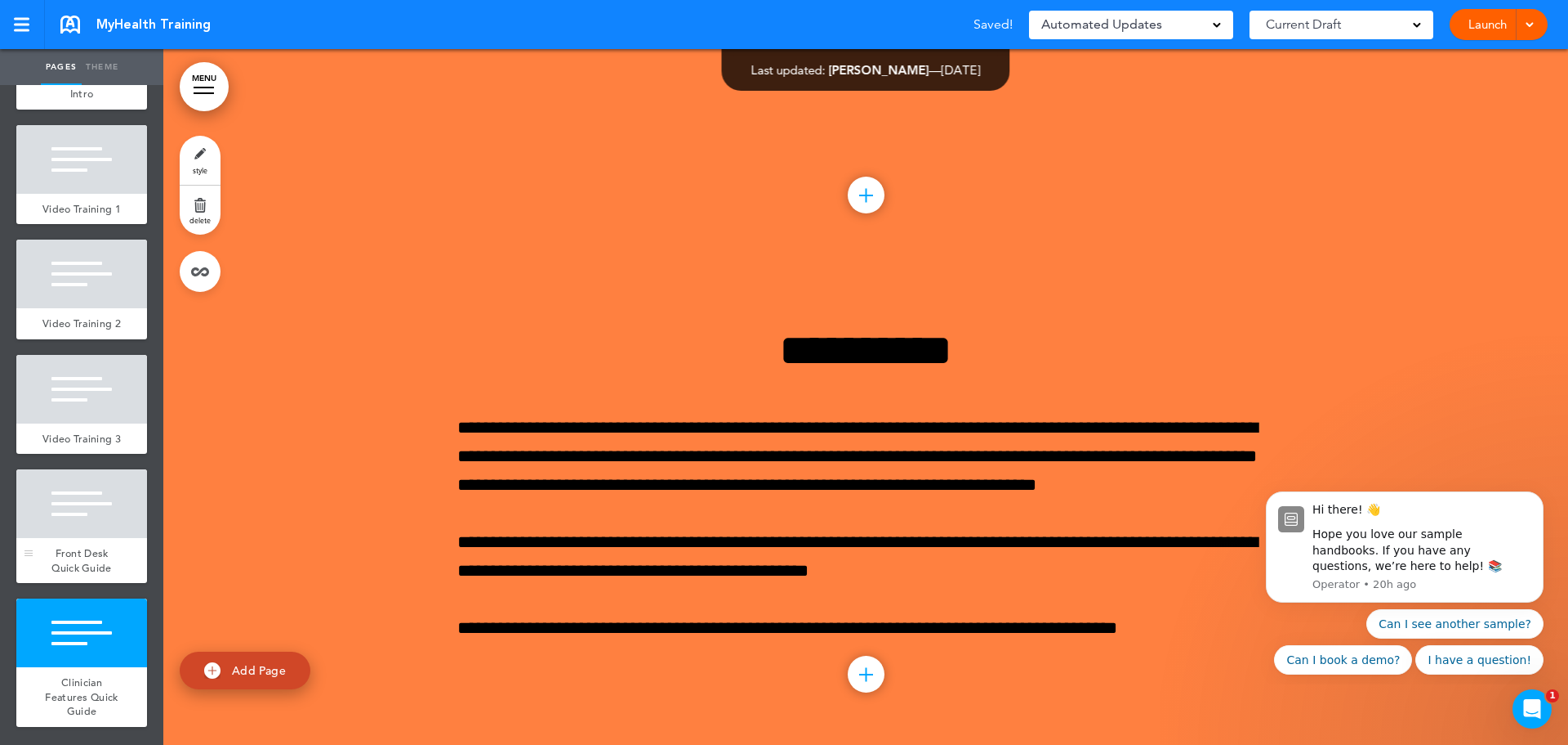
click at [80, 524] on div at bounding box center [81, 504] width 130 height 69
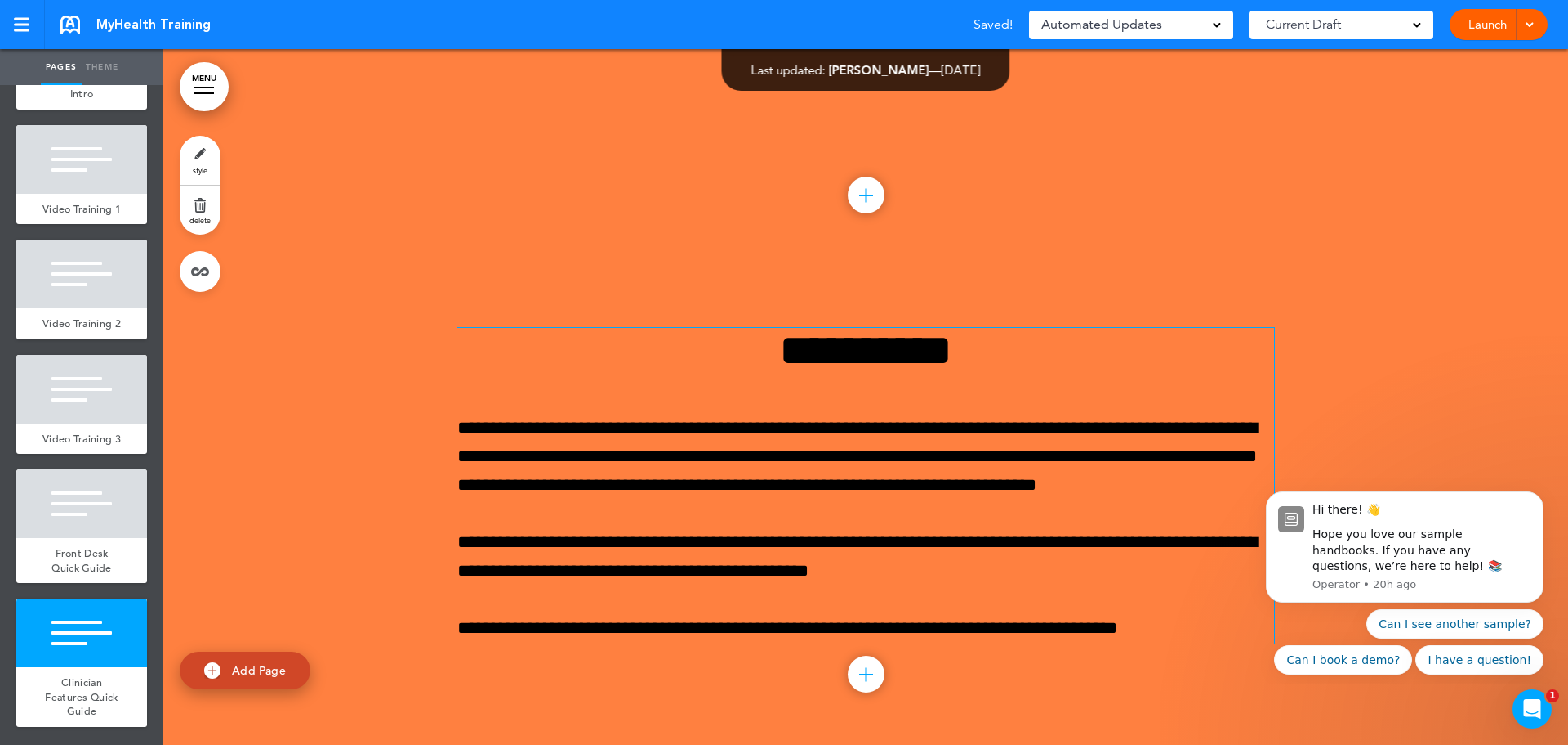
click at [921, 561] on p "**********" at bounding box center [865, 556] width 817 height 58
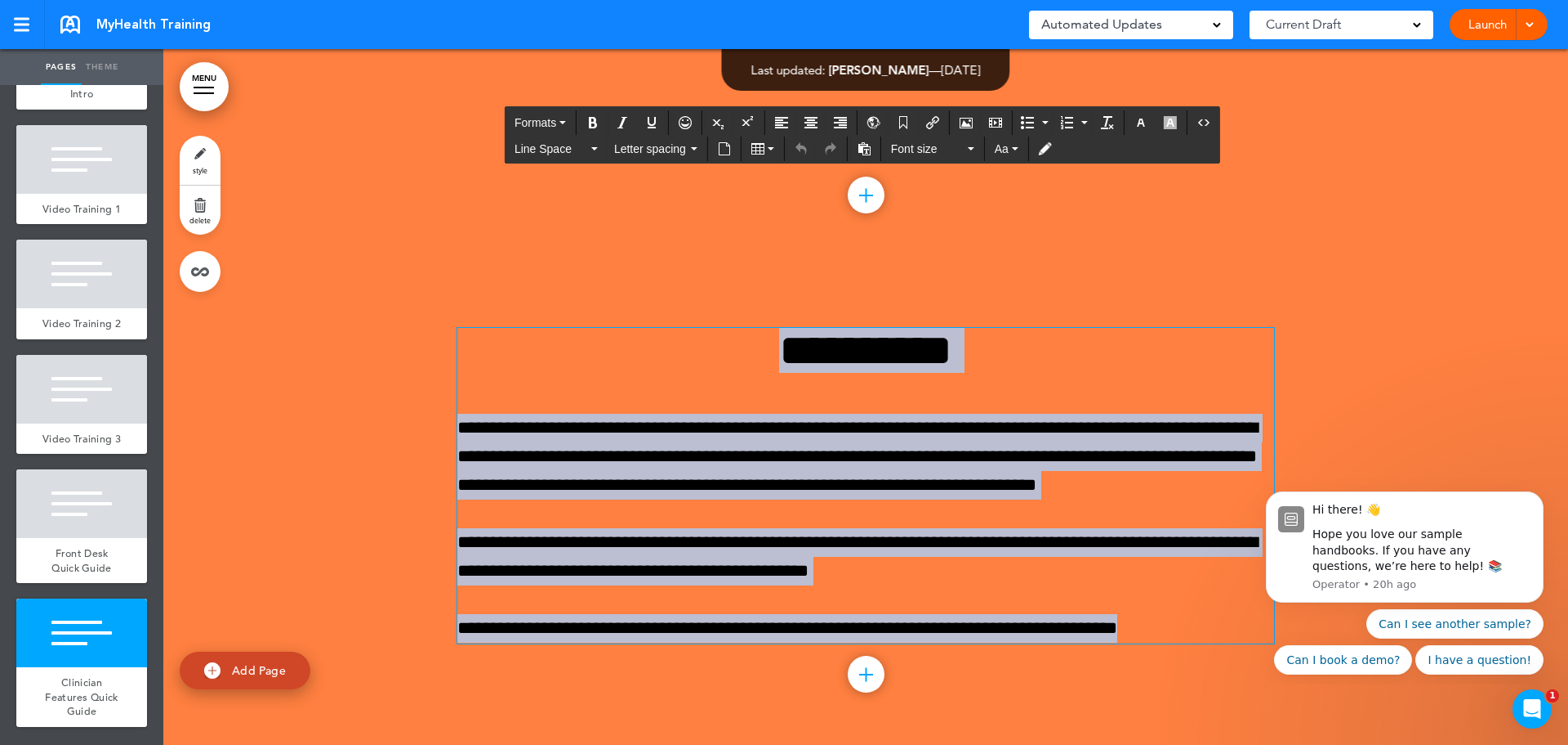
drag, startPoint x: 1178, startPoint y: 639, endPoint x: 546, endPoint y: 328, distance: 704.4
click at [546, 328] on div "**********" at bounding box center [865, 486] width 817 height 316
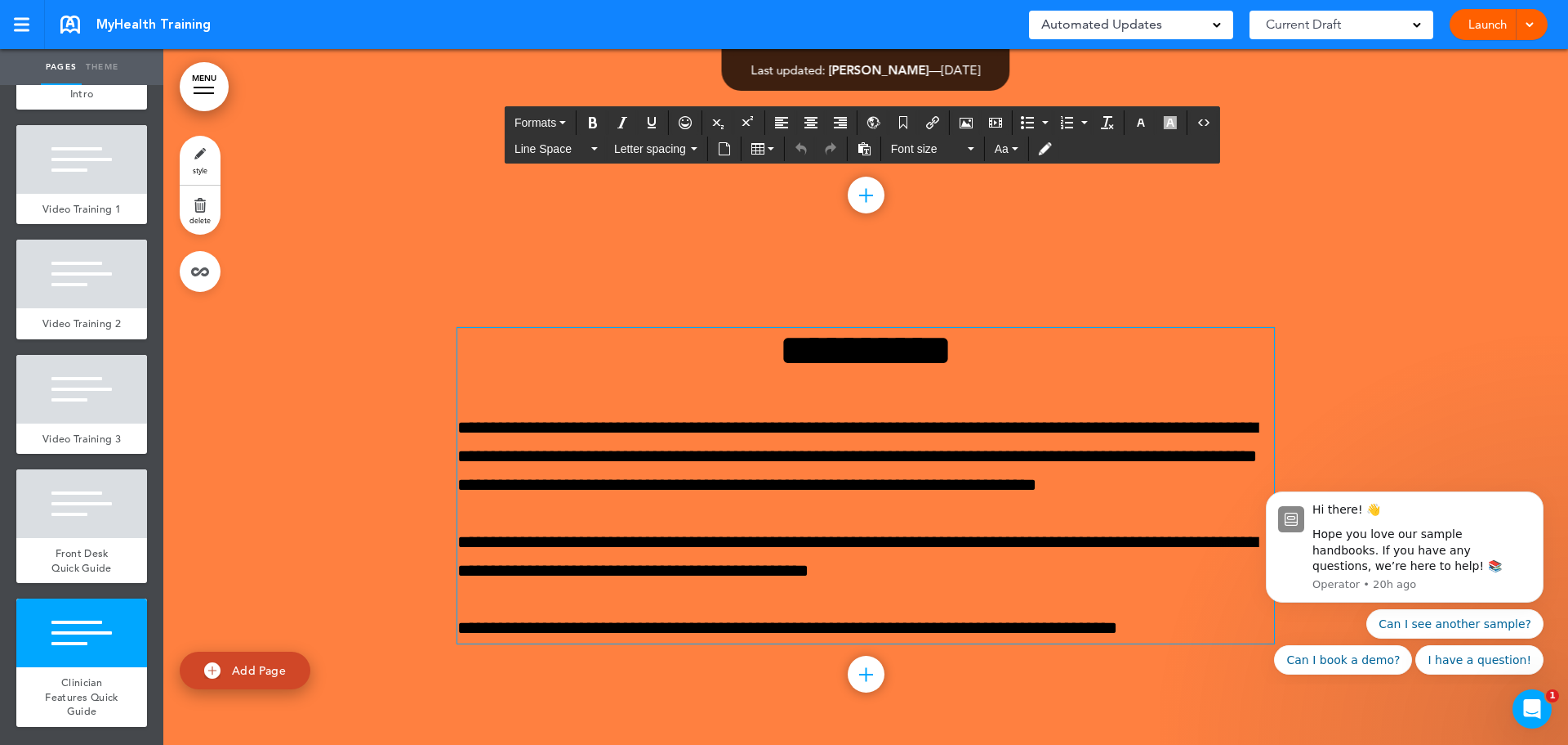
scroll to position [2156, 0]
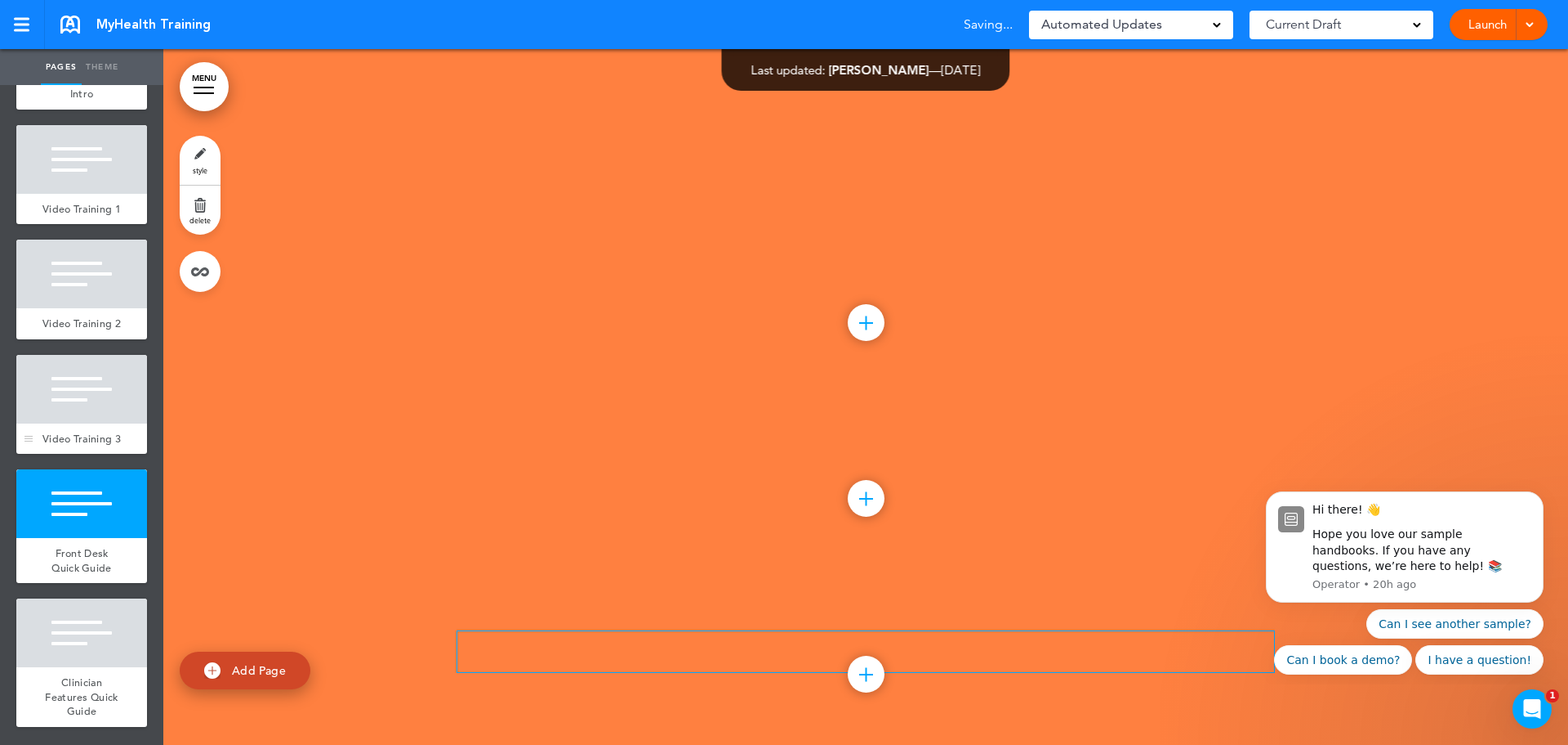
click at [81, 387] on div at bounding box center [81, 389] width 130 height 69
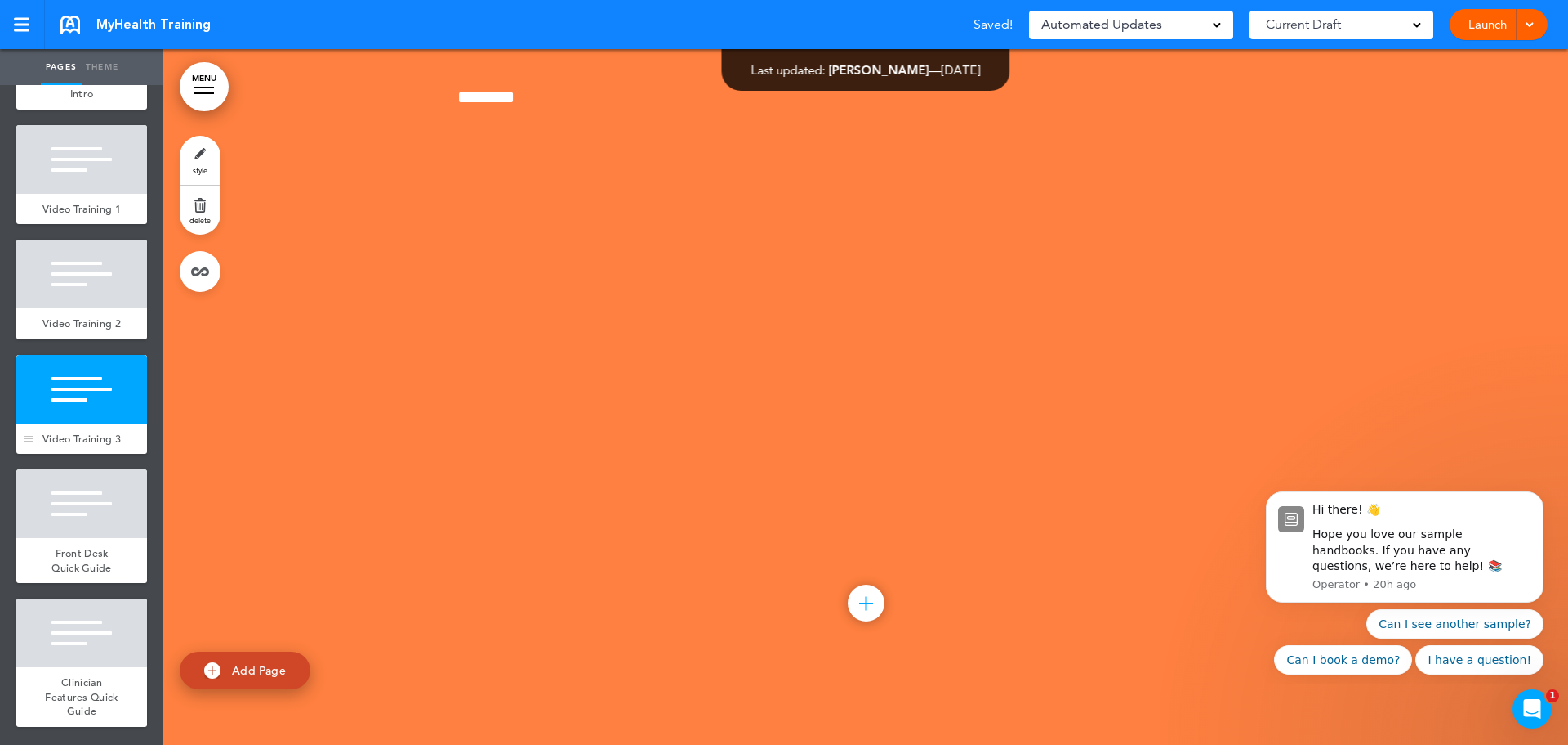
scroll to position [1848, 0]
click at [69, 661] on div at bounding box center [81, 633] width 130 height 69
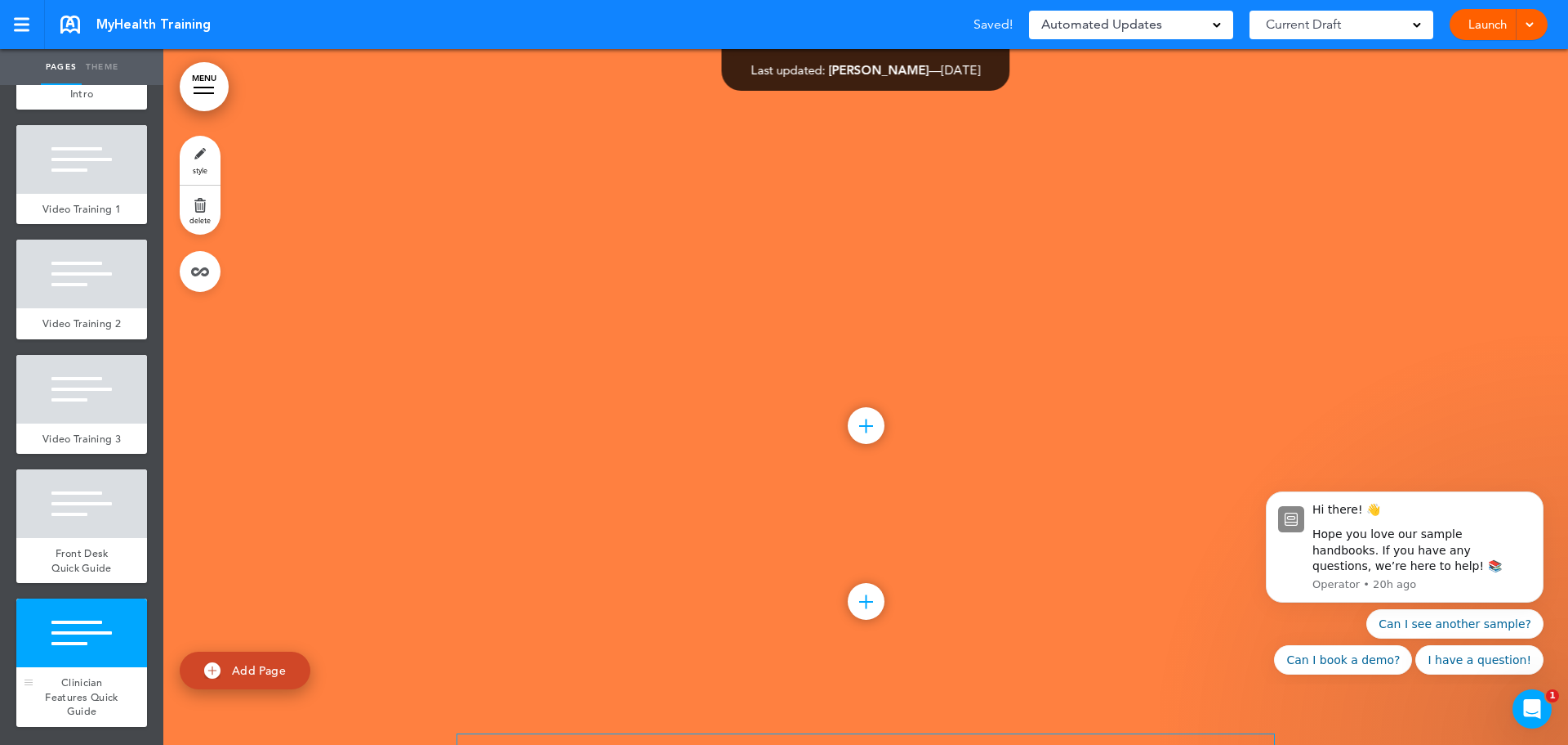
scroll to position [2156, 0]
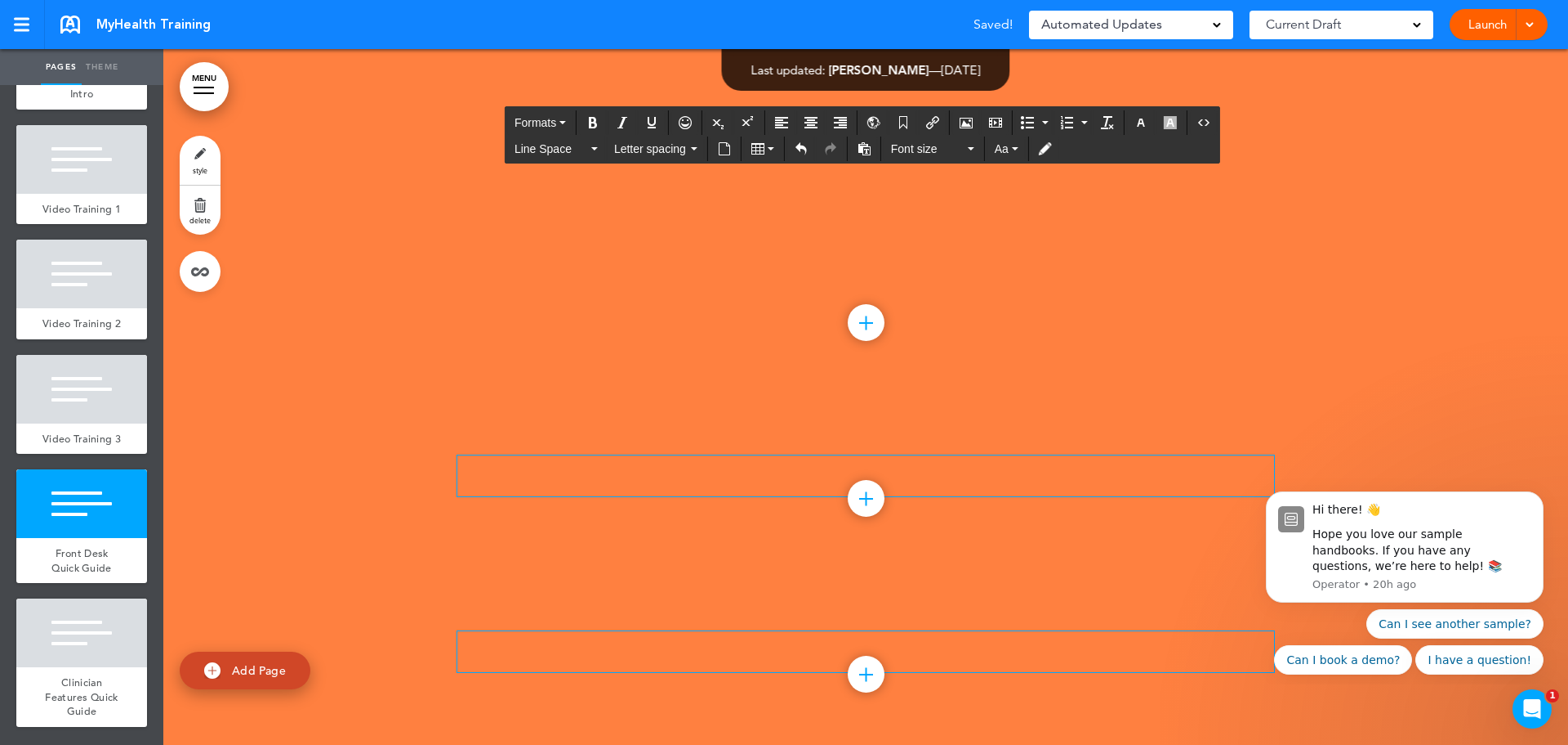
click at [1052, 472] on p at bounding box center [865, 469] width 817 height 28
